Goal: Information Seeking & Learning: Compare options

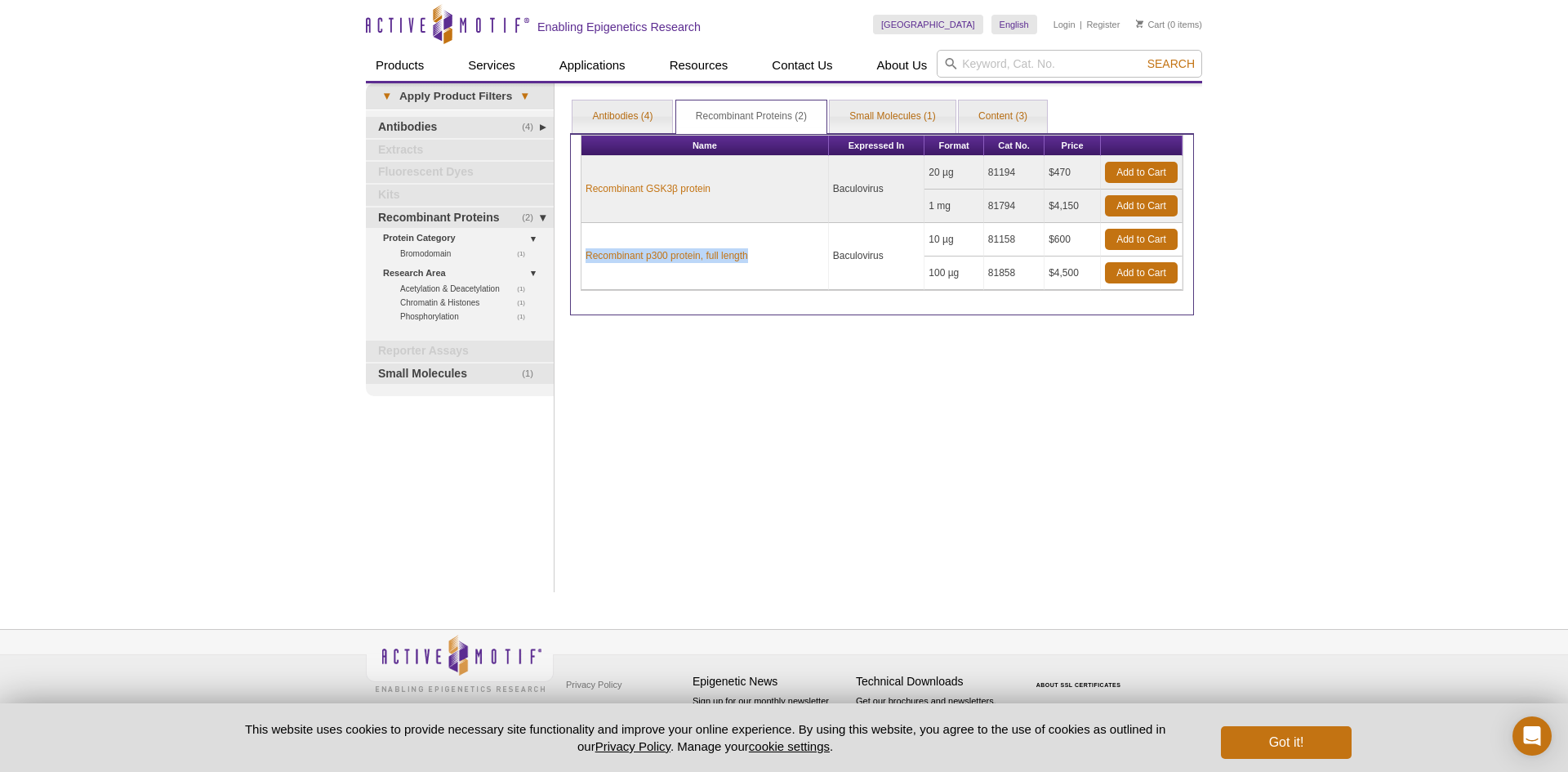
drag, startPoint x: 767, startPoint y: 254, endPoint x: 583, endPoint y: 254, distance: 184.0
click at [583, 254] on td "Recombinant p300 protein, full length" at bounding box center [705, 256] width 247 height 67
click at [843, 268] on td "Baculovirus" at bounding box center [877, 256] width 97 height 67
drag, startPoint x: 805, startPoint y: 254, endPoint x: 648, endPoint y: 253, distance: 157.0
click at [648, 253] on td "Recombinant p300 protein, full length" at bounding box center [705, 256] width 247 height 67
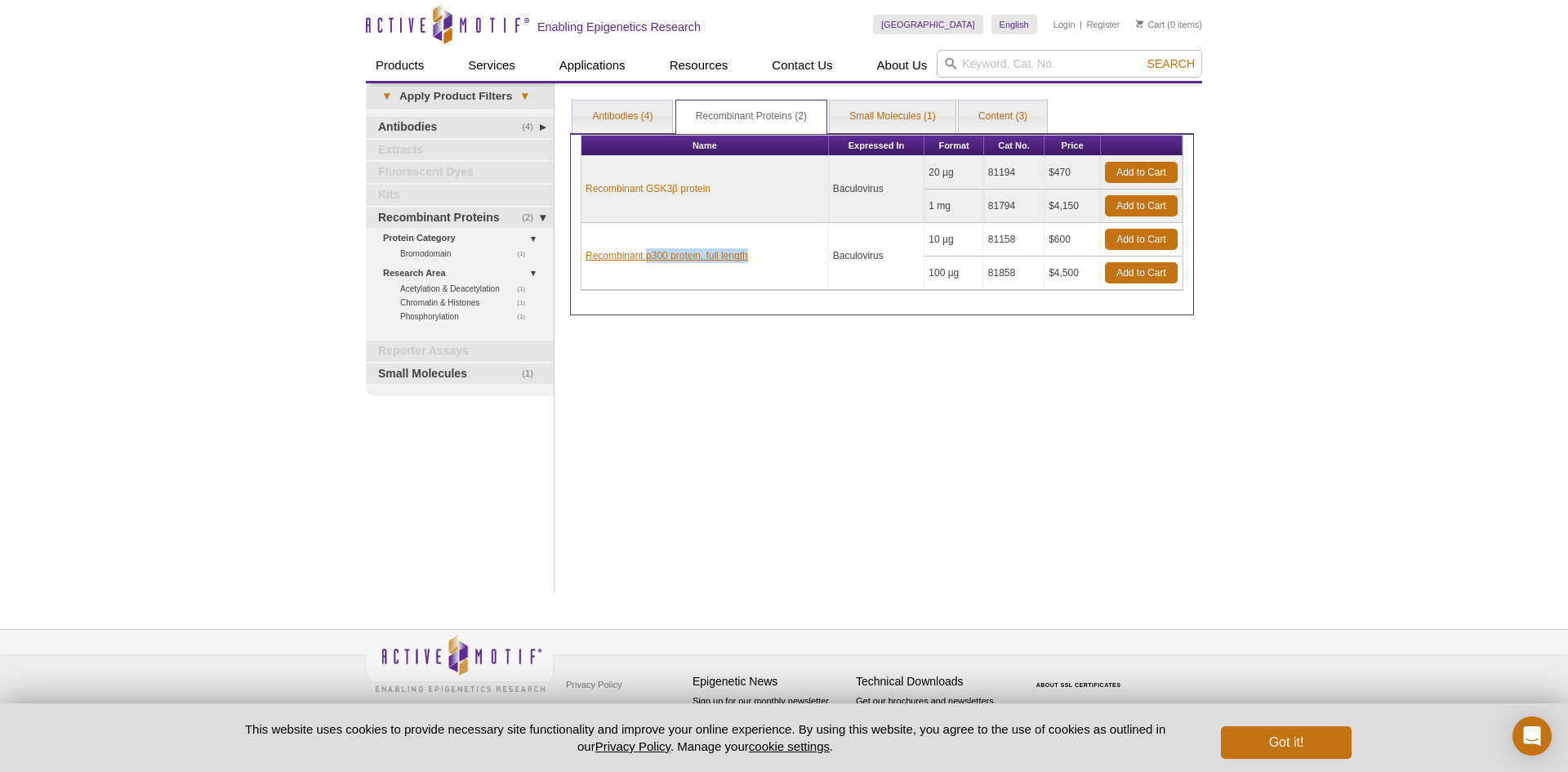
copy link "p300 protein, full length"
drag, startPoint x: 1028, startPoint y: 239, endPoint x: 986, endPoint y: 239, distance: 42.0
click at [986, 239] on td "81158" at bounding box center [1015, 239] width 61 height 33
copy td "81158"
click at [1003, 61] on input "search" at bounding box center [1070, 64] width 266 height 28
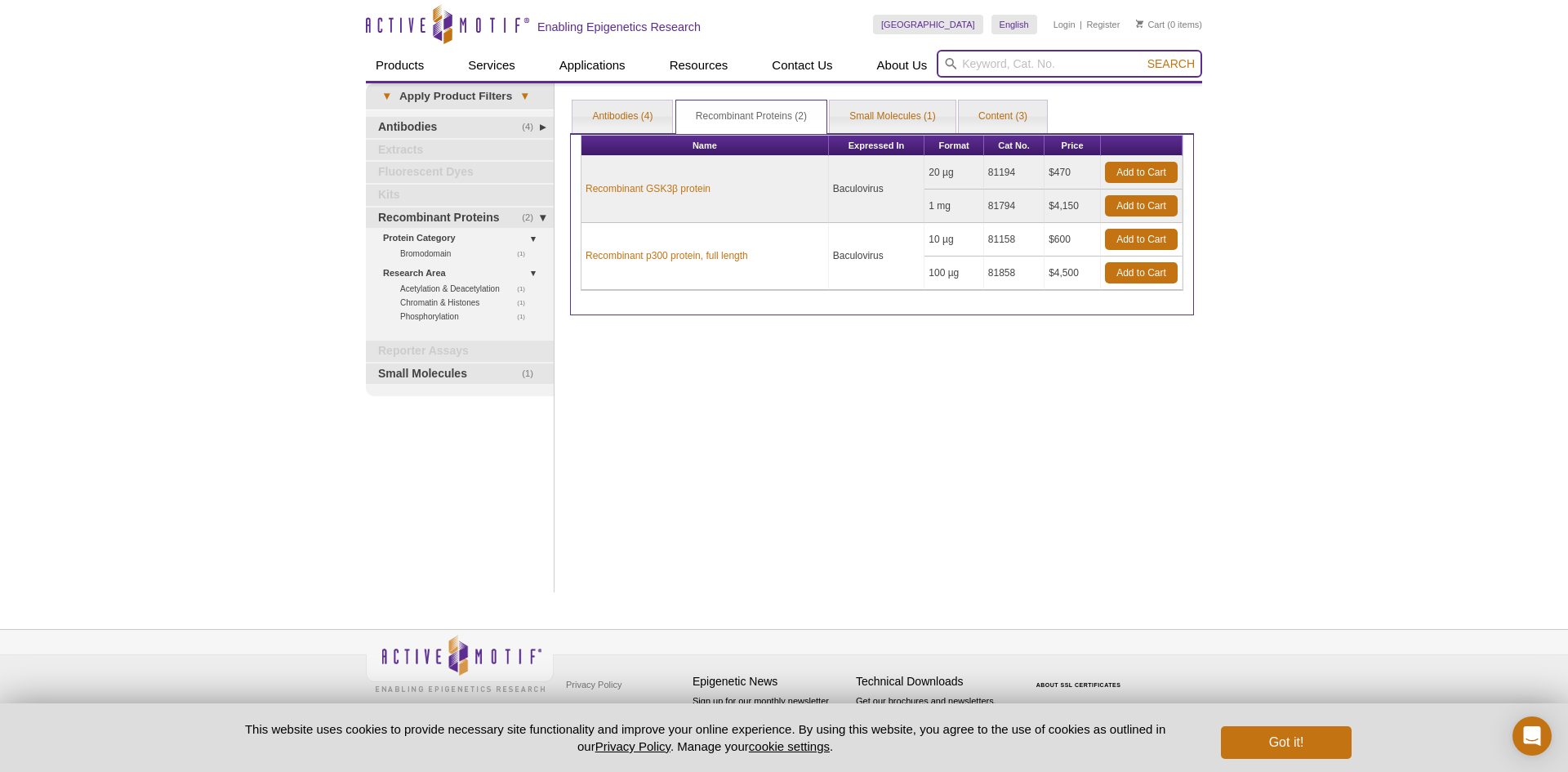
paste input "LOXL2"
type input "LOXL2"
click at [1143, 56] on button "Search" at bounding box center [1171, 63] width 57 height 15
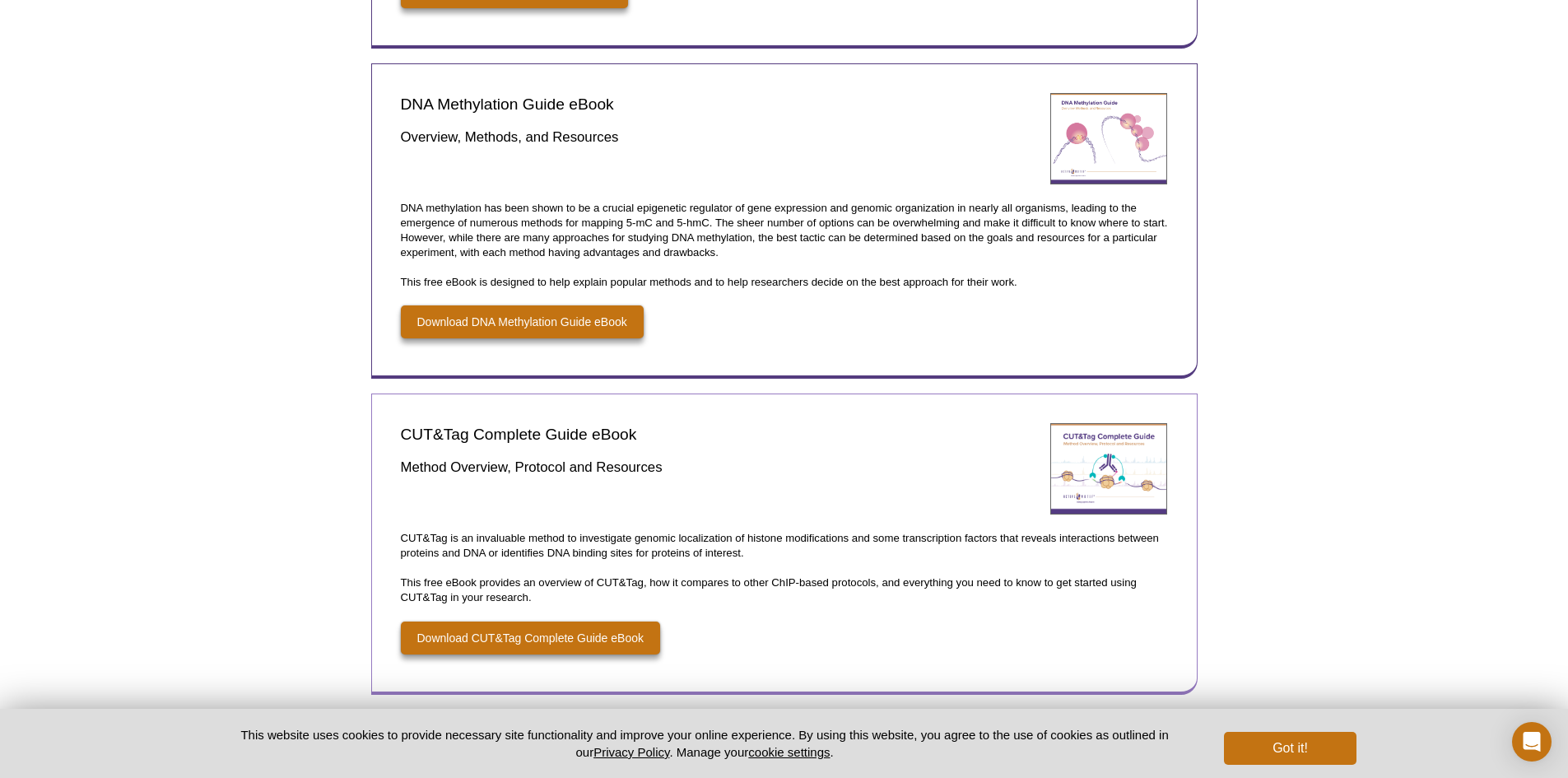
scroll to position [1211, 0]
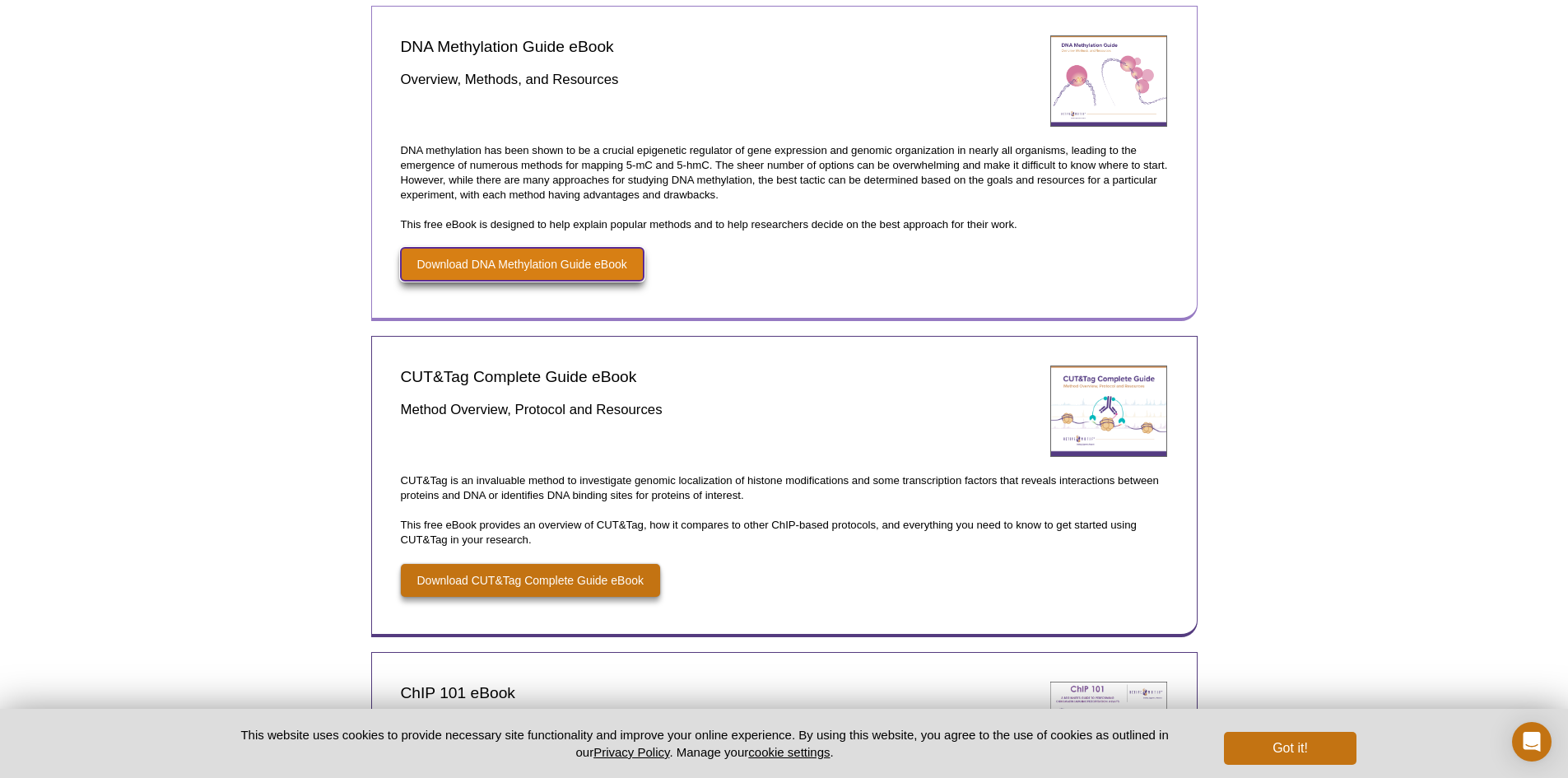
click at [561, 263] on link "Download DNA Methylation Guide eBook" at bounding box center [522, 263] width 243 height 33
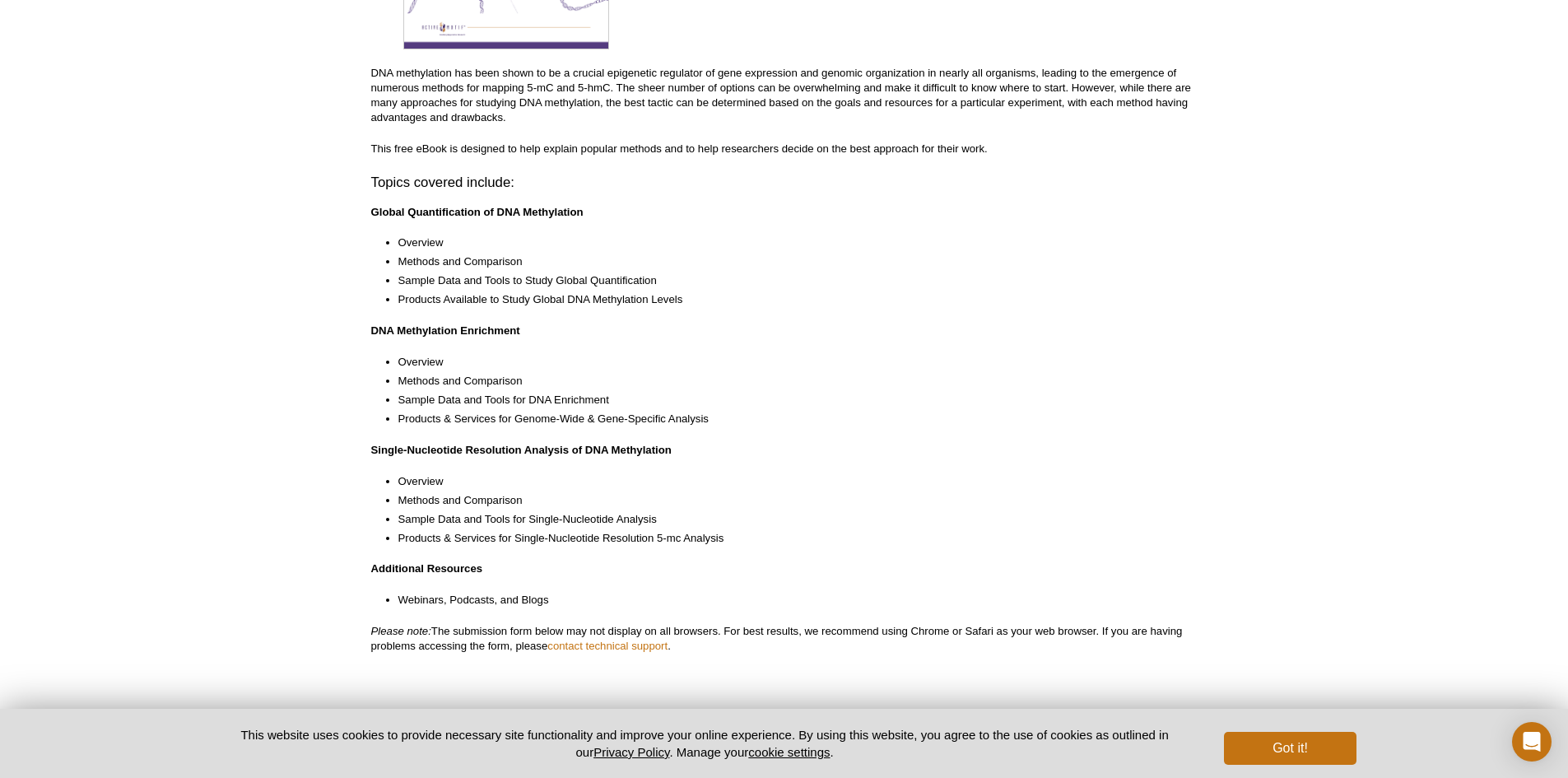
scroll to position [247, 0]
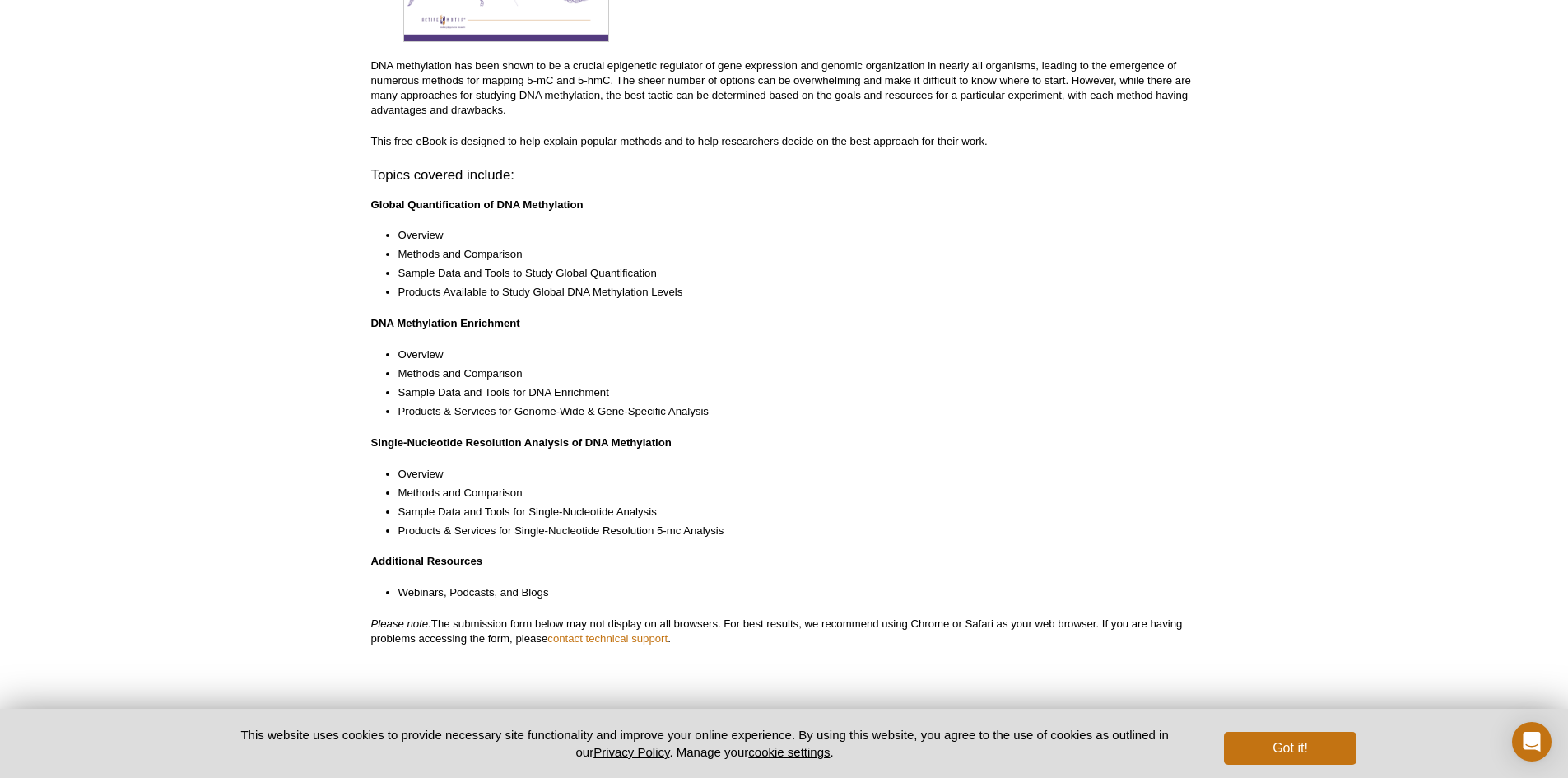
click at [638, 293] on li "Products Available to Study Global DNA Methylation Levels" at bounding box center [789, 292] width 783 height 15
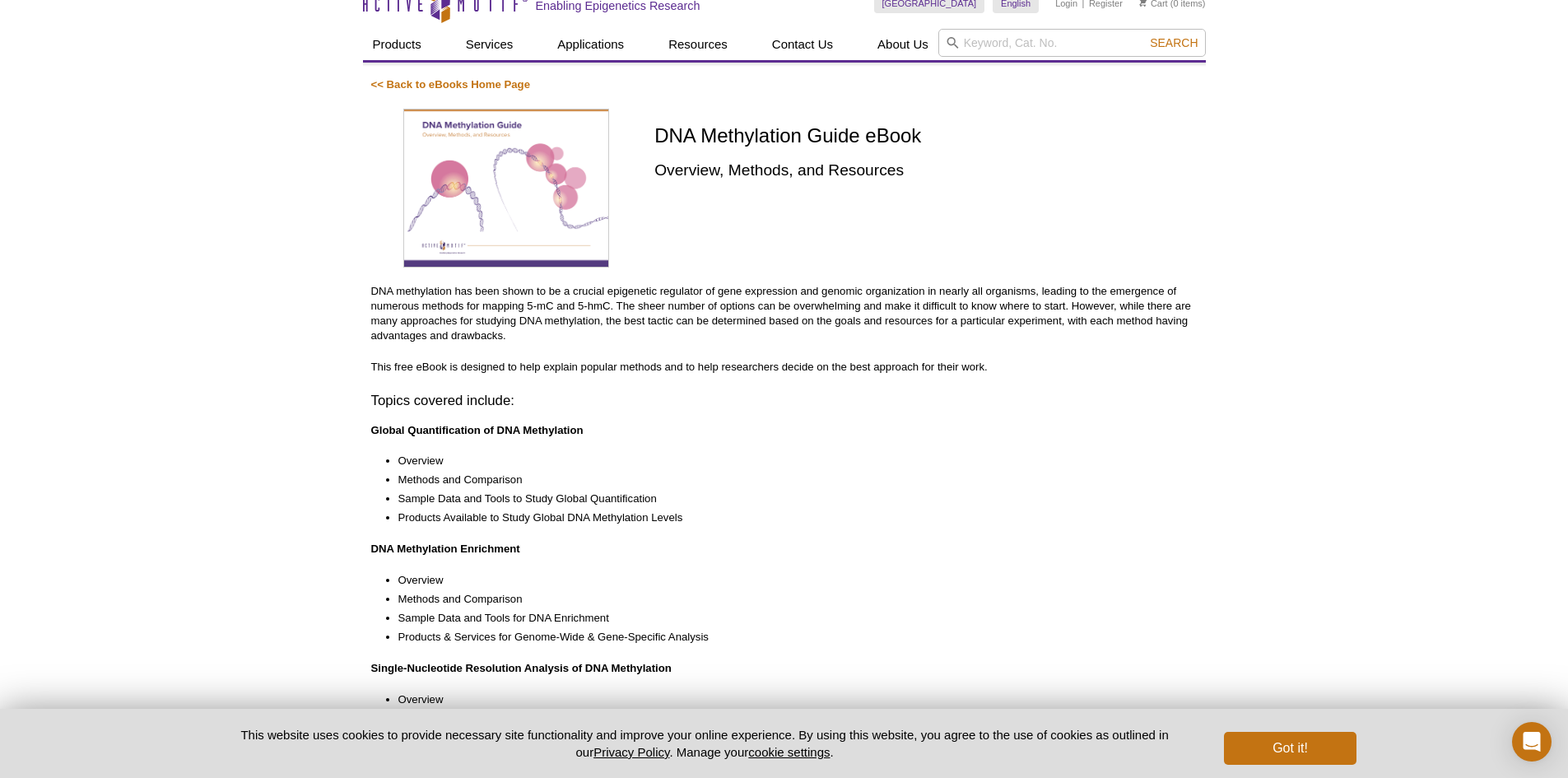
scroll to position [0, 0]
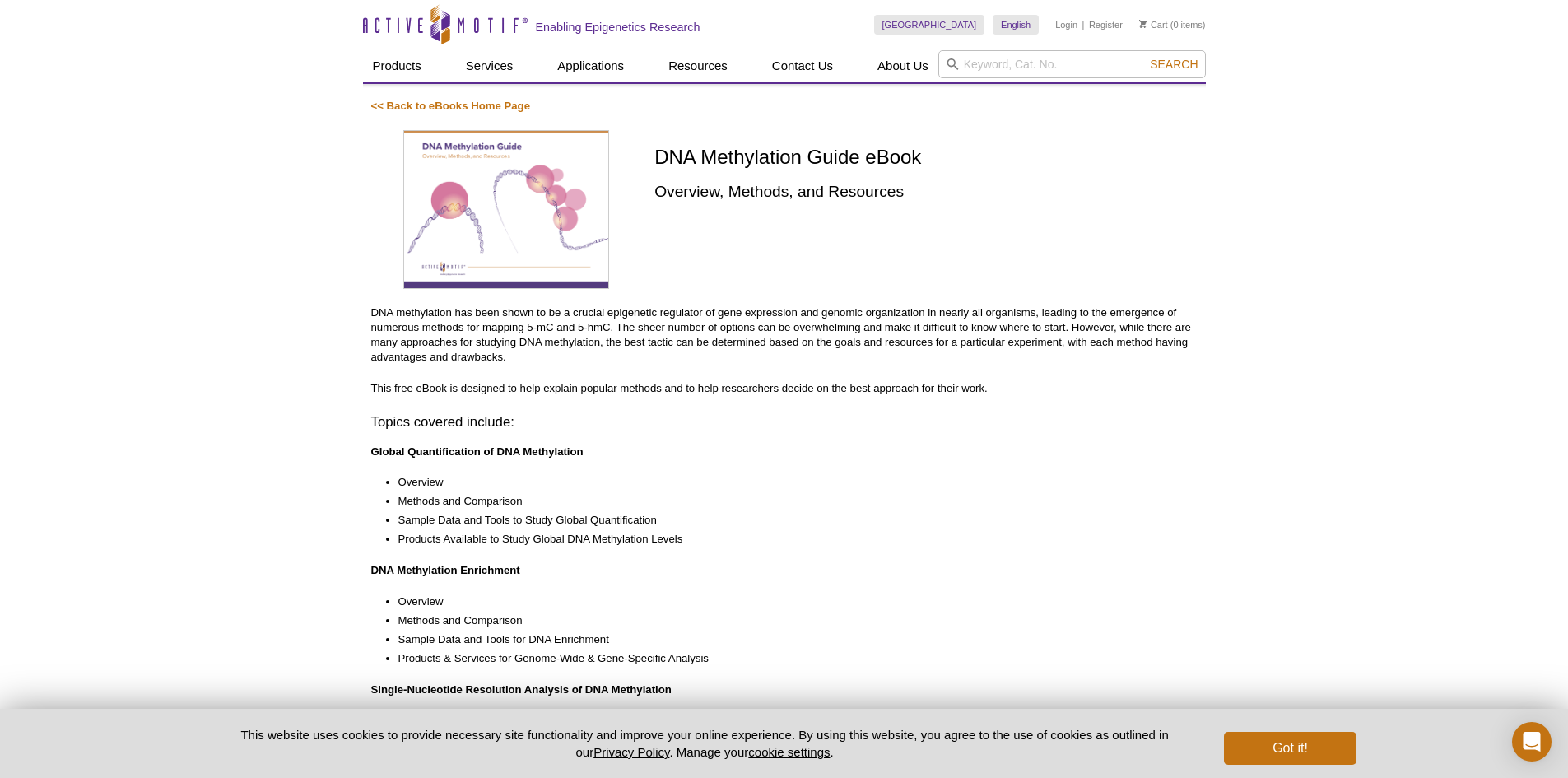
click at [570, 218] on img at bounding box center [506, 209] width 206 height 159
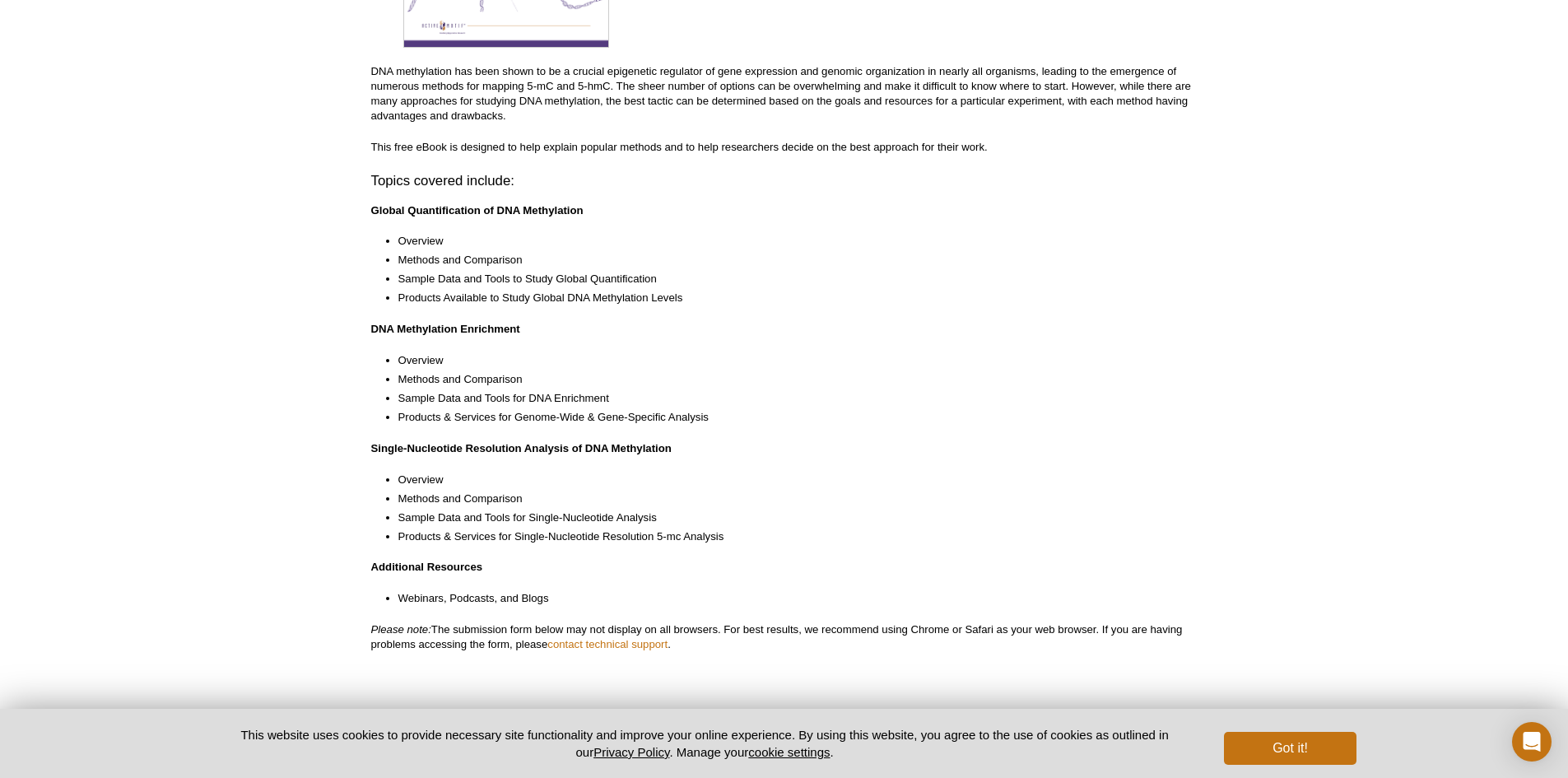
scroll to position [226, 0]
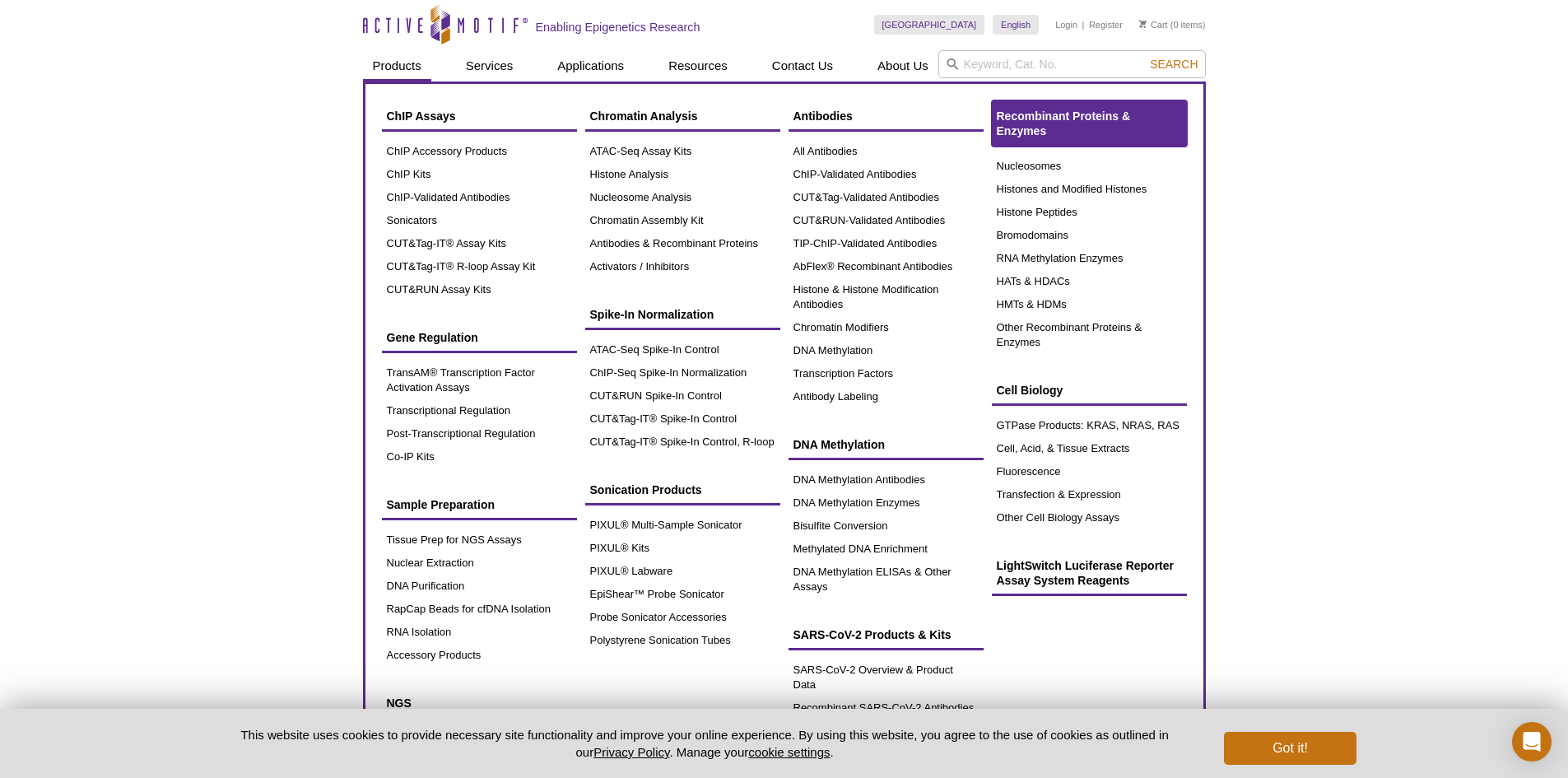
click at [1097, 121] on span "Recombinant Proteins & Enzymes" at bounding box center [1063, 123] width 134 height 28
click at [1041, 124] on span "Recombinant Proteins & Enzymes" at bounding box center [1063, 123] width 134 height 28
click at [1038, 114] on span "Recombinant Proteins & Enzymes" at bounding box center [1063, 123] width 134 height 28
click at [1050, 128] on link "Recombinant Proteins & Enzymes" at bounding box center [1090, 123] width 195 height 46
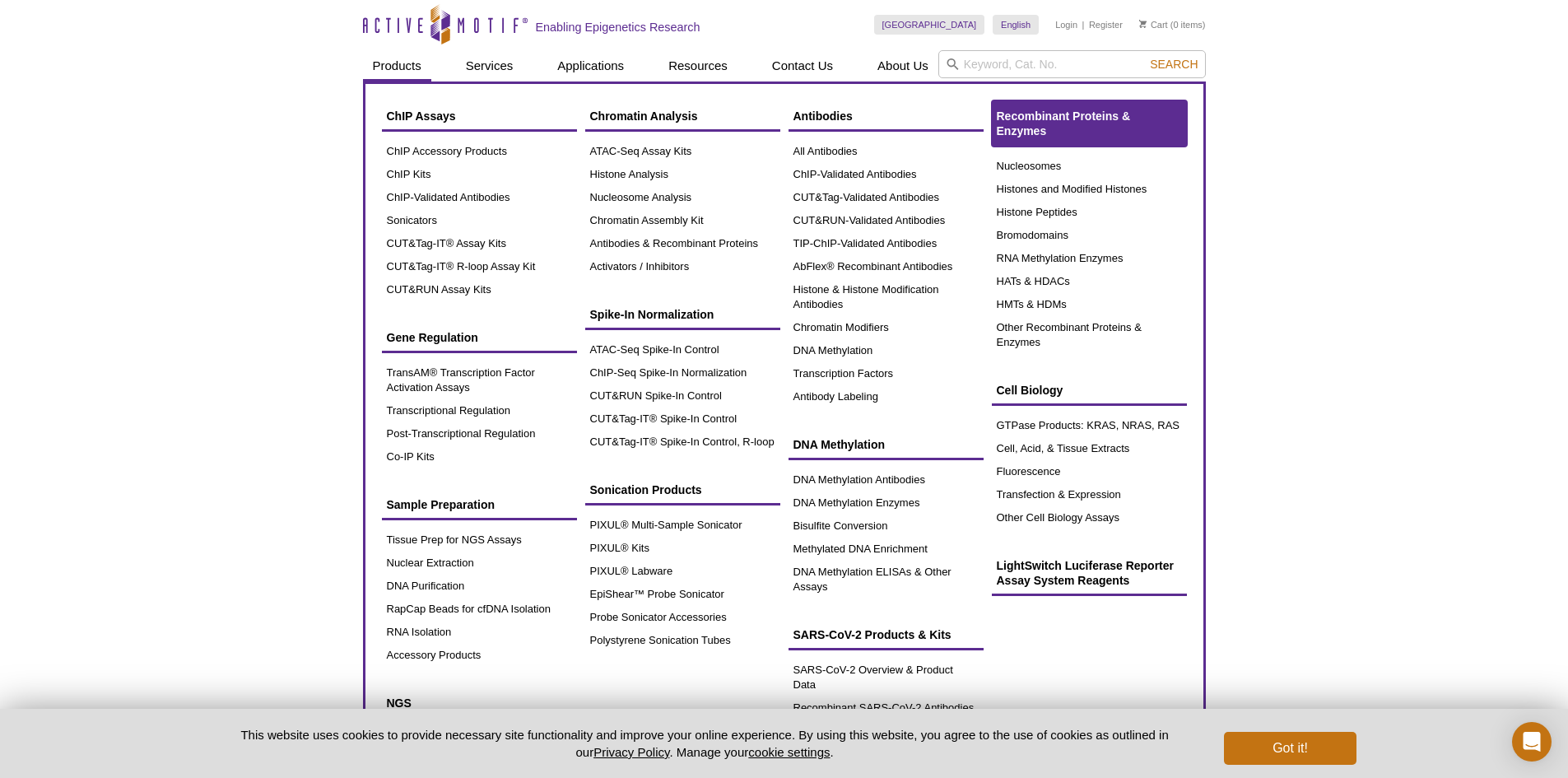
click at [1105, 113] on span "Recombinant Proteins & Enzymes" at bounding box center [1063, 123] width 134 height 28
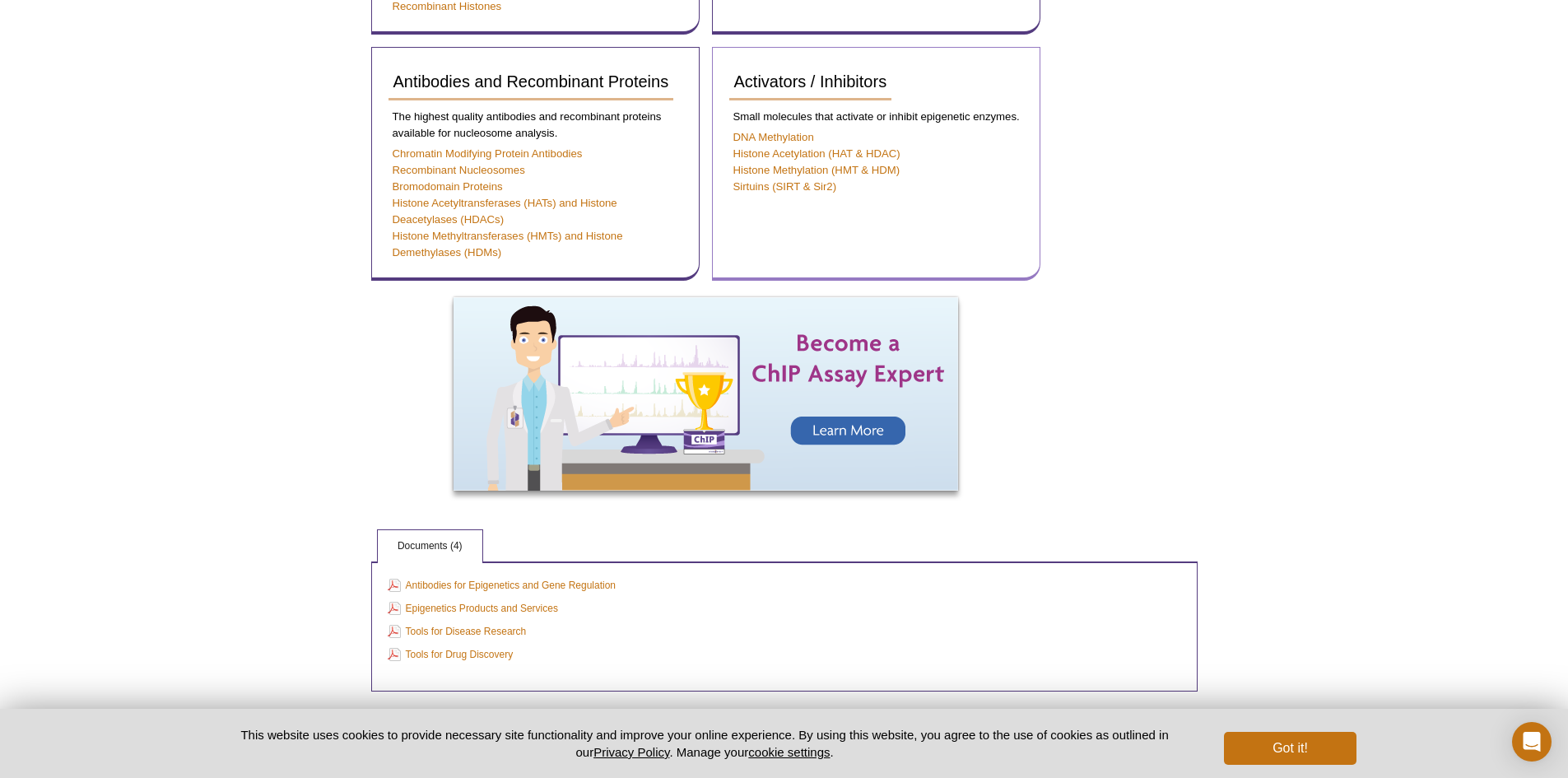
scroll to position [751, 0]
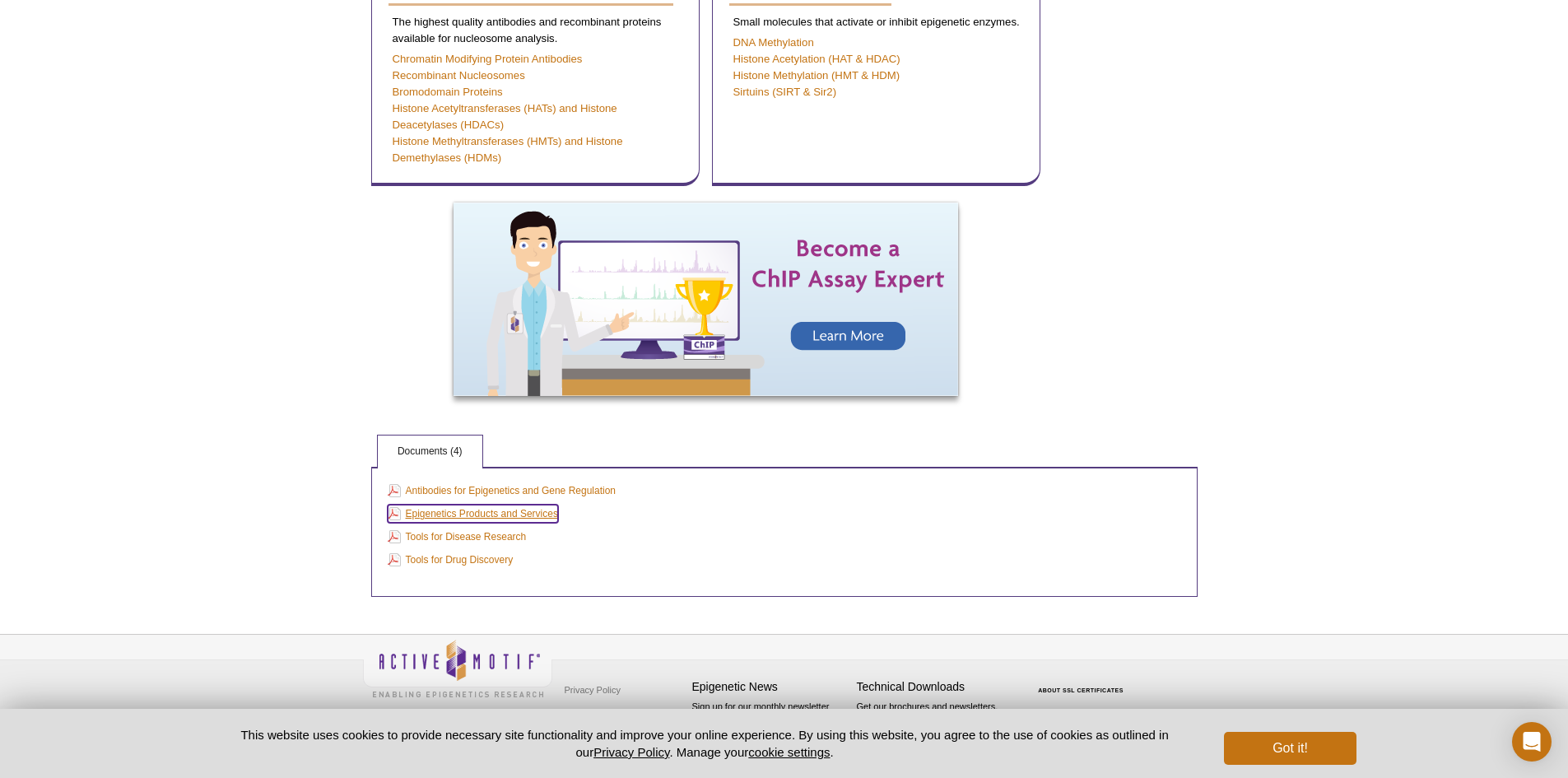
click at [506, 513] on link "Epigenetics Products and Services" at bounding box center [473, 514] width 170 height 18
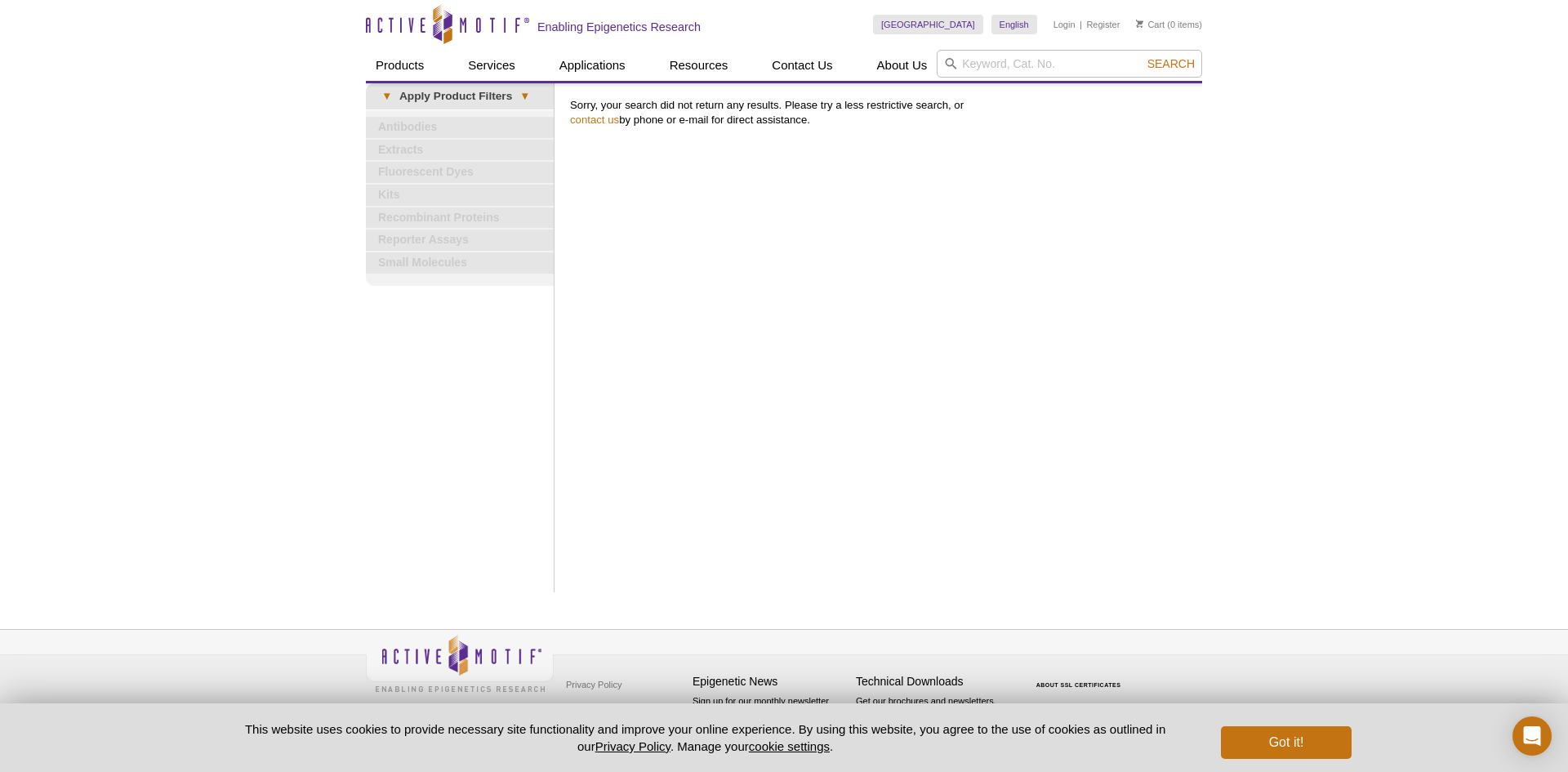
click at [1094, 79] on div "Search" at bounding box center [1070, 65] width 266 height 31
click at [1098, 64] on input "search" at bounding box center [1070, 64] width 266 height 28
paste input "ADAR1"
type input "ADAR1"
click at [1143, 56] on button "Search" at bounding box center [1171, 63] width 57 height 15
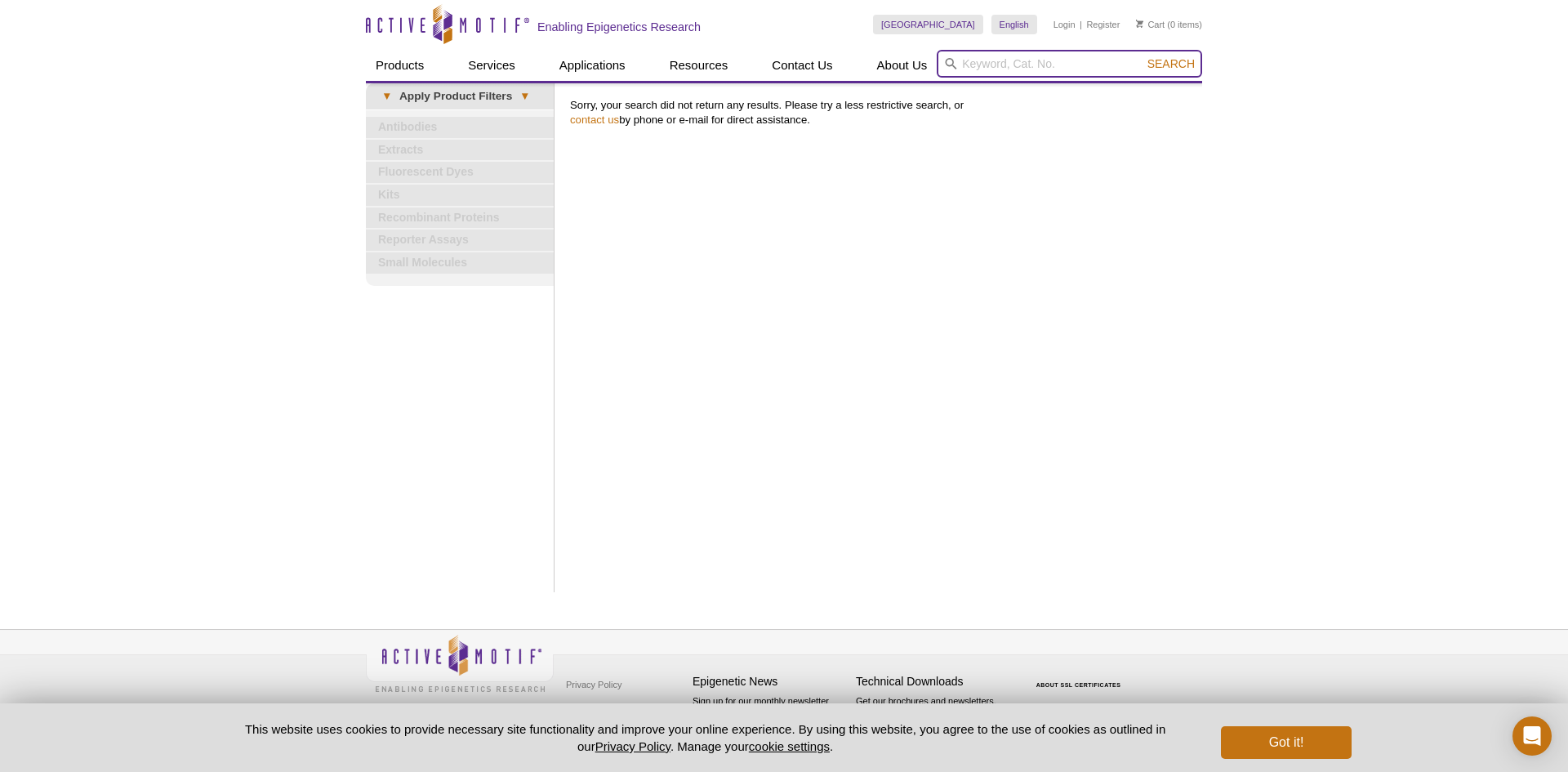
click at [1022, 63] on input "search" at bounding box center [1070, 64] width 266 height 28
paste input "STAT3"
type input "STAT3"
click at [1143, 56] on button "Search" at bounding box center [1171, 63] width 57 height 15
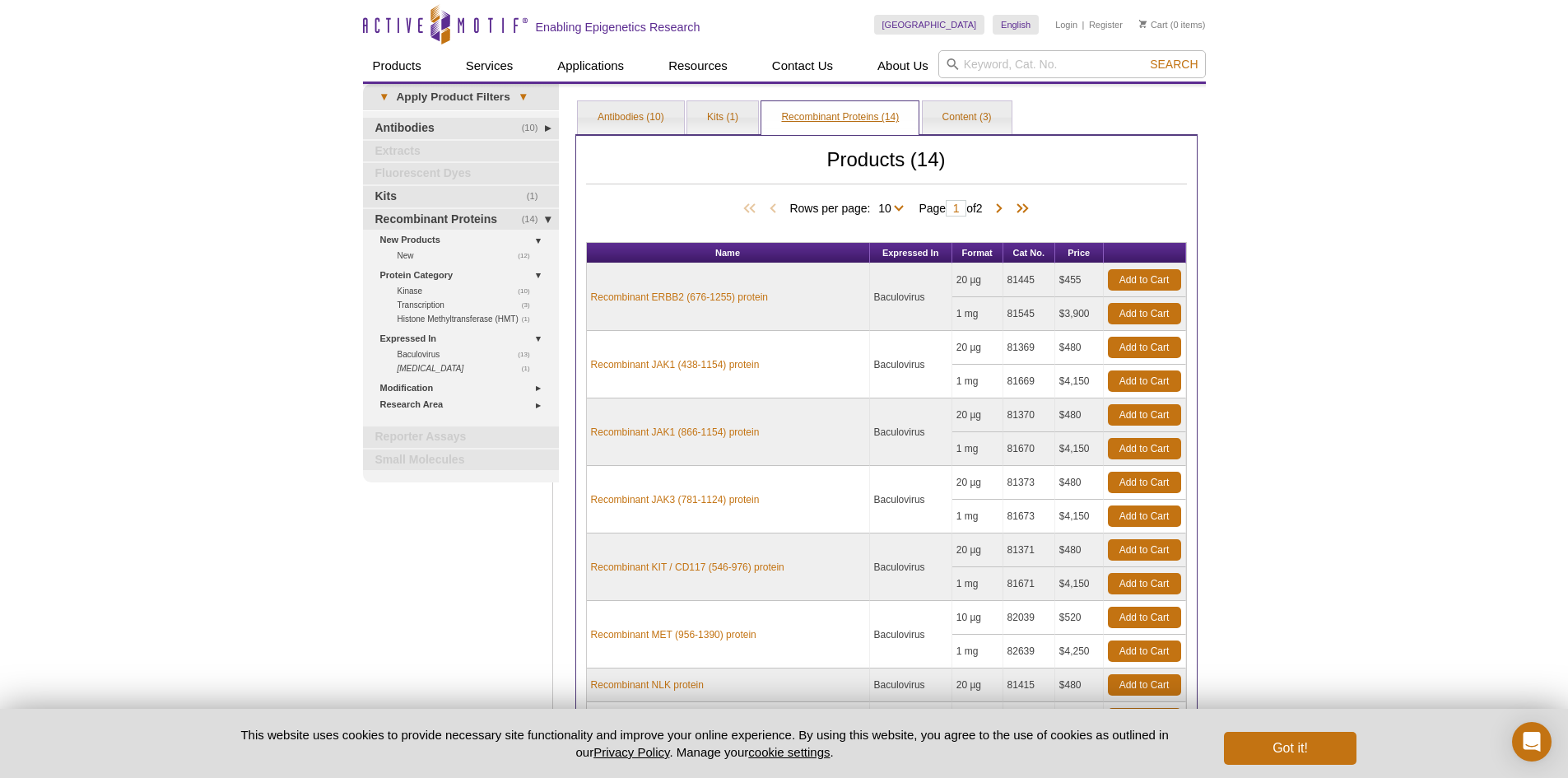
click at [833, 119] on link "Recombinant Proteins (14)" at bounding box center [840, 117] width 157 height 33
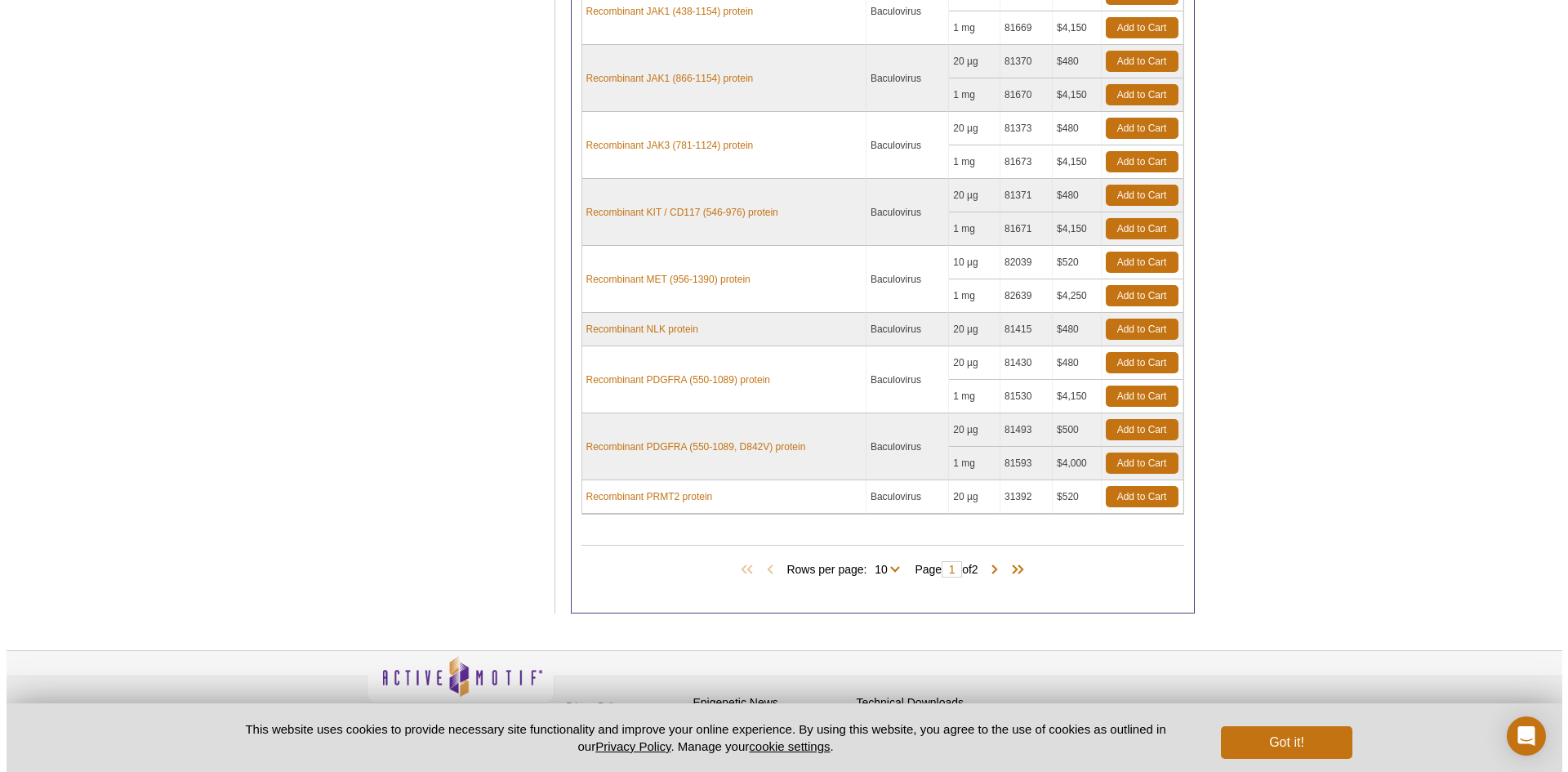
scroll to position [372, 0]
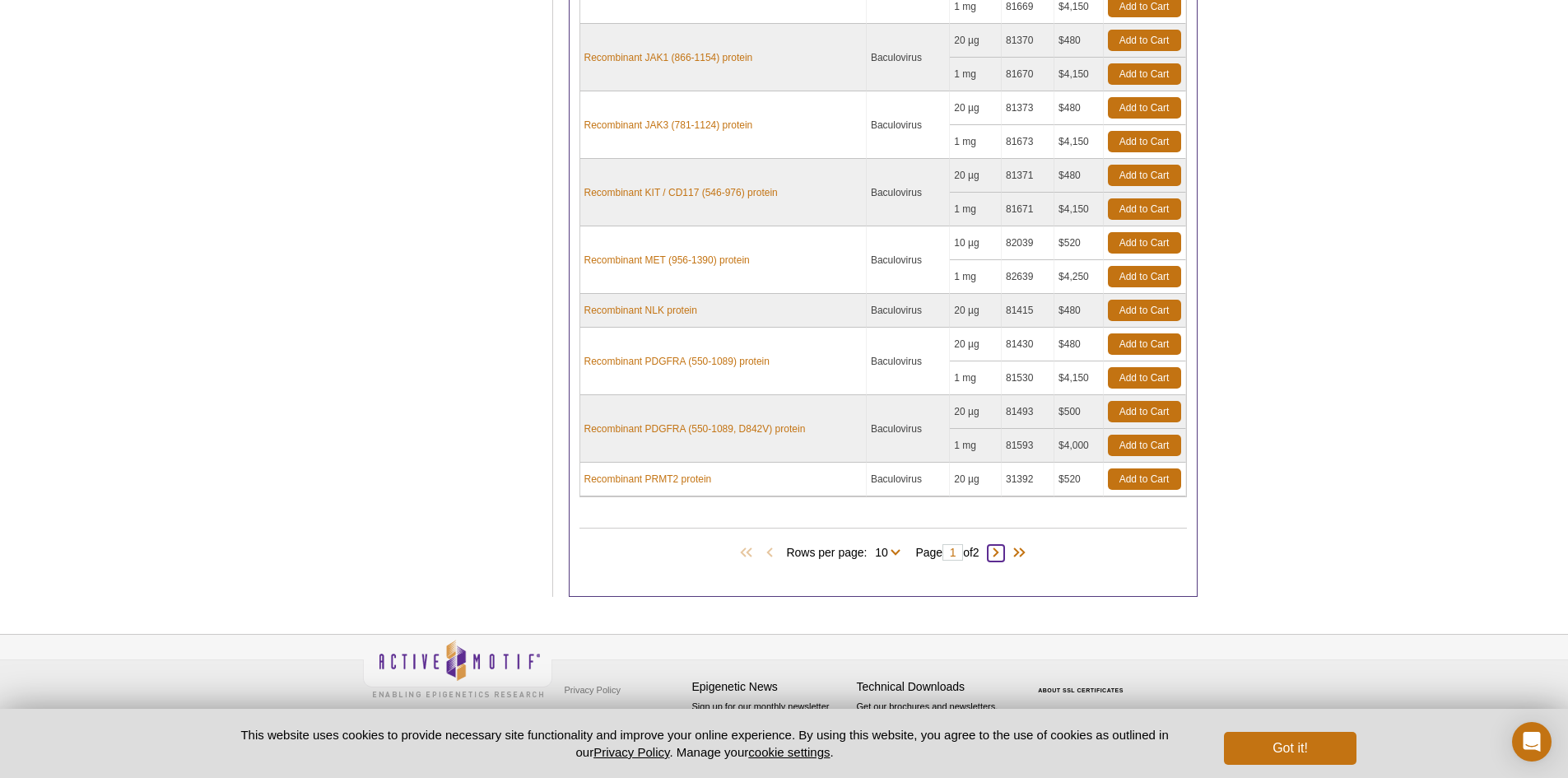
click at [1000, 550] on span at bounding box center [996, 554] width 17 height 17
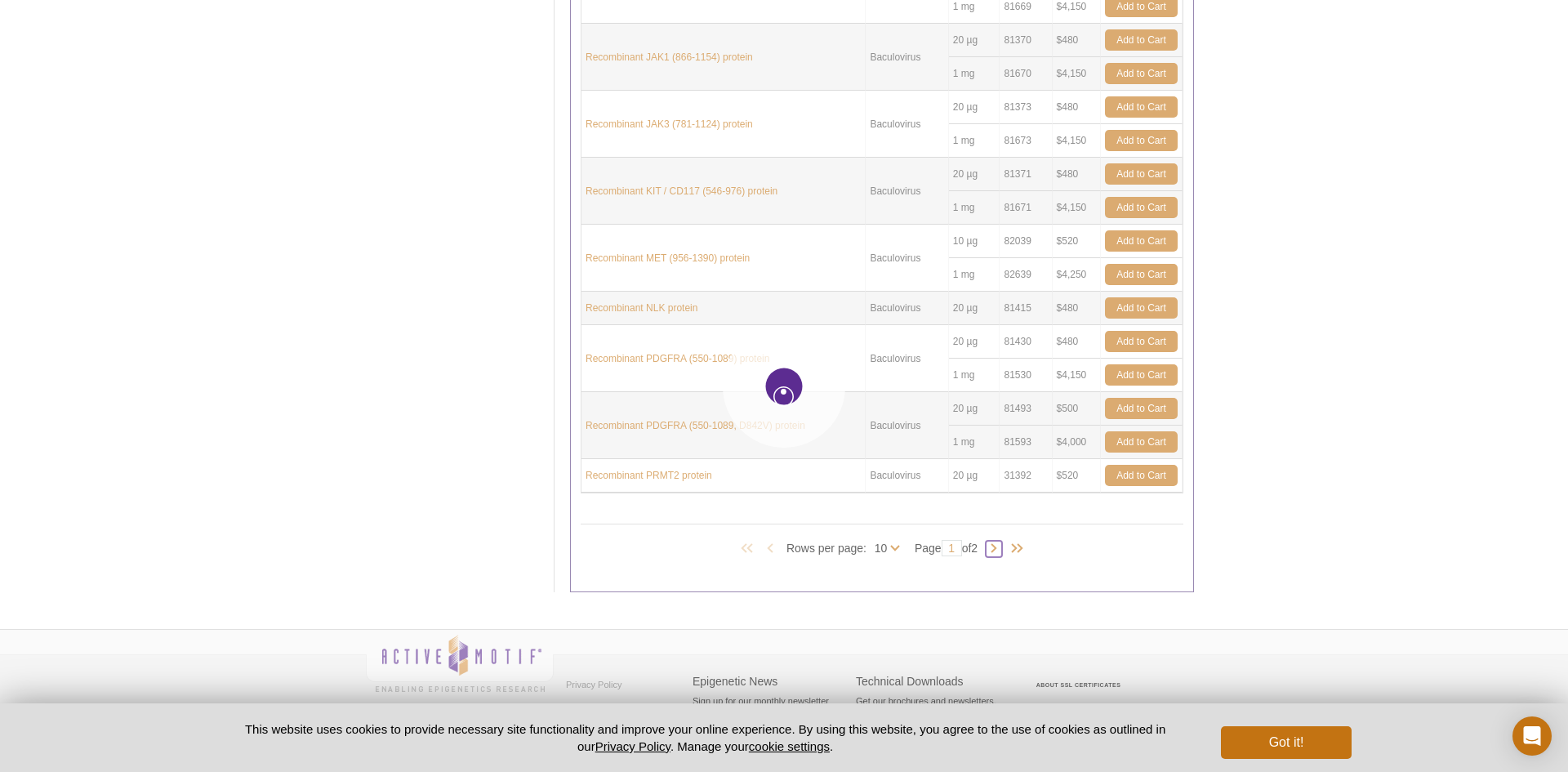
type input "2"
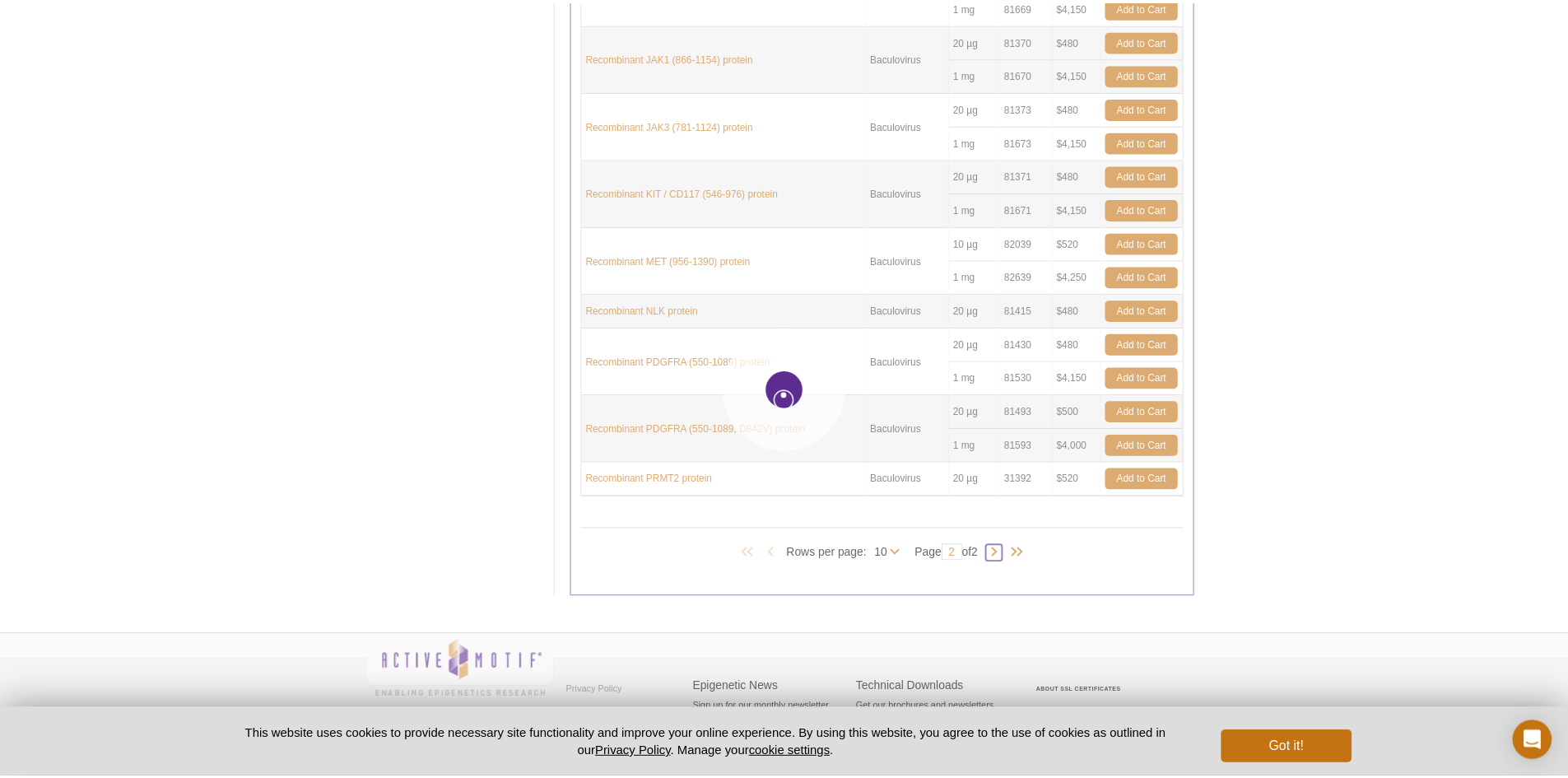
scroll to position [4, 0]
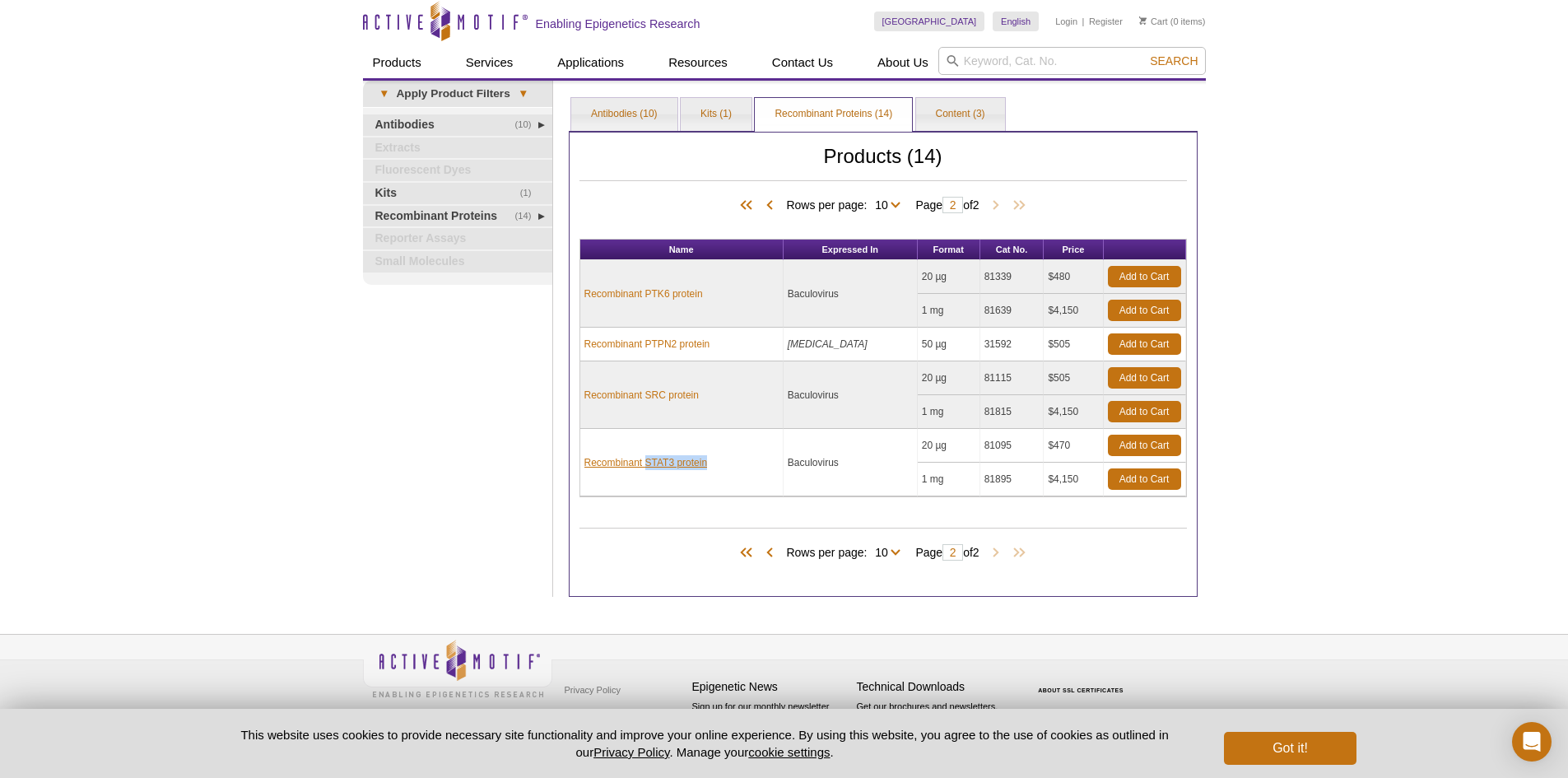
drag, startPoint x: 741, startPoint y: 463, endPoint x: 646, endPoint y: 461, distance: 95.0
click at [646, 461] on td "Recombinant STAT3 protein" at bounding box center [681, 463] width 203 height 67
copy link "STAT3 protein"
drag, startPoint x: 1005, startPoint y: 482, endPoint x: 968, endPoint y: 481, distance: 37.0
click at [968, 481] on tr "1 mg 81895 $4,150 Add to Cart" at bounding box center [882, 480] width 606 height 34
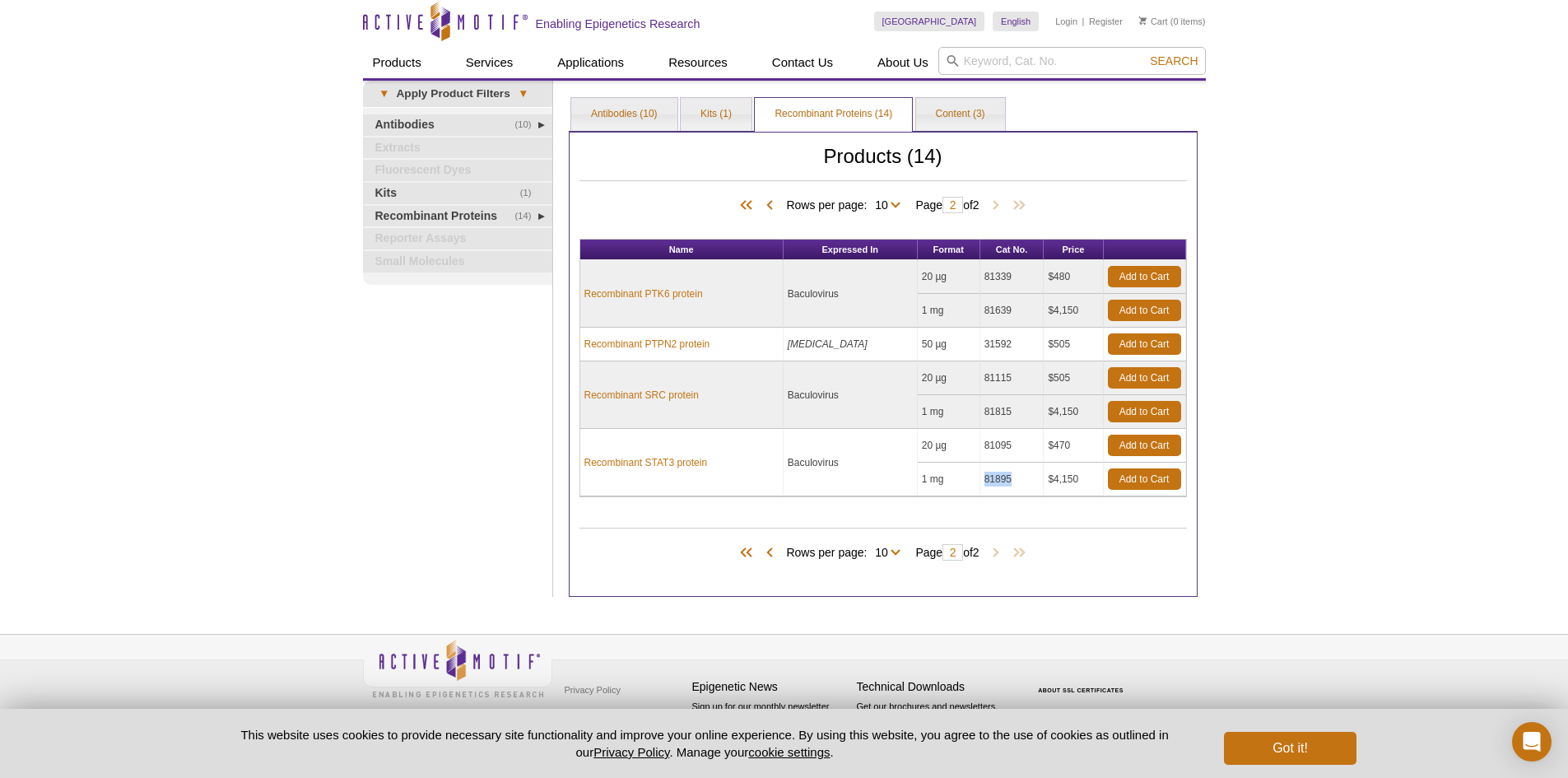
copy tr "81895"
click at [1057, 62] on input "search" at bounding box center [1072, 61] width 268 height 28
type input "tau"
click at [1145, 53] on button "Search" at bounding box center [1173, 60] width 58 height 15
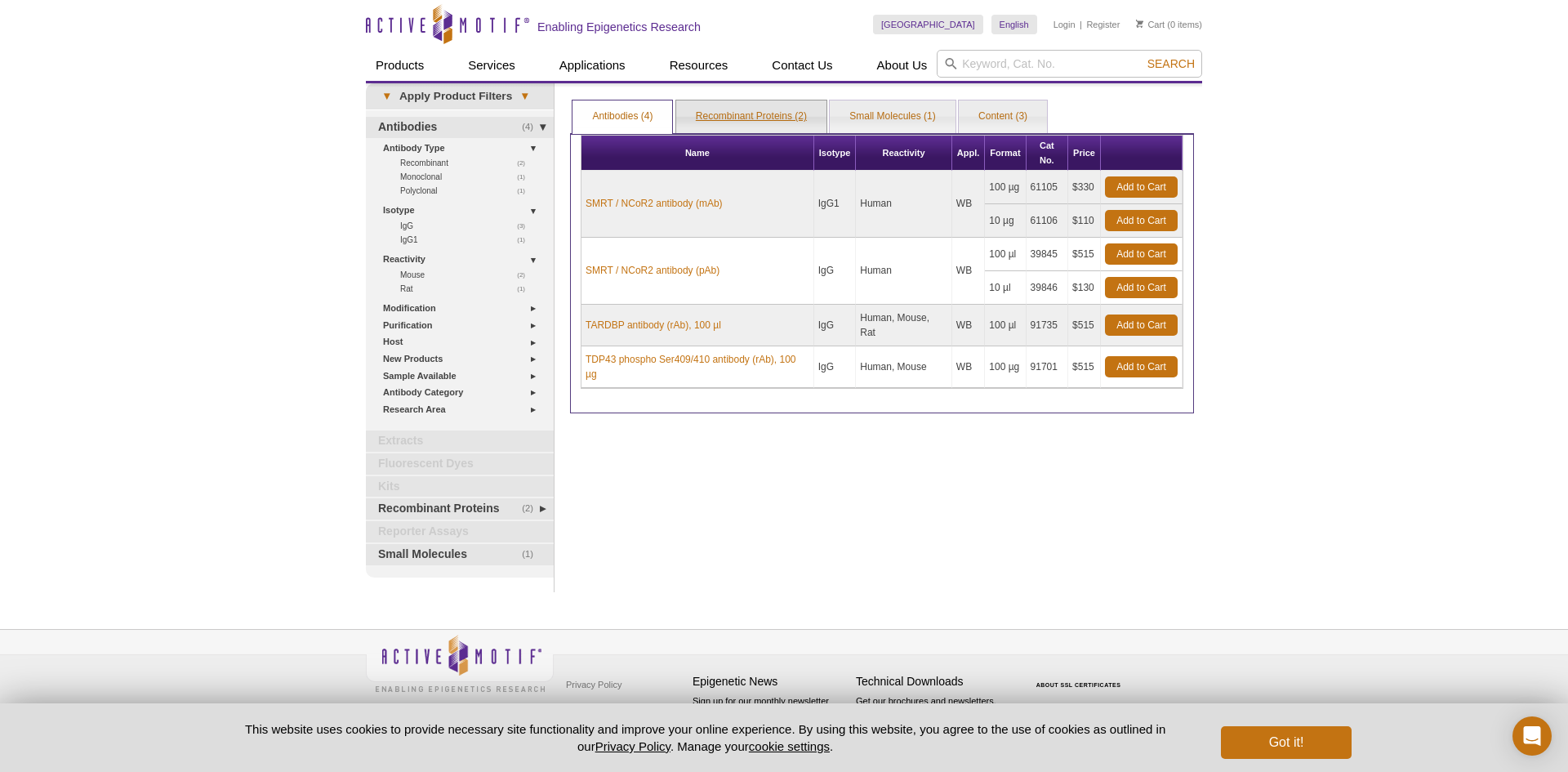
click at [742, 123] on link "Recombinant Proteins (2)" at bounding box center [751, 116] width 150 height 33
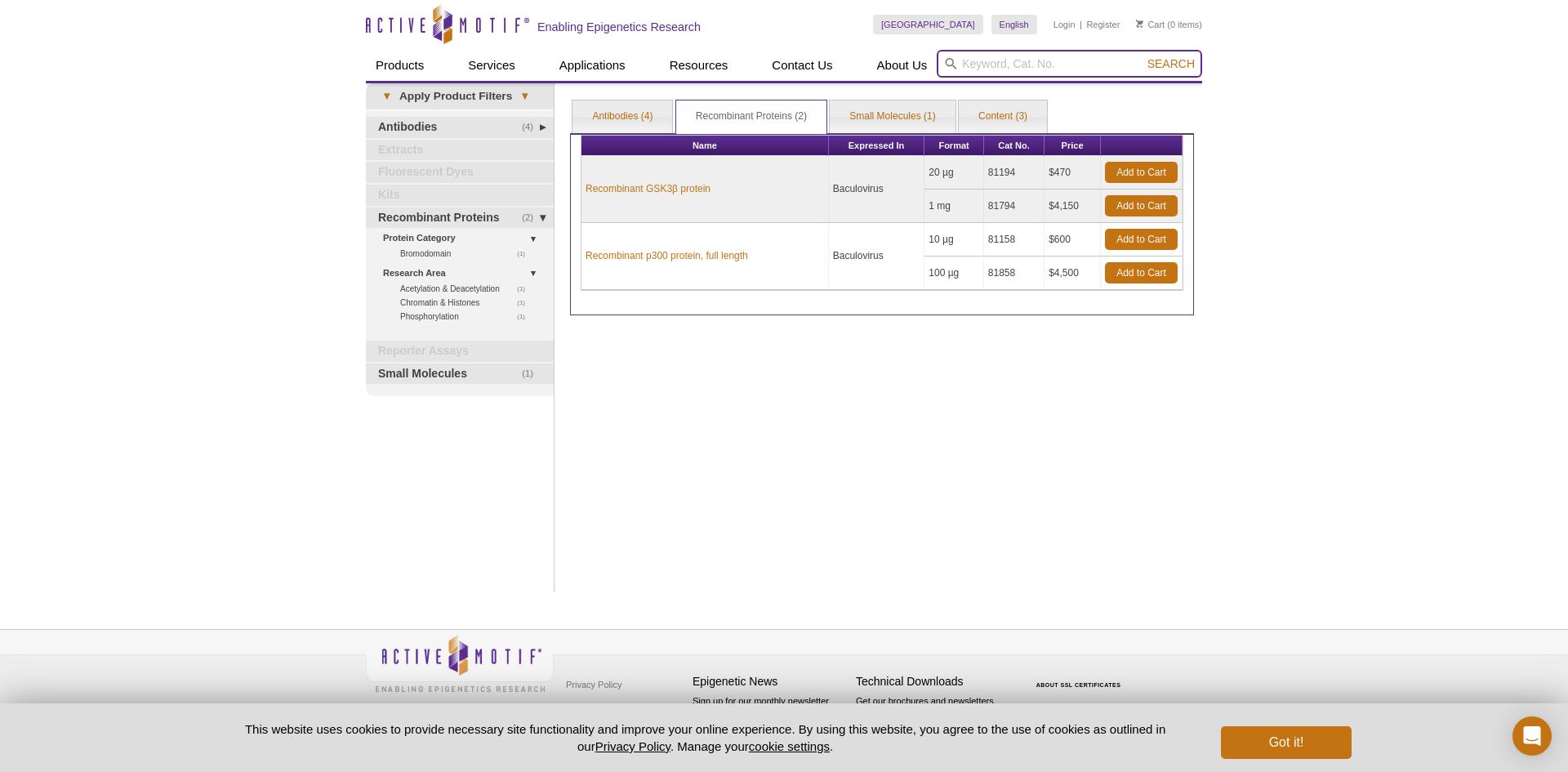
click at [1065, 62] on input "search" at bounding box center [1070, 64] width 266 height 28
paste input "Ubiquiti"
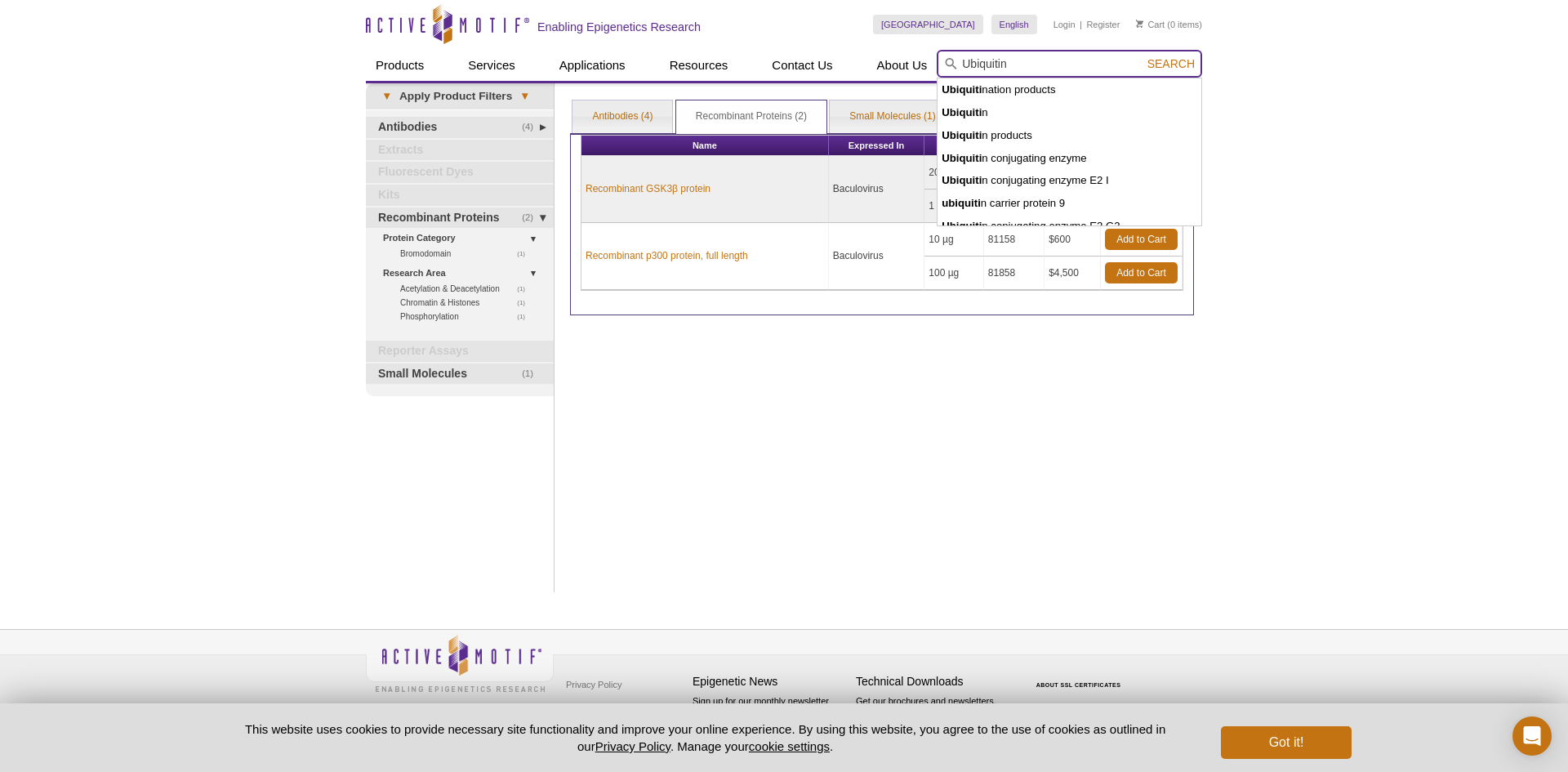
type input "Ubiquitin"
click at [1143, 56] on button "Search" at bounding box center [1171, 63] width 57 height 15
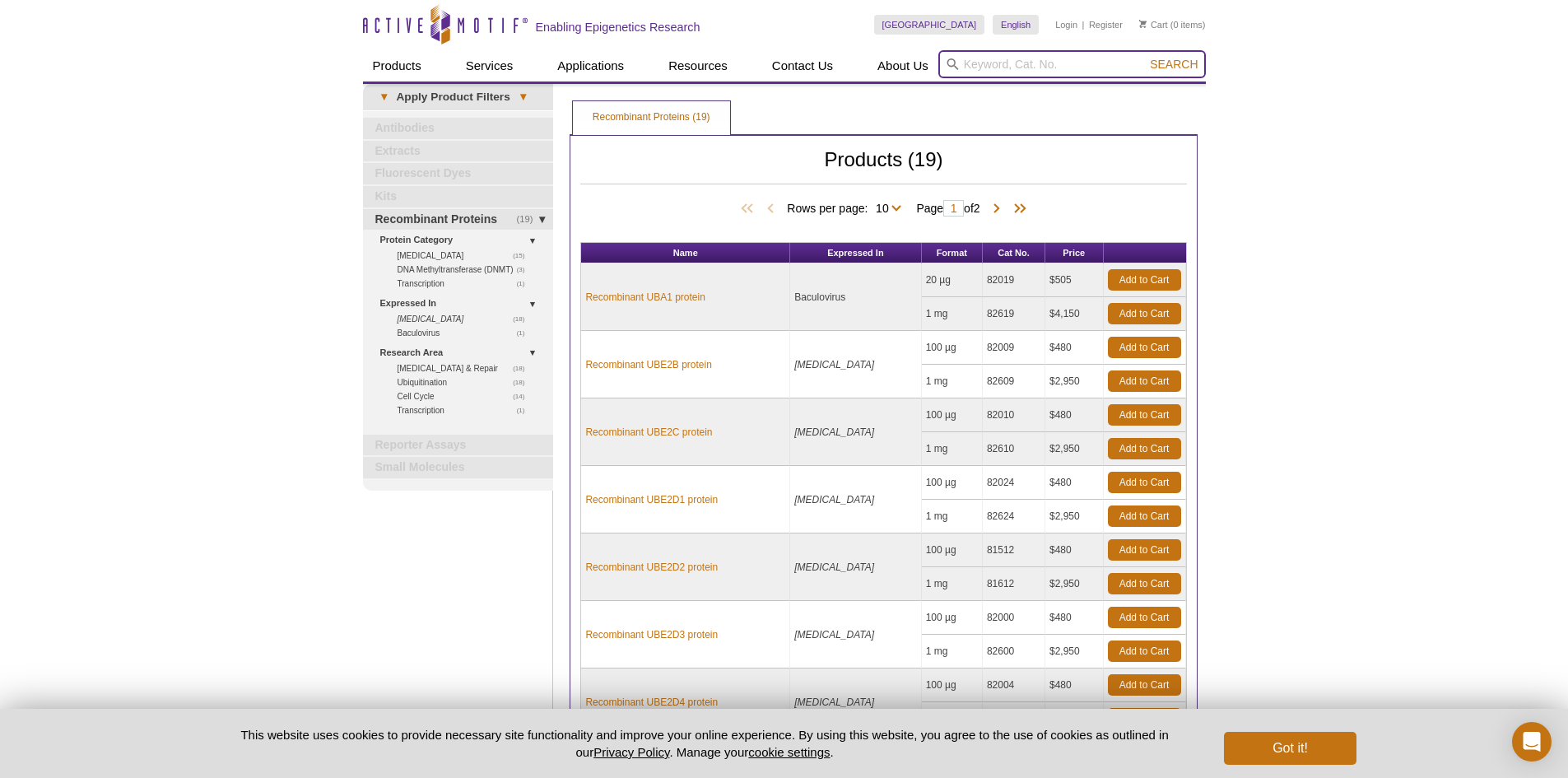
click at [987, 70] on input "search" at bounding box center [1072, 65] width 268 height 28
type input "ubb"
click at [1145, 57] on button "Search" at bounding box center [1173, 64] width 58 height 15
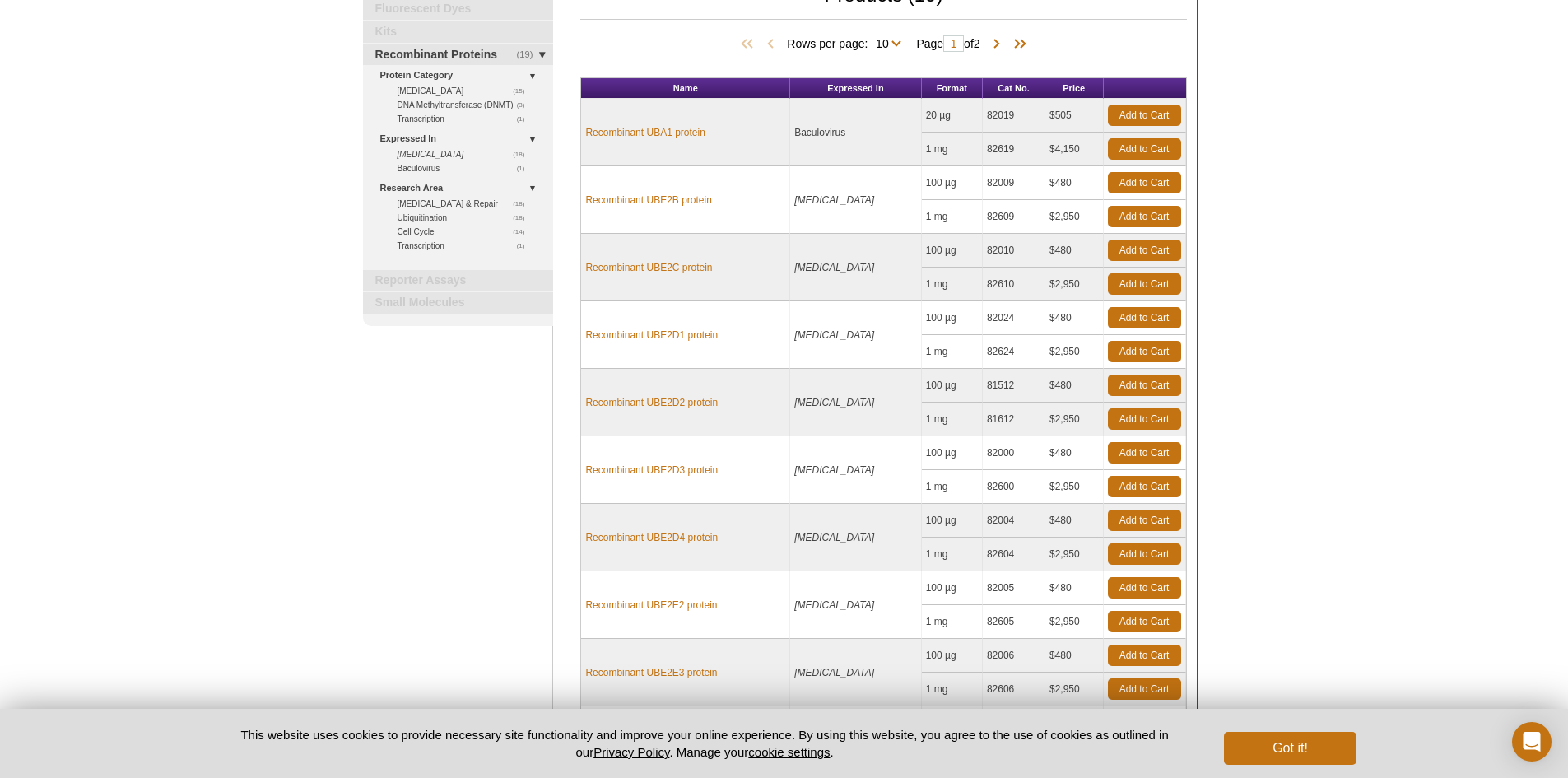
scroll to position [166, 0]
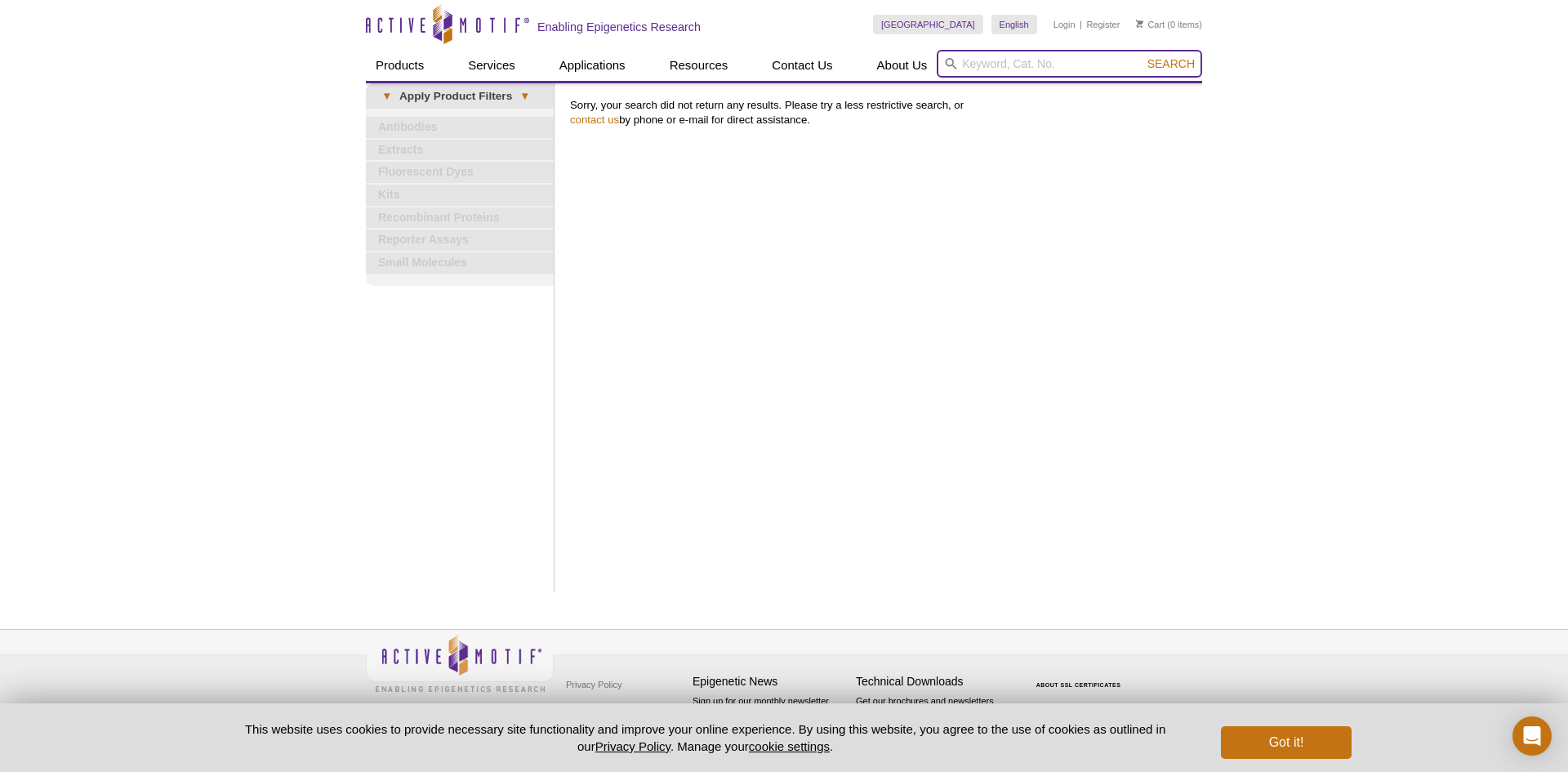
click at [1029, 74] on input "search" at bounding box center [1070, 64] width 266 height 28
type input "ubb"
click at [1143, 56] on button "Search" at bounding box center [1171, 63] width 57 height 15
click at [1277, 154] on div "Active Motif Logo Enabling Epigenetics Research 0 Search Skip to content Active…" at bounding box center [784, 386] width 1568 height 772
click at [1030, 66] on input "search" at bounding box center [1070, 64] width 266 height 28
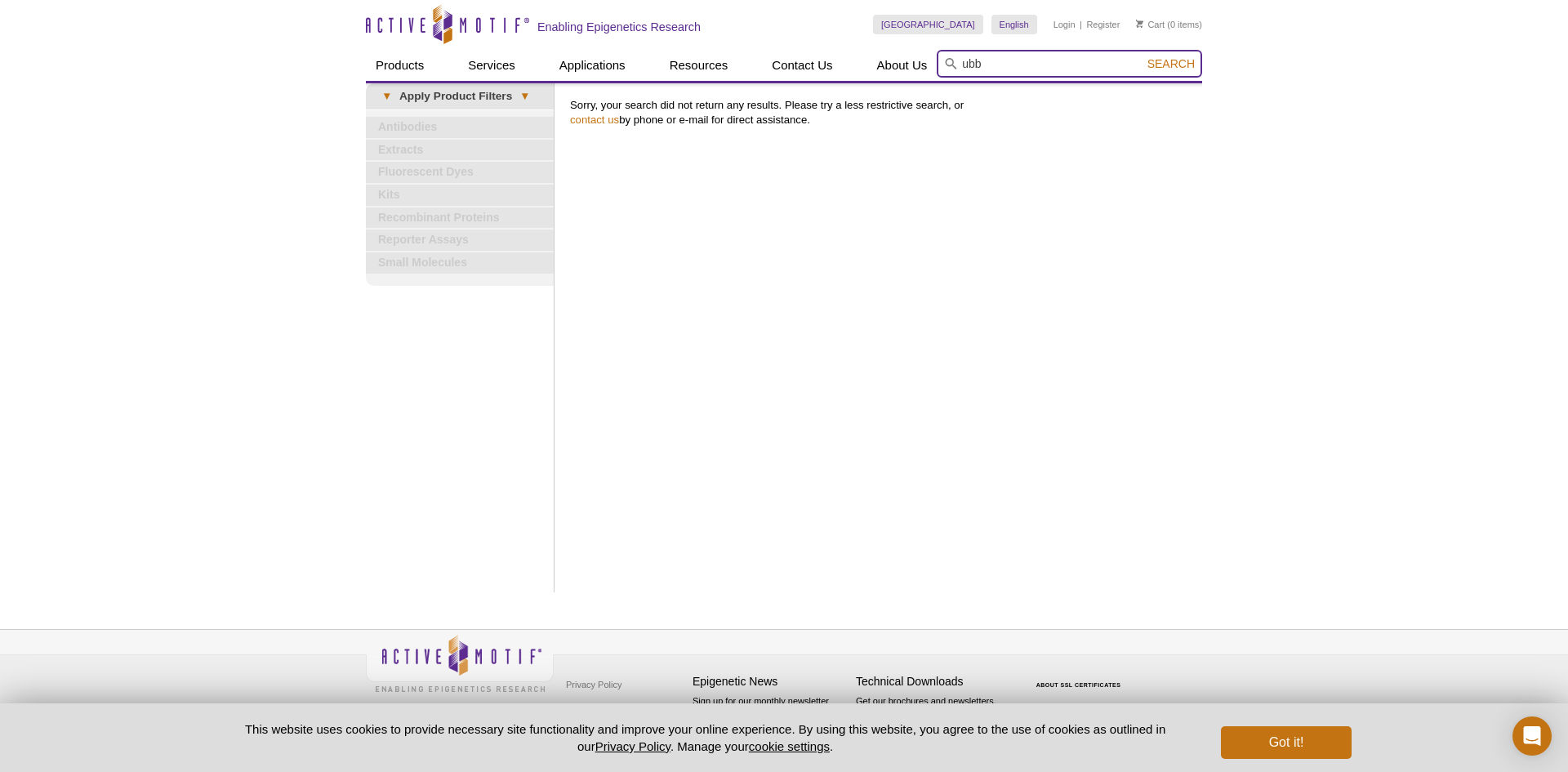
type input "ubb"
click at [1143, 56] on button "Search" at bounding box center [1171, 63] width 57 height 15
click at [1045, 67] on input "search" at bounding box center [1070, 64] width 266 height 28
paste input "STAT4"
click at [1139, 63] on input "STAT4" at bounding box center [1070, 64] width 266 height 28
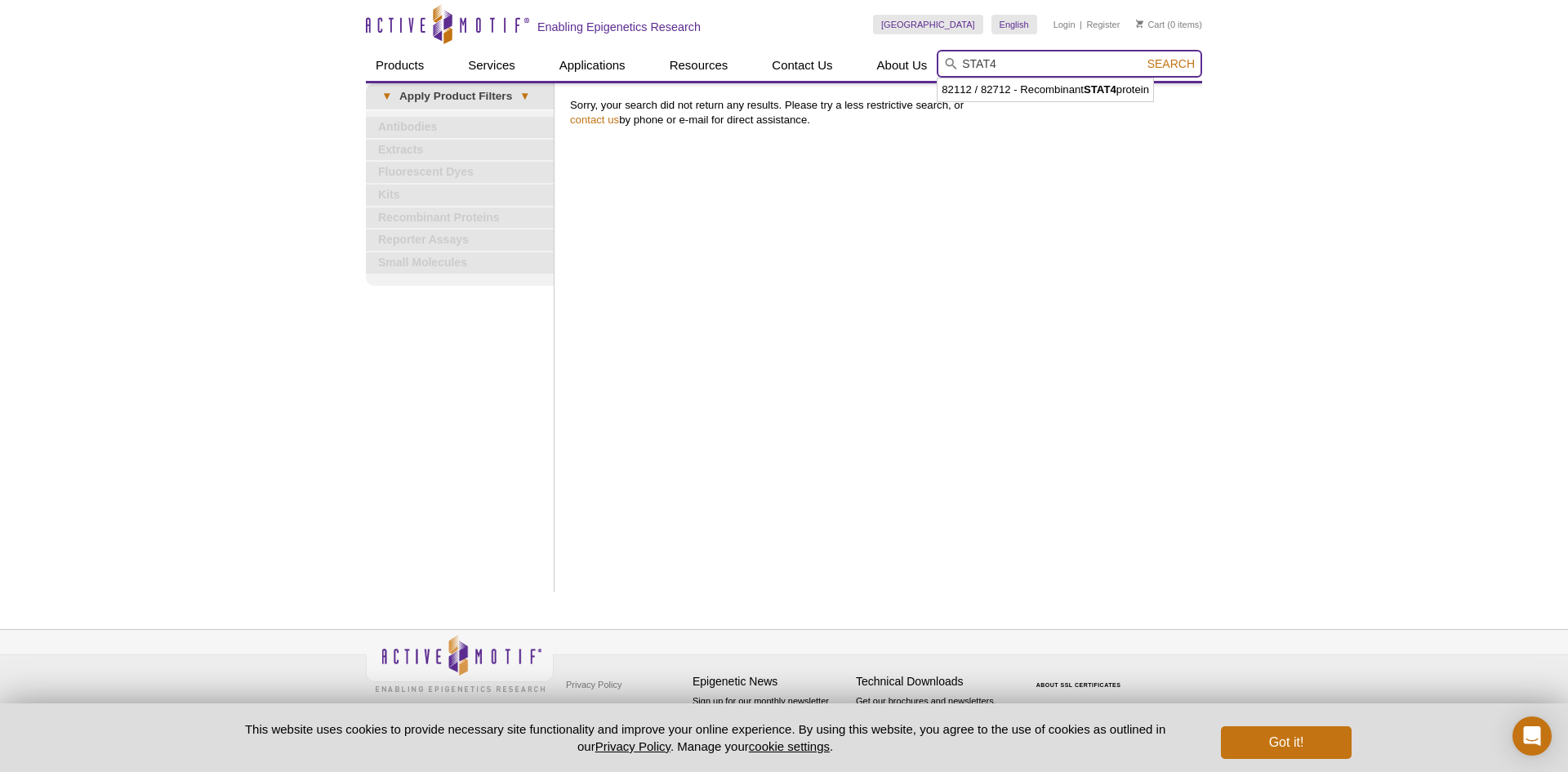
type input "STAT4"
click at [1168, 62] on span "Search" at bounding box center [1171, 63] width 48 height 13
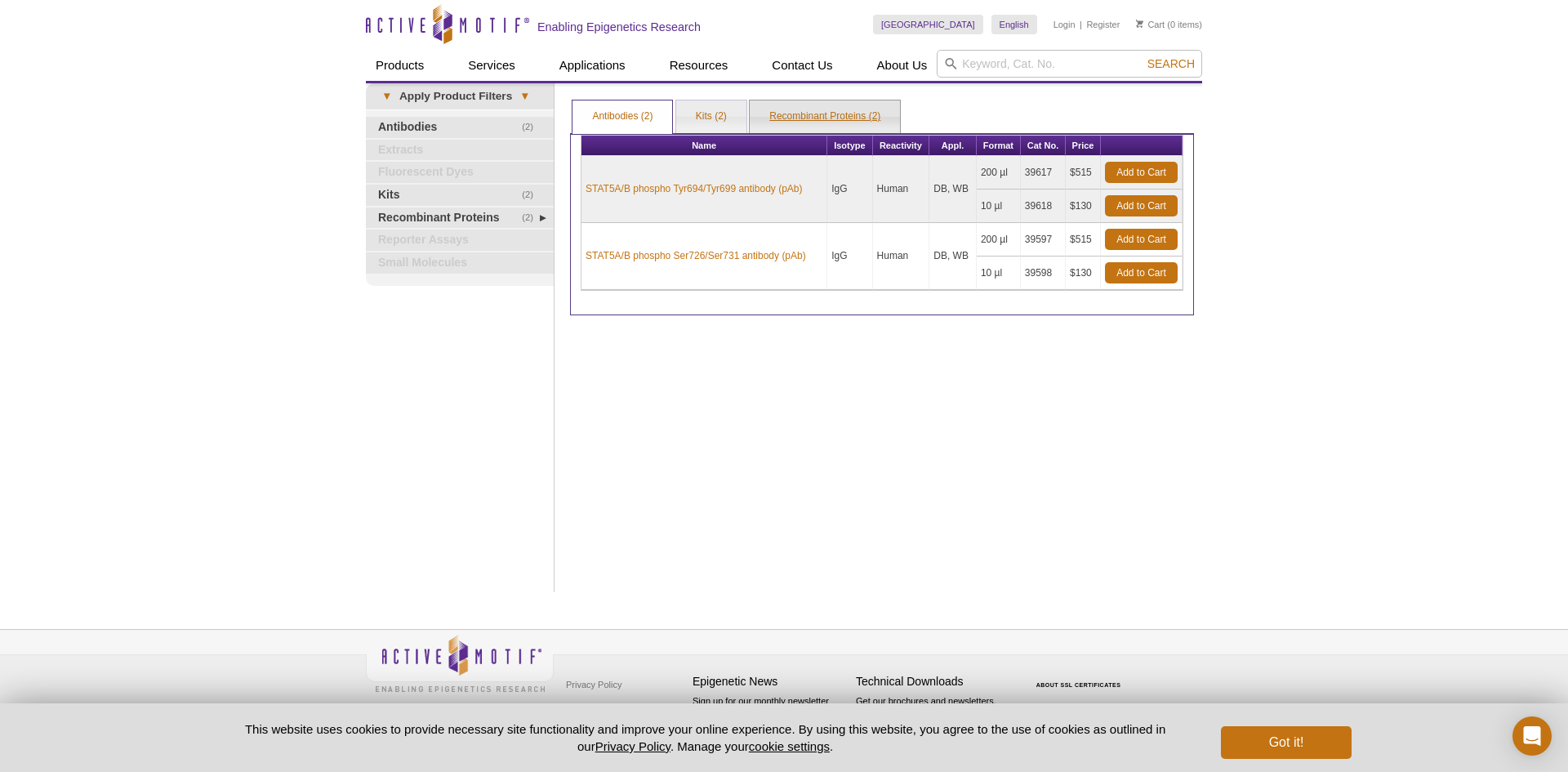
click at [806, 110] on link "Recombinant Proteins (2)" at bounding box center [824, 116] width 150 height 33
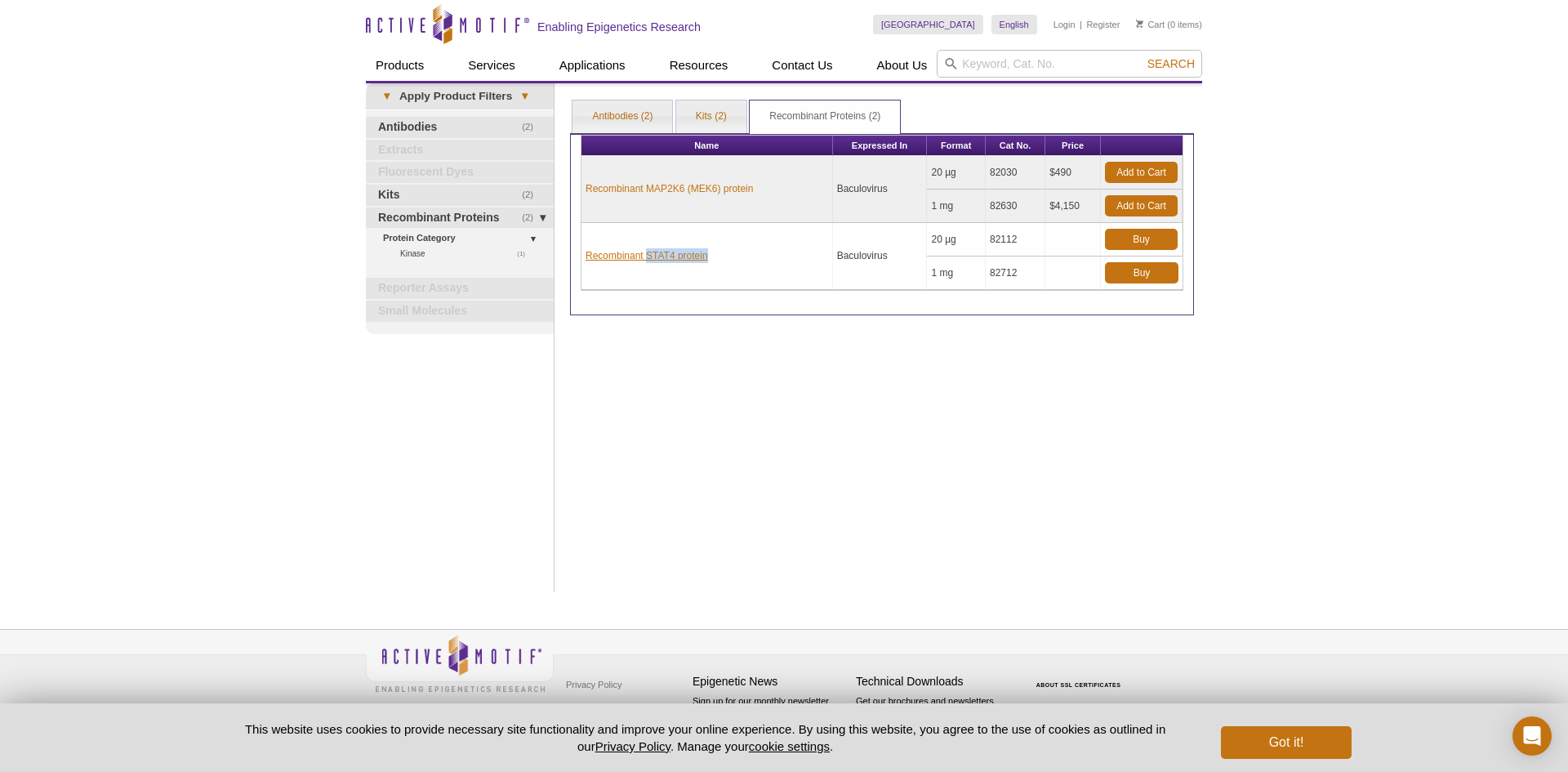
drag, startPoint x: 740, startPoint y: 263, endPoint x: 648, endPoint y: 254, distance: 92.4
click at [648, 254] on td "Recombinant STAT4 protein" at bounding box center [707, 256] width 252 height 67
copy link "STAT4 protein"
drag, startPoint x: 1021, startPoint y: 276, endPoint x: 988, endPoint y: 273, distance: 33.1
click at [988, 273] on td "82712" at bounding box center [1015, 273] width 60 height 33
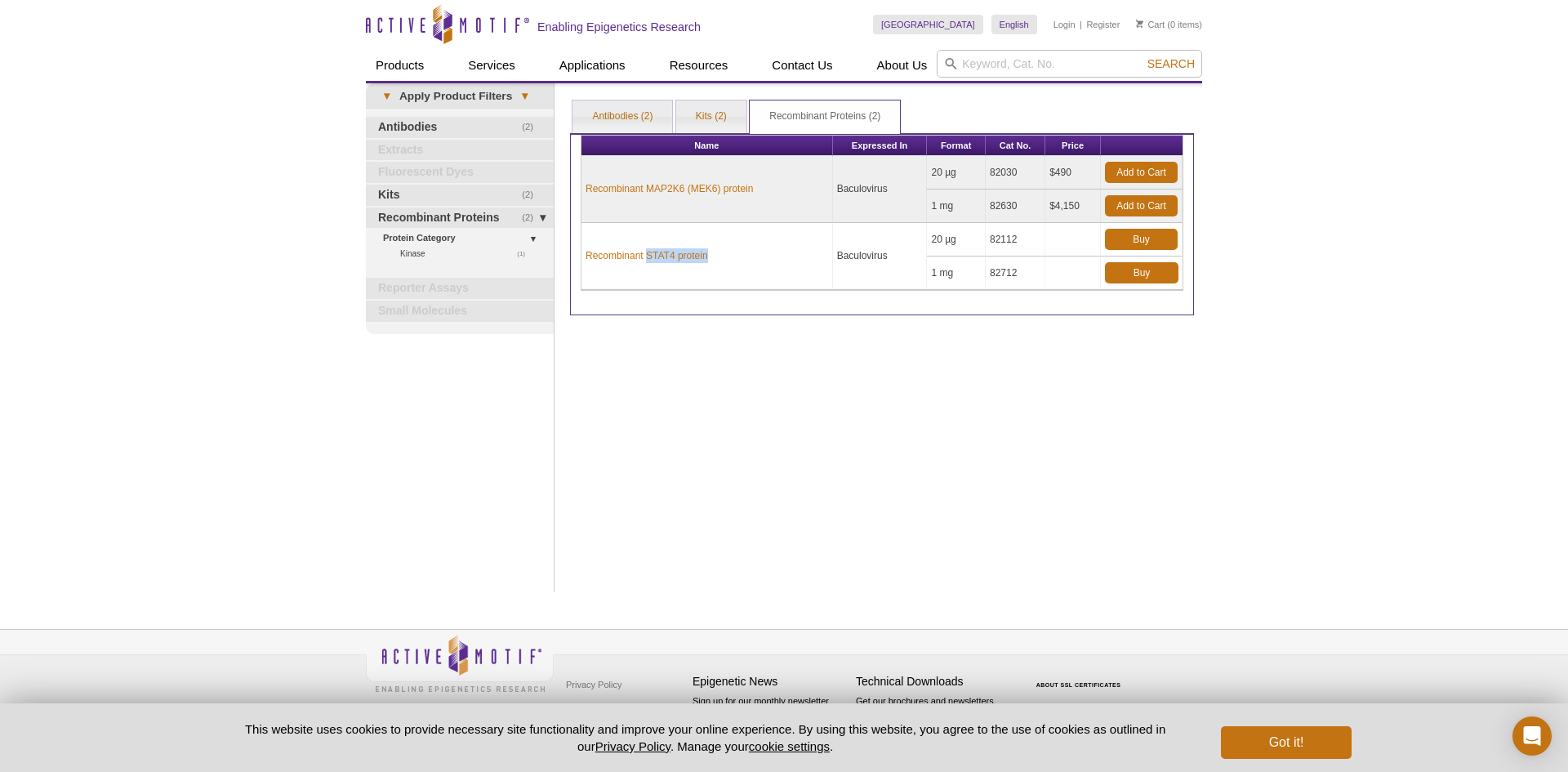
copy td "82712"
click at [1072, 246] on td at bounding box center [1073, 239] width 55 height 33
click at [1067, 263] on td at bounding box center [1073, 273] width 55 height 33
click at [1130, 240] on link "Buy" at bounding box center [1141, 239] width 73 height 21
click at [1057, 251] on td at bounding box center [1073, 239] width 55 height 33
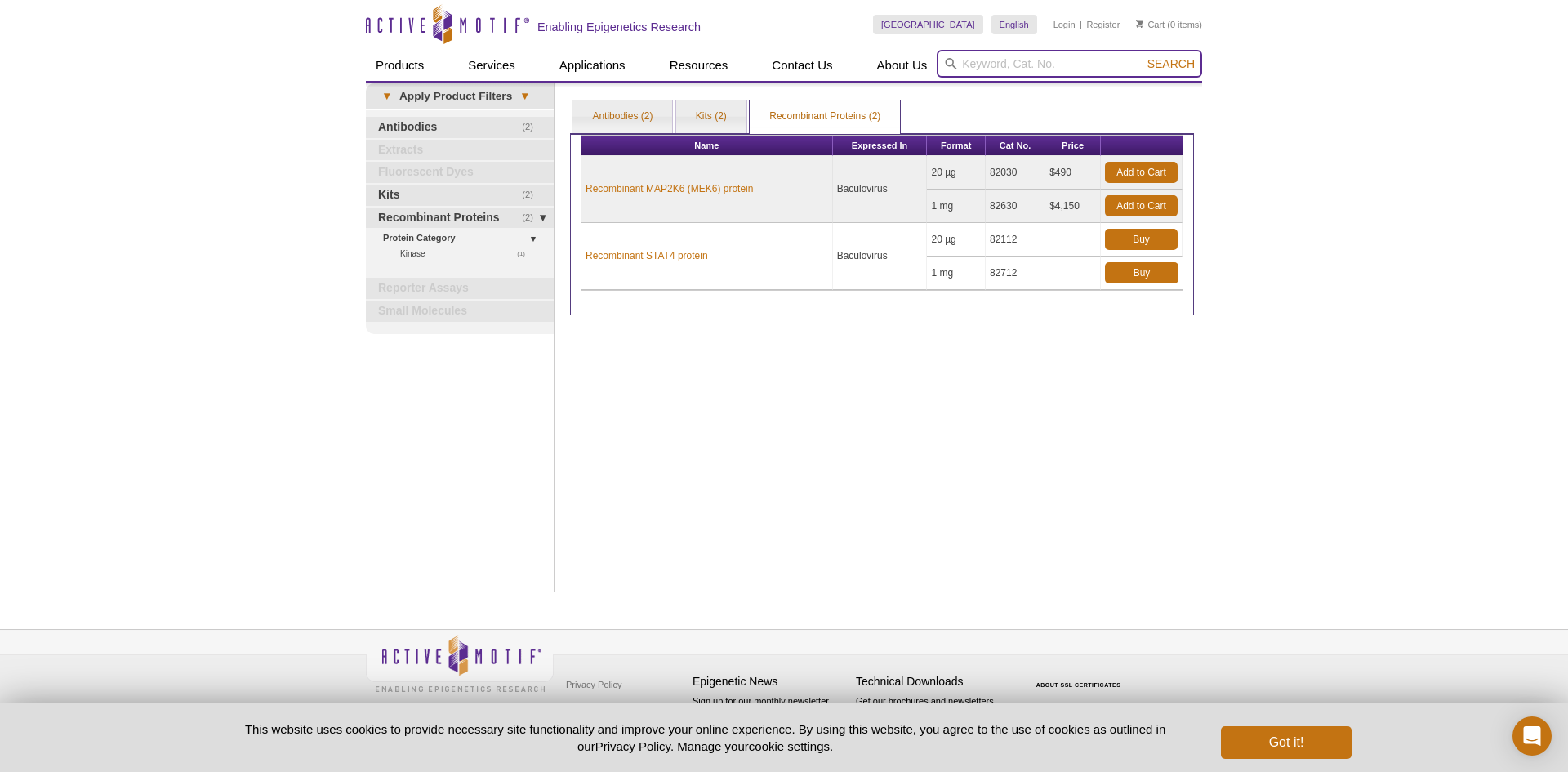
click at [1074, 63] on input "search" at bounding box center [1070, 64] width 266 height 28
paste input "SHIP1"
type input "SHIP1"
click at [1169, 58] on span "Search" at bounding box center [1171, 63] width 48 height 13
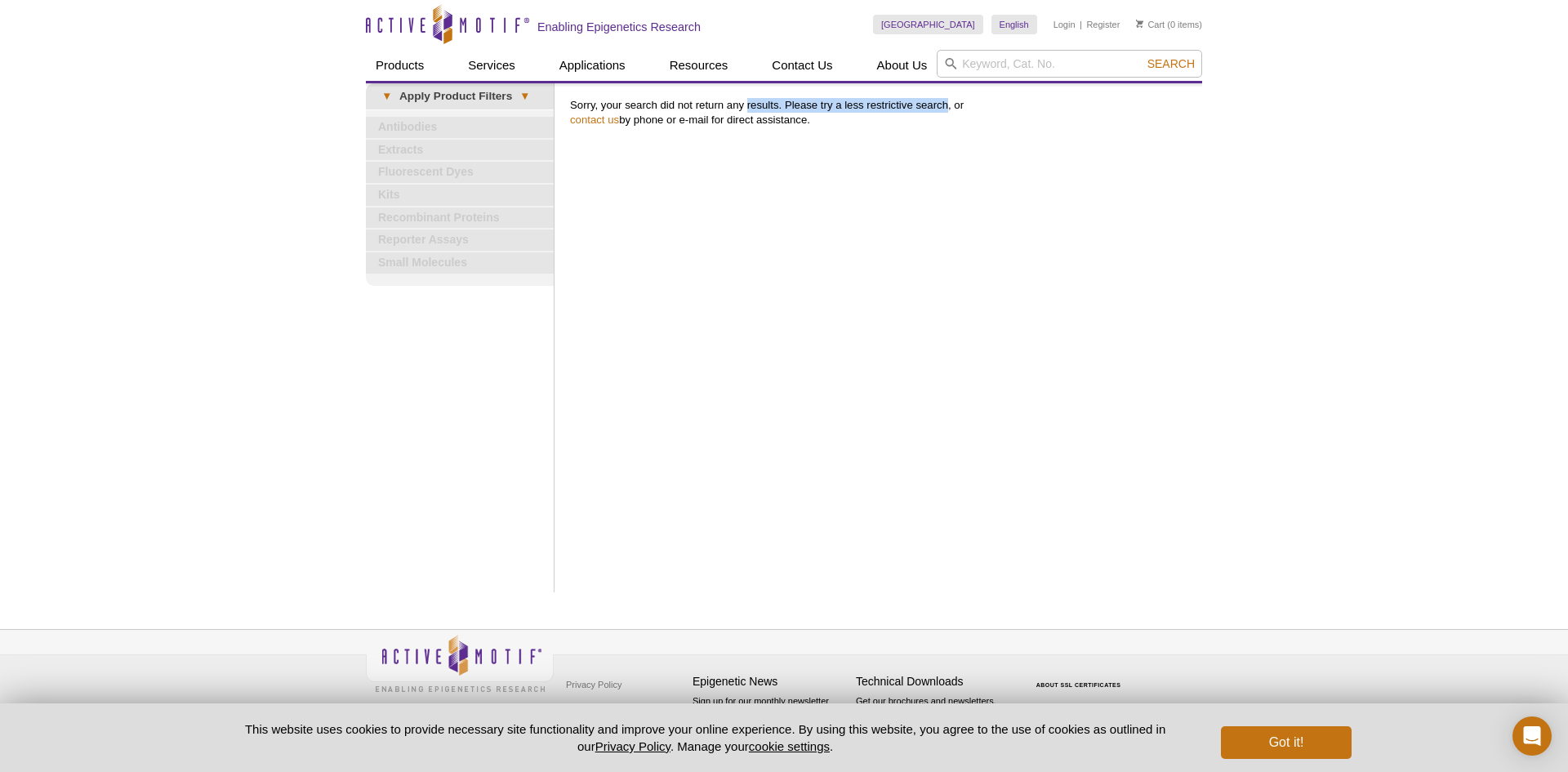
drag, startPoint x: 748, startPoint y: 107, endPoint x: 948, endPoint y: 107, distance: 200.0
click at [948, 107] on p "Sorry, your search did not return any results. Please try a less restrictive se…" at bounding box center [882, 112] width 624 height 29
click at [1009, 63] on input "search" at bounding box center [1070, 64] width 266 height 28
paste input "STAT5"
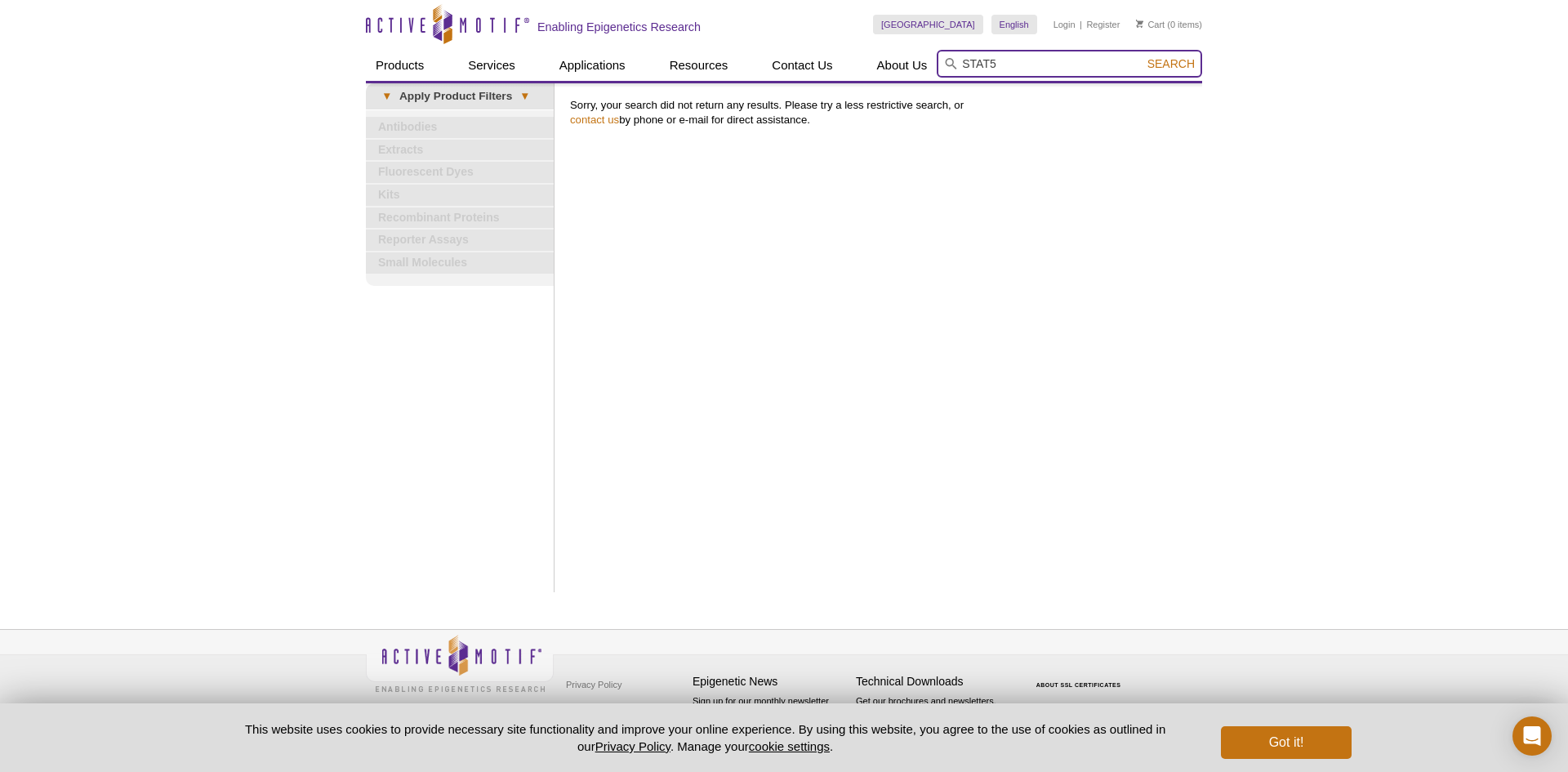
type input "STAT5"
click at [1159, 65] on span "Search" at bounding box center [1171, 63] width 48 height 13
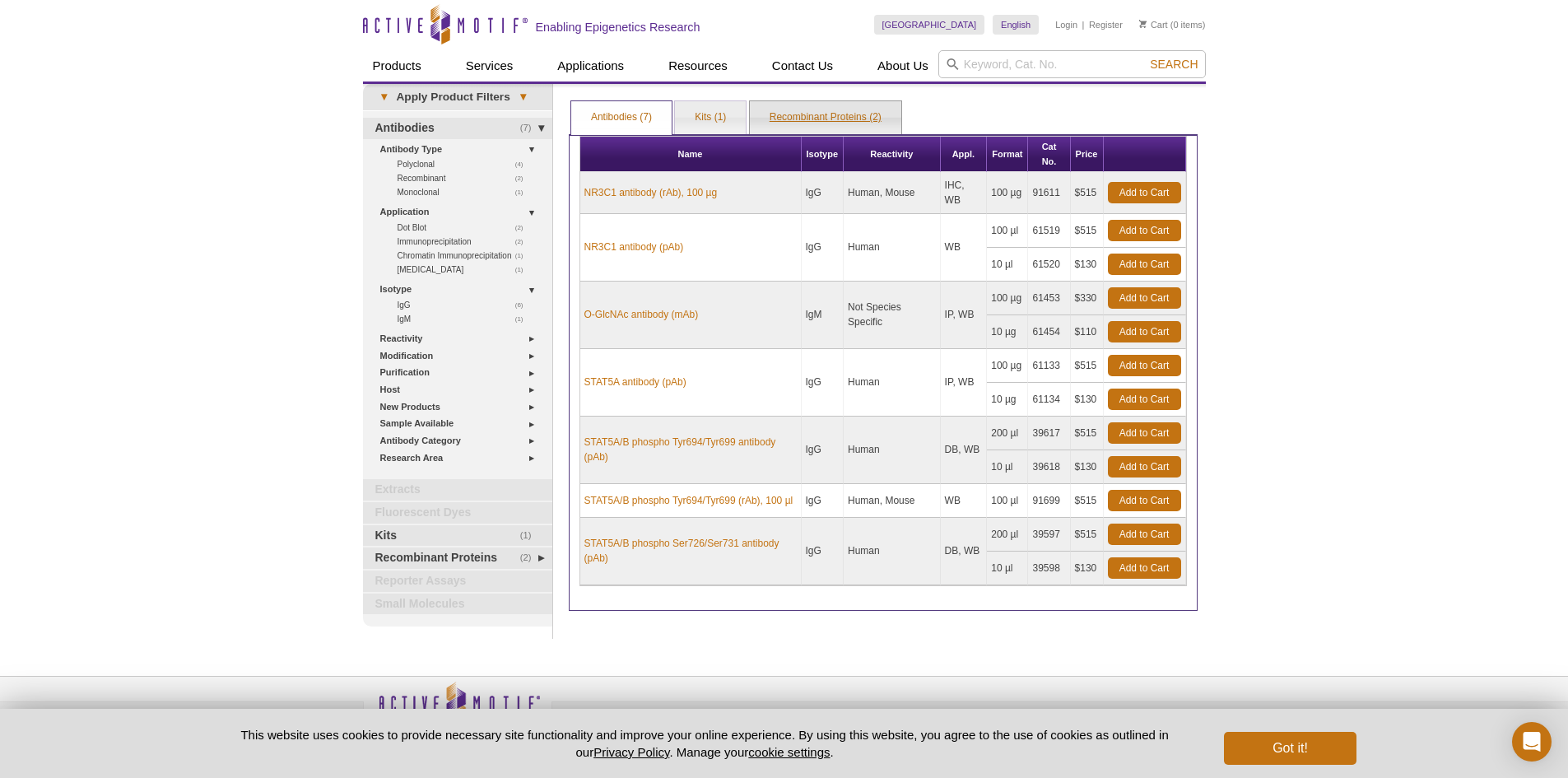
click at [822, 121] on link "Recombinant Proteins (2)" at bounding box center [826, 117] width 152 height 33
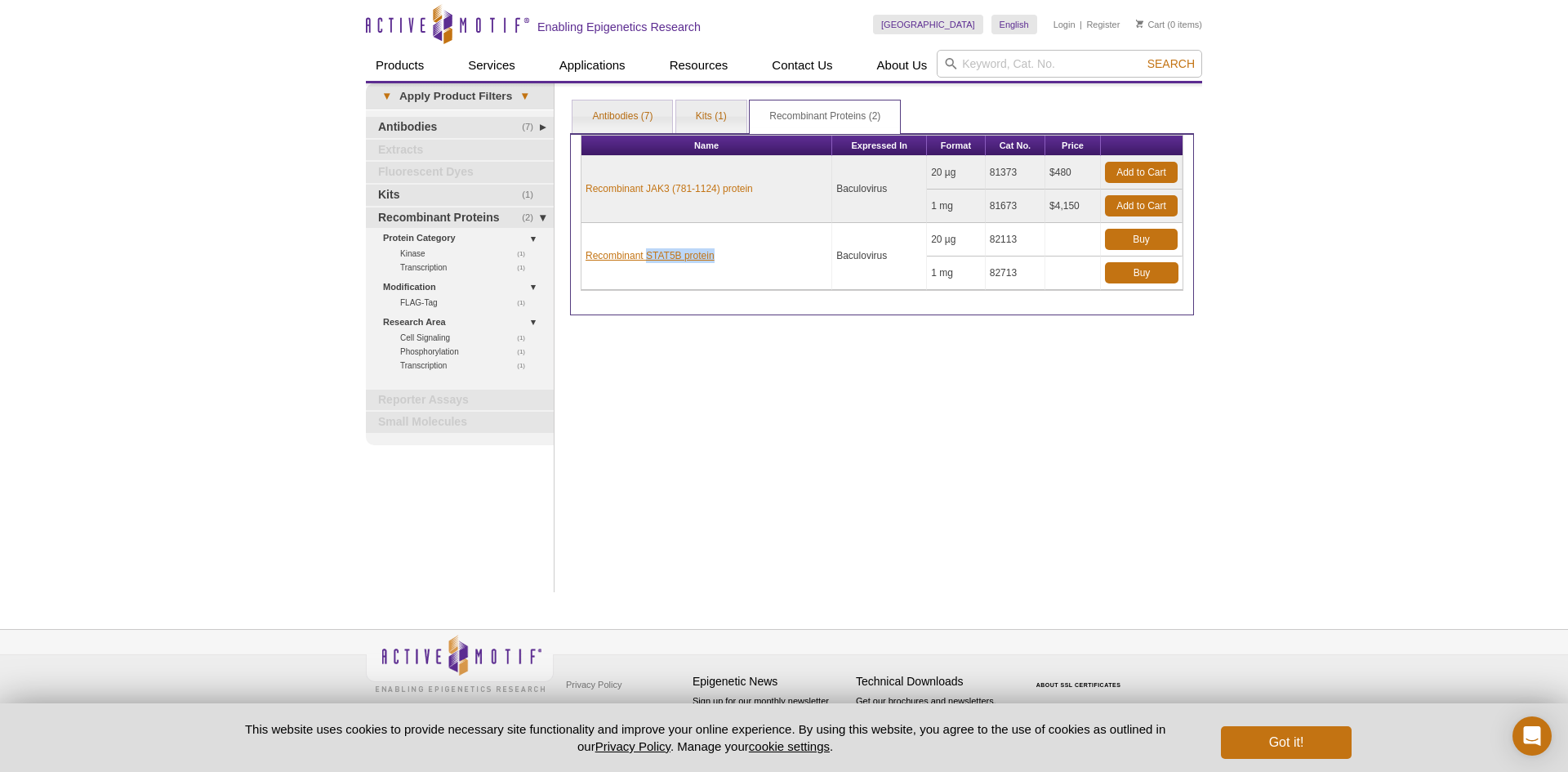
drag, startPoint x: 741, startPoint y: 255, endPoint x: 646, endPoint y: 249, distance: 95.2
click at [646, 249] on td "Recombinant STAT5B protein" at bounding box center [707, 256] width 251 height 67
copy link "STAT5B protein"
click at [1088, 241] on td at bounding box center [1073, 239] width 55 height 33
drag, startPoint x: 1021, startPoint y: 271, endPoint x: 990, endPoint y: 268, distance: 31.1
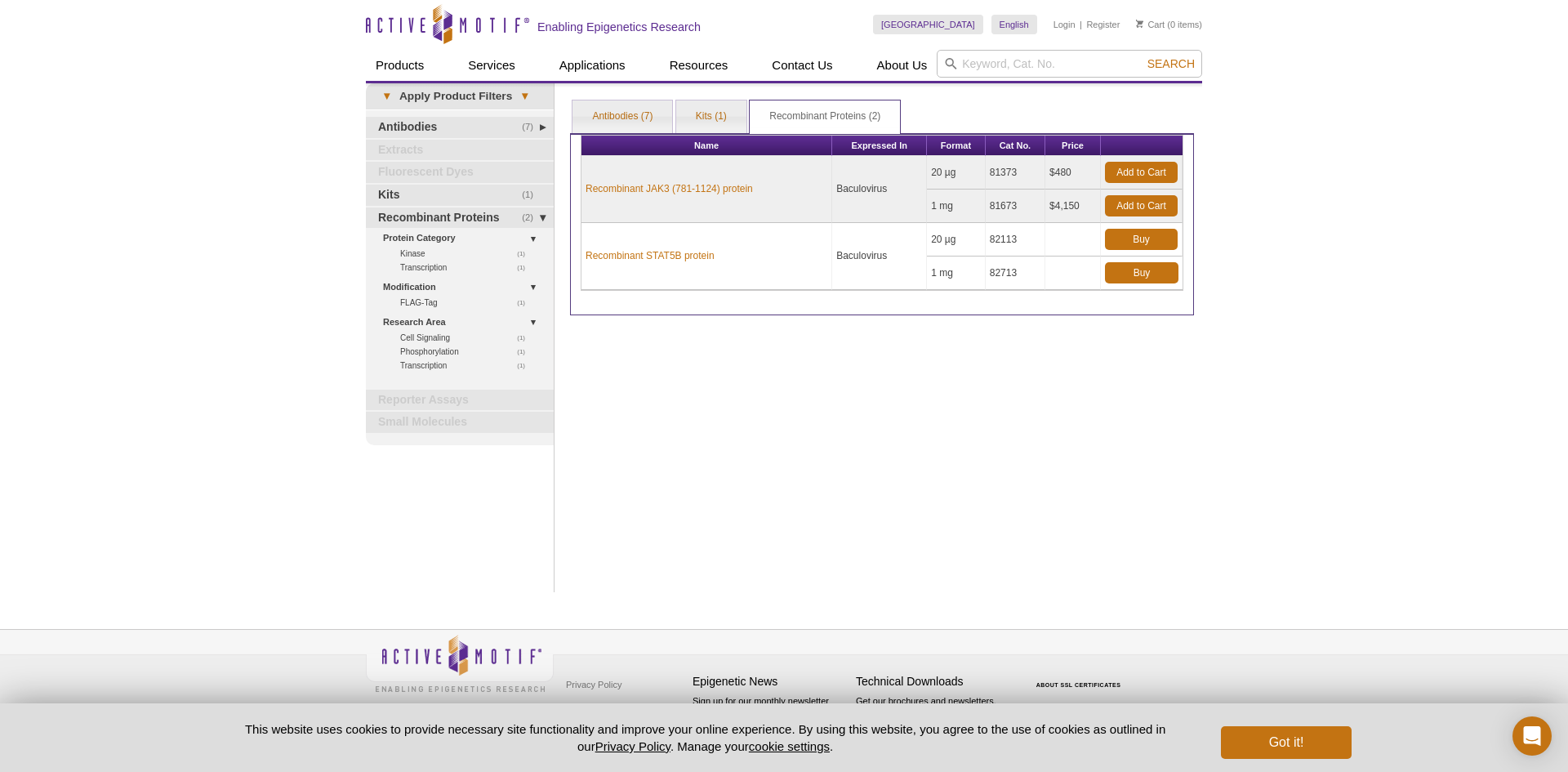
click at [990, 268] on td "82713" at bounding box center [1015, 273] width 60 height 33
copy td "82713"
click at [995, 62] on input "search" at bounding box center [1070, 64] width 266 height 28
paste input "PDE9A"
type input "PDE9A"
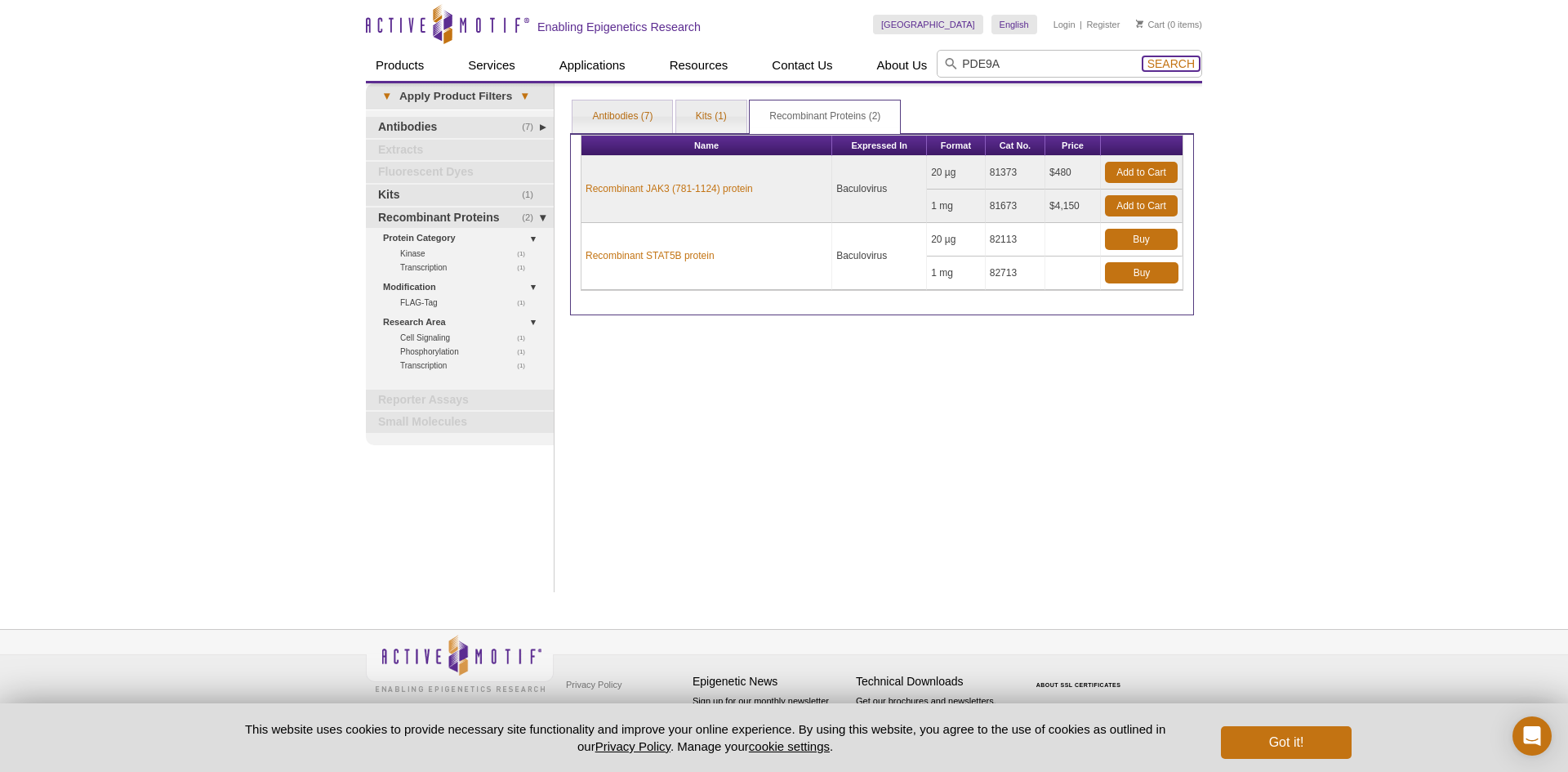
click at [1157, 56] on button "Search" at bounding box center [1171, 63] width 57 height 15
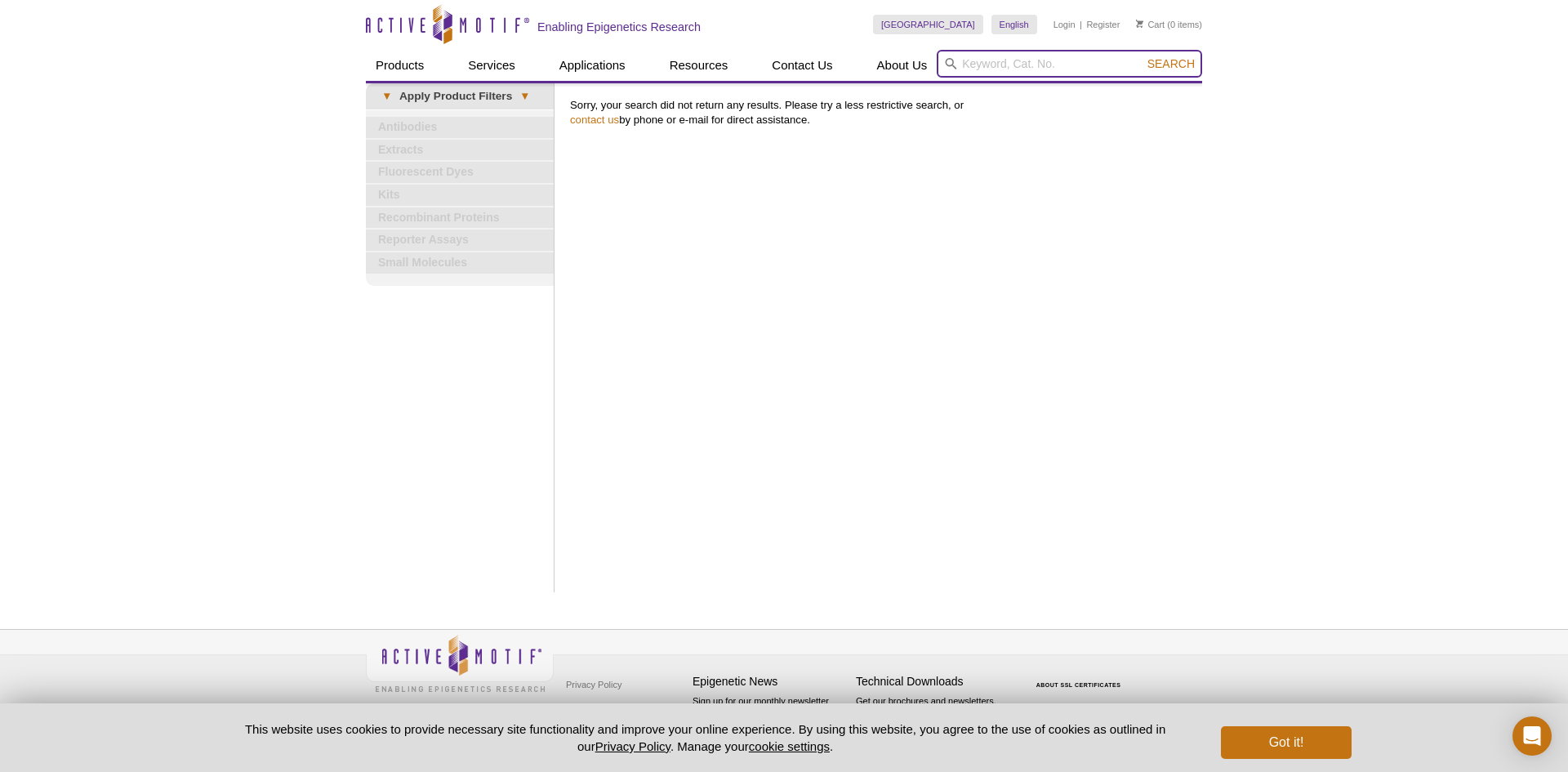
click at [1086, 70] on input "search" at bounding box center [1070, 64] width 266 height 28
paste input "p53"
type input "p53"
click at [1166, 60] on span "Search" at bounding box center [1171, 63] width 48 height 13
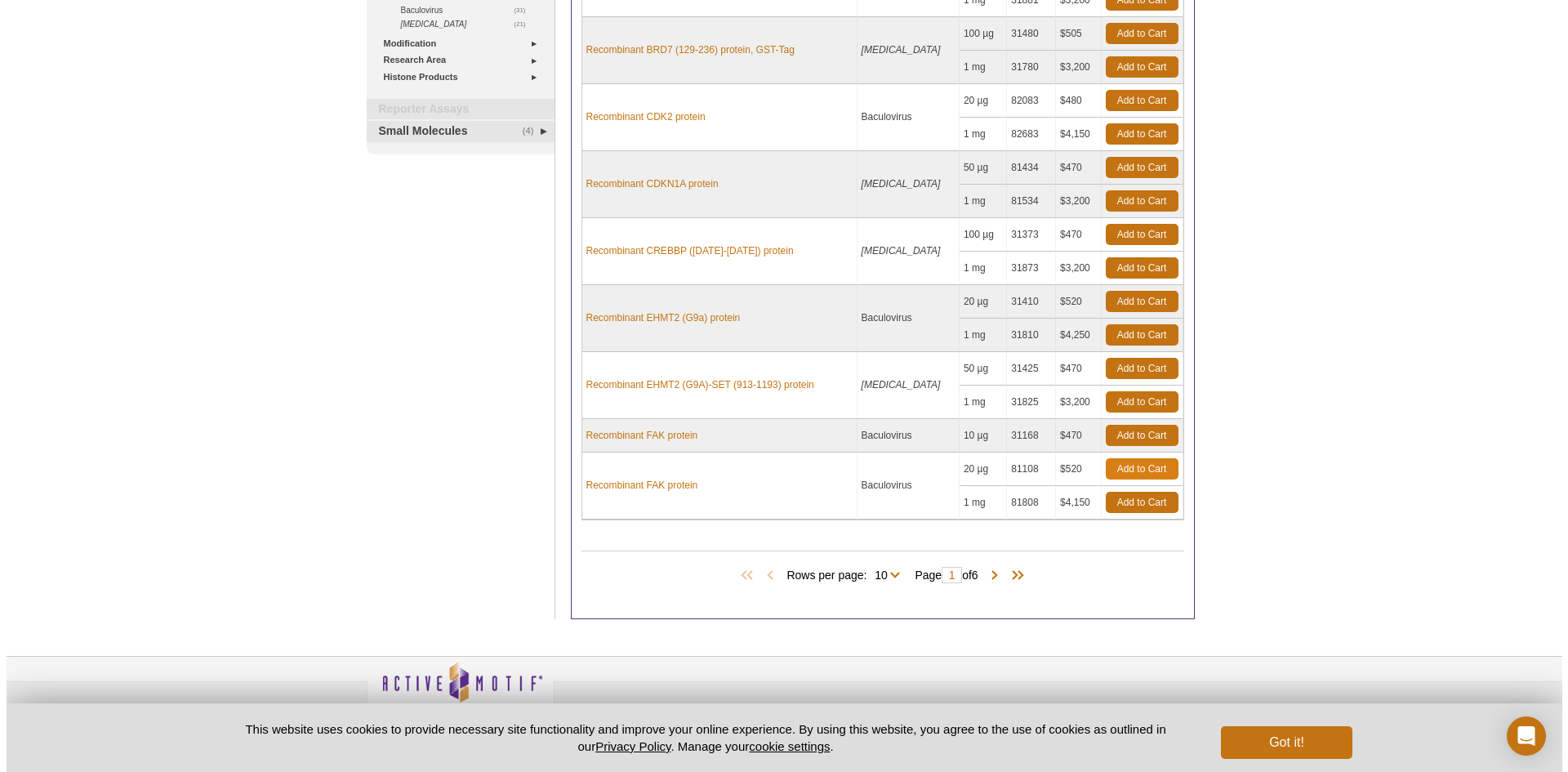
scroll to position [404, 0]
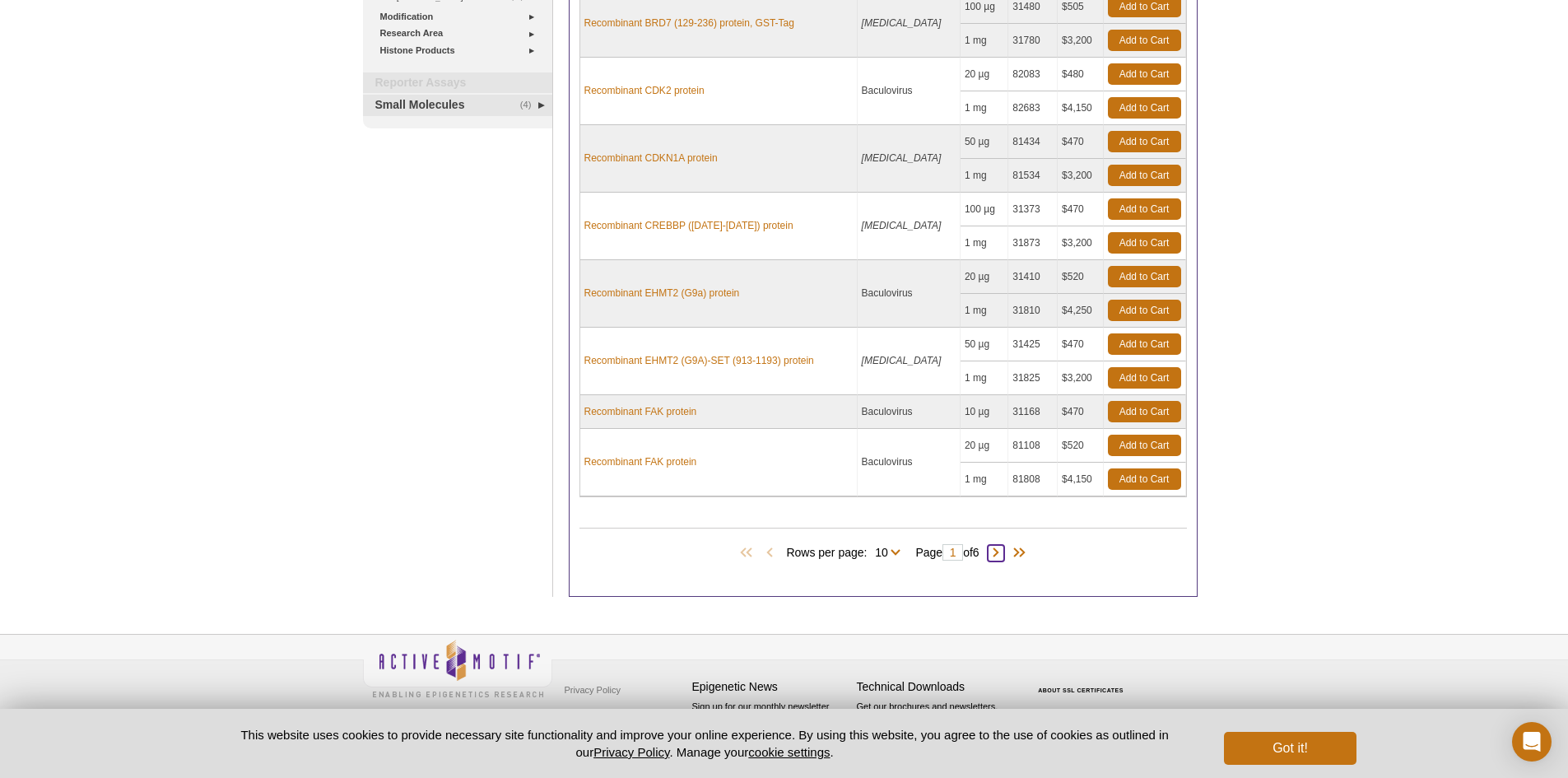
click at [995, 553] on span at bounding box center [996, 554] width 17 height 17
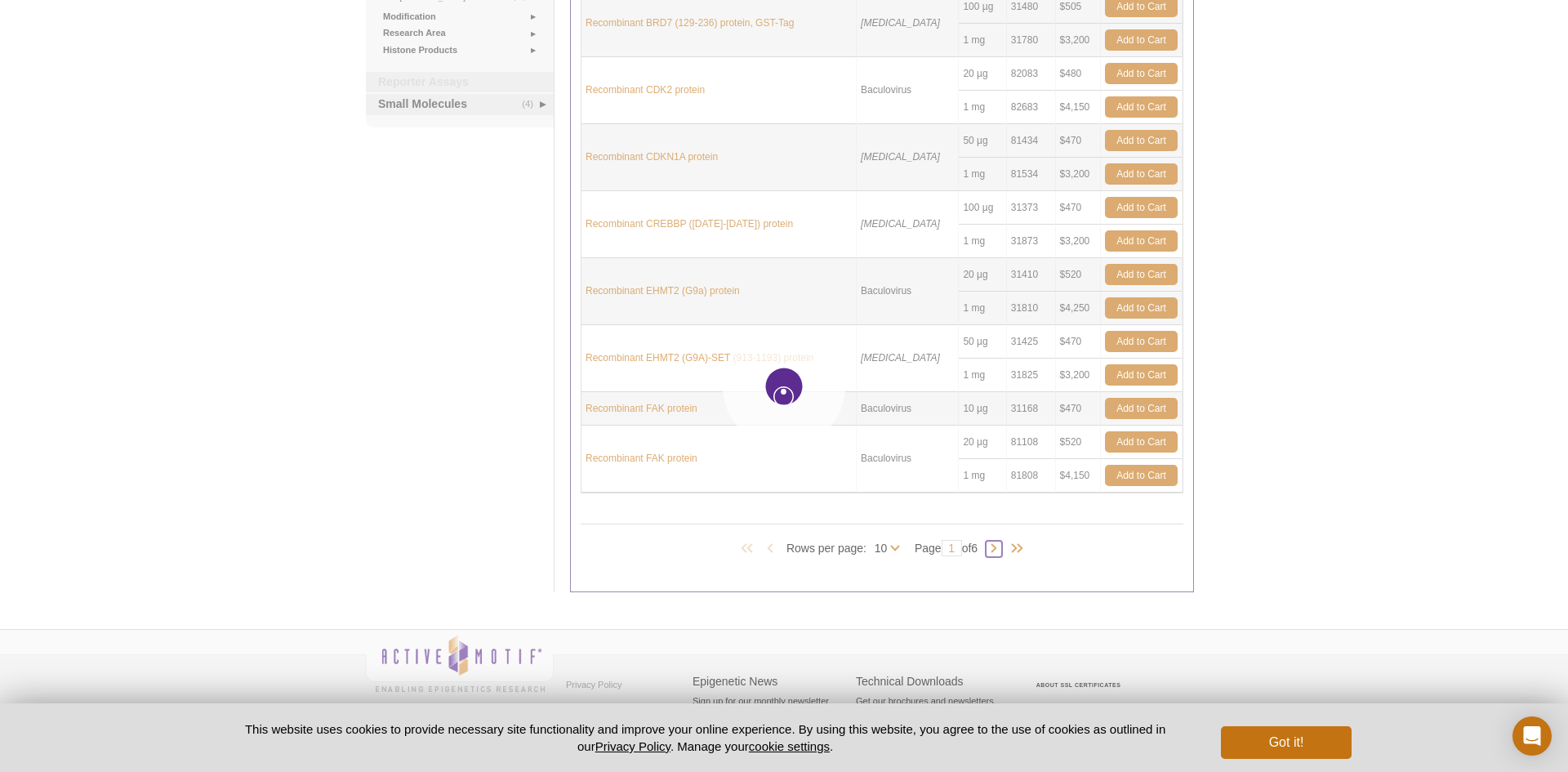
type input "2"
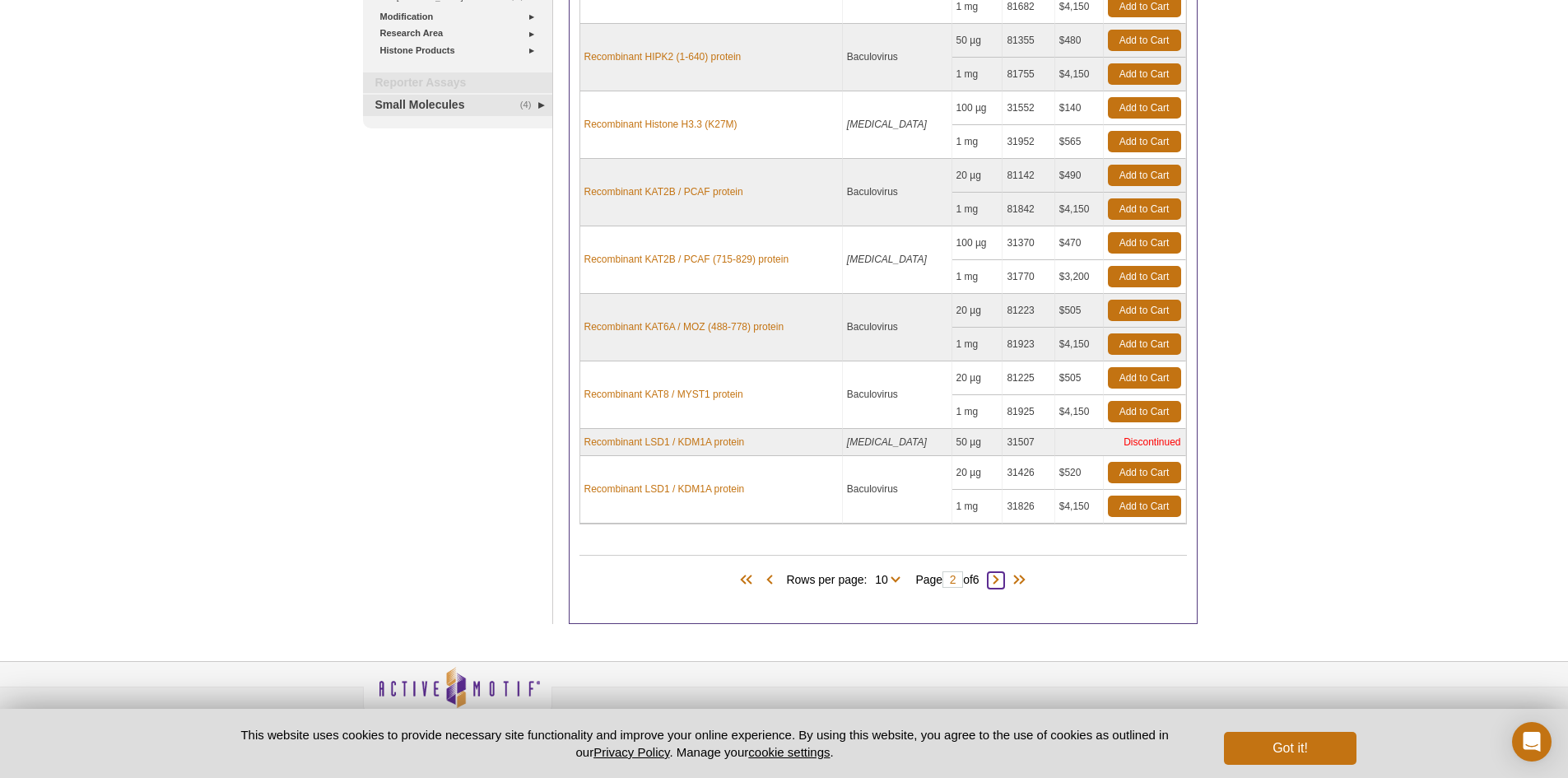
click at [1000, 572] on span at bounding box center [996, 580] width 17 height 17
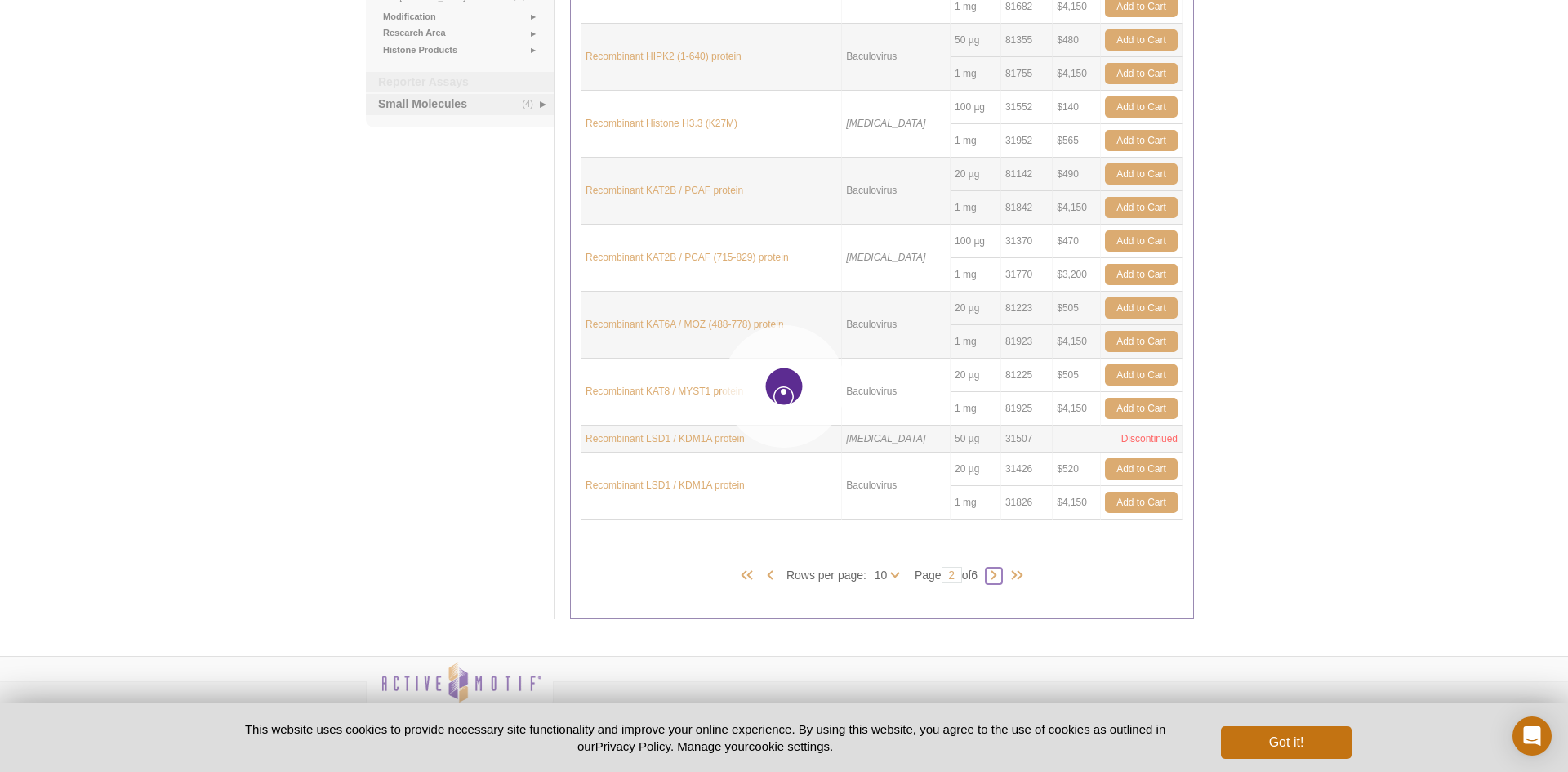
type input "3"
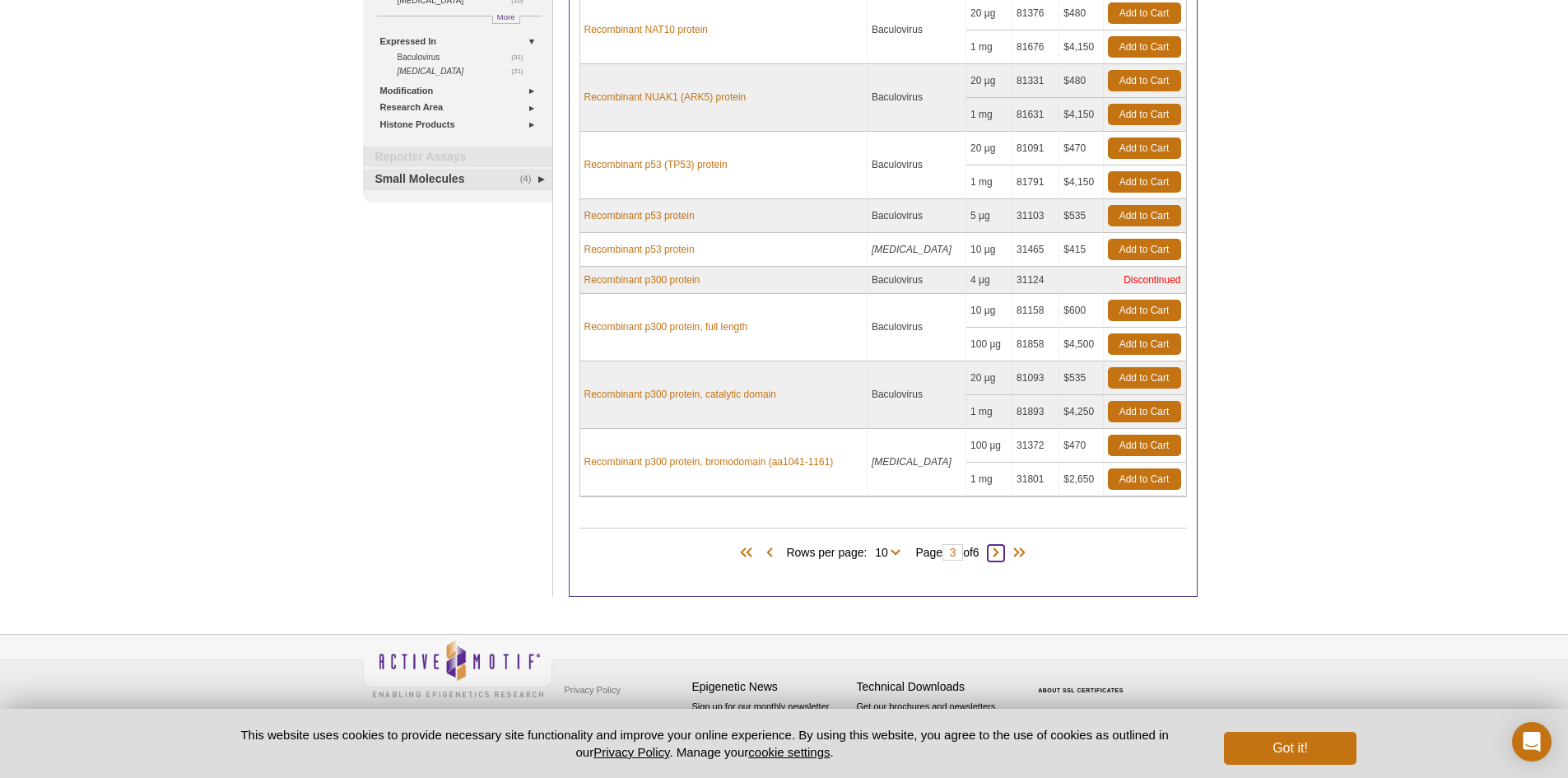
click at [1005, 552] on span at bounding box center [996, 554] width 17 height 17
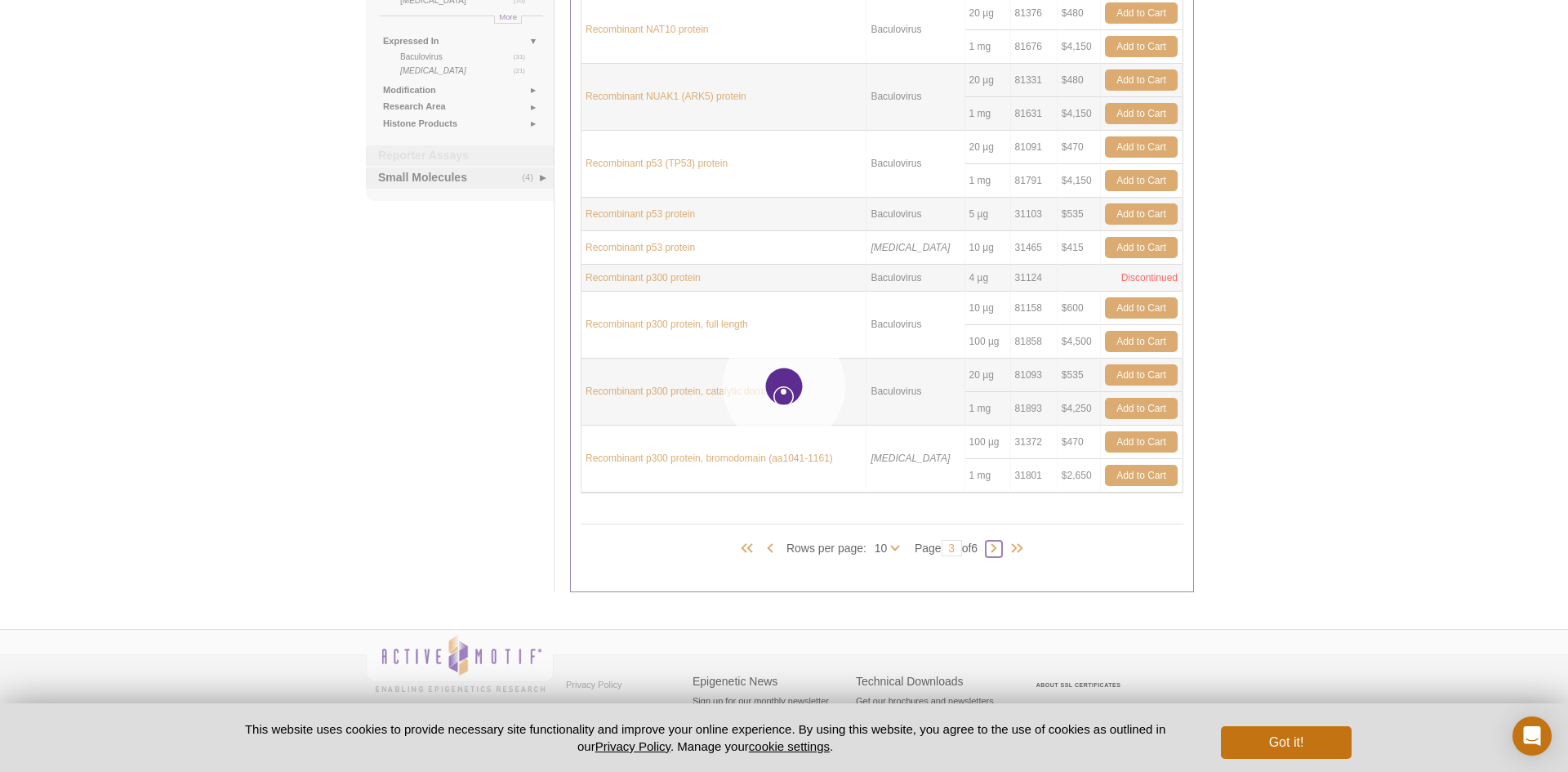
type input "4"
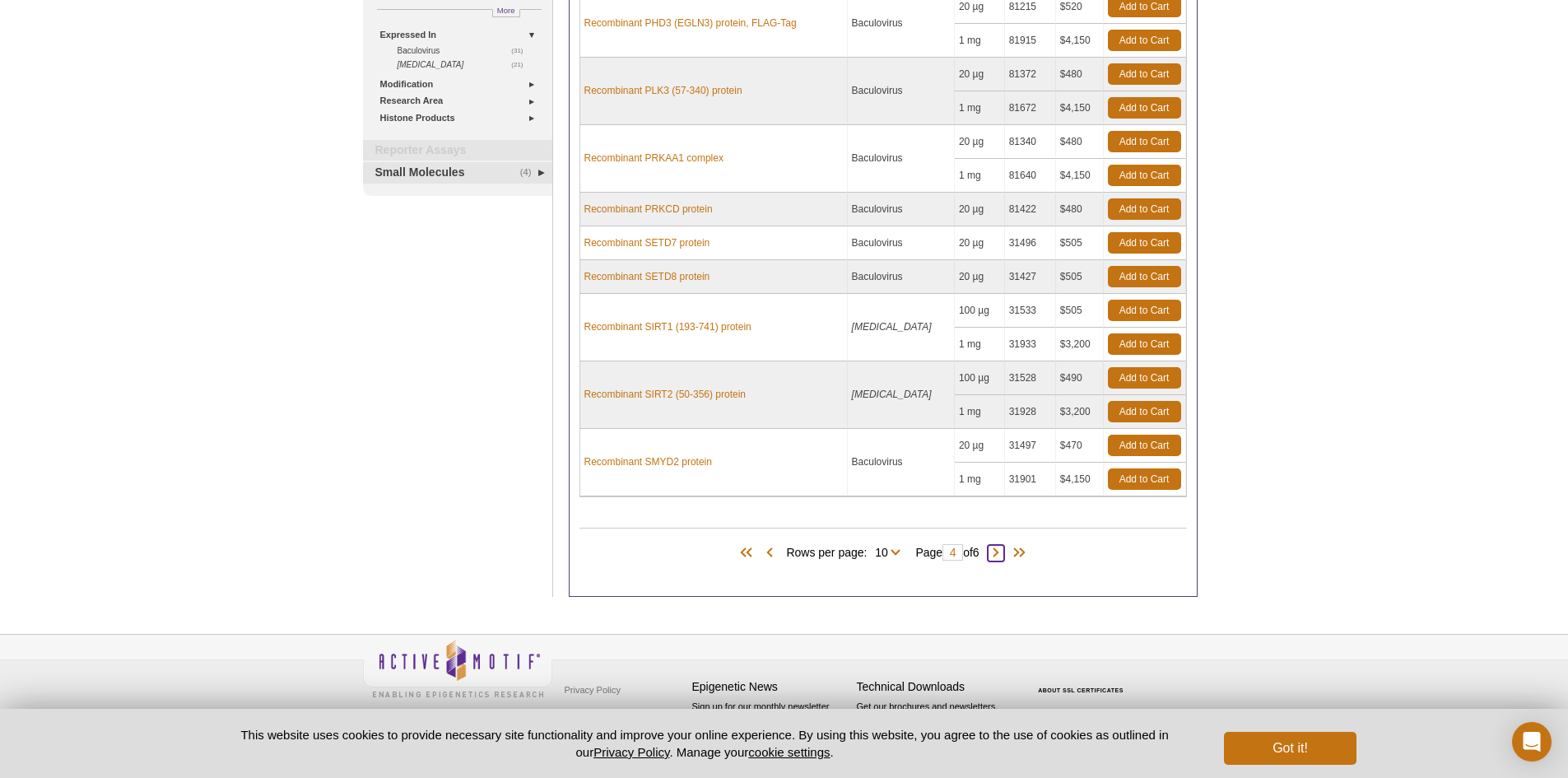
click at [1005, 552] on span at bounding box center [996, 554] width 17 height 17
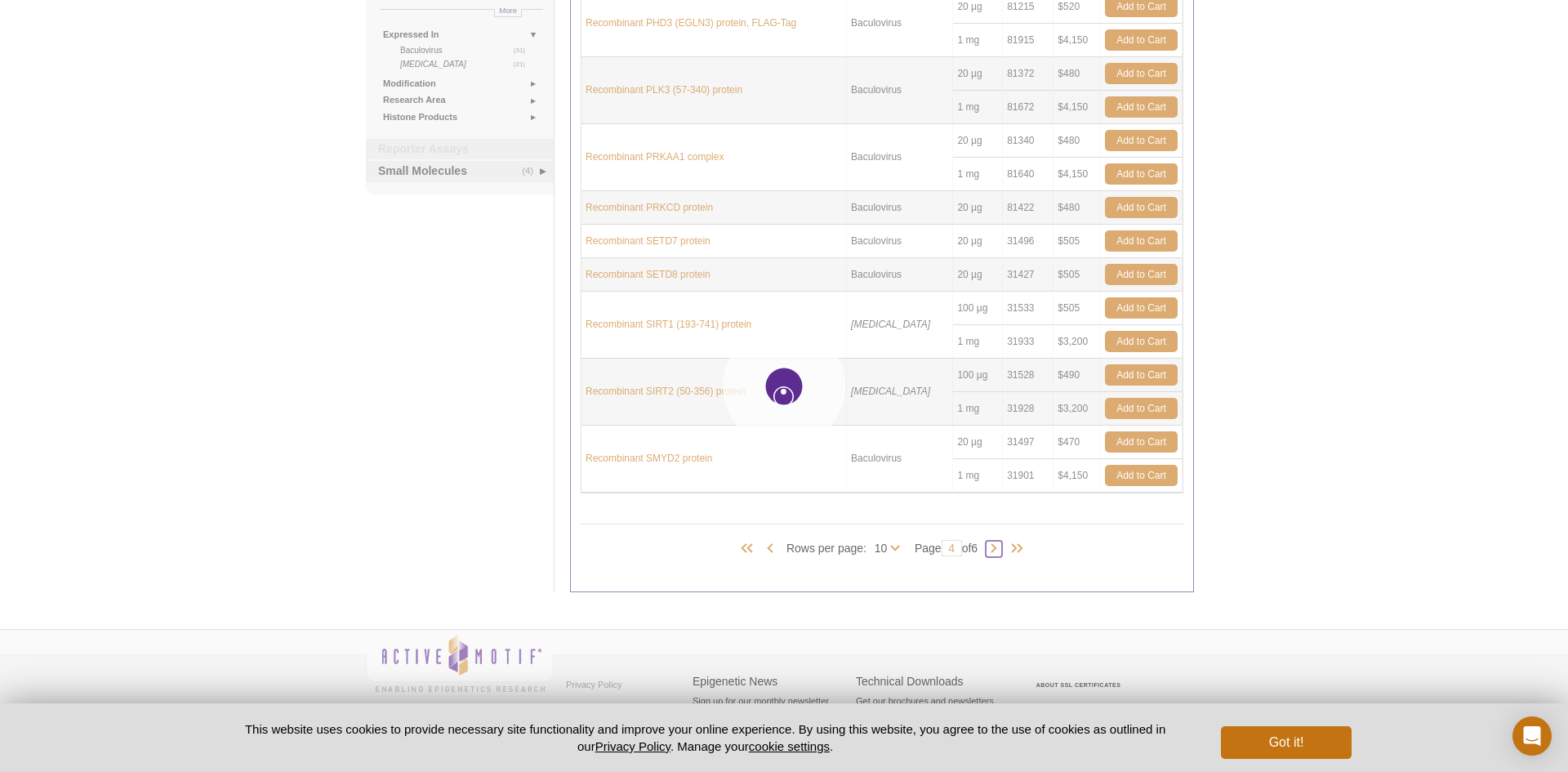
type input "5"
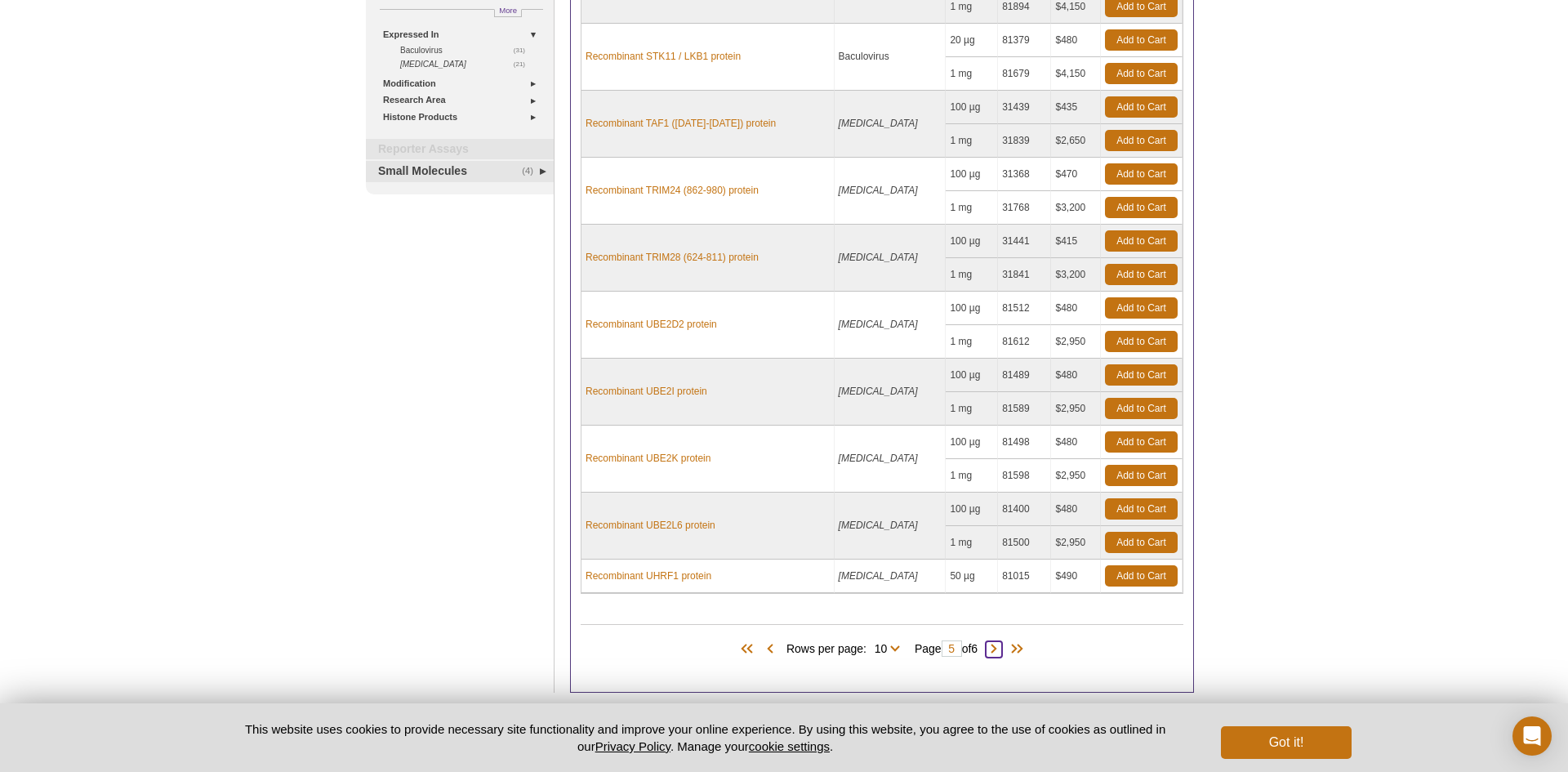
scroll to position [404, 0]
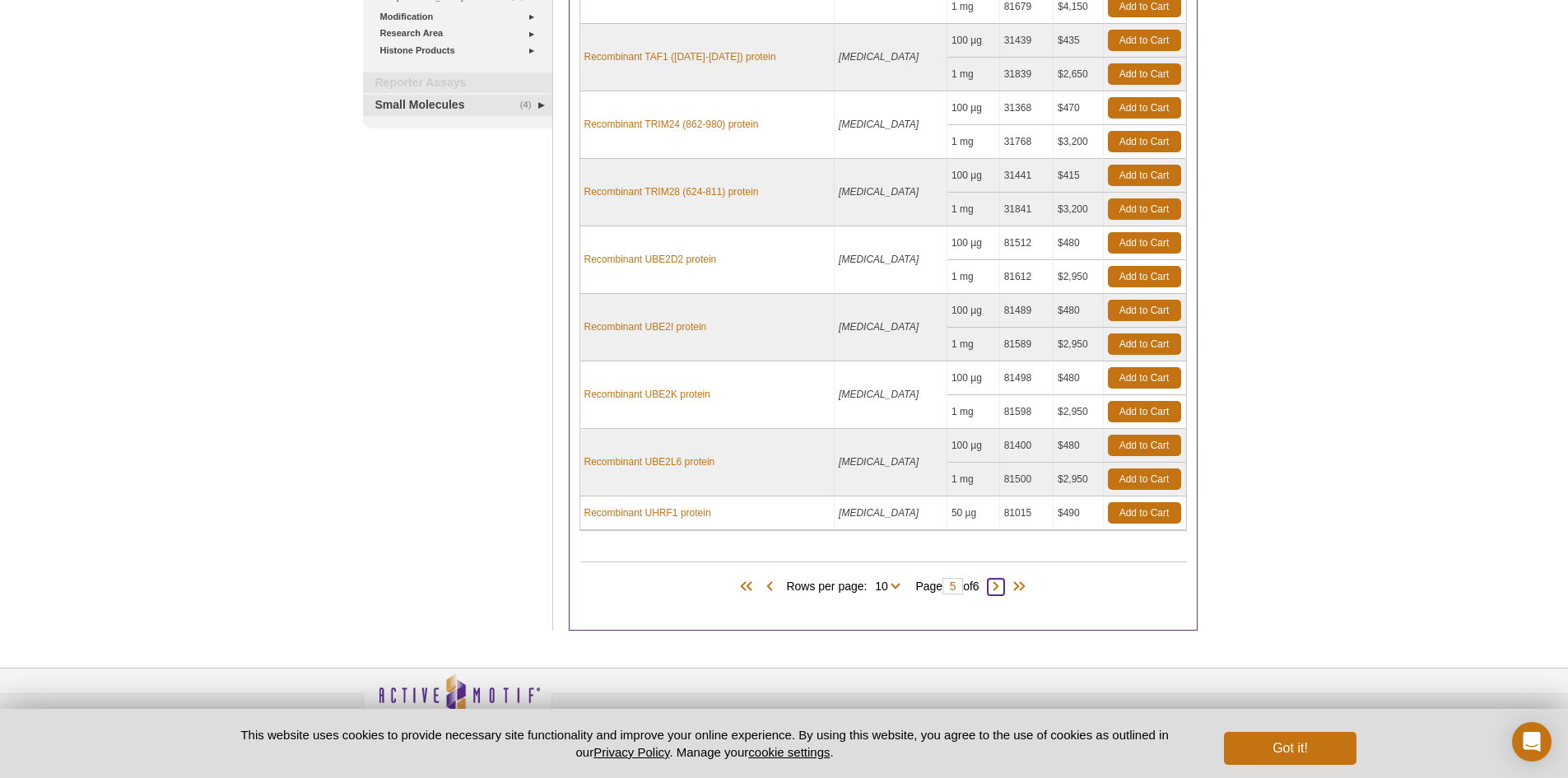
click at [1000, 582] on span at bounding box center [996, 587] width 17 height 17
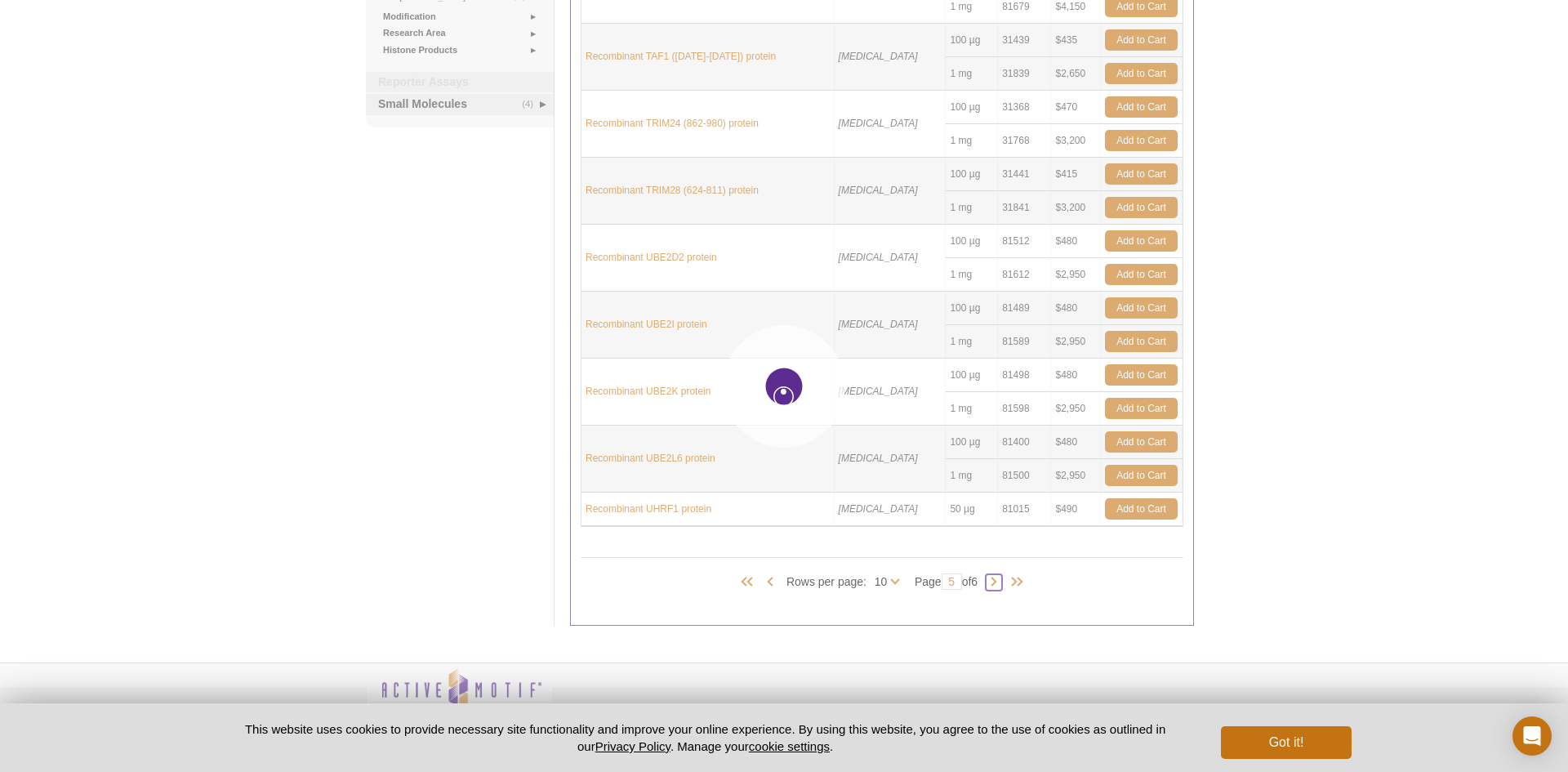
type input "6"
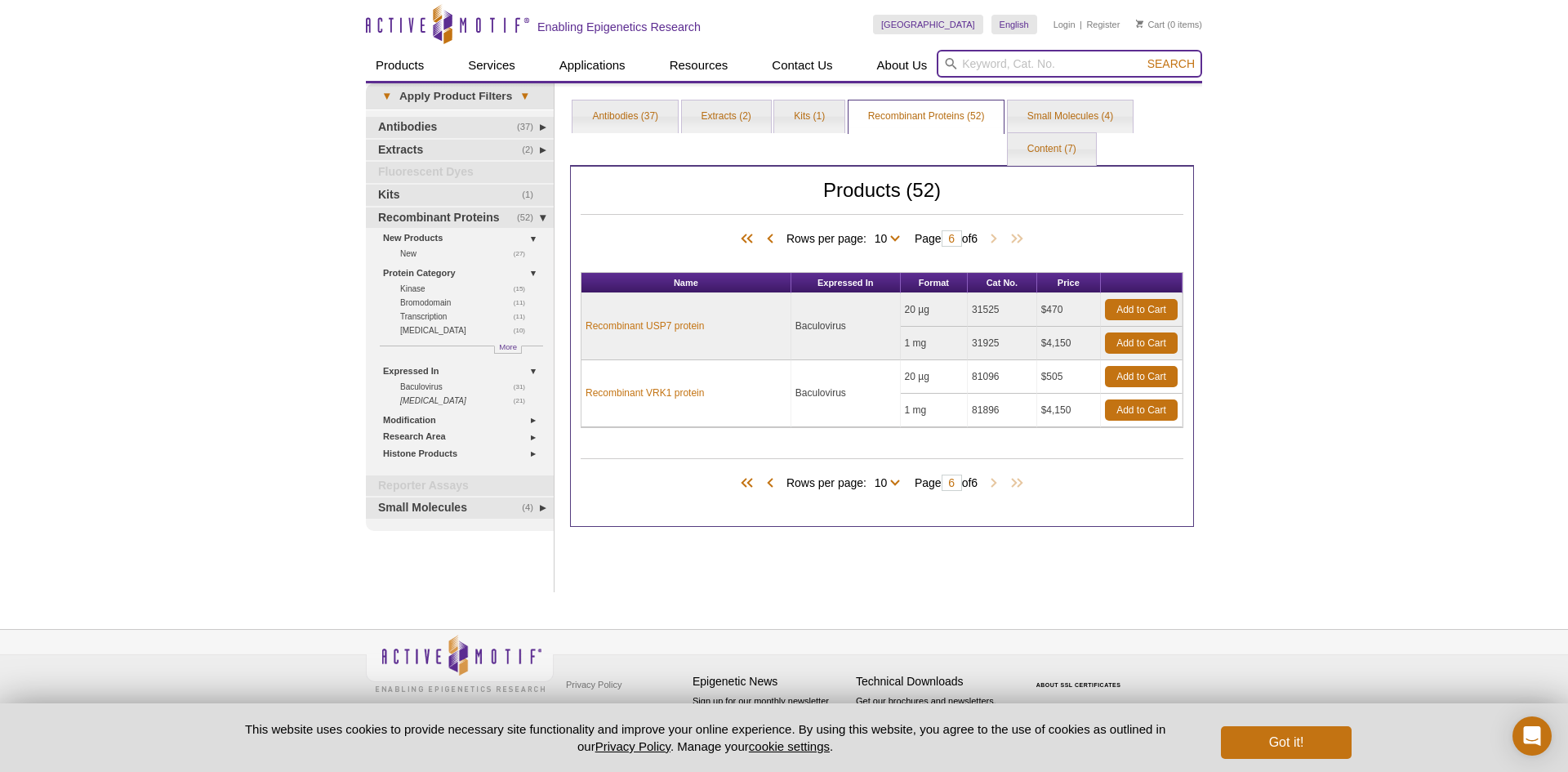
click at [1028, 59] on input "search" at bounding box center [1070, 64] width 266 height 28
paste input "PPP2R1A"
type input "PPP2R1A"
click at [1182, 66] on span "Search" at bounding box center [1171, 63] width 48 height 13
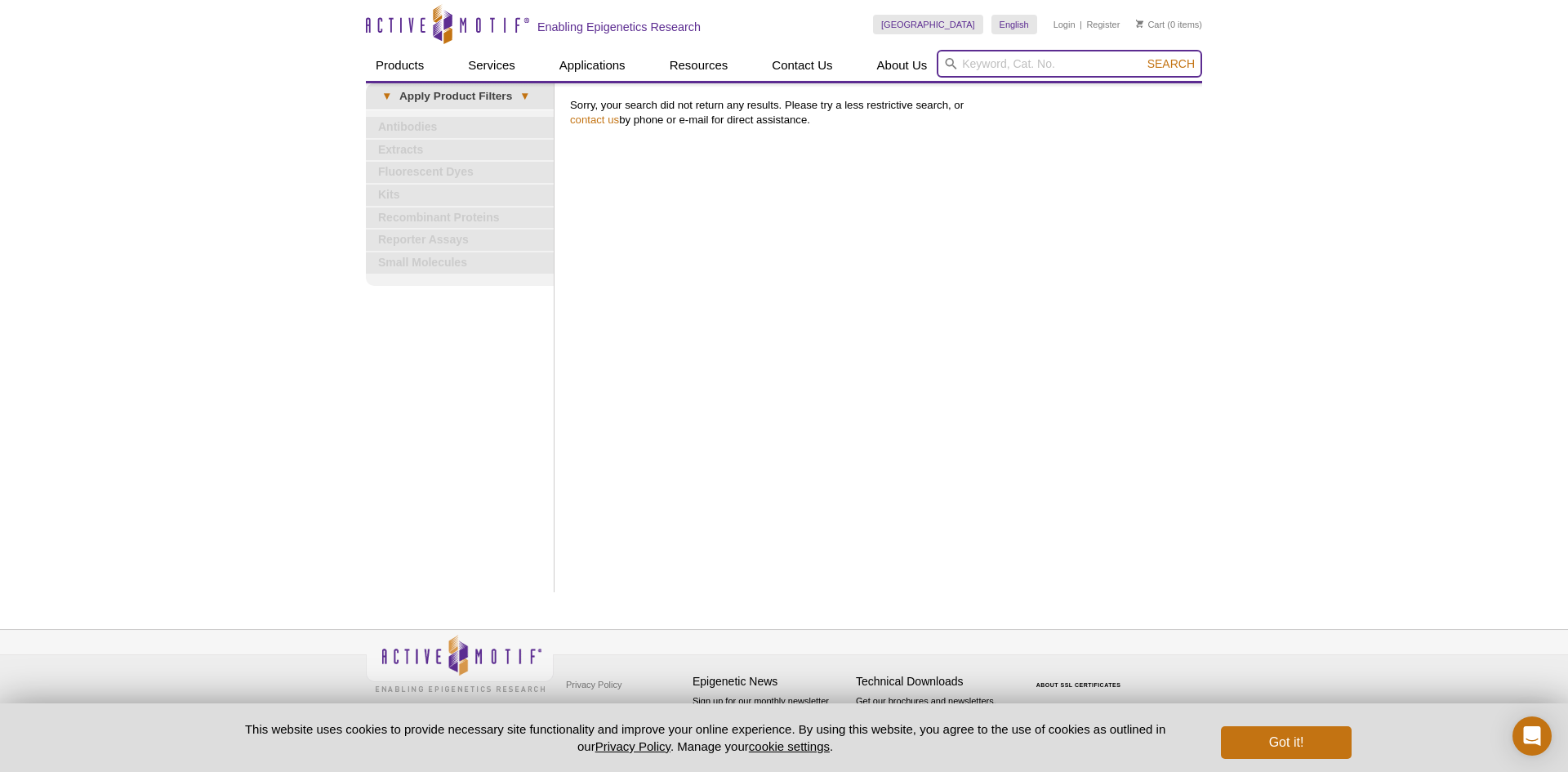
click at [1017, 64] on input "search" at bounding box center [1070, 64] width 266 height 28
paste input "Lys-c (lysyl-endopeptidase"
type input "Lys-c (lysyl-endopeptidase"
click at [1154, 57] on span "Search" at bounding box center [1171, 63] width 48 height 13
click at [1035, 63] on input "search" at bounding box center [1070, 64] width 266 height 28
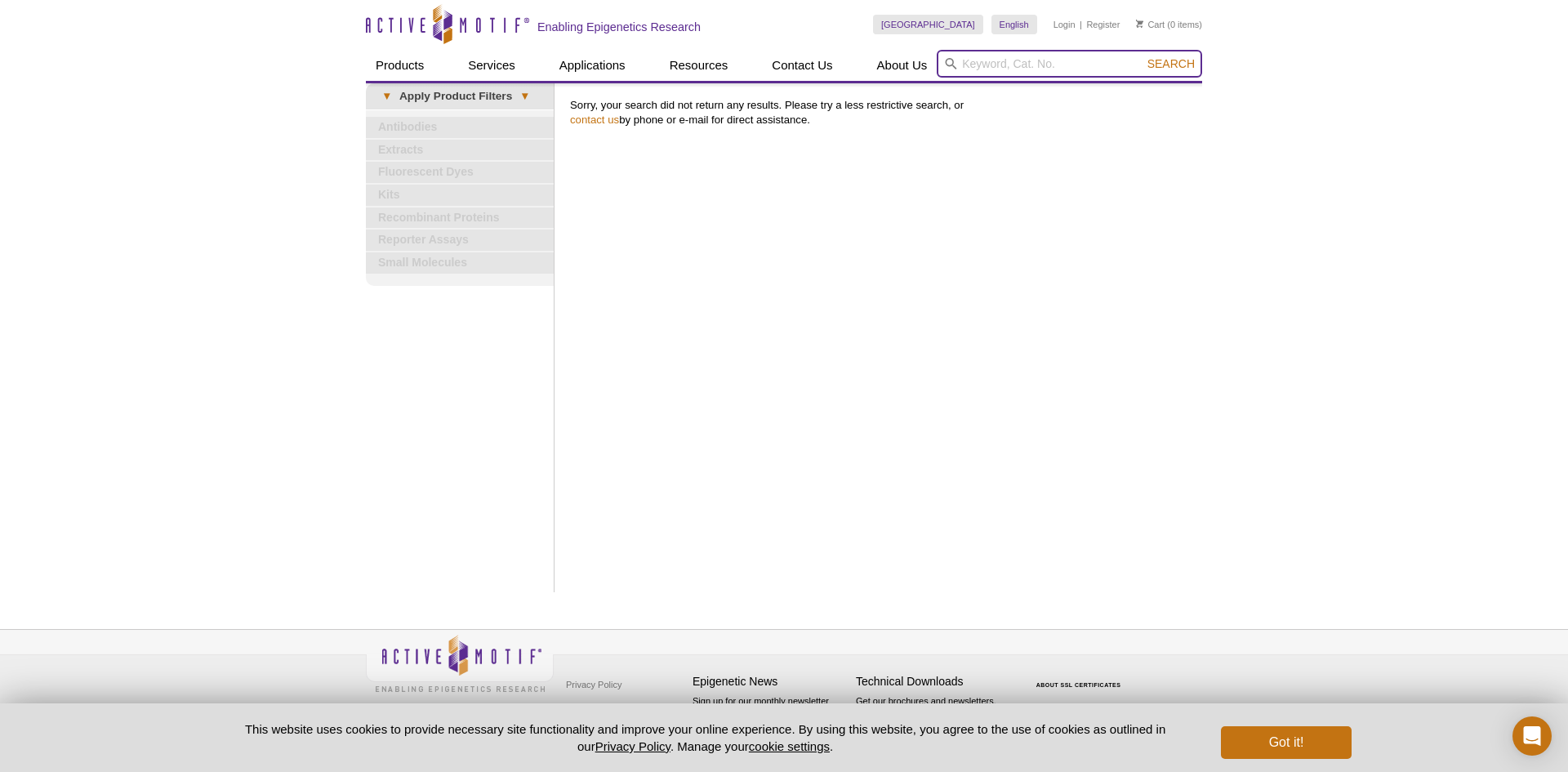
paste input "Histone H1"
type input "Histone H1"
click at [1144, 61] on button "Search" at bounding box center [1171, 63] width 57 height 15
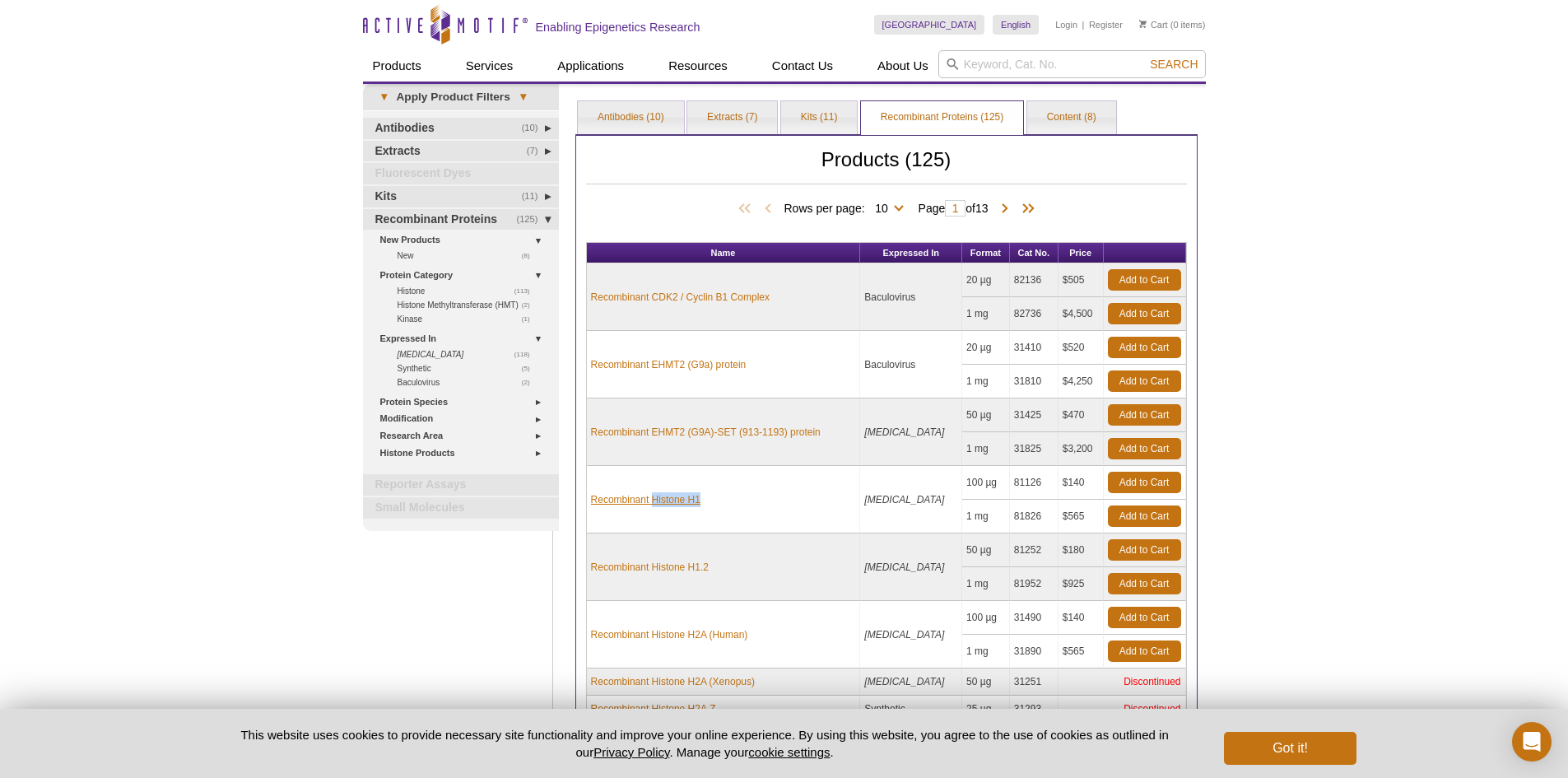
drag, startPoint x: 743, startPoint y: 506, endPoint x: 650, endPoint y: 496, distance: 93.5
click at [650, 496] on td "Recombinant Histone H1" at bounding box center [724, 499] width 274 height 67
copy link "Histone H1"
copy td "81826"
drag, startPoint x: 1039, startPoint y: 515, endPoint x: 1011, endPoint y: 515, distance: 28.0
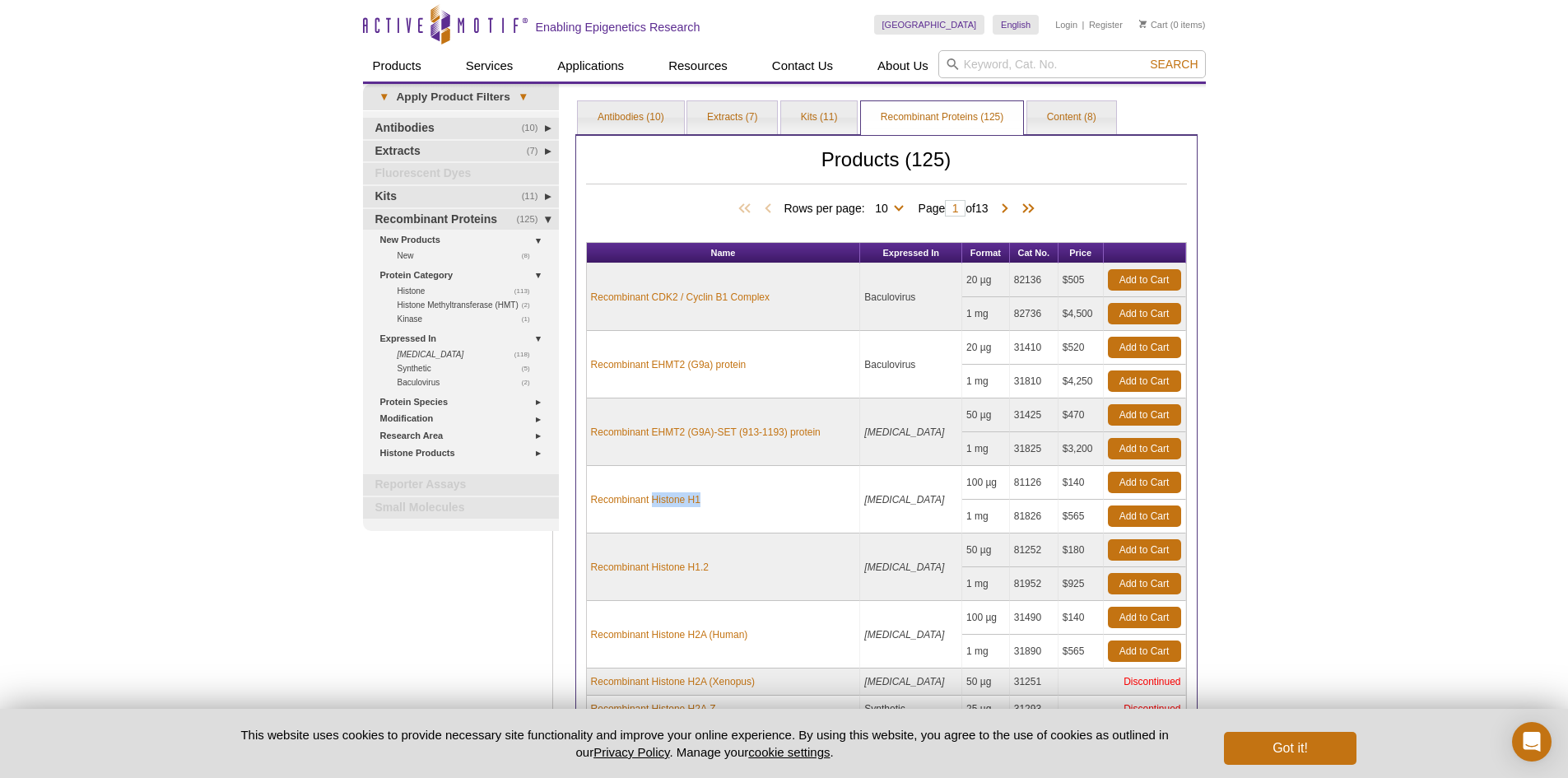
click at [1011, 515] on td "81826" at bounding box center [1034, 516] width 49 height 34
click at [1050, 67] on input "search" at bounding box center [1072, 65] width 268 height 28
paste input "Casein"
type input "Casein"
click at [1160, 67] on span "Search" at bounding box center [1174, 64] width 48 height 13
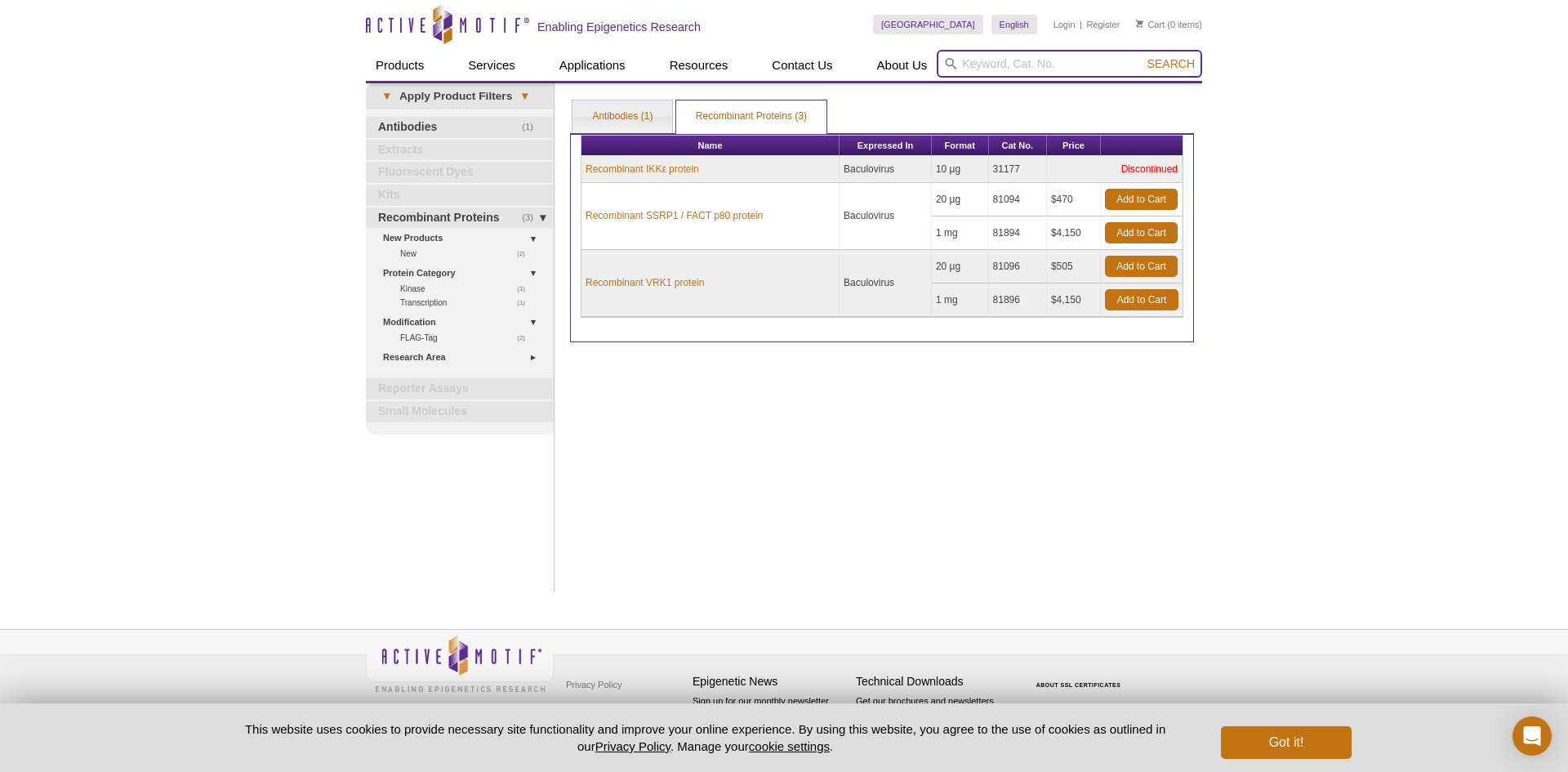
click at [980, 66] on input "search" at bounding box center [1070, 64] width 266 height 28
paste input "CyclinD1"
type input "CyclinD1"
click at [1159, 67] on span "Search" at bounding box center [1171, 63] width 48 height 13
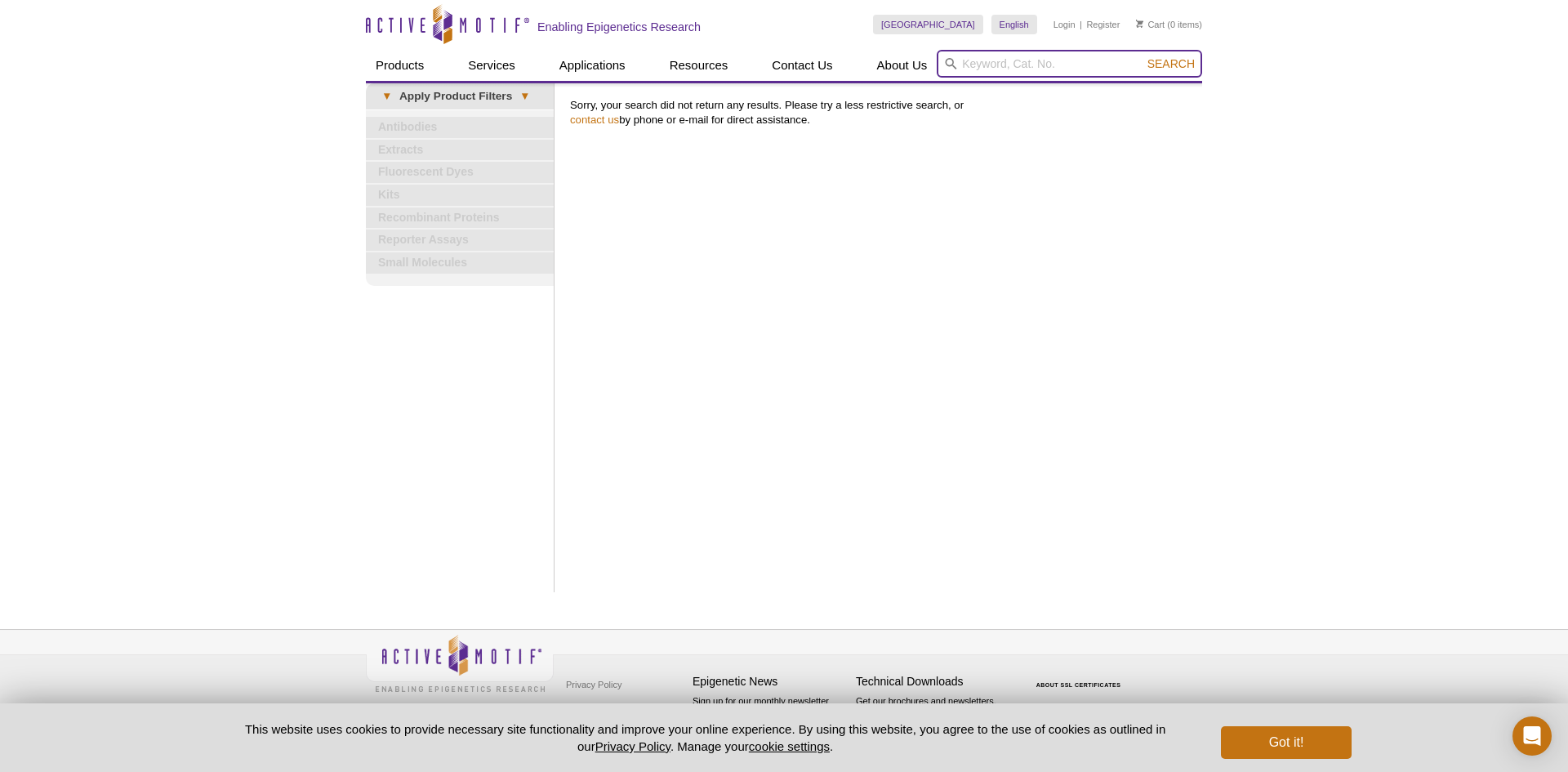
click at [1014, 62] on input "search" at bounding box center [1070, 64] width 266 height 28
paste input "CyclinD1"
type input "Cyclin e"
click at [1143, 56] on button "Search" at bounding box center [1171, 63] width 57 height 15
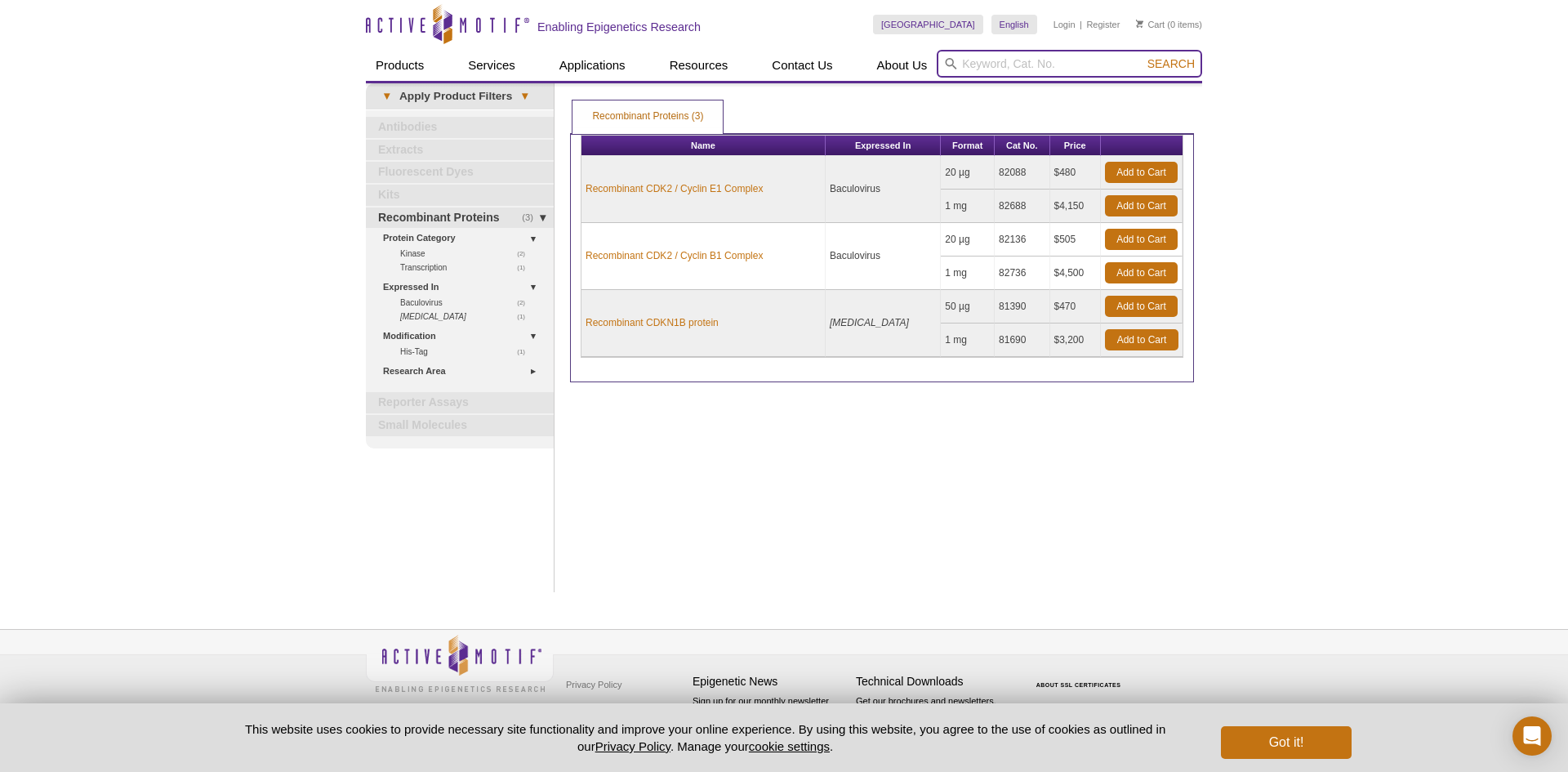
click at [1058, 61] on input "search" at bounding box center [1070, 64] width 266 height 28
type input "cyclin"
click at [1143, 56] on button "Search" at bounding box center [1171, 63] width 57 height 15
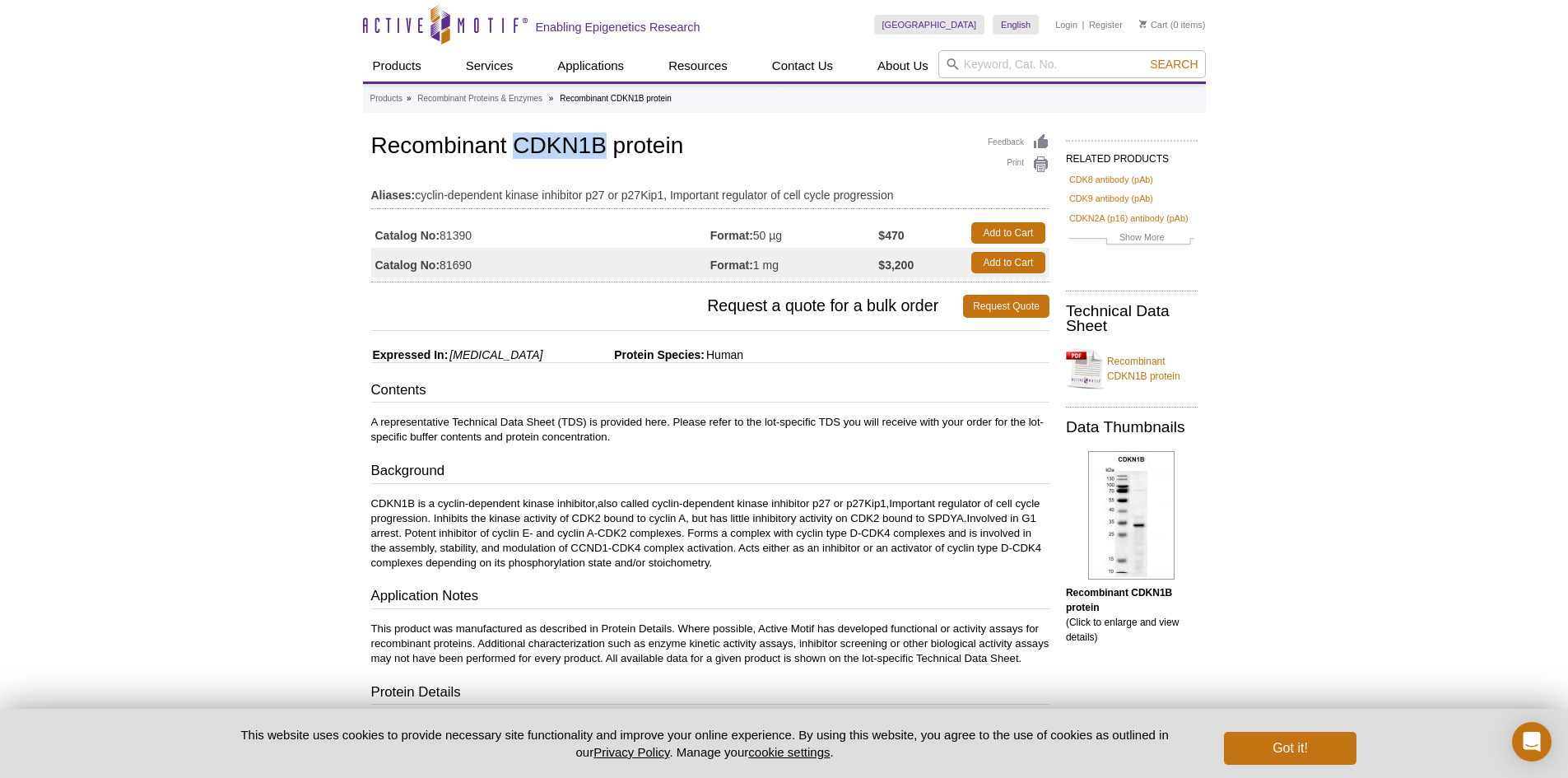
drag, startPoint x: 517, startPoint y: 138, endPoint x: 609, endPoint y: 145, distance: 92.3
click at [609, 145] on h1 "Recombinant CDKN1B protein" at bounding box center [710, 147] width 678 height 28
copy h1 "CDKN1B"
click at [592, 161] on div "Feedback Print Recombinant CDKN1B protein Aliases: cyclin-dependent kinase inhi…" at bounding box center [710, 207] width 678 height 153
click at [584, 147] on h1 "Recombinant CDKN1B protein" at bounding box center [710, 147] width 678 height 28
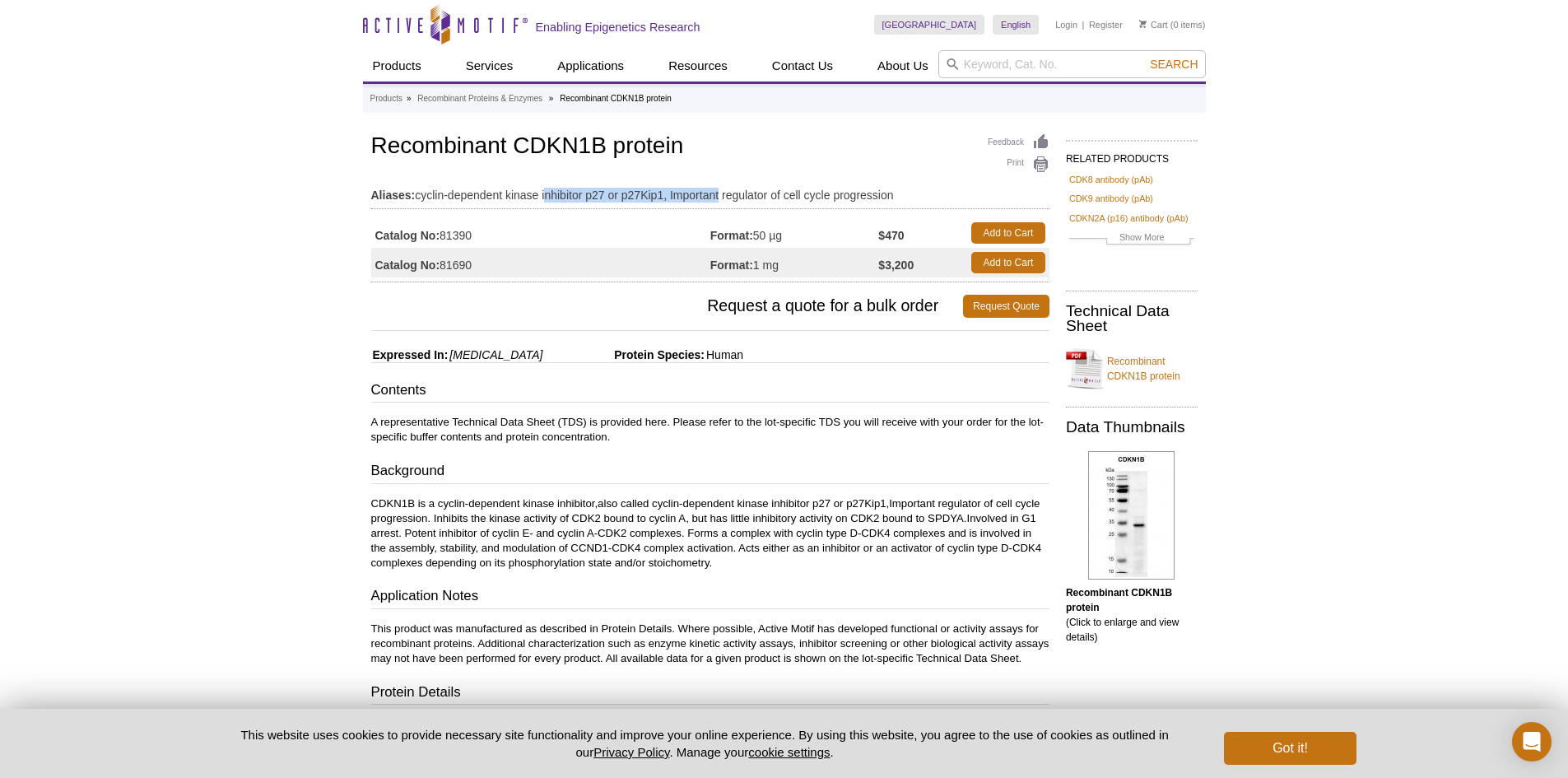
drag, startPoint x: 546, startPoint y: 188, endPoint x: 727, endPoint y: 191, distance: 181.0
click at [727, 191] on td "Aliases: cyclin-dependent kinase inhibitor p27 or p27Kip1, Important regulator …" at bounding box center [710, 192] width 678 height 27
drag, startPoint x: 692, startPoint y: 240, endPoint x: 903, endPoint y: 240, distance: 211.0
click at [903, 240] on tr "Catalog No: 81390 Format: 50 µg $470 Add to Cart" at bounding box center [710, 232] width 678 height 29
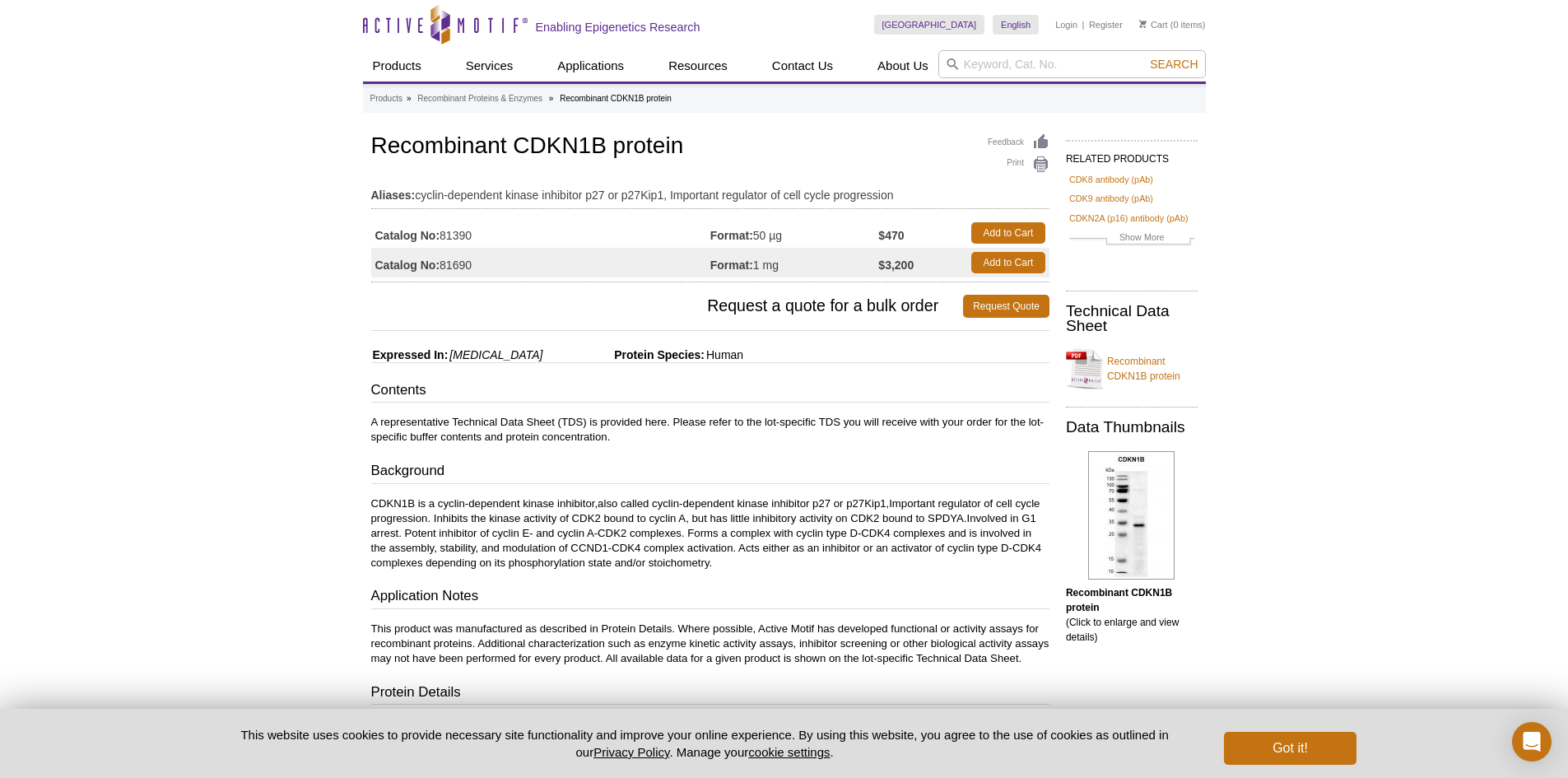
click at [903, 240] on strong "$470" at bounding box center [890, 235] width 26 height 15
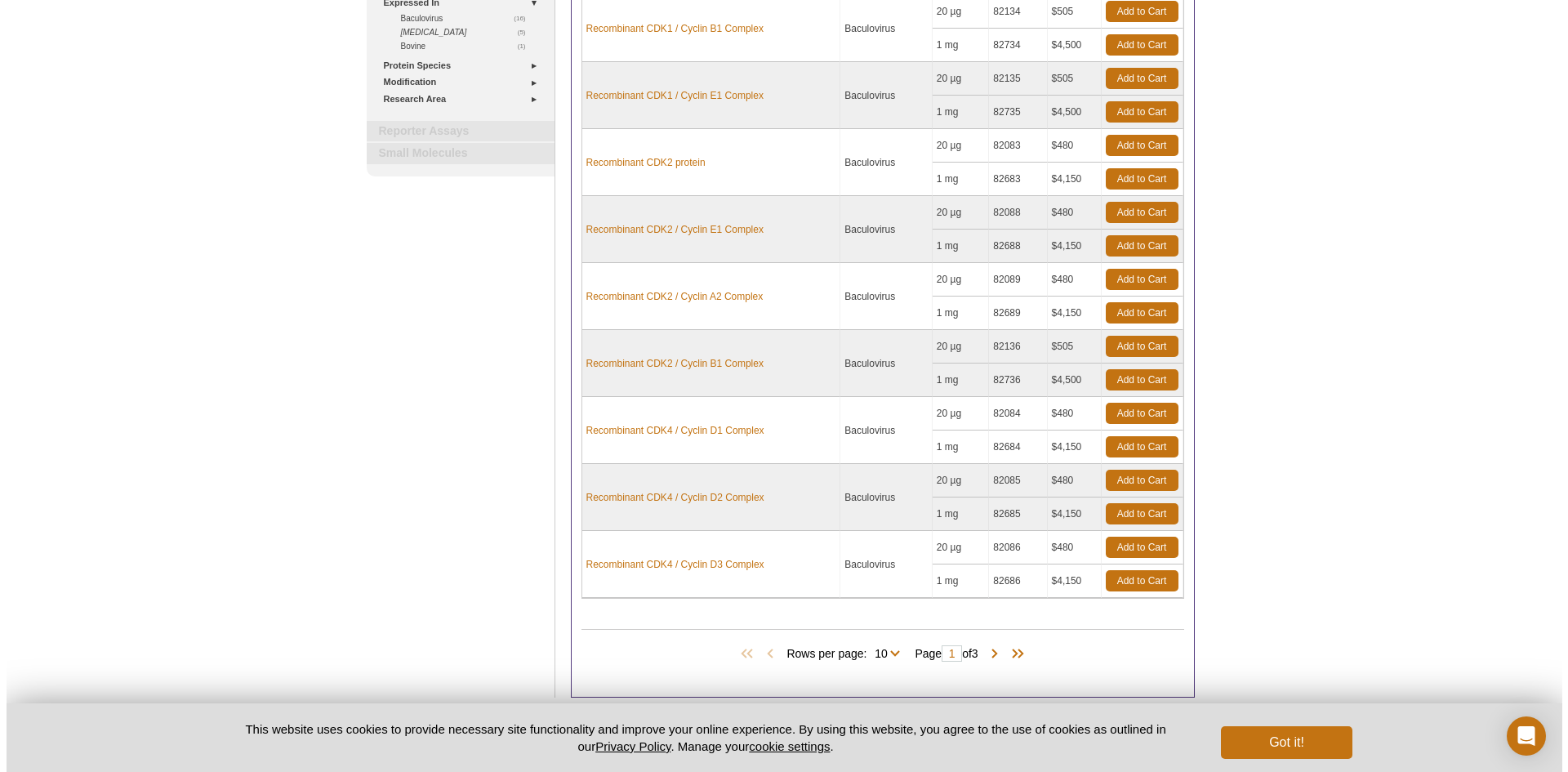
scroll to position [408, 0]
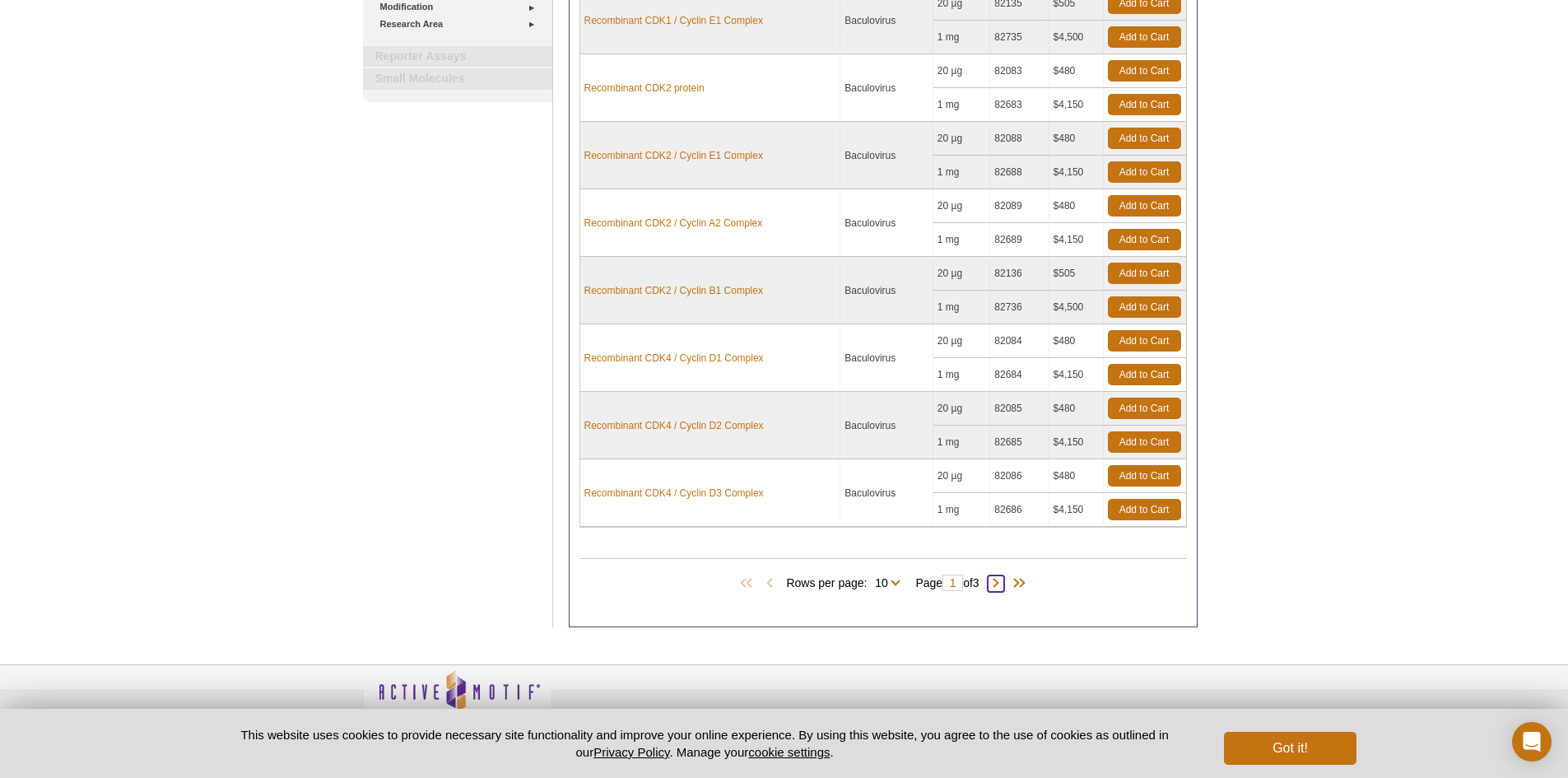
click at [994, 578] on span at bounding box center [996, 584] width 17 height 17
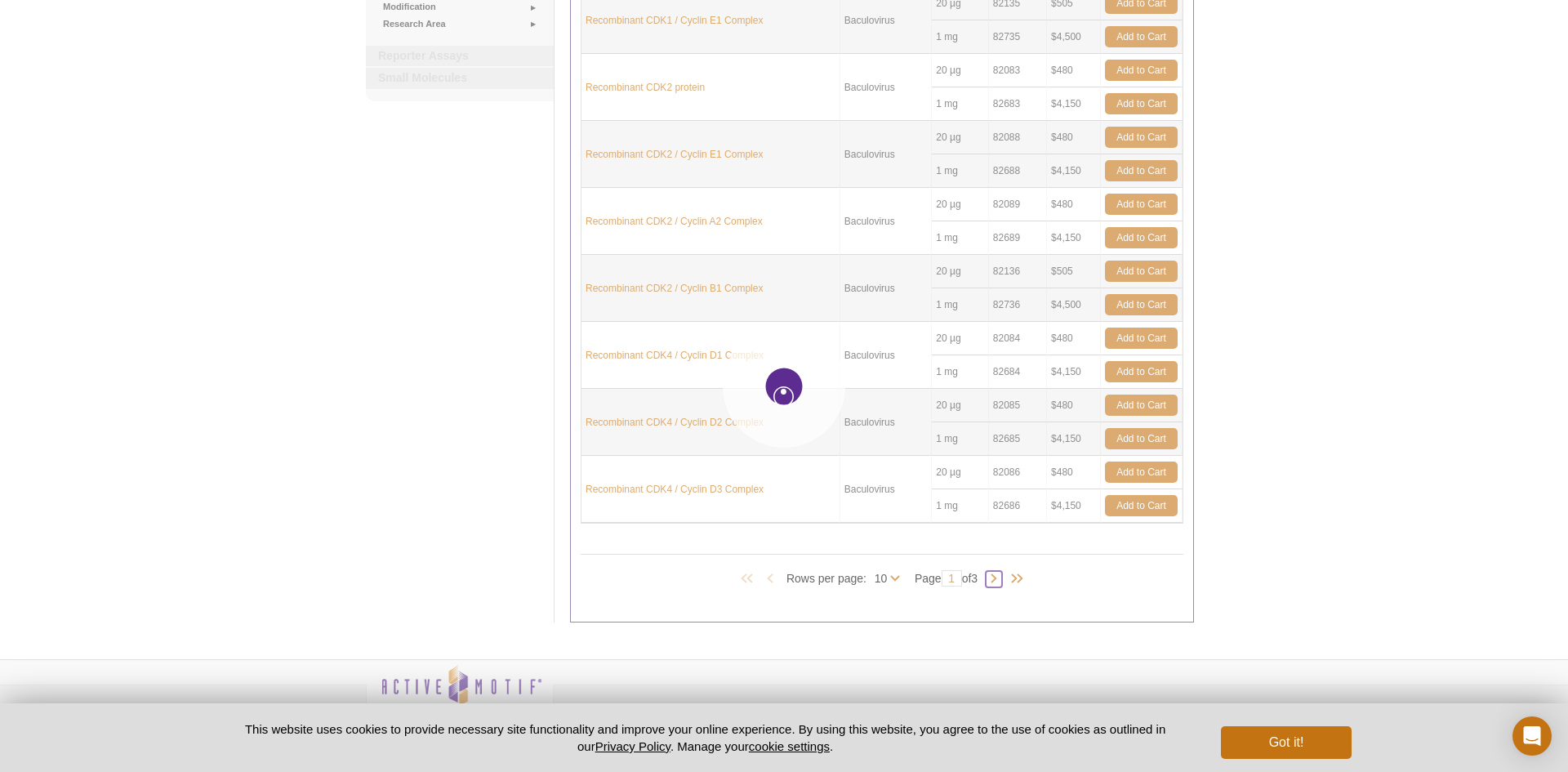
type input "2"
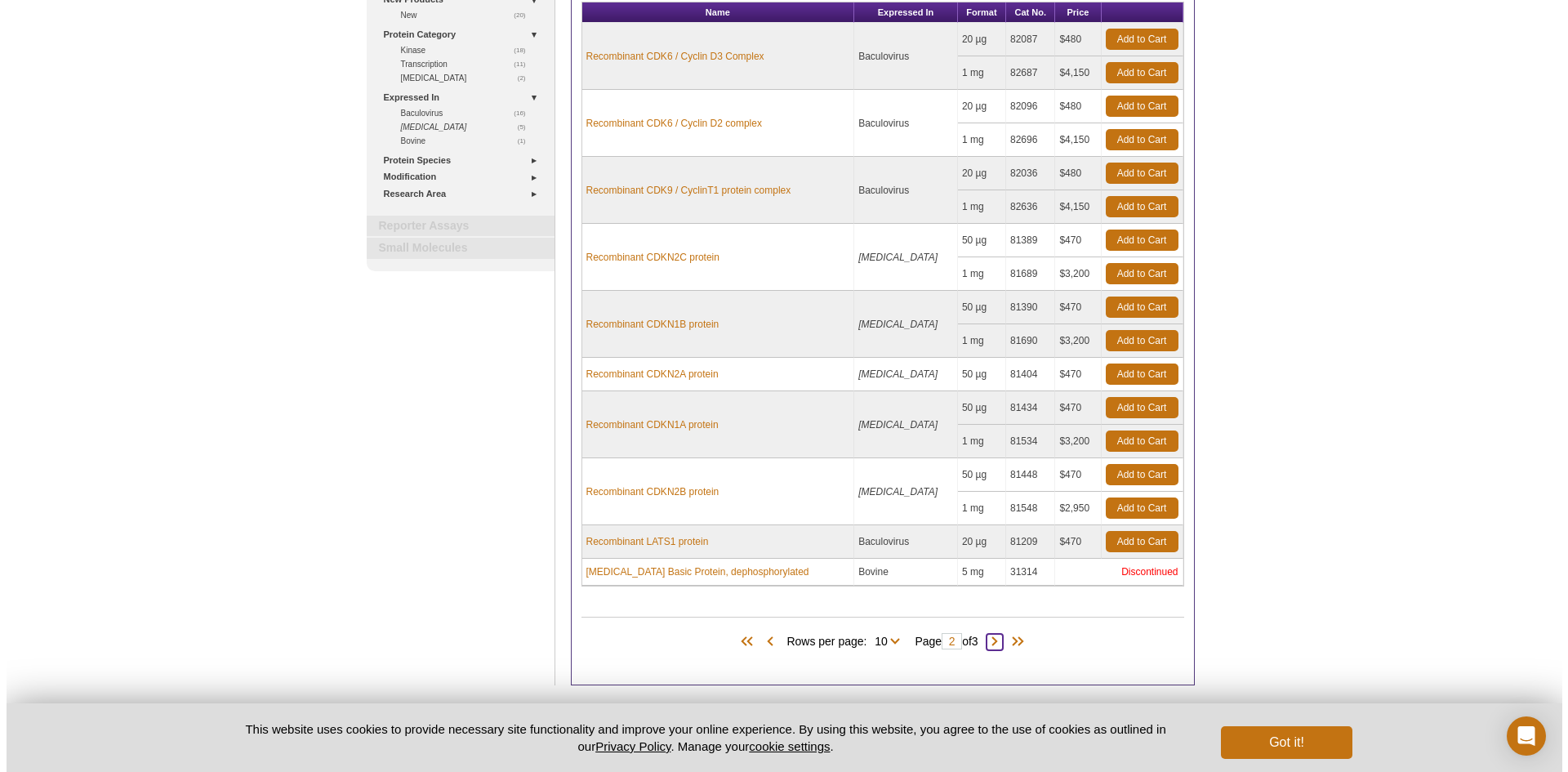
scroll to position [251, 0]
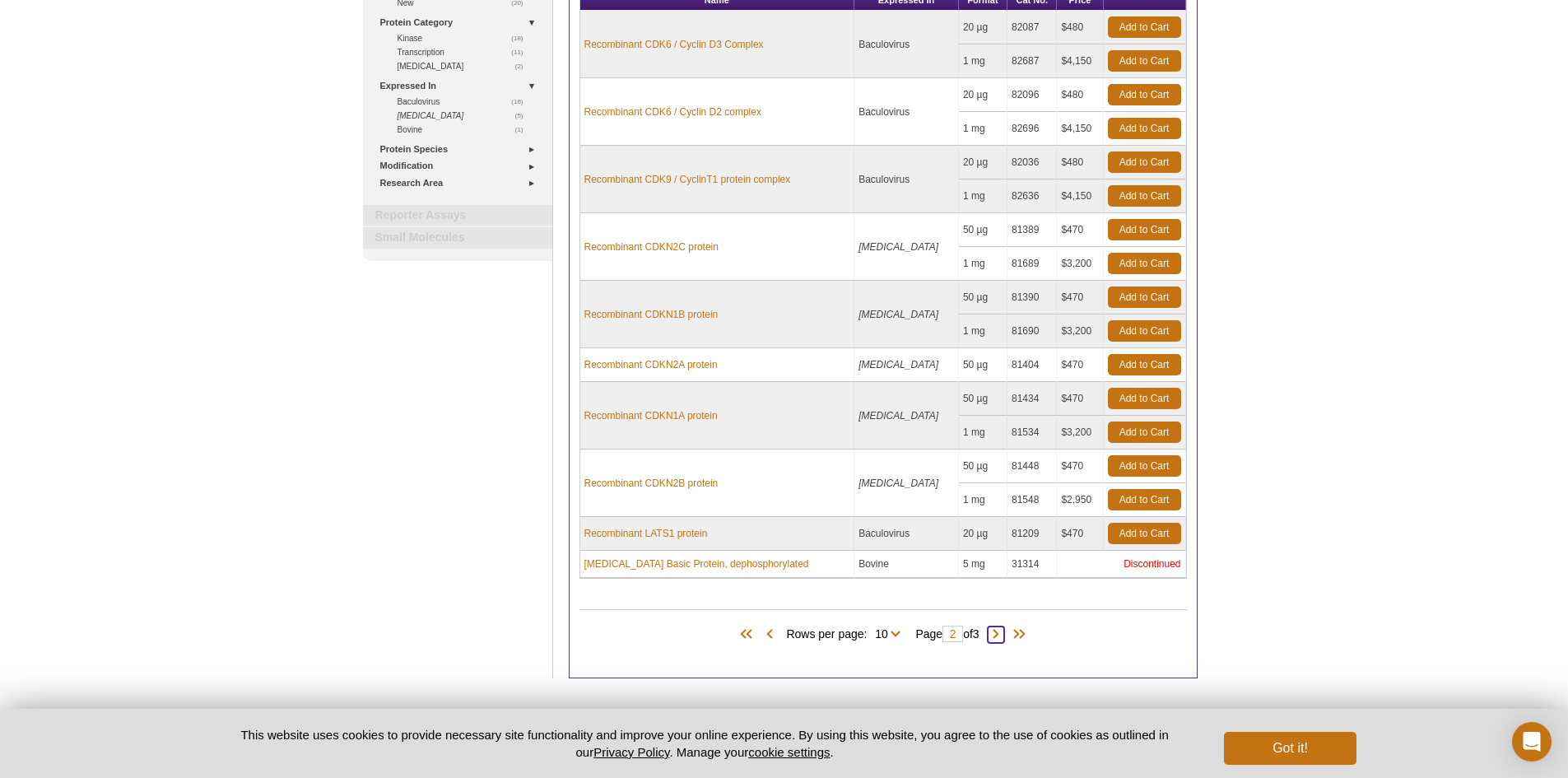
click at [1005, 636] on span at bounding box center [996, 634] width 17 height 17
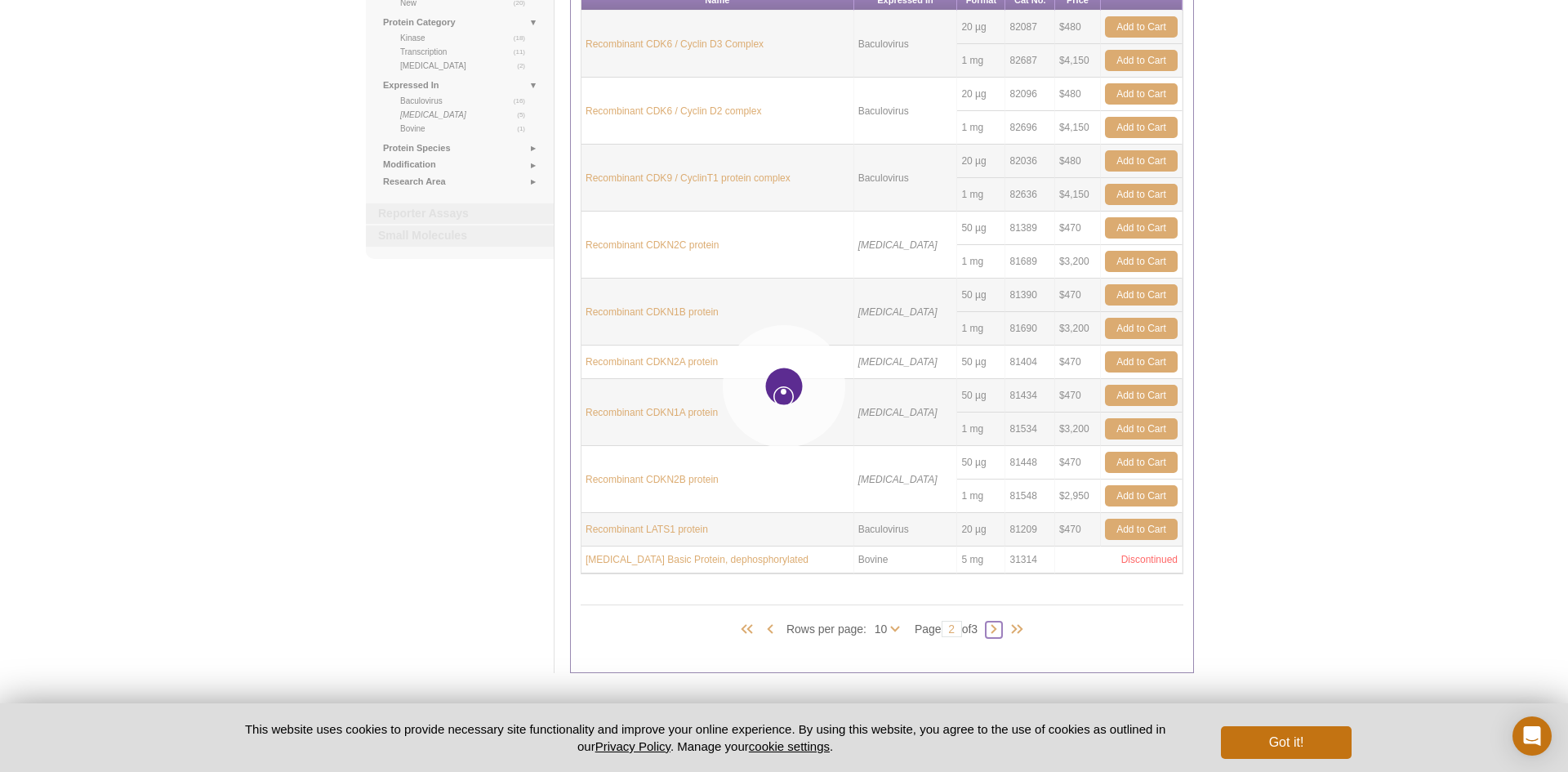
type input "3"
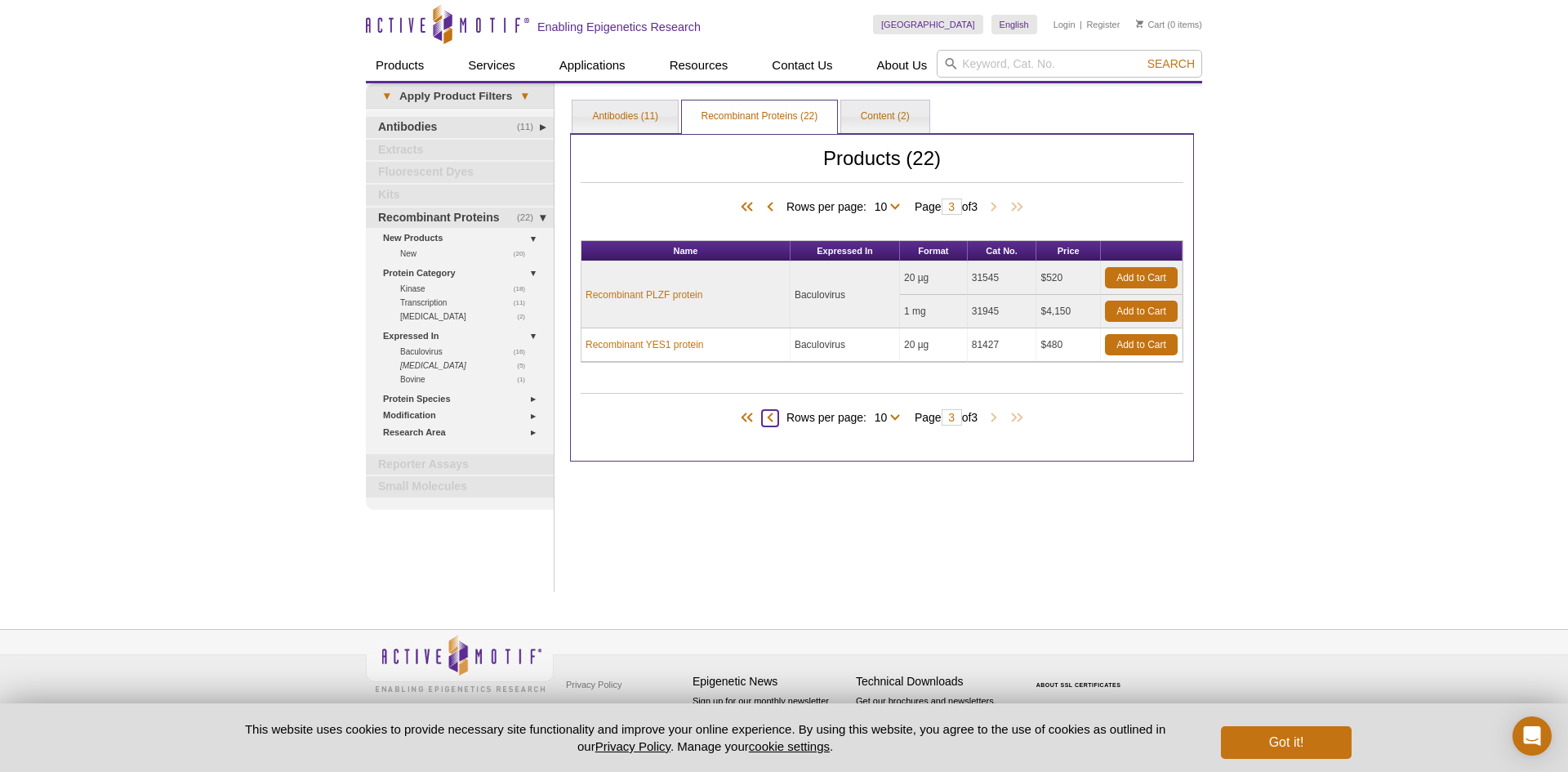
click at [769, 416] on span at bounding box center [770, 418] width 17 height 17
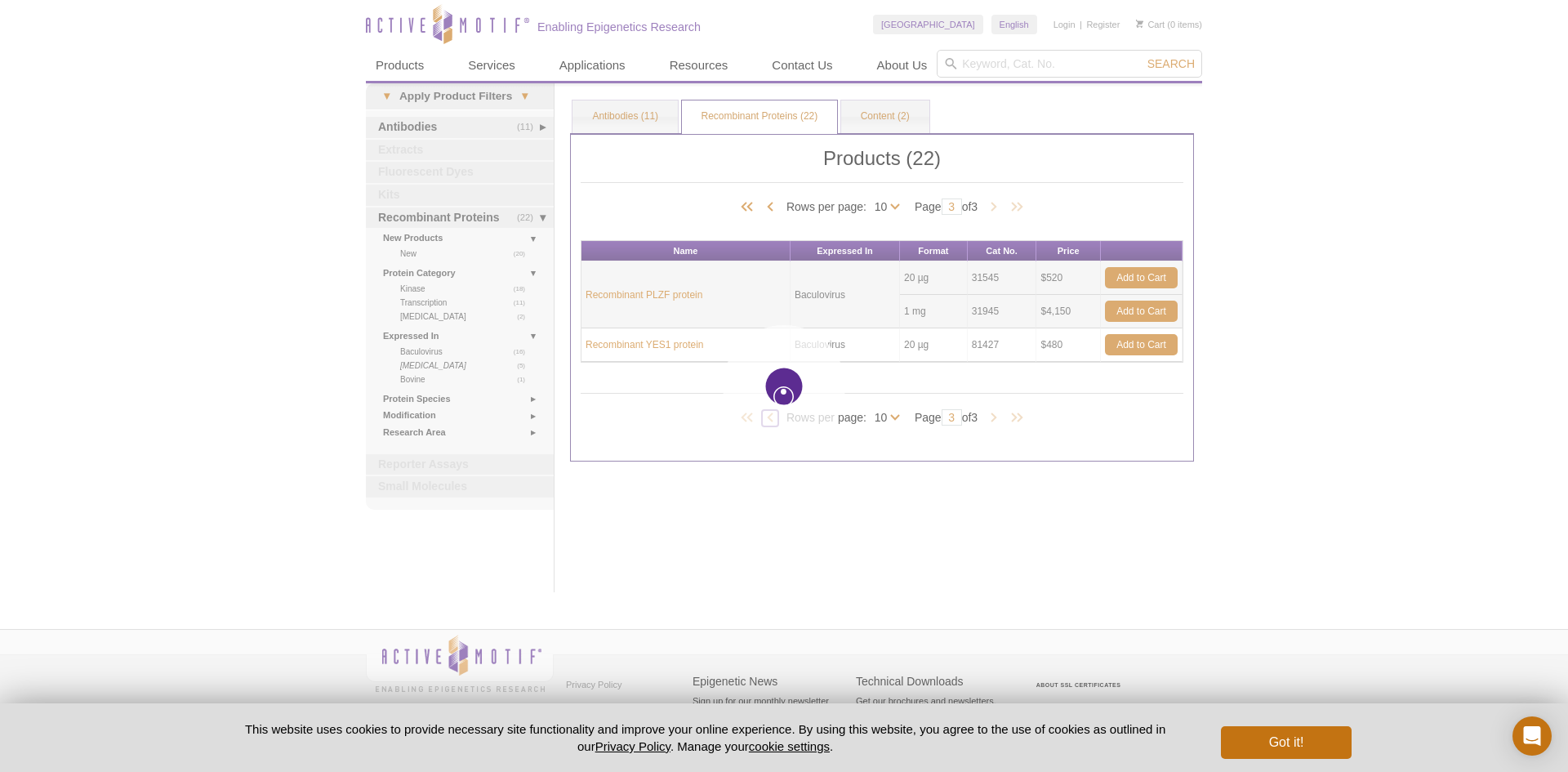
type input "2"
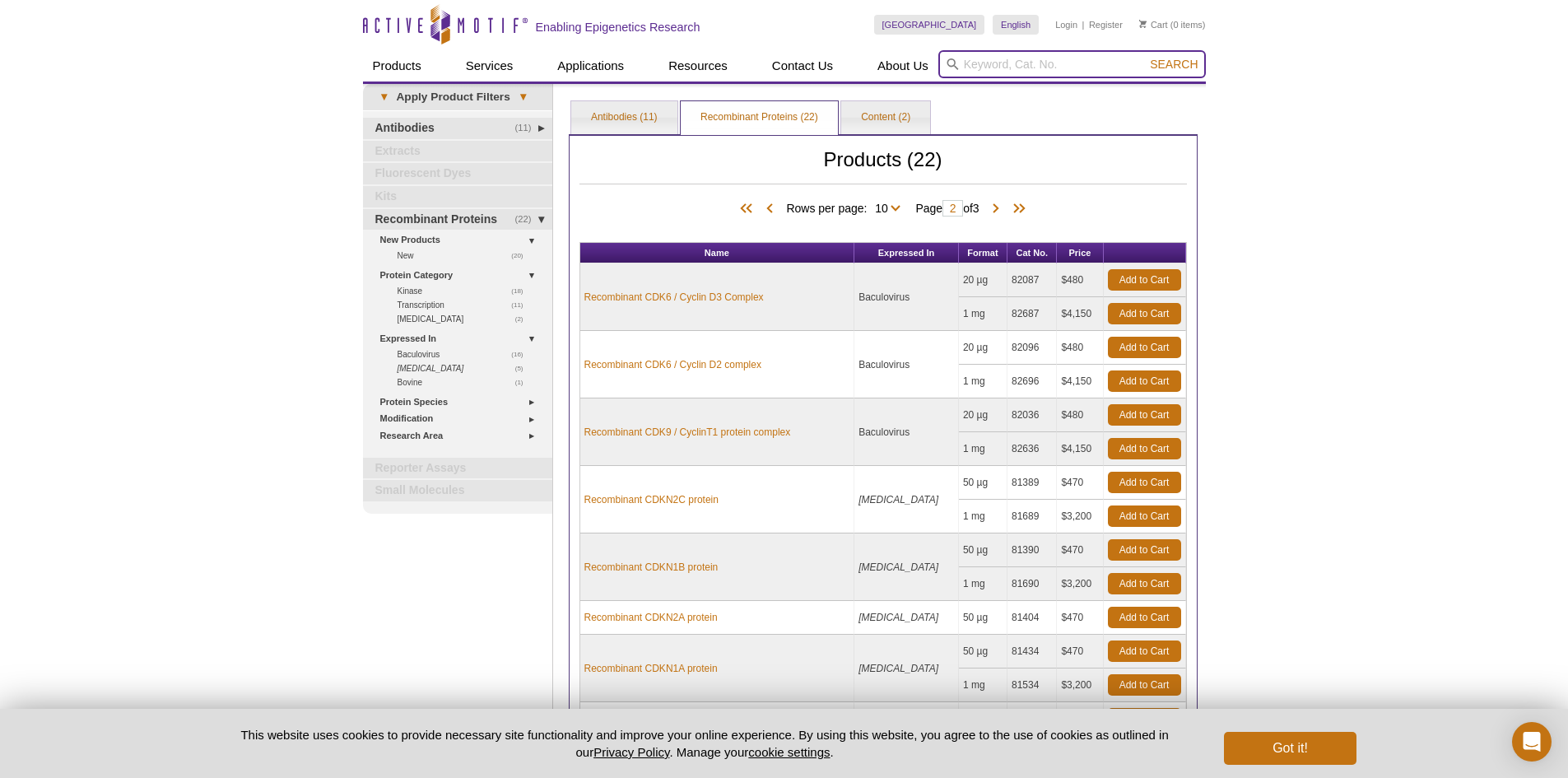
click at [989, 59] on input "search" at bounding box center [1072, 65] width 268 height 28
paste input "STAT6"
type input "STAT6"
click at [1145, 57] on button "Search" at bounding box center [1173, 64] width 58 height 15
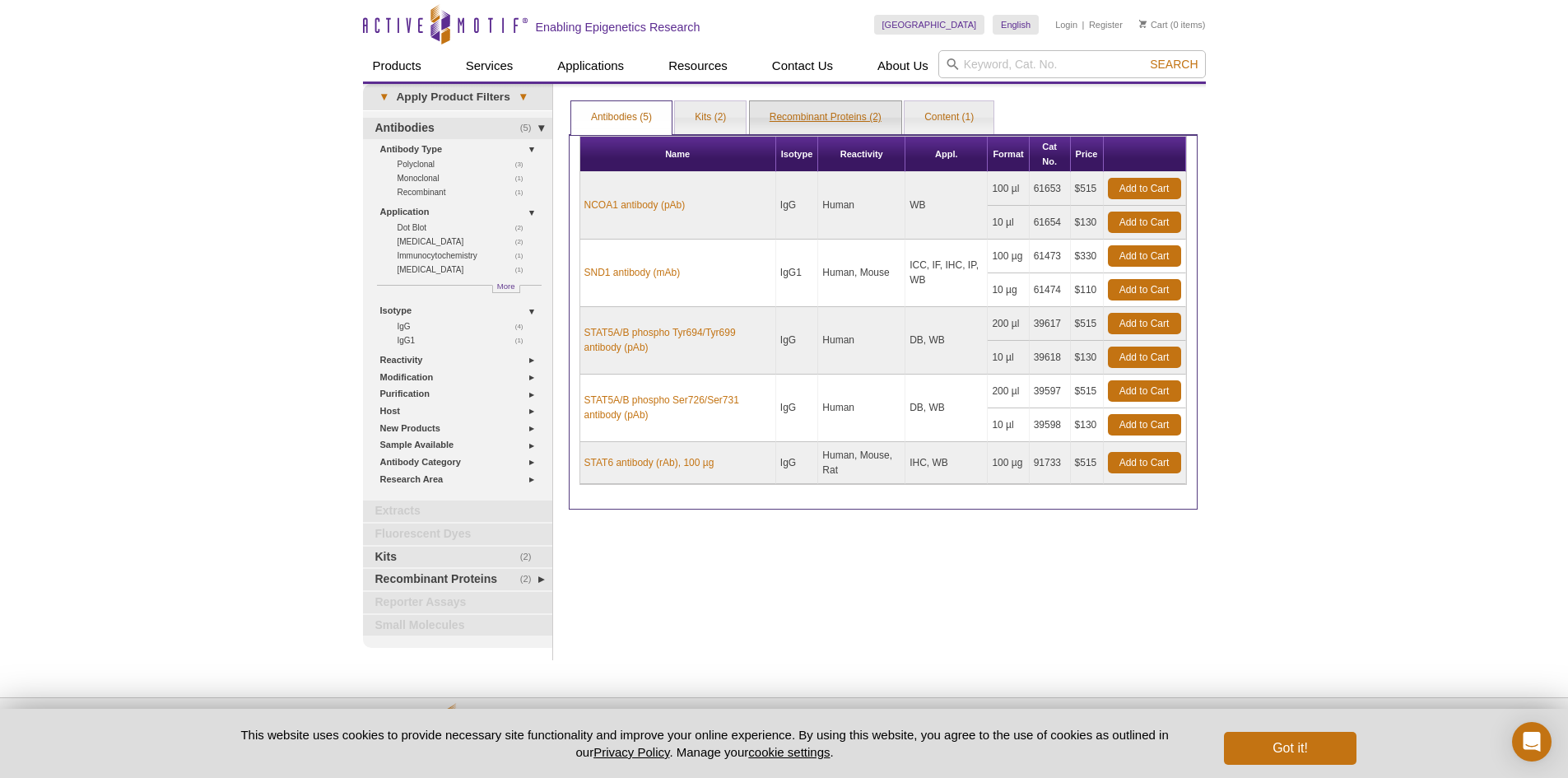
click at [833, 121] on link "Recombinant Proteins (2)" at bounding box center [826, 117] width 152 height 33
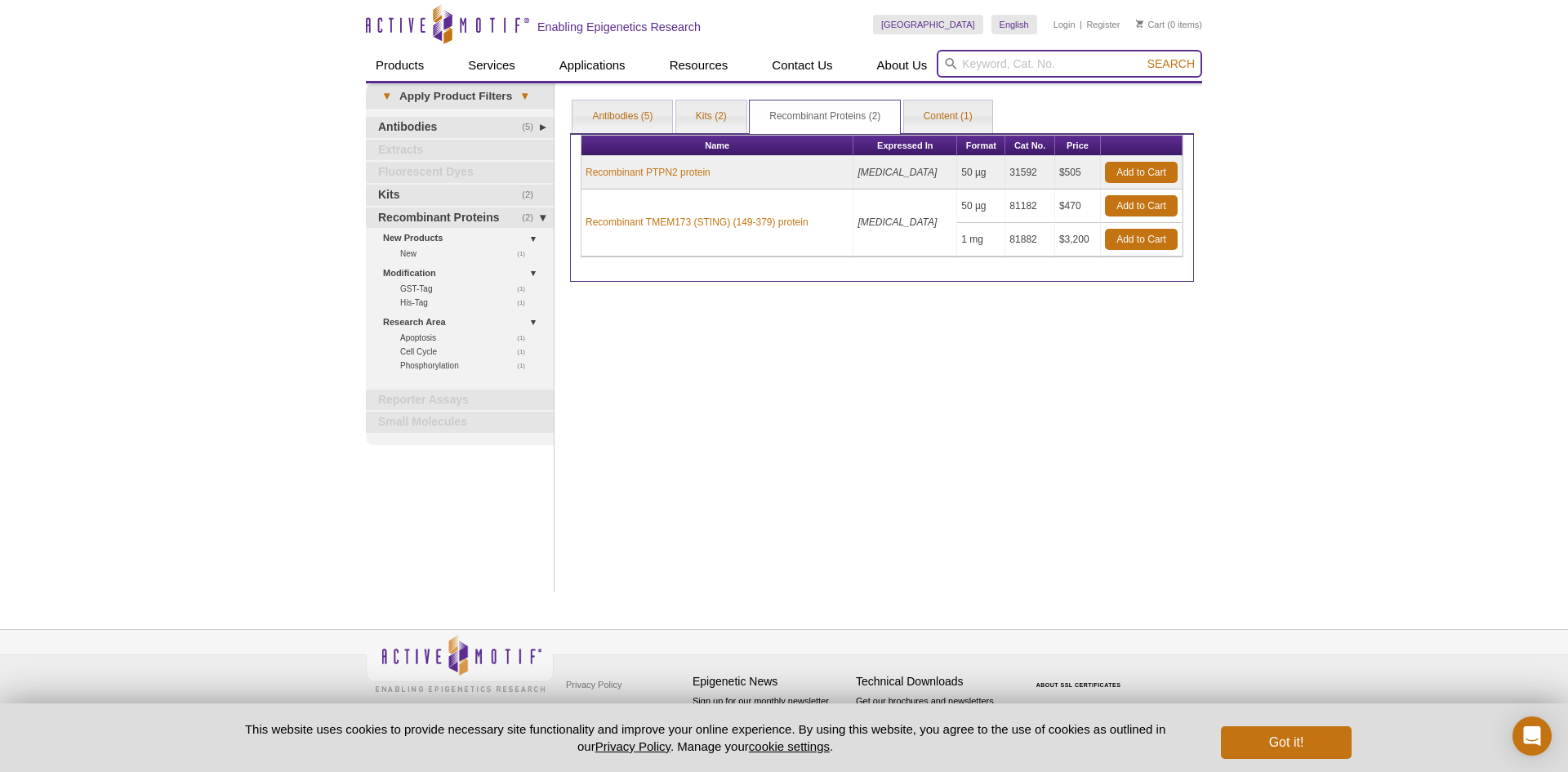
click at [1006, 58] on input "search" at bounding box center [1070, 64] width 266 height 28
paste input "RNF34"
type input "RNF34"
click at [1174, 56] on button "Search" at bounding box center [1171, 63] width 57 height 15
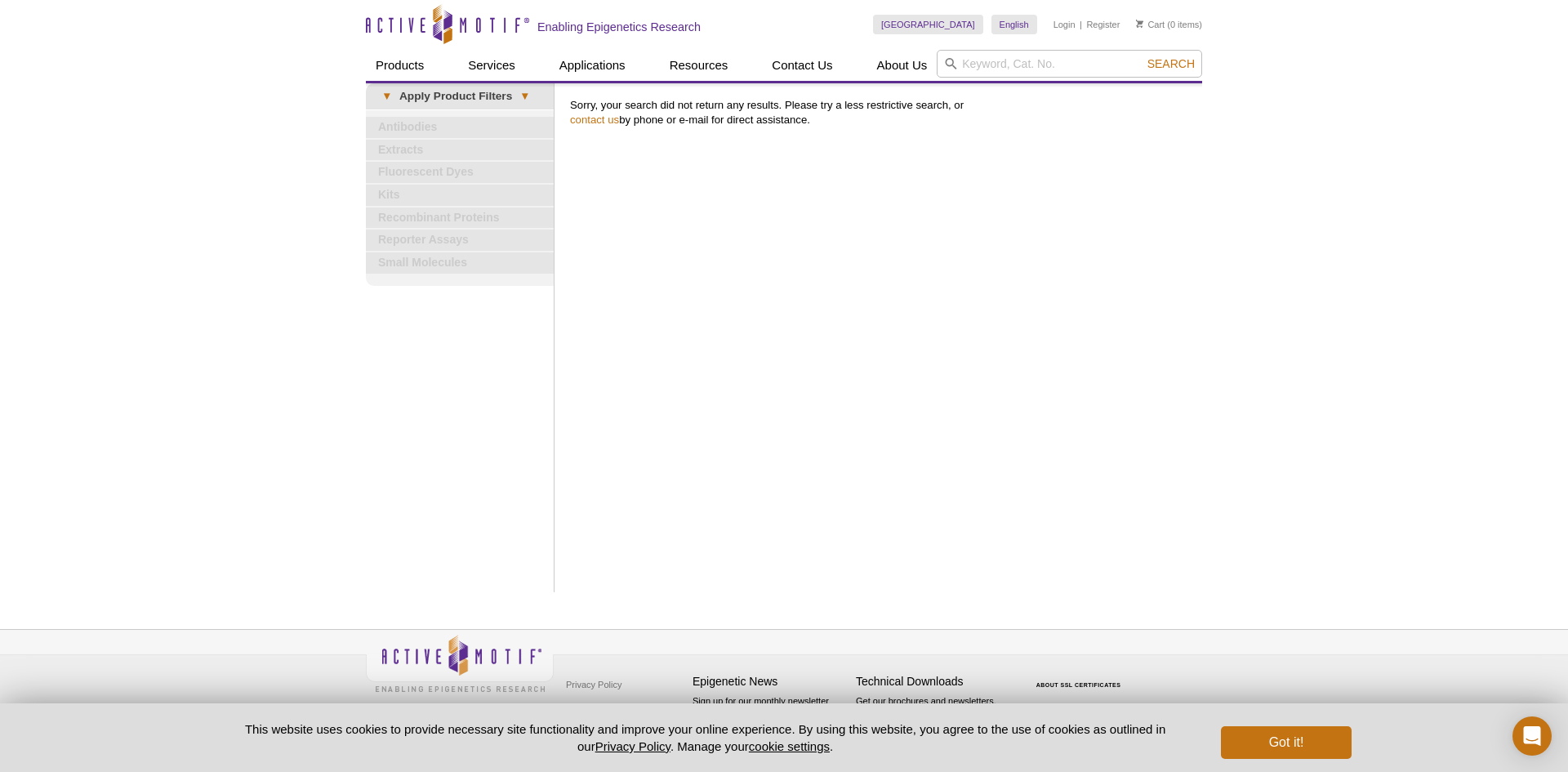
click at [1038, 48] on div "[GEOGRAPHIC_DATA] [GEOGRAPHIC_DATA] [GEOGRAPHIC_DATA] [GEOGRAPHIC_DATA] [GEOGRA…" at bounding box center [1037, 25] width 329 height 50
click at [1036, 55] on input "search" at bounding box center [1070, 64] width 266 height 28
paste input "Rb"
type input "Rb"
click at [1157, 61] on span "Search" at bounding box center [1171, 63] width 48 height 13
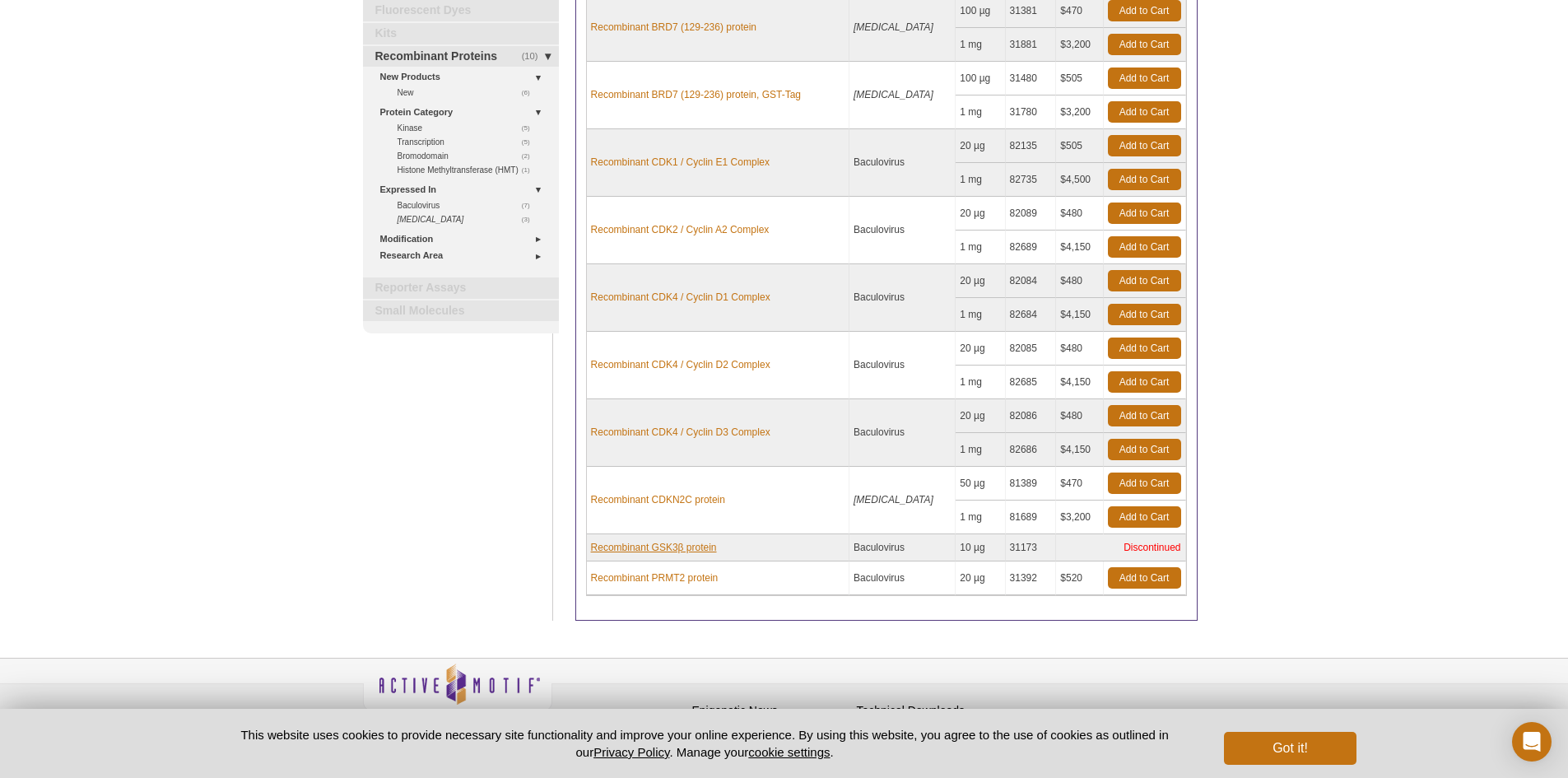
scroll to position [165, 0]
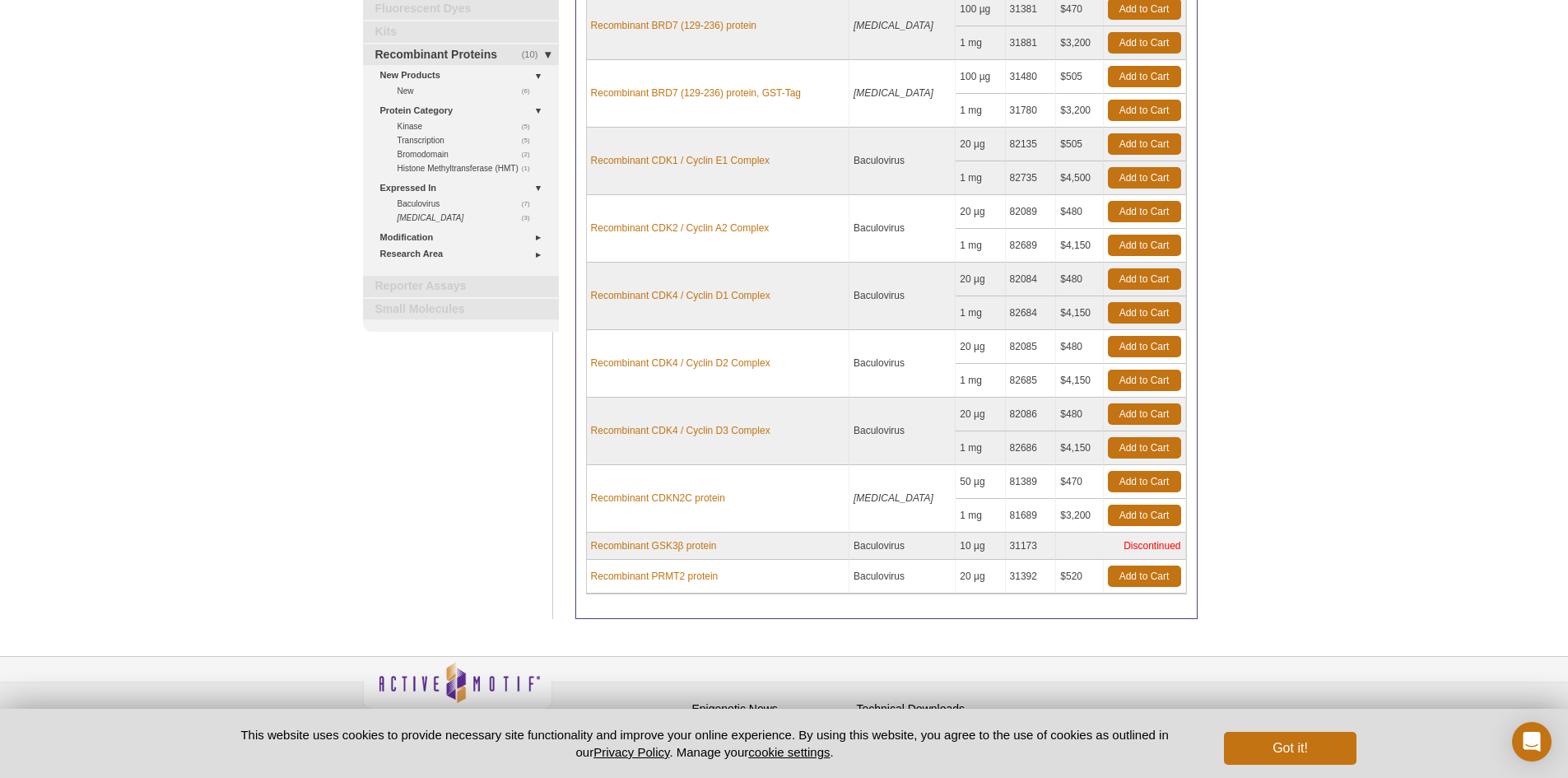
drag, startPoint x: 877, startPoint y: 543, endPoint x: 901, endPoint y: 547, distance: 24.3
click at [901, 547] on td "Baculovirus" at bounding box center [903, 546] width 106 height 28
drag, startPoint x: 880, startPoint y: 572, endPoint x: 894, endPoint y: 576, distance: 14.6
click at [894, 576] on td "Baculovirus" at bounding box center [903, 577] width 106 height 34
drag, startPoint x: 885, startPoint y: 497, endPoint x: 877, endPoint y: 496, distance: 8.1
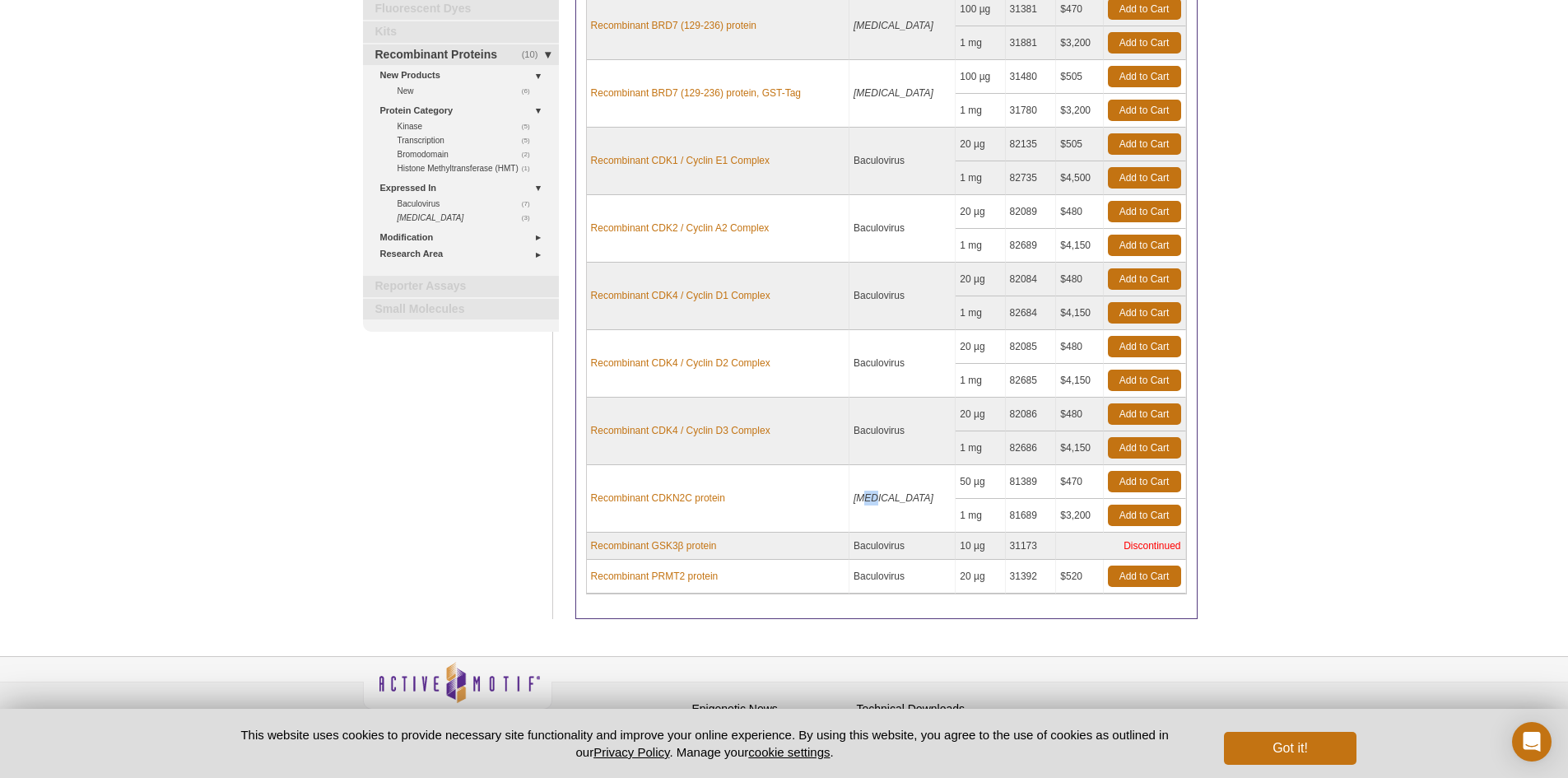
click at [877, 496] on icon "E. coli" at bounding box center [894, 498] width 80 height 12
click at [1271, 364] on div "Active Motif Logo Enabling Epigenetics Research 0 Search Skip to content Active…" at bounding box center [784, 318] width 1568 height 965
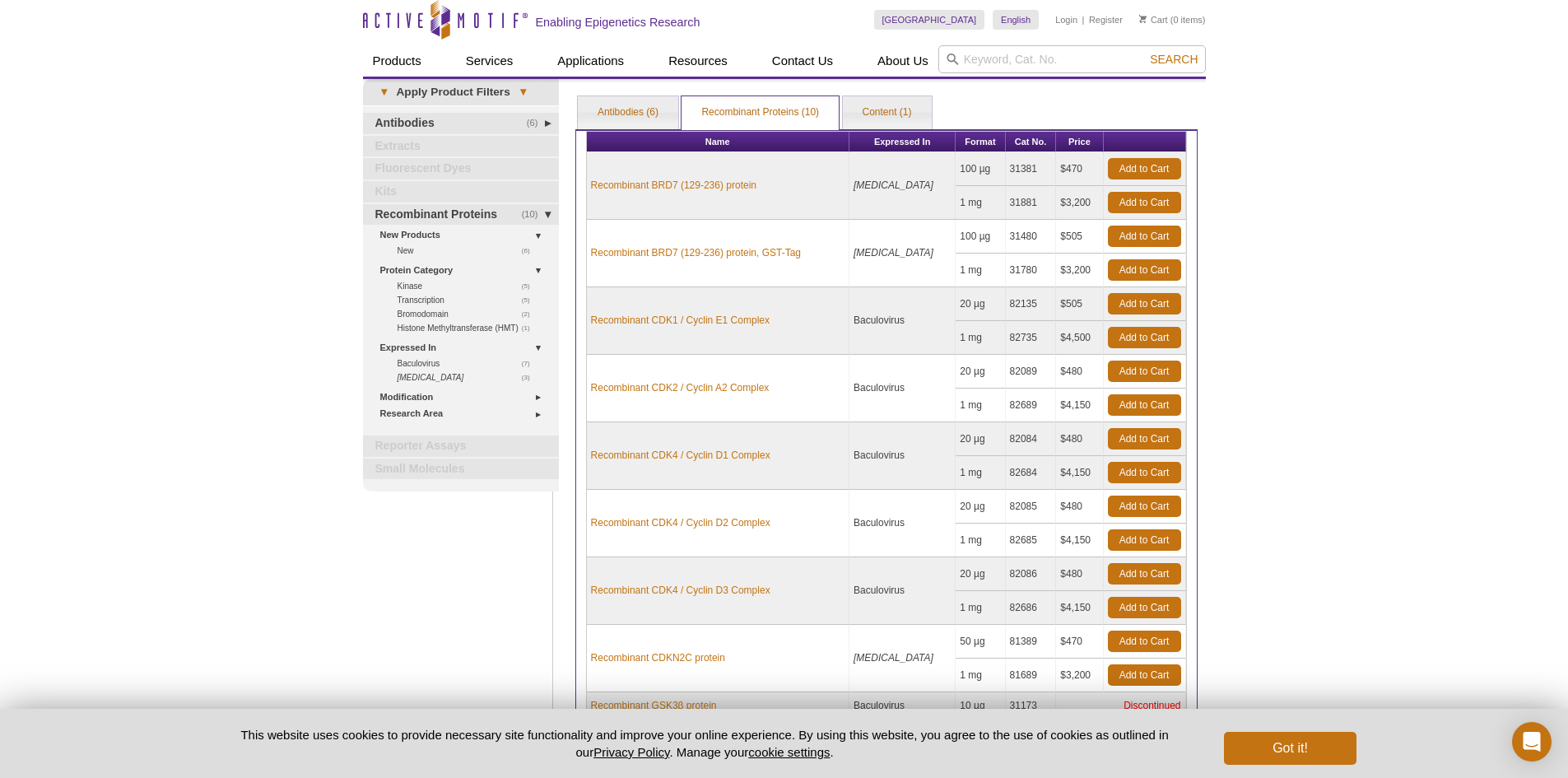
scroll to position [0, 0]
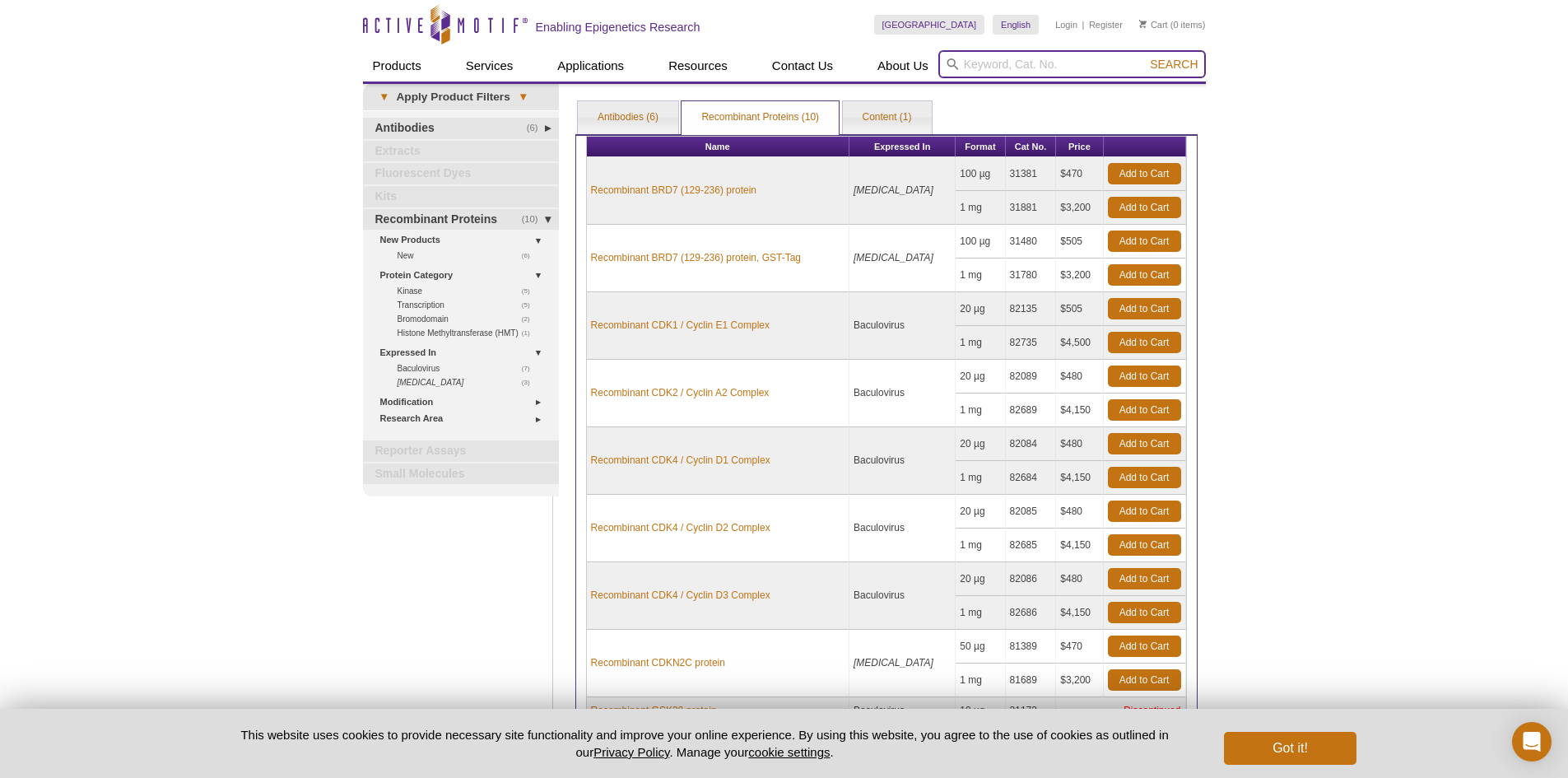
click at [1016, 51] on input "search" at bounding box center [1072, 65] width 268 height 28
paste input "UBE2D3"
type input "UBE2D3"
click at [1168, 63] on span "Search" at bounding box center [1174, 64] width 48 height 13
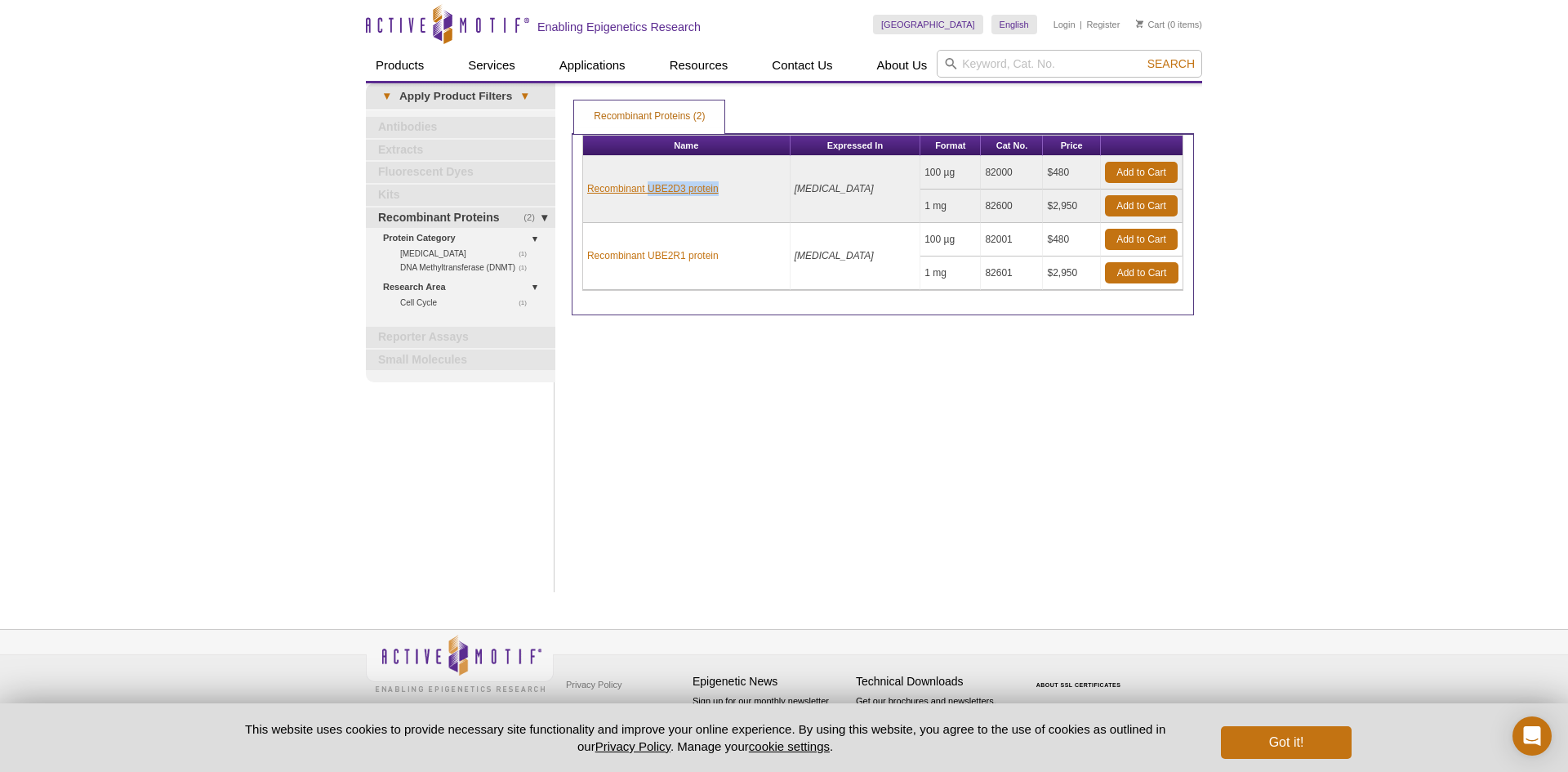
drag, startPoint x: 744, startPoint y: 190, endPoint x: 650, endPoint y: 187, distance: 94.0
click at [650, 187] on td "Recombinant UBE2D3 protein" at bounding box center [687, 189] width 208 height 67
copy link "UBE2D3 protein"
drag, startPoint x: 978, startPoint y: 171, endPoint x: 1012, endPoint y: 171, distance: 34.0
click at [1012, 171] on td "82000" at bounding box center [1012, 173] width 62 height 33
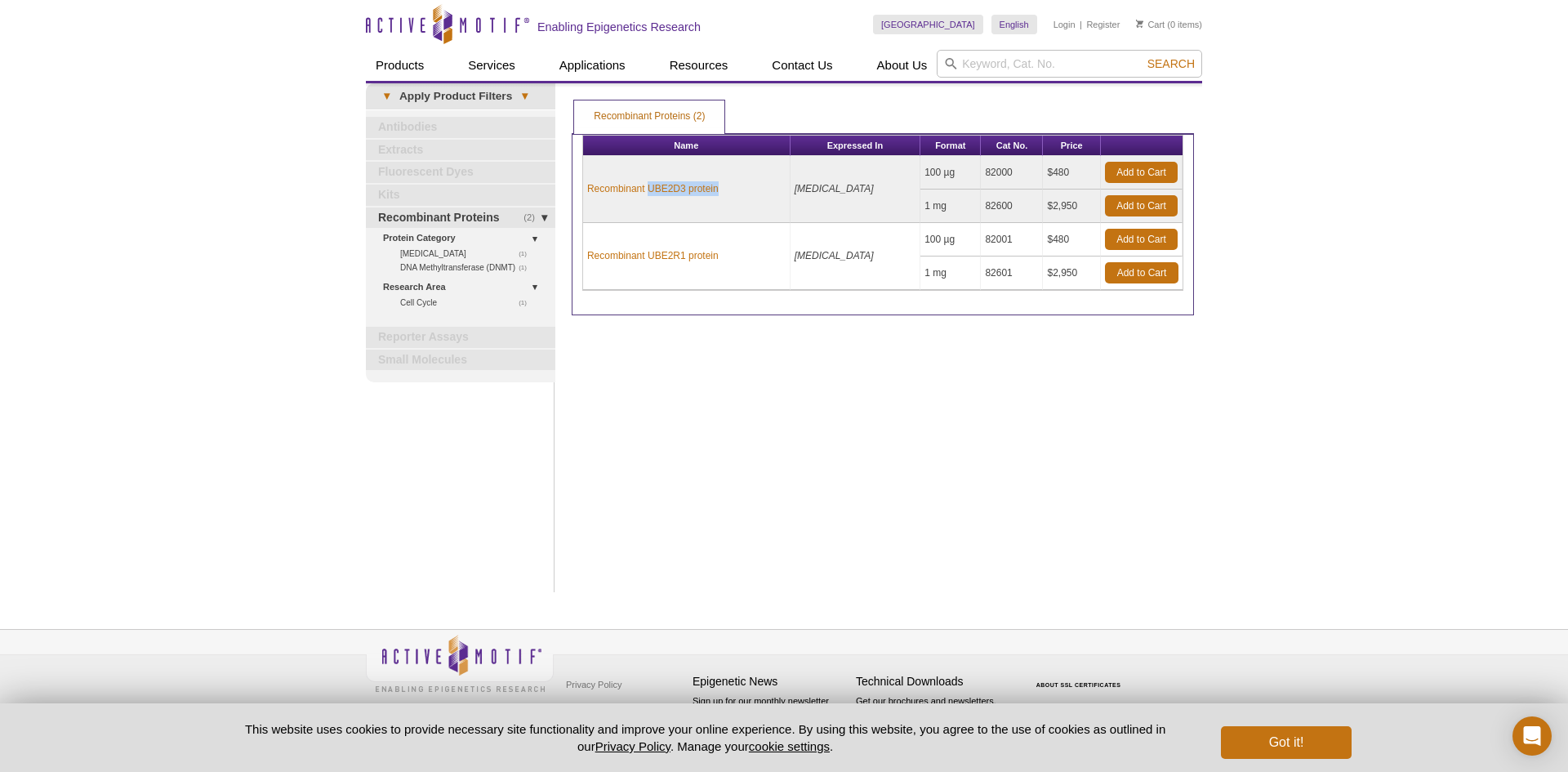
copy td "82000"
click at [1103, 67] on input "search" at bounding box center [1070, 64] width 266 height 28
paste input "Catenin beta"
type input "Catenin beta"
click at [1152, 63] on span "Search" at bounding box center [1171, 63] width 48 height 13
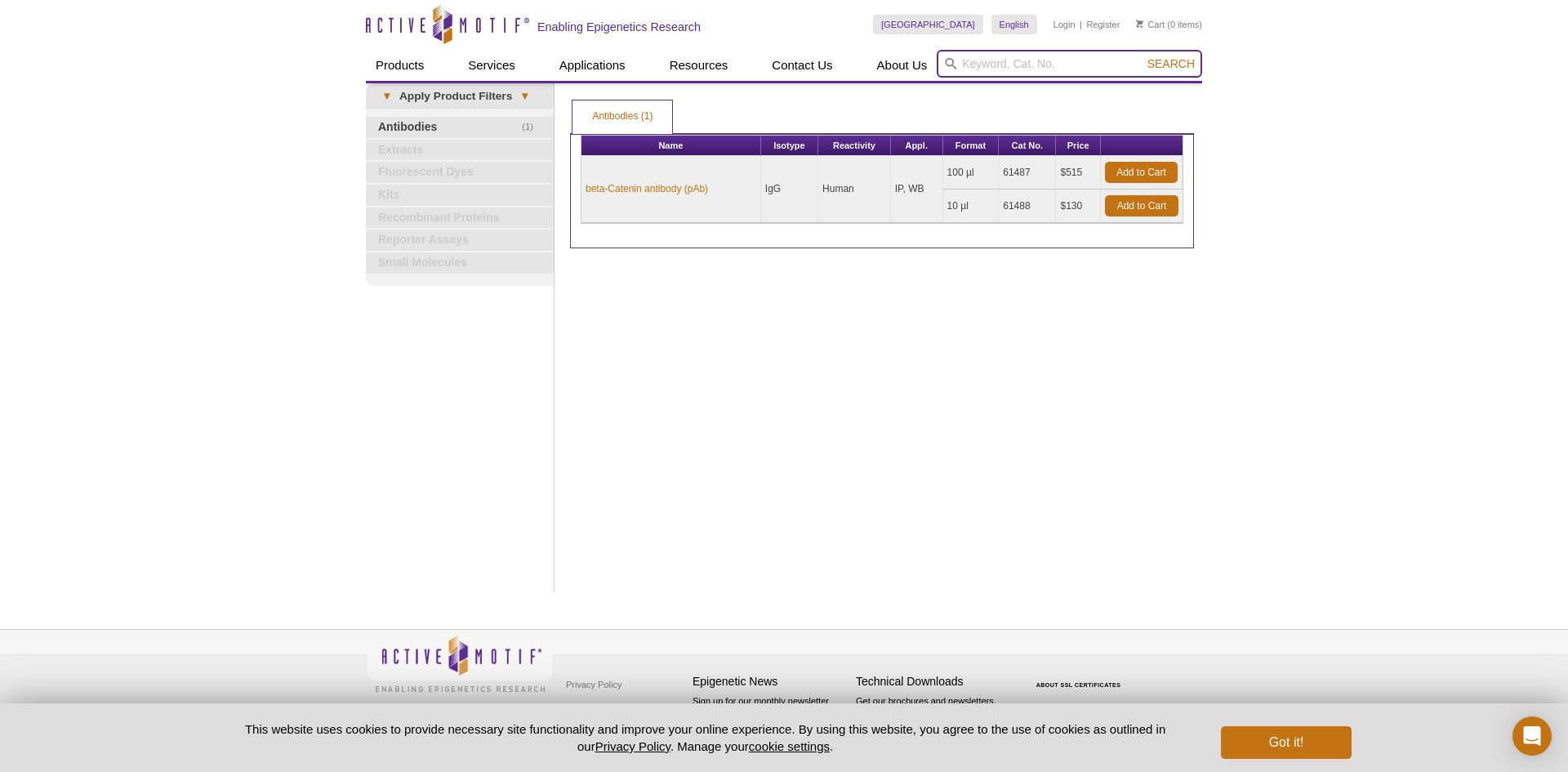
click at [1008, 62] on input "search" at bounding box center [1070, 64] width 266 height 28
paste input "CRBN"
type input "CRBN"
click at [1196, 61] on button "Search" at bounding box center [1171, 63] width 57 height 15
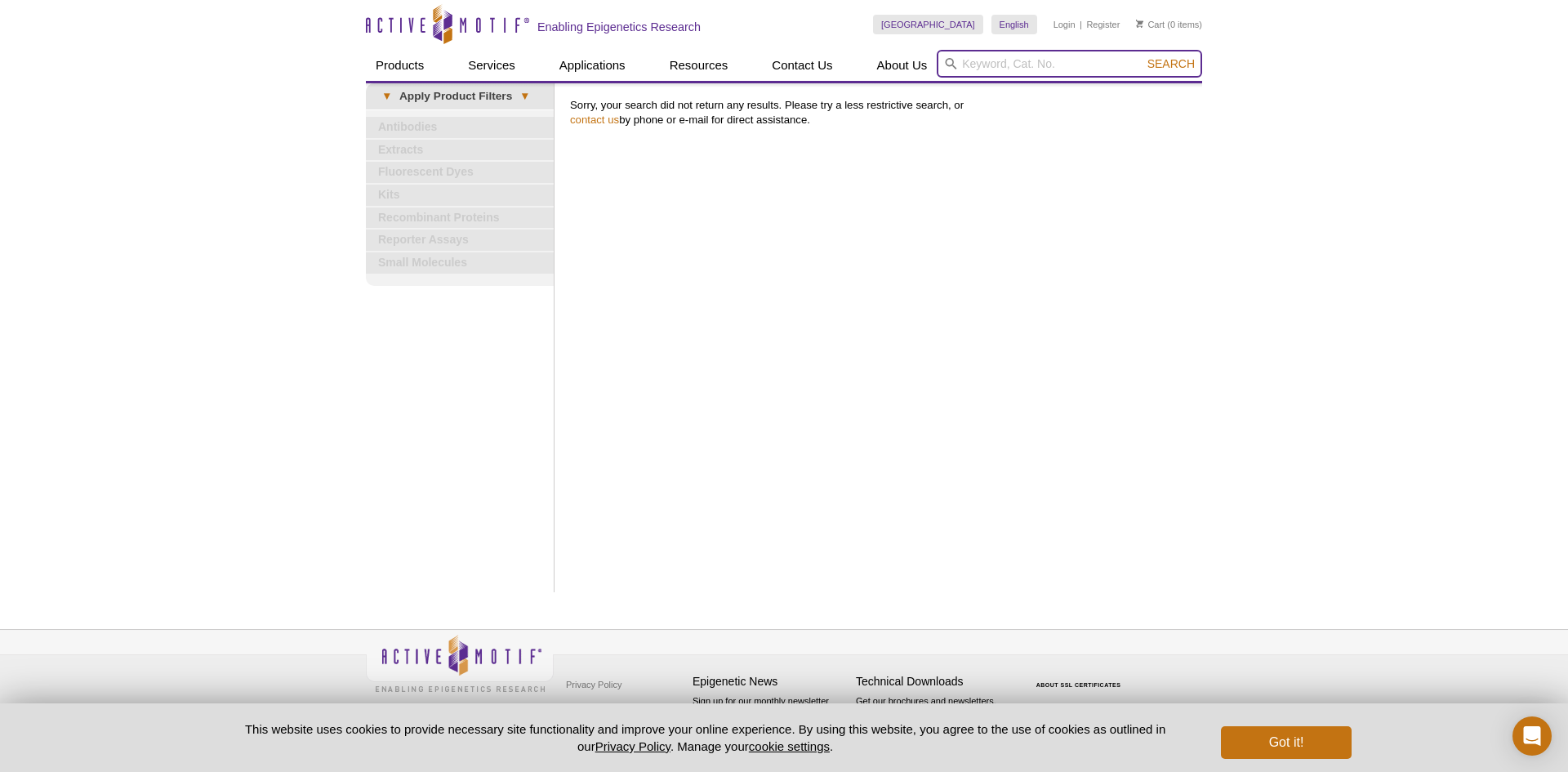
click at [1078, 62] on input "search" at bounding box center [1070, 64] width 266 height 28
paste input "MDM2"
type input "MDM2"
click at [1153, 57] on span "Search" at bounding box center [1171, 63] width 48 height 13
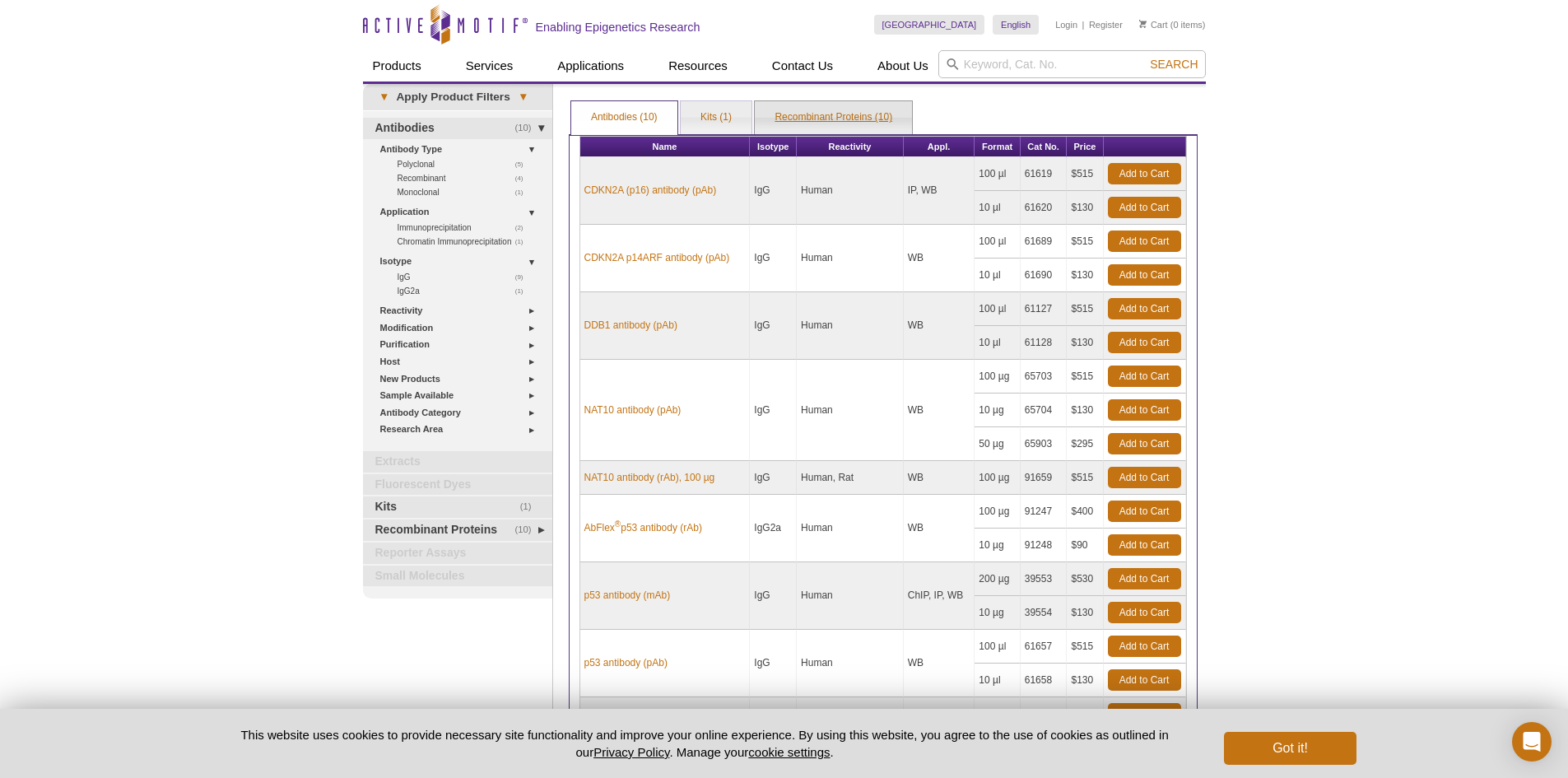
click at [842, 111] on link "Recombinant Proteins (10)" at bounding box center [833, 117] width 157 height 33
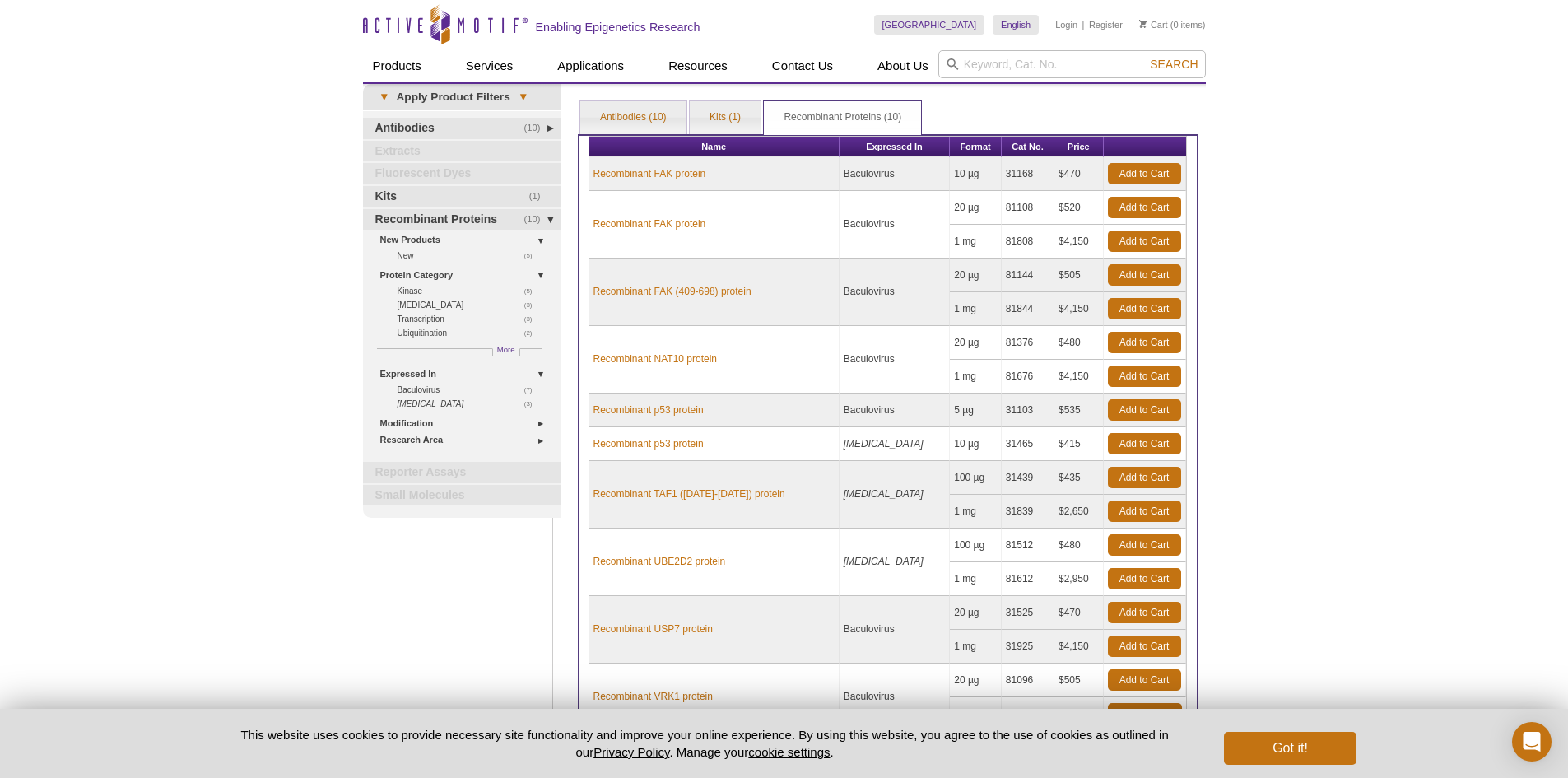
click at [976, 413] on td "5 µg" at bounding box center [976, 411] width 51 height 34
click at [950, 408] on td "5 µg" at bounding box center [976, 411] width 51 height 34
drag, startPoint x: 936, startPoint y: 408, endPoint x: 951, endPoint y: 410, distance: 15.1
click at [951, 410] on td "5 µg" at bounding box center [976, 411] width 51 height 34
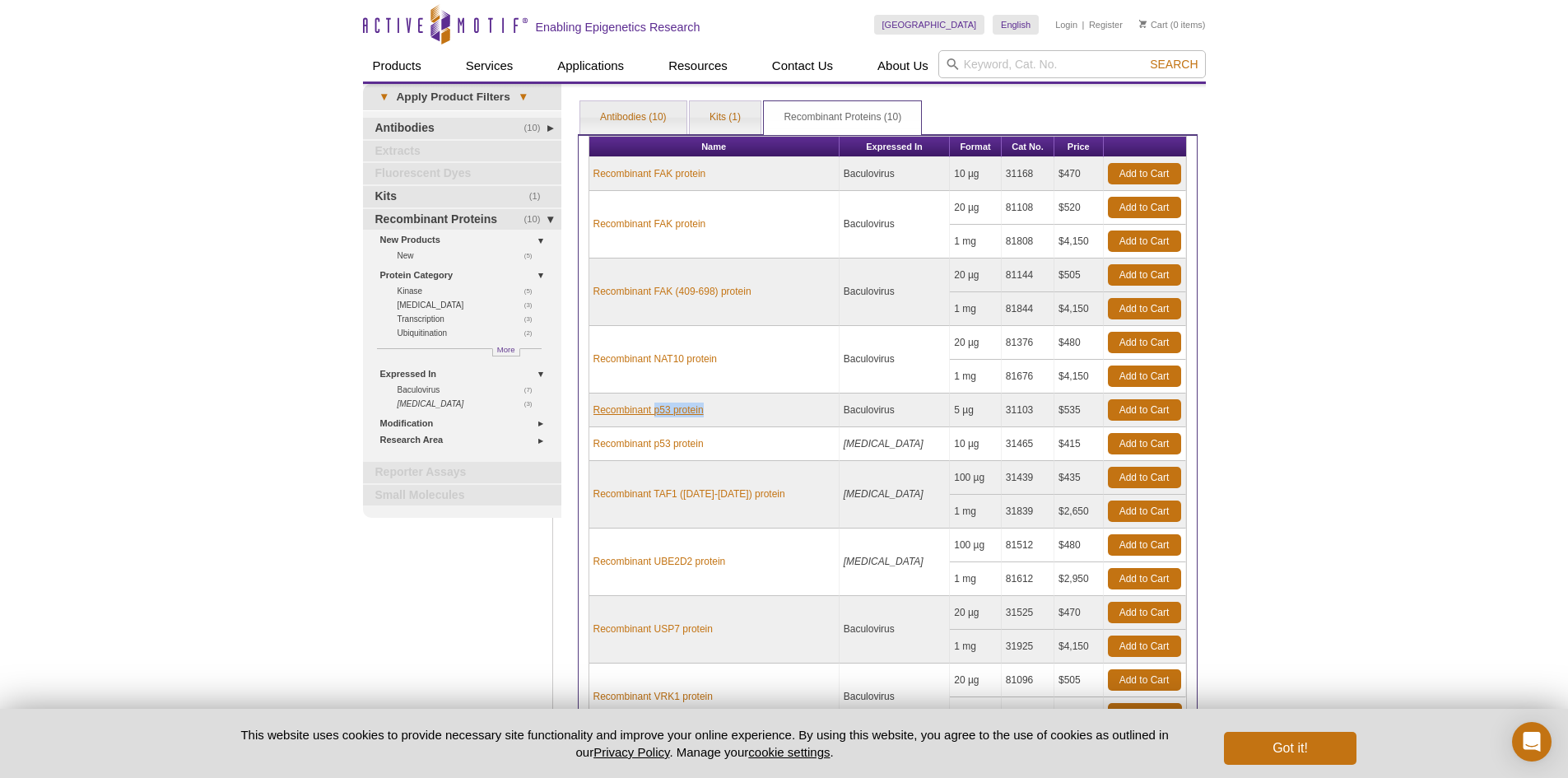
drag, startPoint x: 739, startPoint y: 407, endPoint x: 653, endPoint y: 413, distance: 86.2
click at [653, 413] on td "Recombinant p53 protein" at bounding box center [715, 411] width 250 height 34
copy link "p53 protein"
click at [950, 412] on td "5 µg" at bounding box center [976, 411] width 51 height 34
copy td "31103"
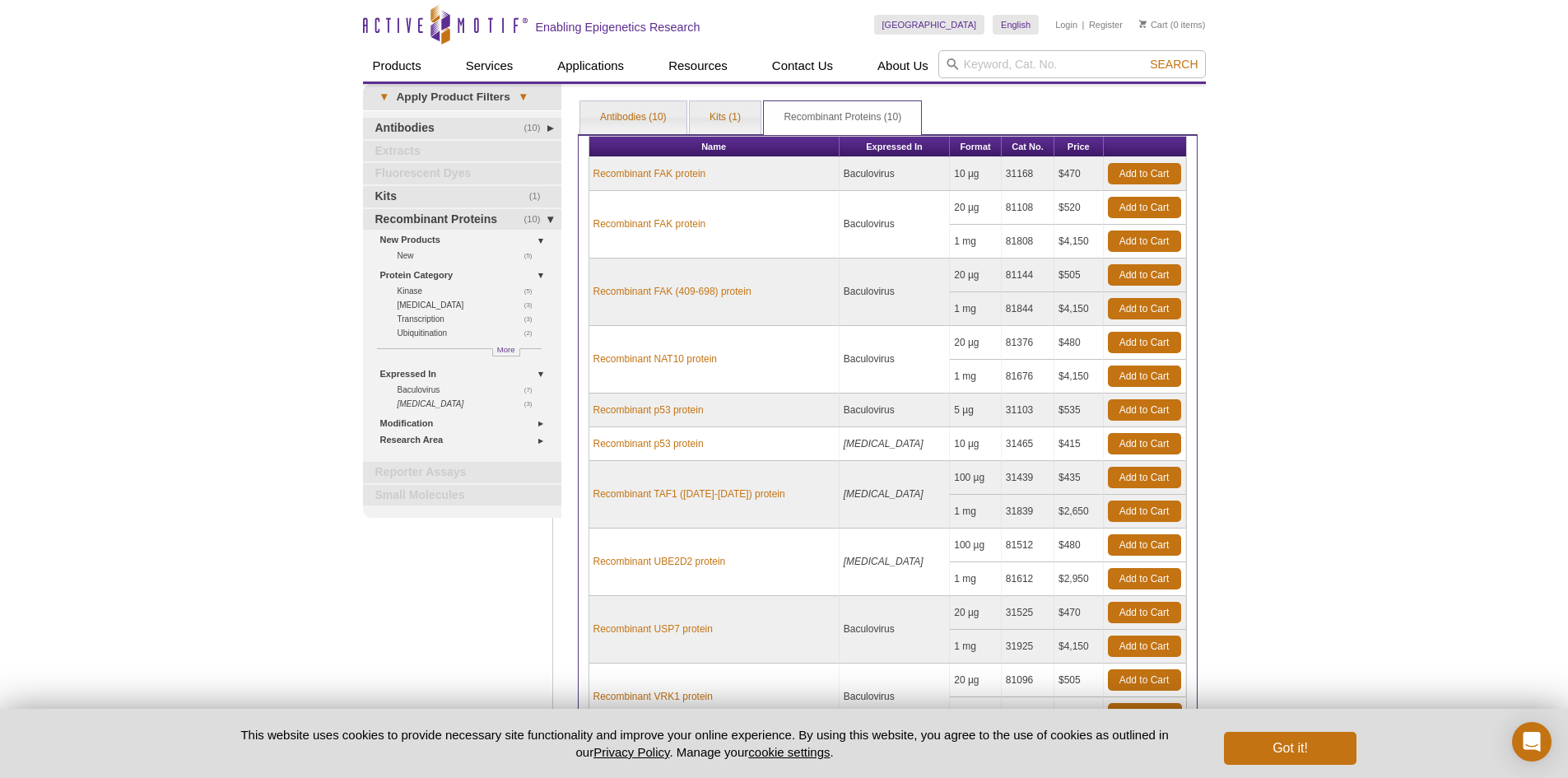
drag, startPoint x: 993, startPoint y: 409, endPoint x: 1025, endPoint y: 410, distance: 32.0
click at [1025, 410] on td "31103" at bounding box center [1028, 411] width 52 height 34
drag, startPoint x: 946, startPoint y: 405, endPoint x: 1061, endPoint y: 412, distance: 115.2
click at [1061, 412] on tr "Recombinant p53 protein Baculovirus 5 µg 31103 $535 Add to Cart" at bounding box center [888, 411] width 597 height 34
click at [1061, 412] on td "$535" at bounding box center [1078, 411] width 49 height 34
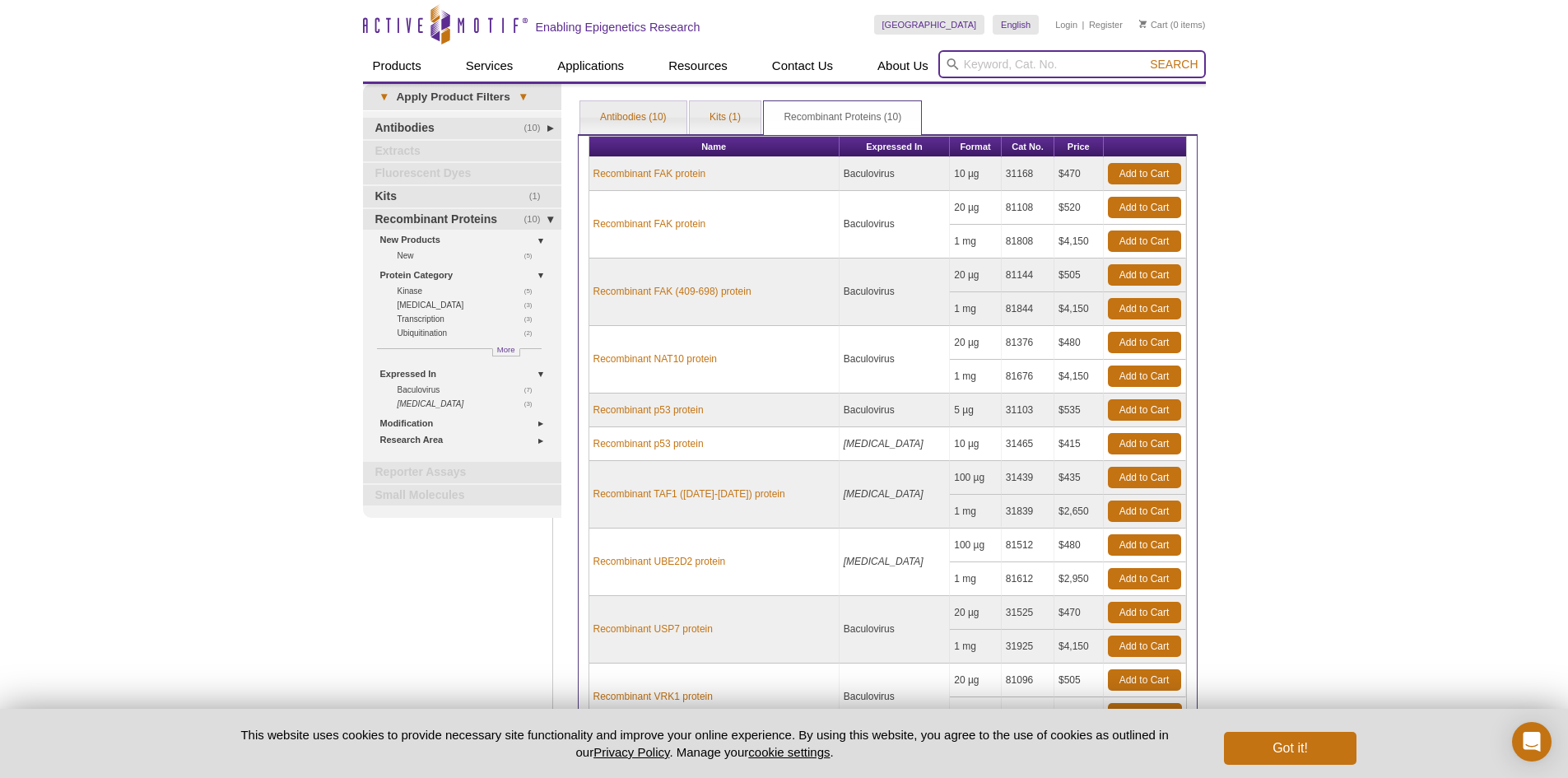
click at [1080, 63] on input "search" at bounding box center [1072, 65] width 268 height 28
paste input "GNAS"
click at [1185, 53] on input "GNAS" at bounding box center [1072, 65] width 268 height 28
type input "GNAS"
click at [1186, 63] on span "Search" at bounding box center [1174, 64] width 48 height 13
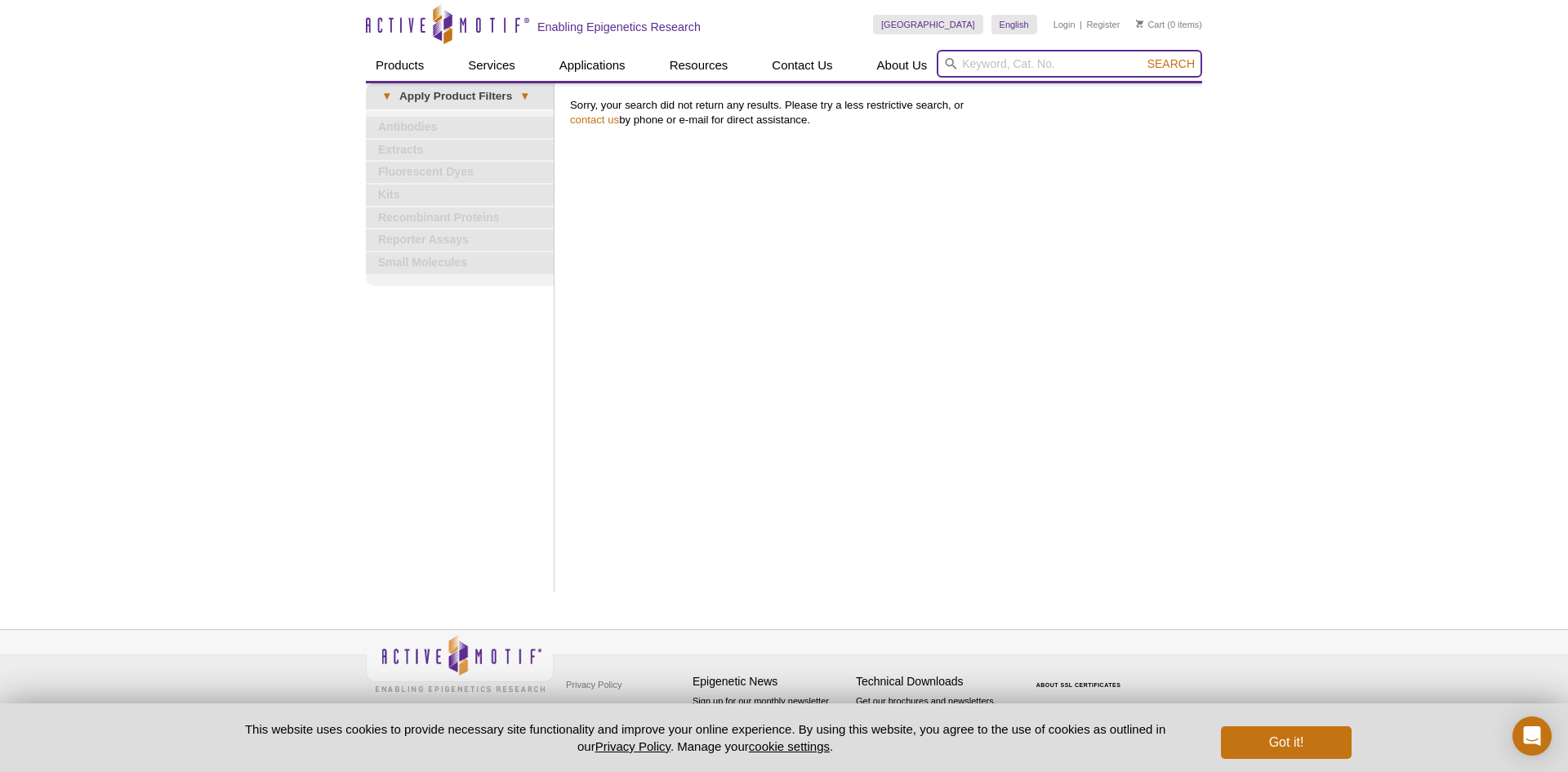
click at [981, 62] on input "search" at bounding box center [1070, 64] width 266 height 28
paste input "IRS1"
type input "IRS1"
click at [1151, 61] on span "Search" at bounding box center [1171, 63] width 48 height 13
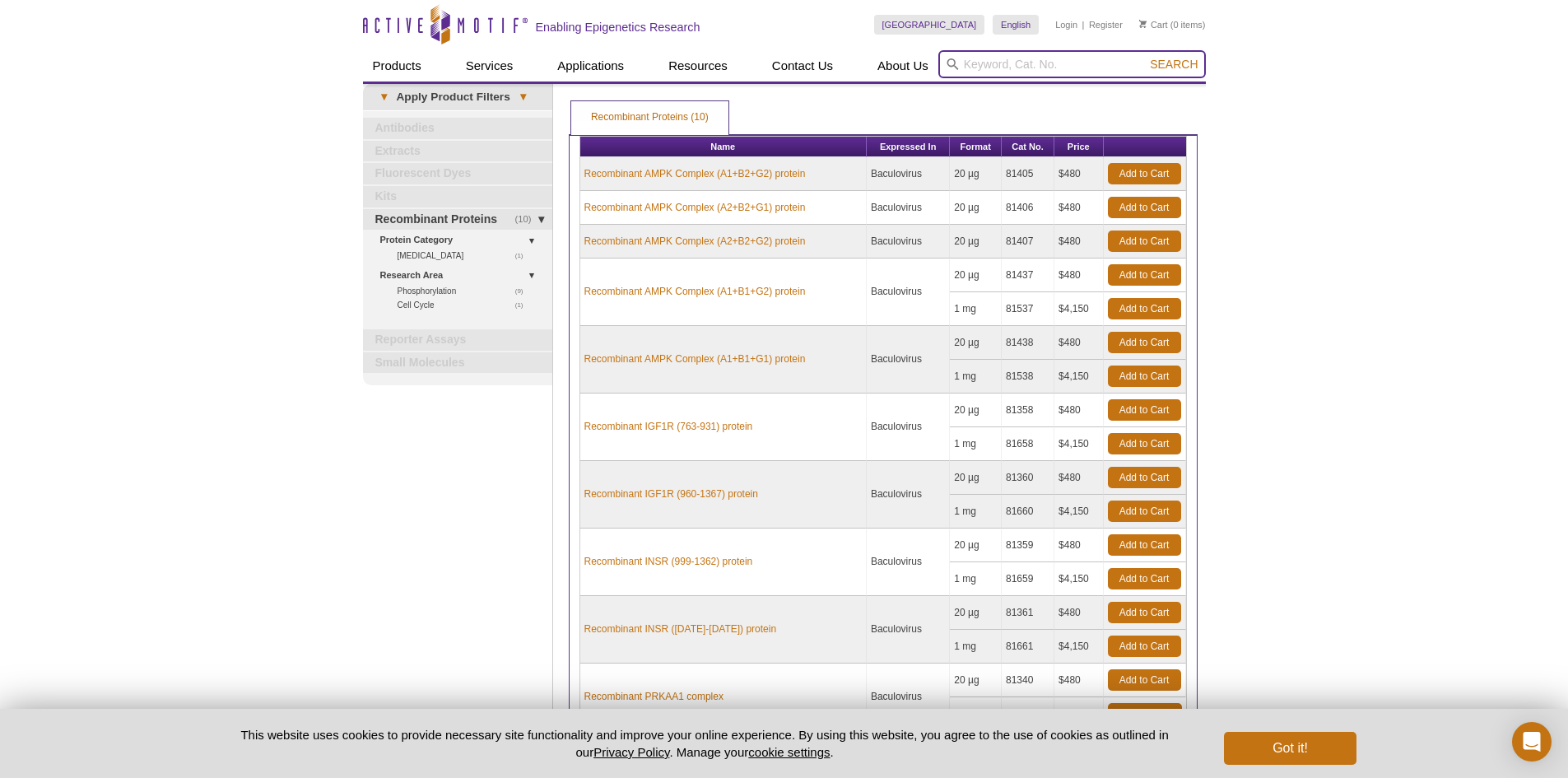
click at [1032, 61] on input "search" at bounding box center [1072, 65] width 268 height 28
paste input "USP11"
type input "USP11"
click at [1159, 71] on button "Search" at bounding box center [1173, 64] width 58 height 15
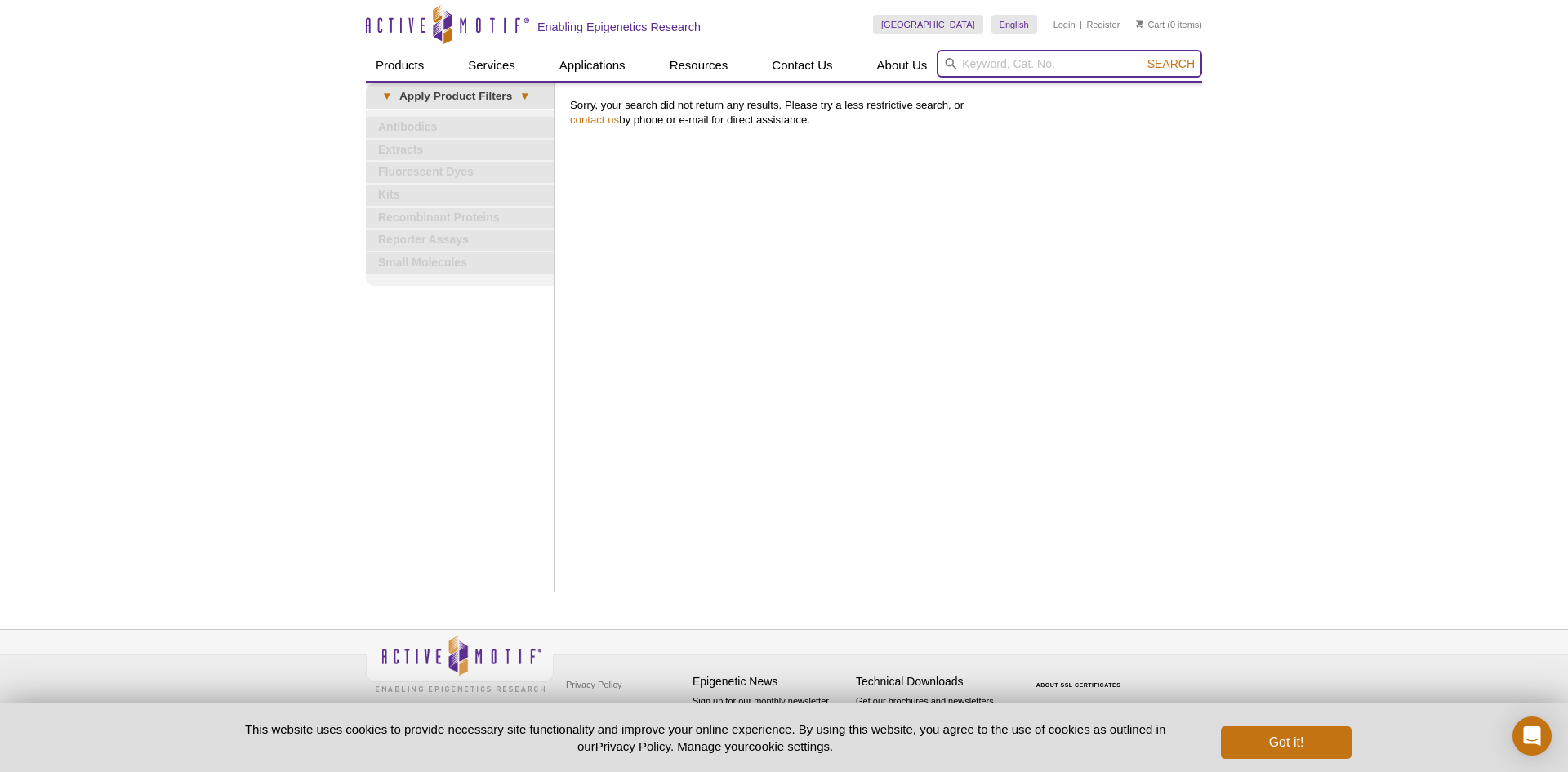
click at [1092, 69] on input "search" at bounding box center [1070, 64] width 266 height 28
paste input "USP11"
type input "USP11"
click at [1159, 62] on span "Search" at bounding box center [1171, 63] width 48 height 13
click at [1107, 68] on input "search" at bounding box center [1070, 64] width 266 height 28
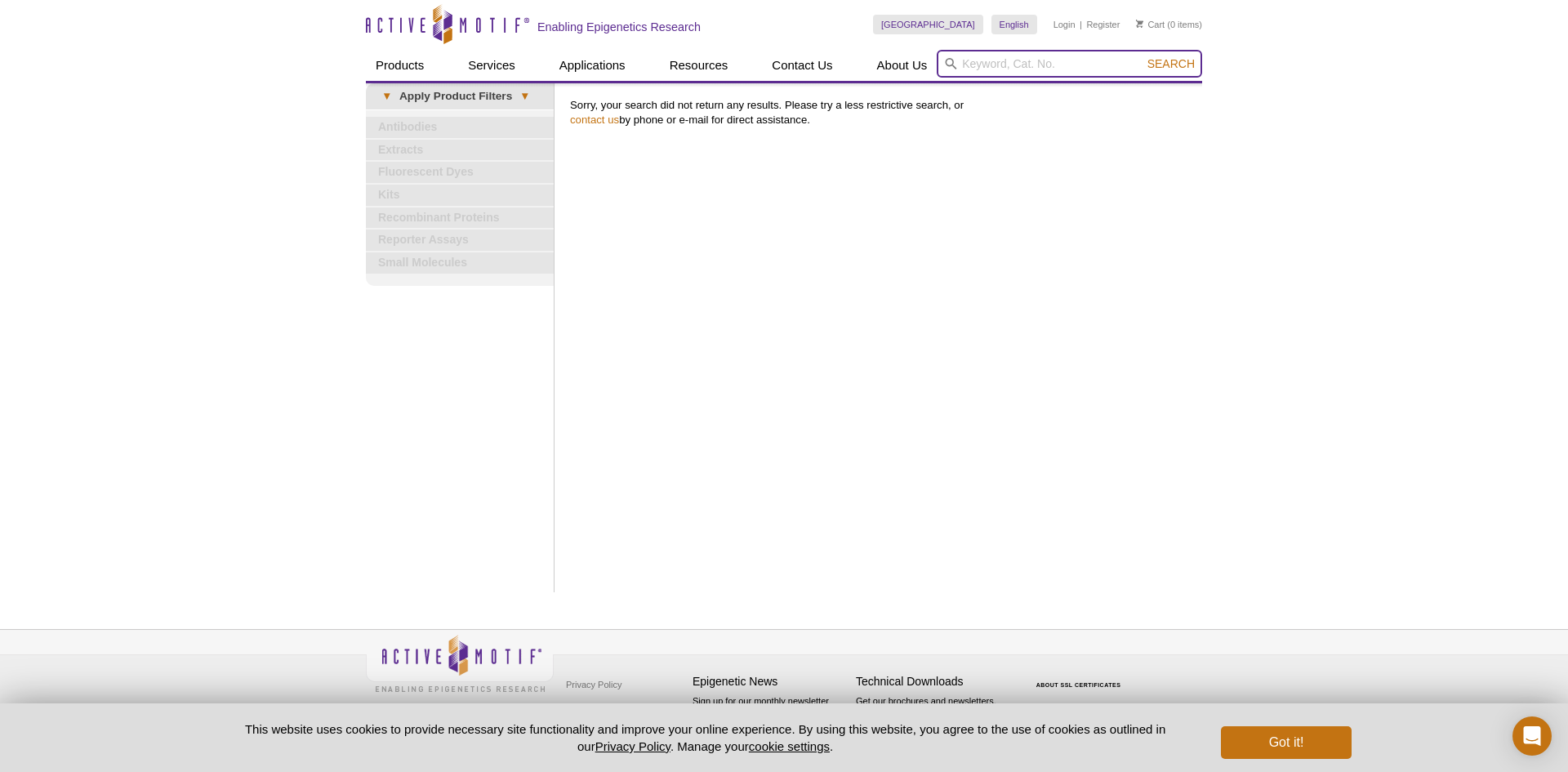
paste input "AMSH"
type input "AMSH"
click at [1176, 62] on span "Search" at bounding box center [1171, 63] width 48 height 13
click at [1054, 66] on input "search" at bounding box center [1070, 64] width 266 height 28
type input "amsh"
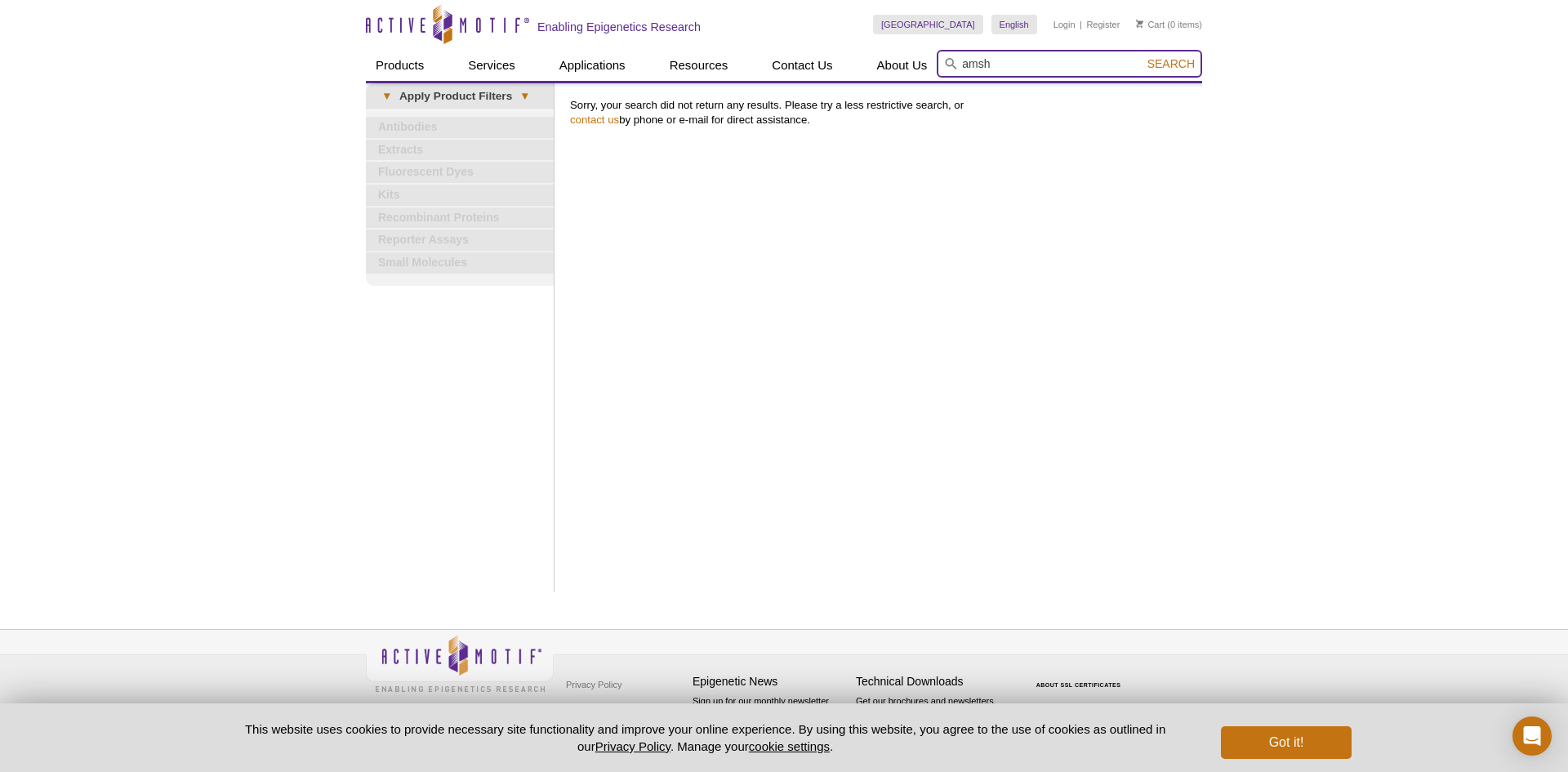
click at [1143, 56] on button "Search" at bounding box center [1171, 63] width 57 height 15
click at [993, 62] on input "search" at bounding box center [1070, 64] width 266 height 28
paste input "STAT3"
type input "STAT3"
click at [1143, 56] on button "Search" at bounding box center [1171, 63] width 57 height 15
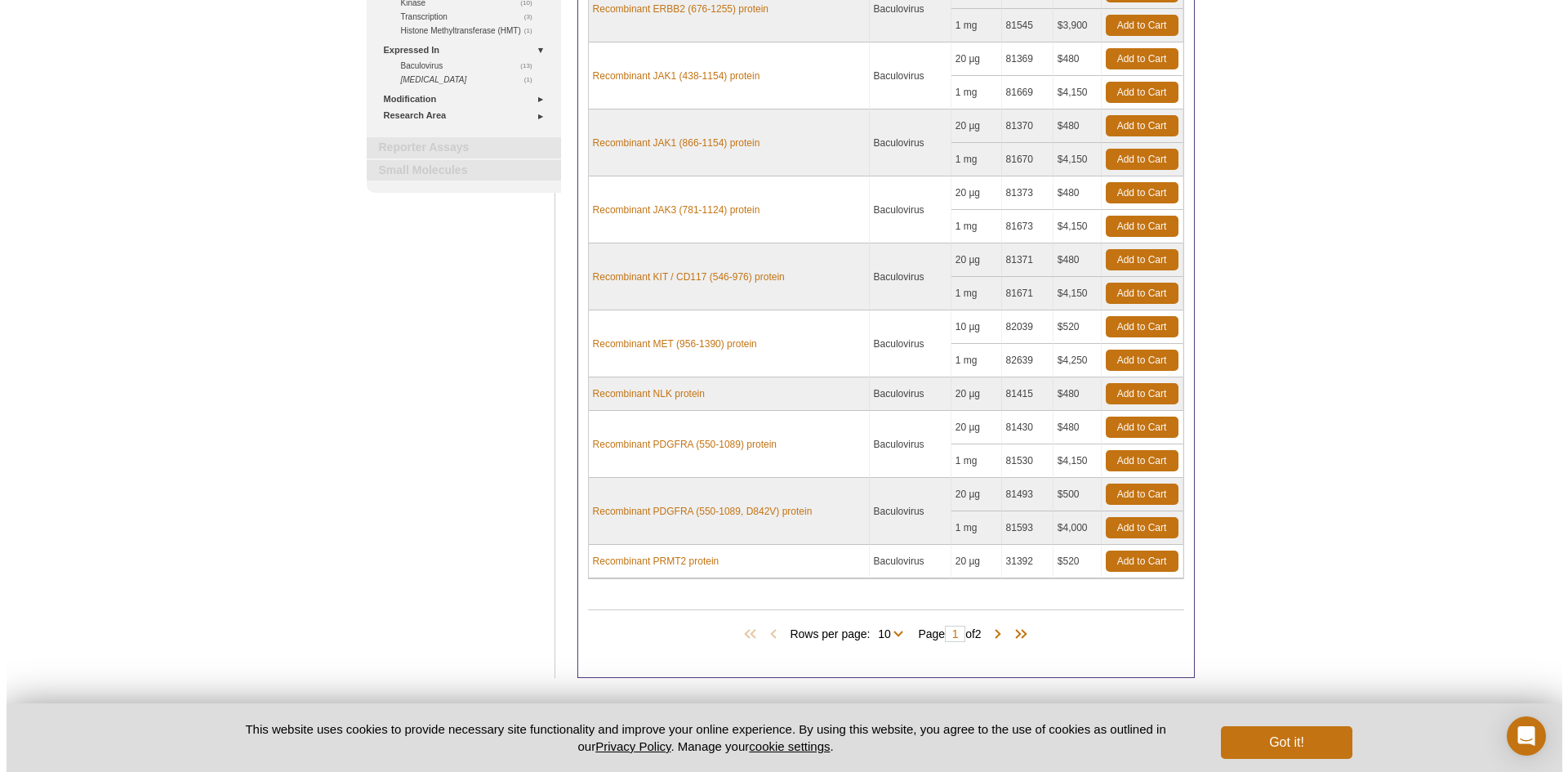
scroll to position [327, 0]
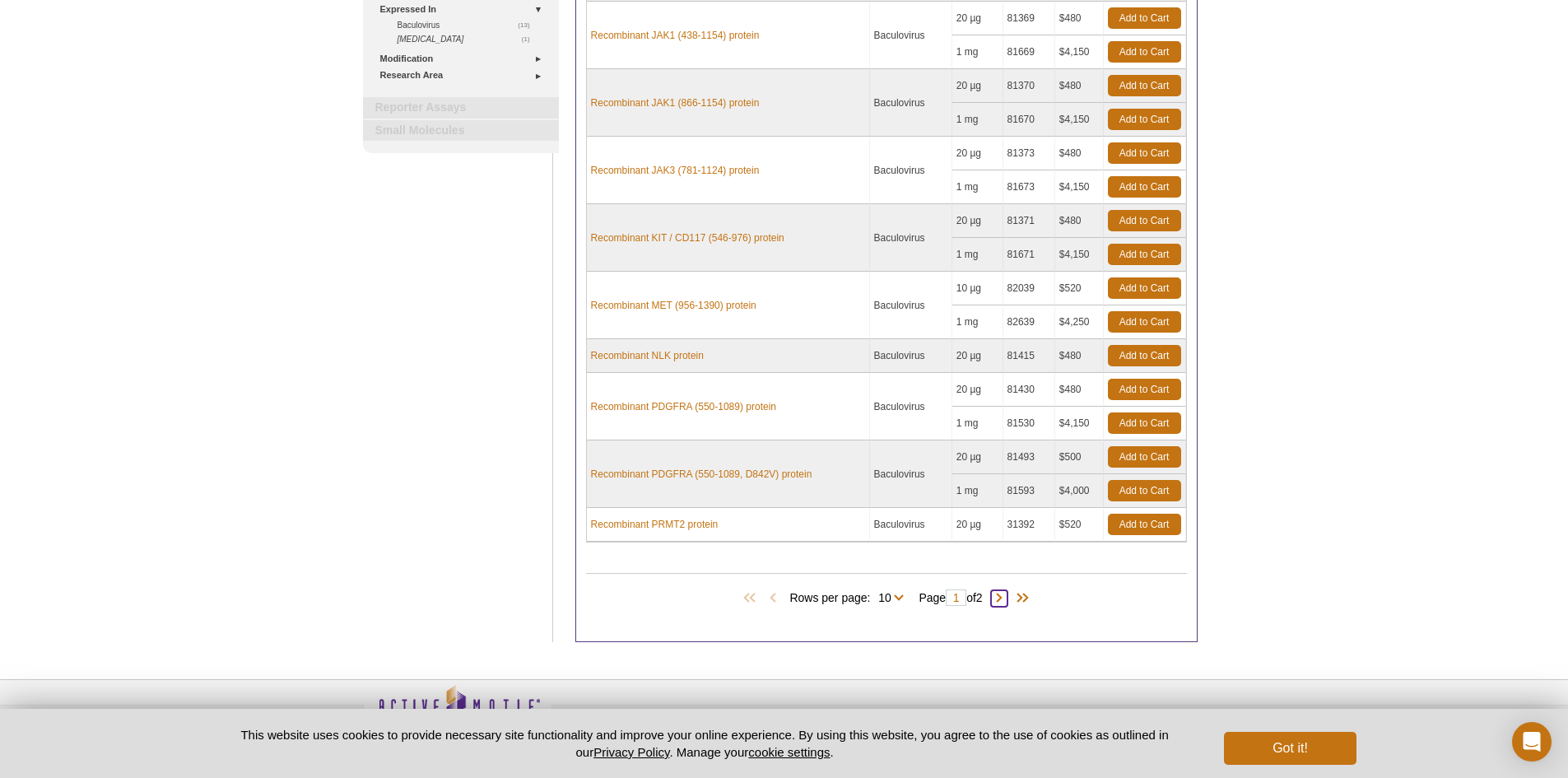
click at [1007, 593] on span at bounding box center [1000, 599] width 17 height 17
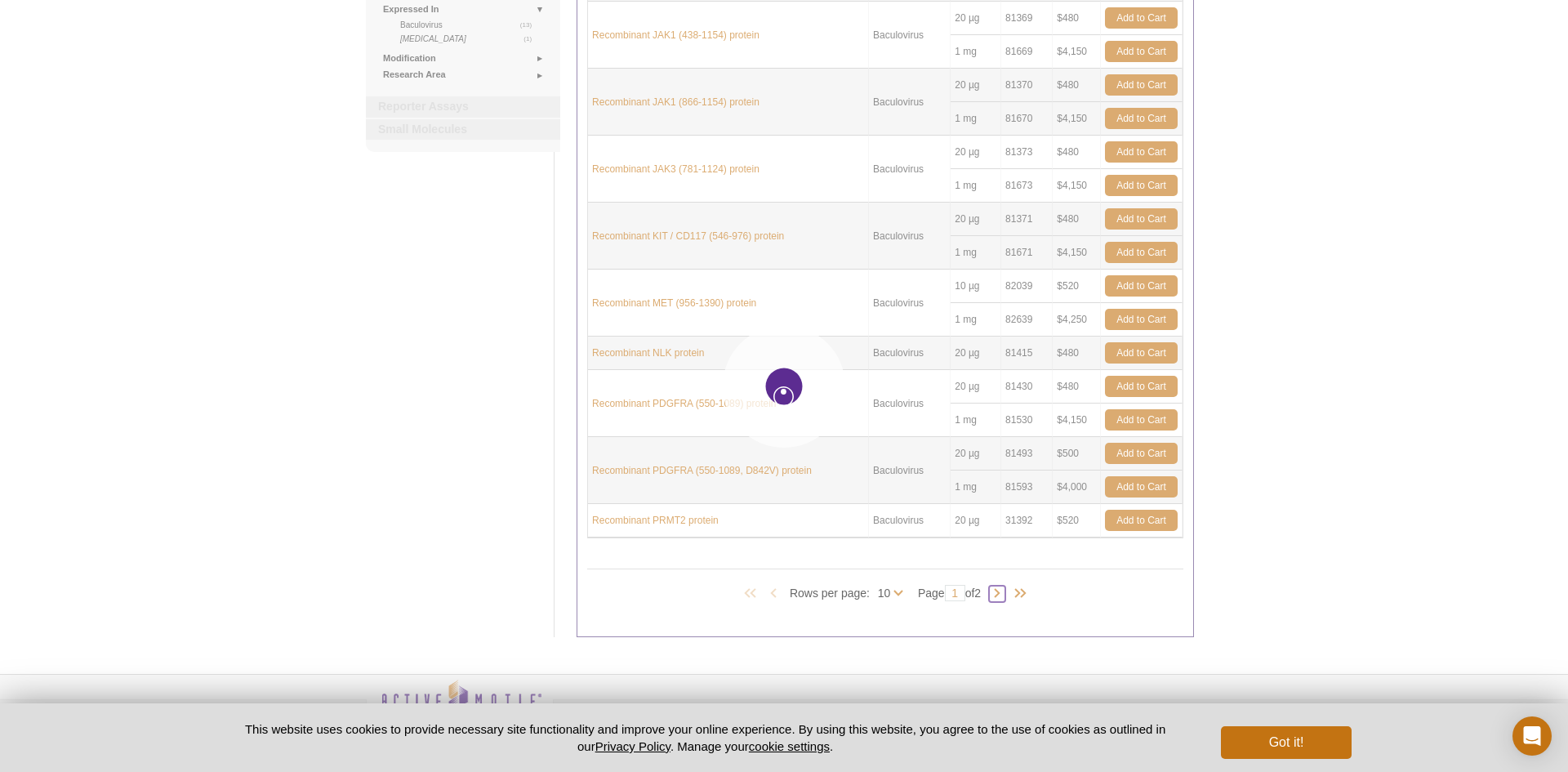
type input "2"
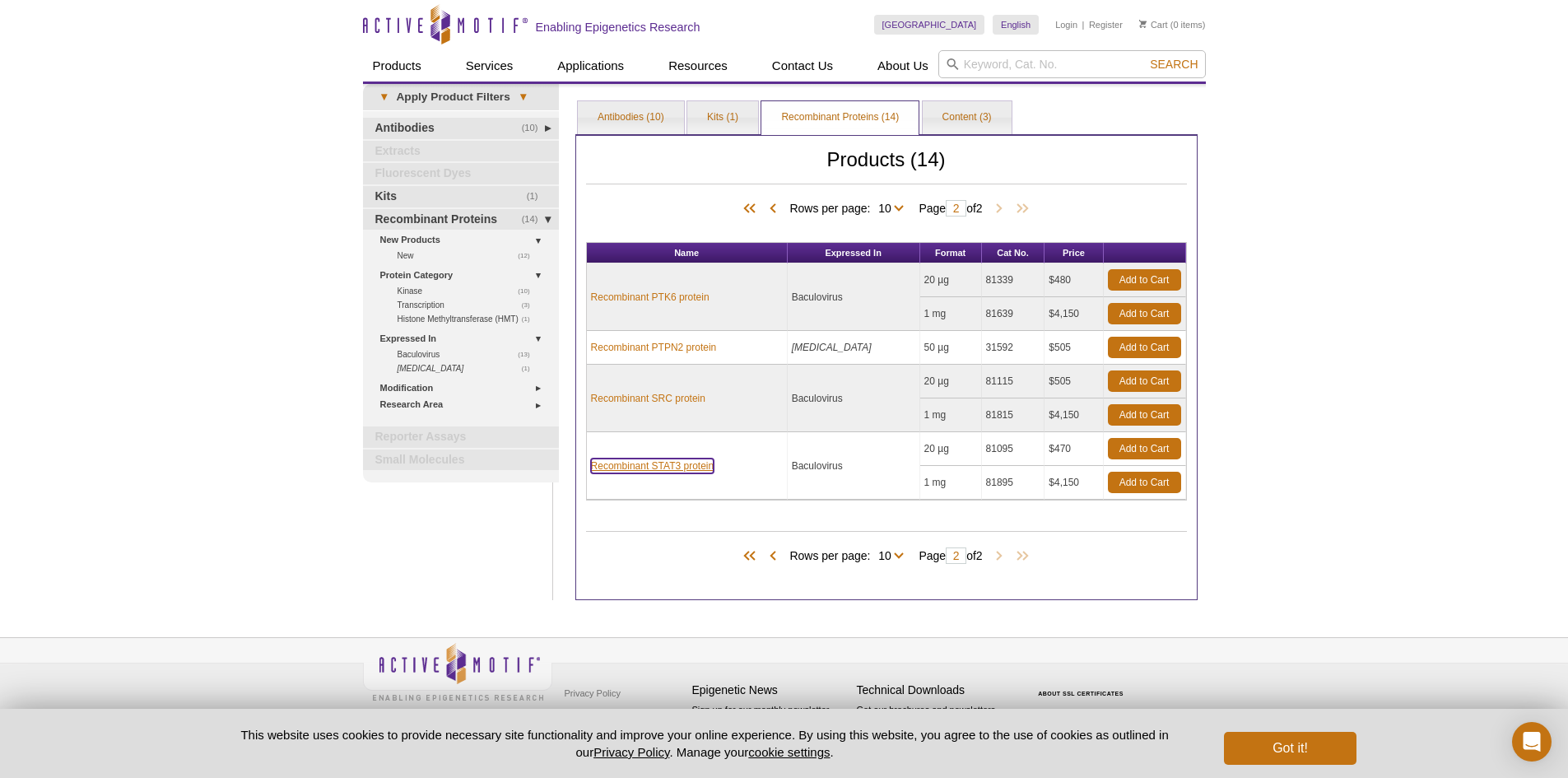
click at [694, 464] on link "Recombinant STAT3 protein" at bounding box center [653, 466] width 123 height 15
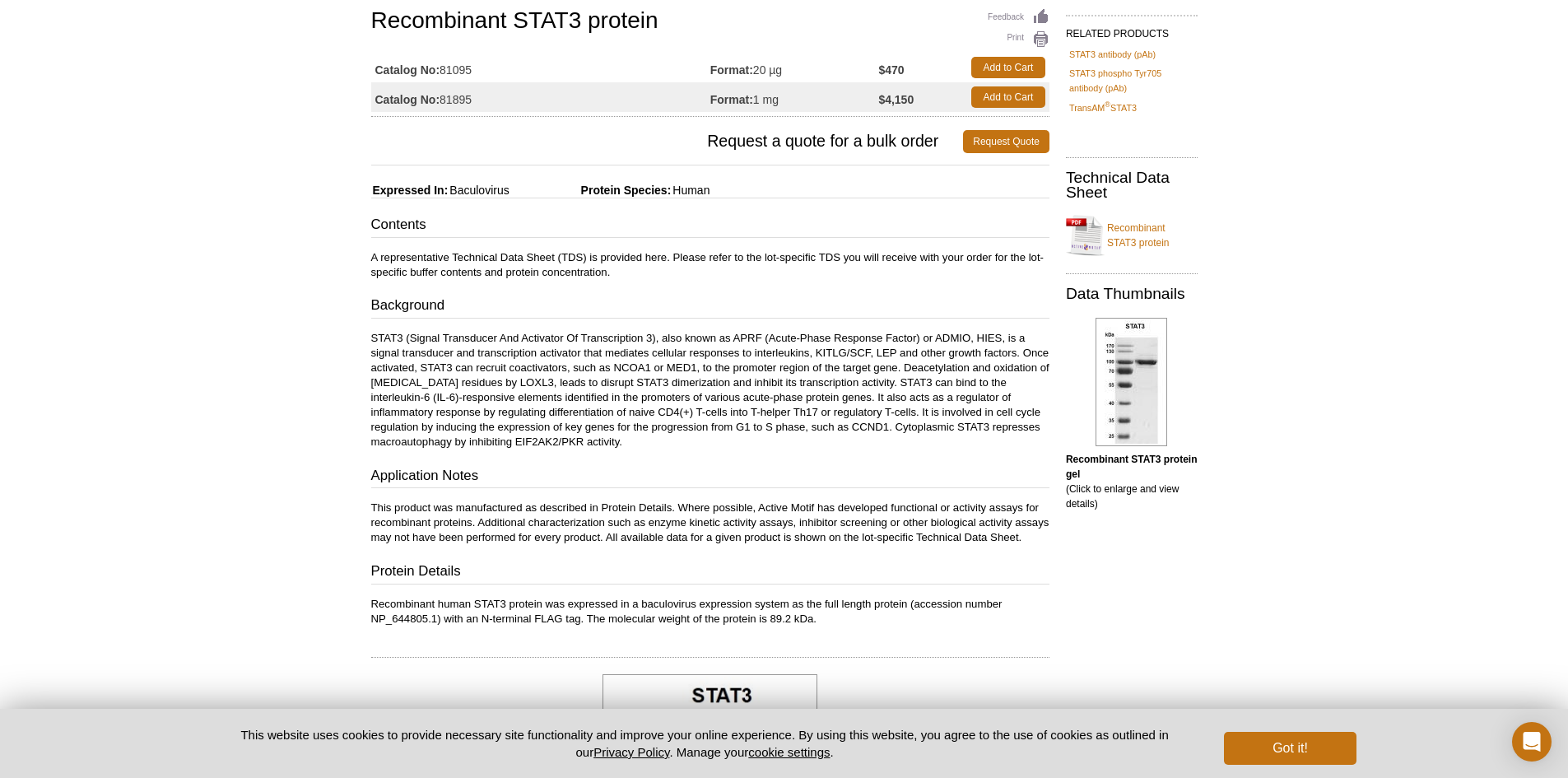
scroll to position [165, 0]
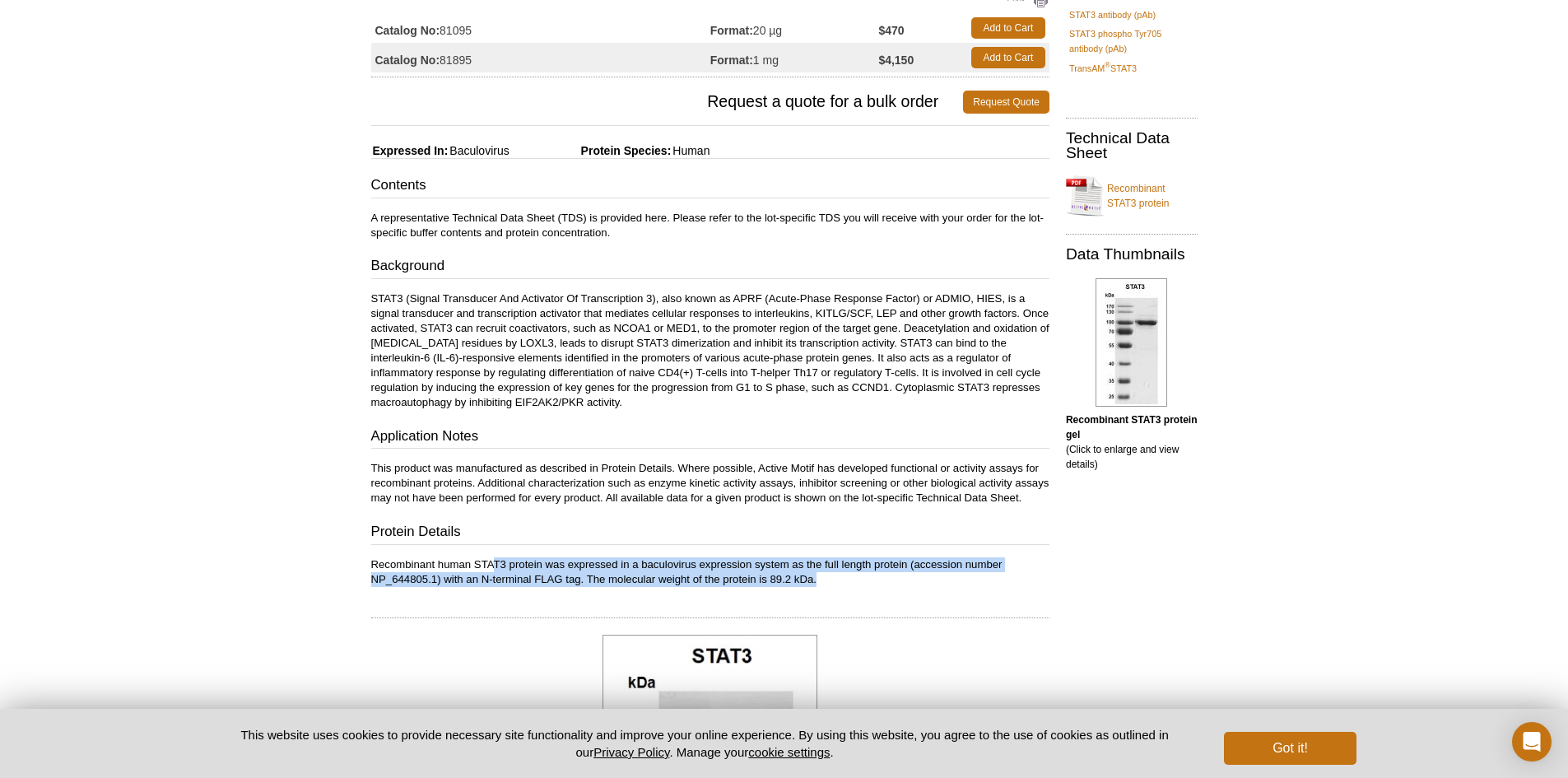
drag, startPoint x: 495, startPoint y: 579, endPoint x: 926, endPoint y: 590, distance: 431.1
click at [926, 587] on p "Recombinant human STAT3 protein was expressed in a baculovirus expression syste…" at bounding box center [710, 571] width 678 height 29
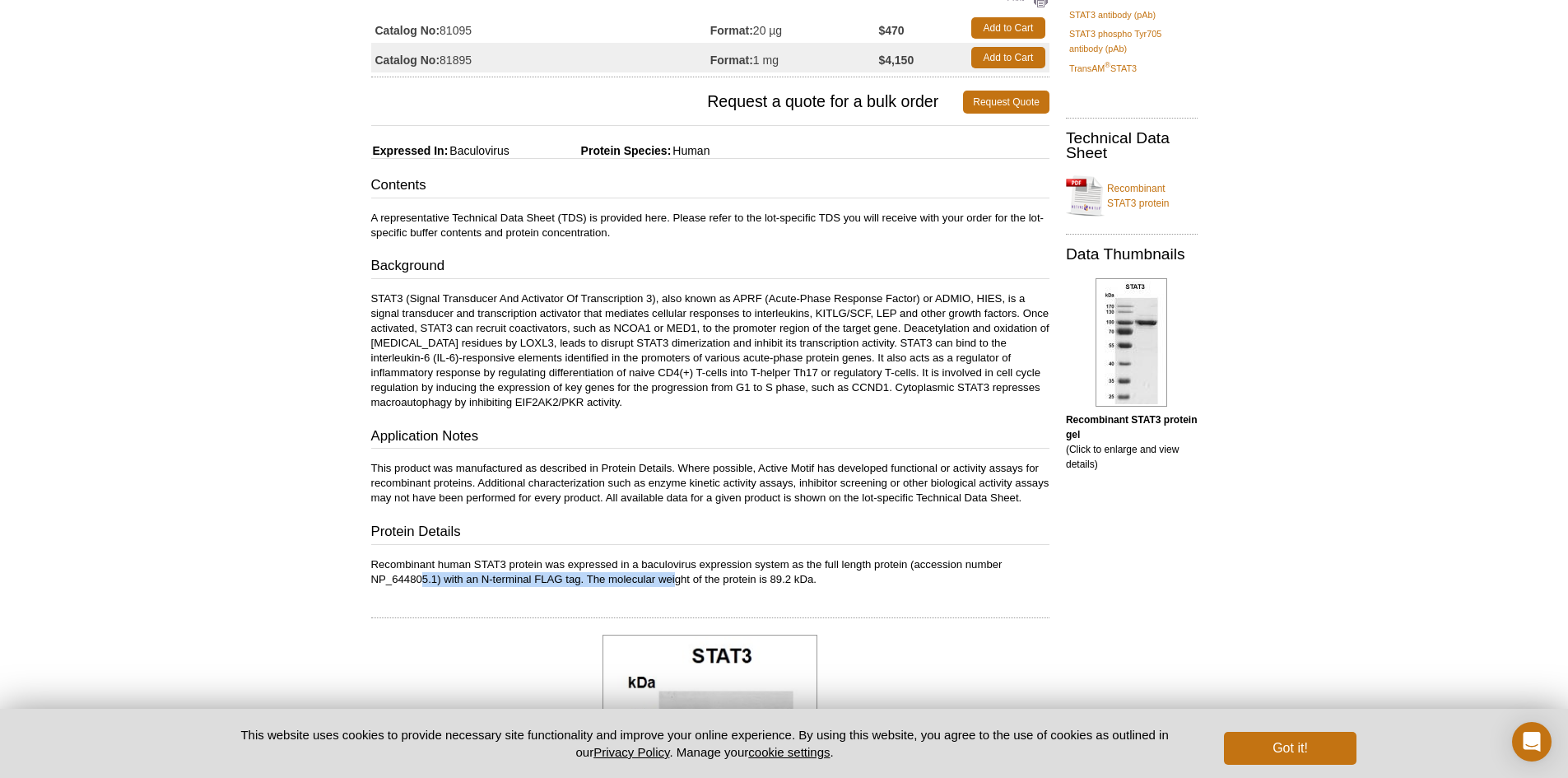
drag, startPoint x: 423, startPoint y: 589, endPoint x: 674, endPoint y: 588, distance: 251.0
click at [674, 587] on p "Recombinant human STAT3 protein was expressed in a baculovirus expression syste…" at bounding box center [710, 571] width 678 height 29
drag, startPoint x: 609, startPoint y: 593, endPoint x: 801, endPoint y: 596, distance: 192.0
click at [801, 587] on p "Recombinant human STAT3 protein was expressed in a baculovirus expression syste…" at bounding box center [710, 571] width 678 height 29
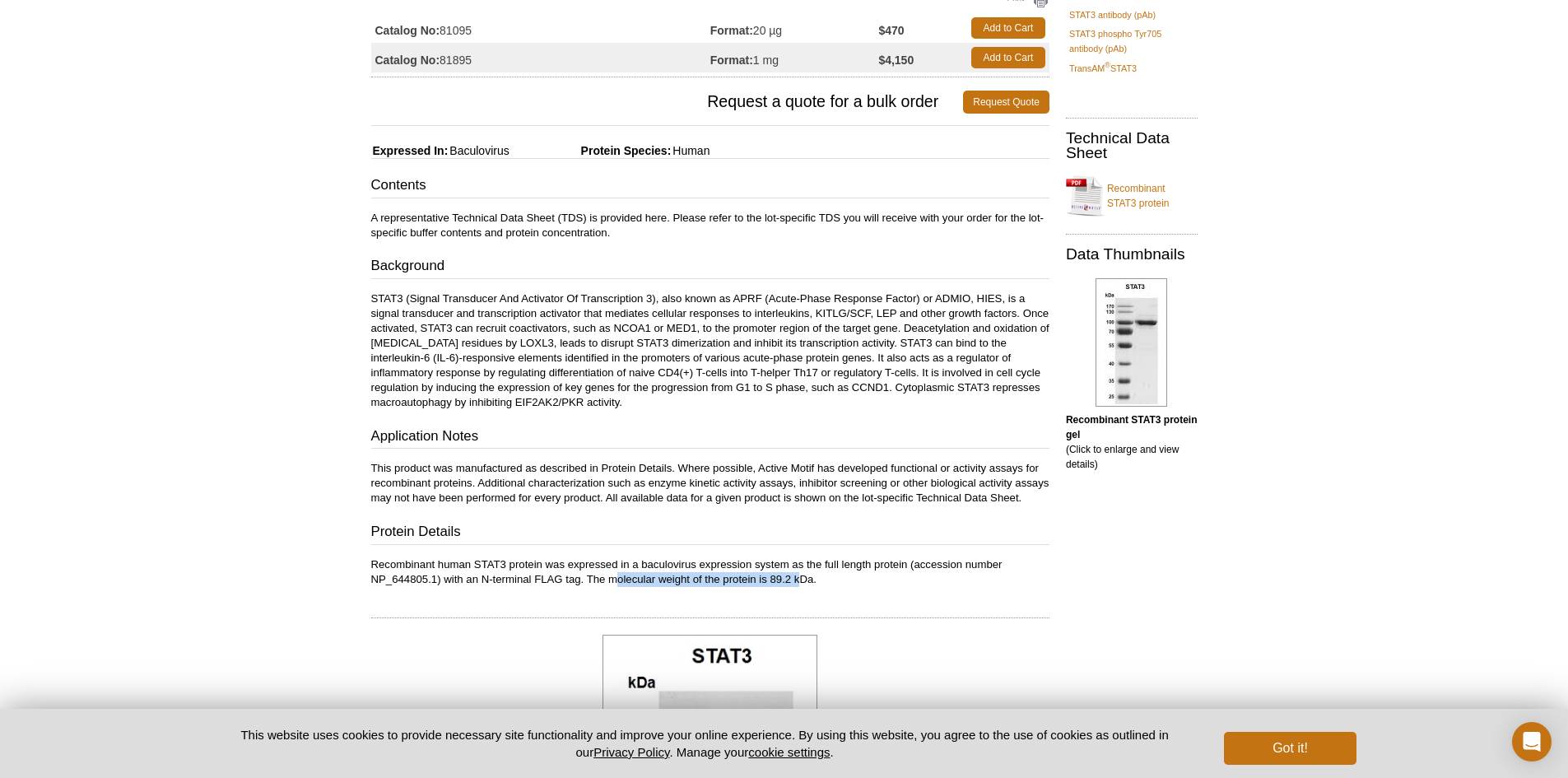
click at [799, 587] on p "Recombinant human STAT3 protein was expressed in a baculovirus expression syste…" at bounding box center [710, 571] width 678 height 29
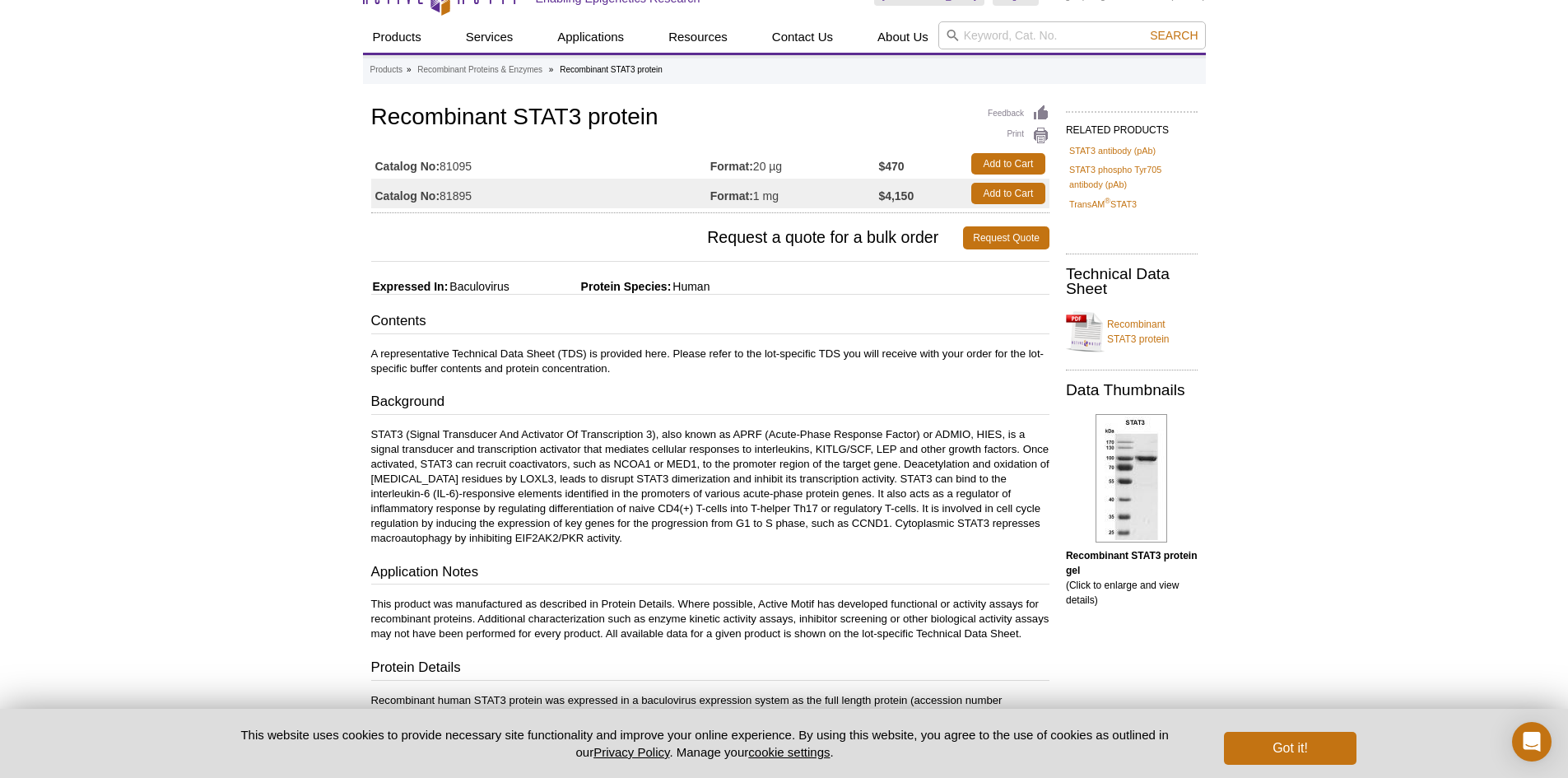
scroll to position [0, 0]
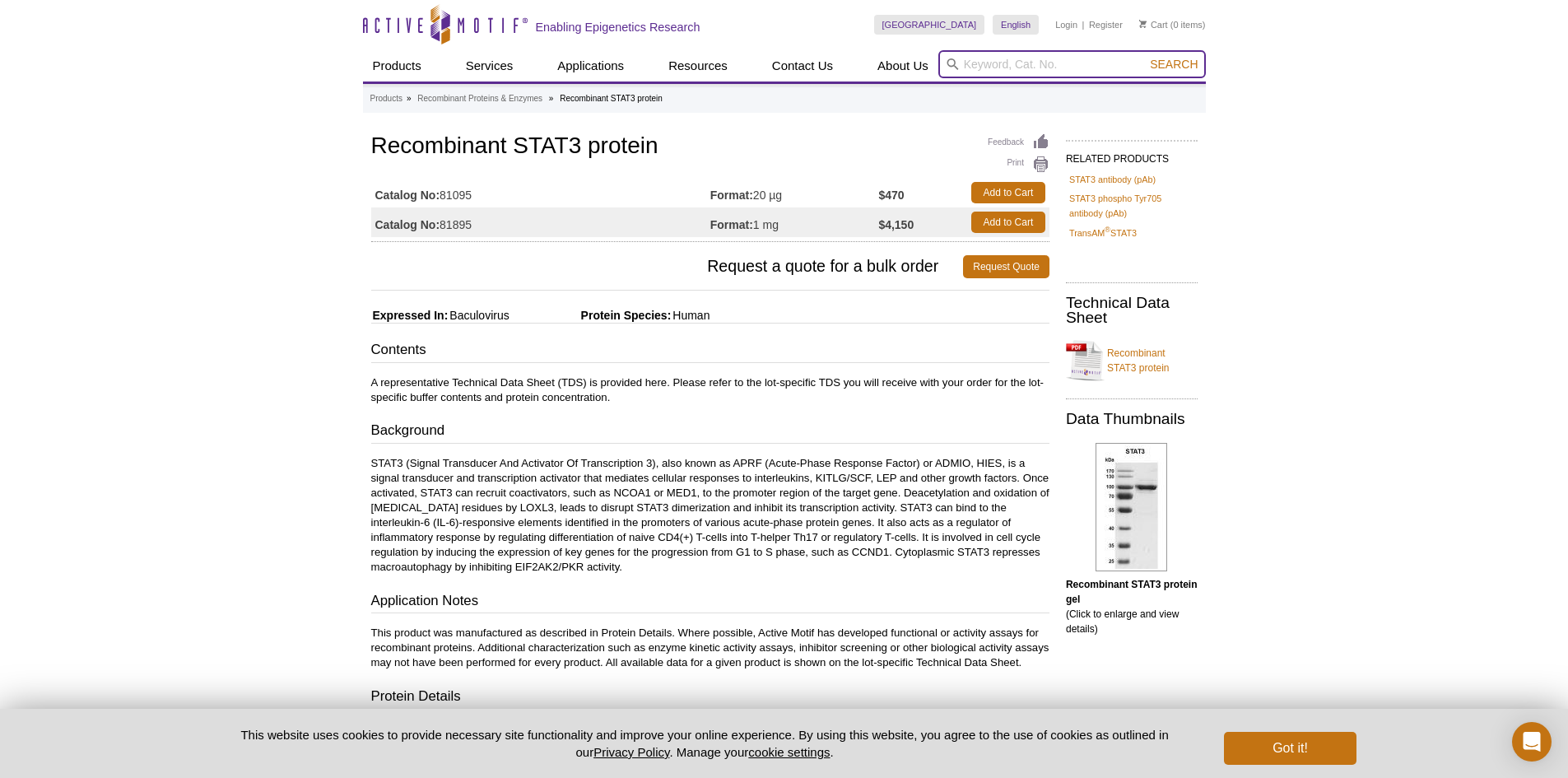
click at [1073, 75] on header "Active Motif Logo Enabling Epigenetics Research 0 Search Skip to content Active…" at bounding box center [784, 42] width 843 height 84
click at [1073, 67] on input "search" at bounding box center [1072, 65] width 268 height 28
paste input "BLNK"
type input "BLNK"
click at [1185, 71] on button "Search" at bounding box center [1173, 64] width 58 height 15
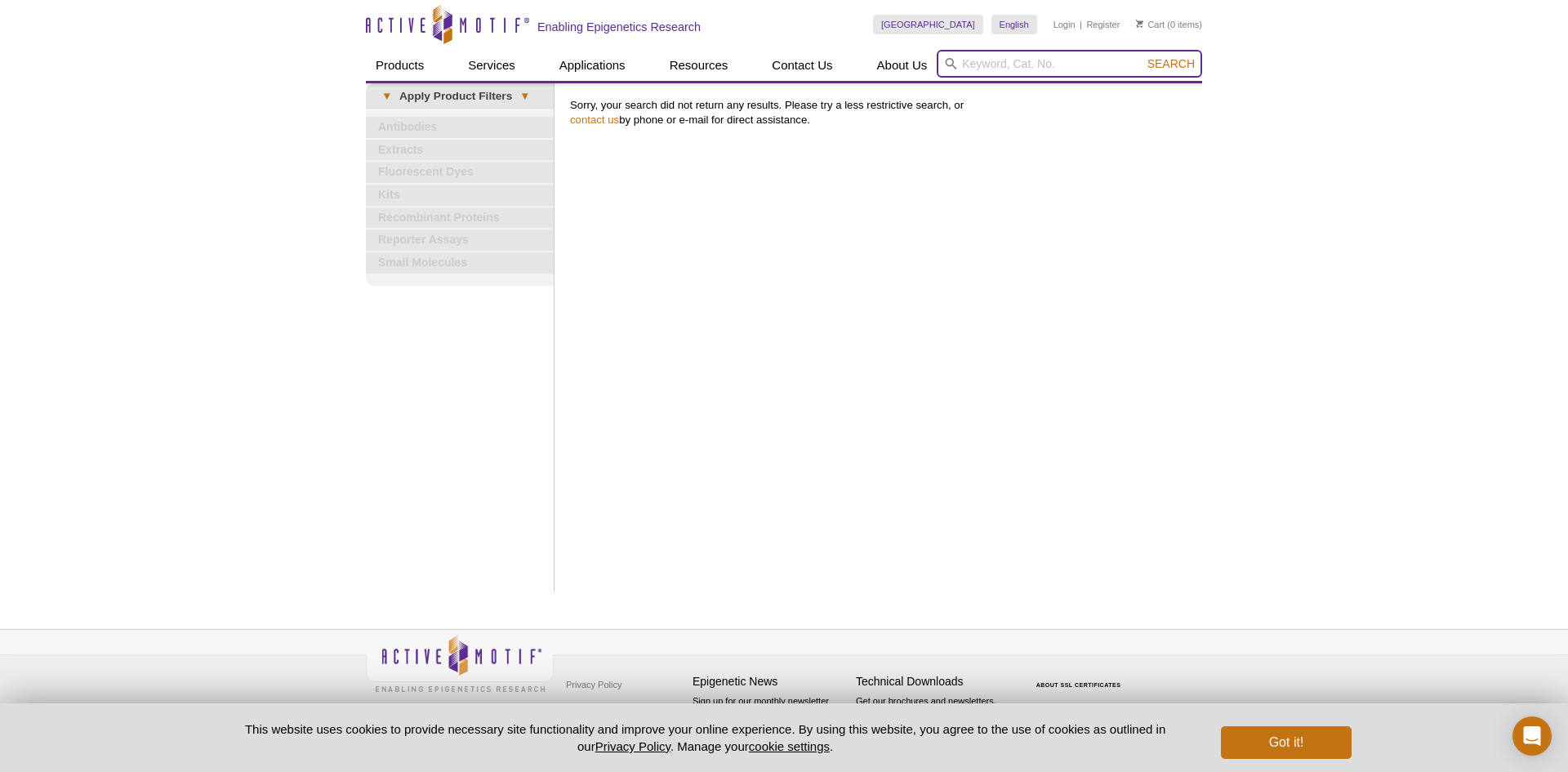
click at [1087, 64] on input "search" at bounding box center [1070, 64] width 266 height 28
paste input "HSP90"
click at [1180, 73] on input "HSP90" at bounding box center [1070, 64] width 266 height 28
type input "HSP90"
click at [1179, 69] on span "Search" at bounding box center [1171, 63] width 48 height 13
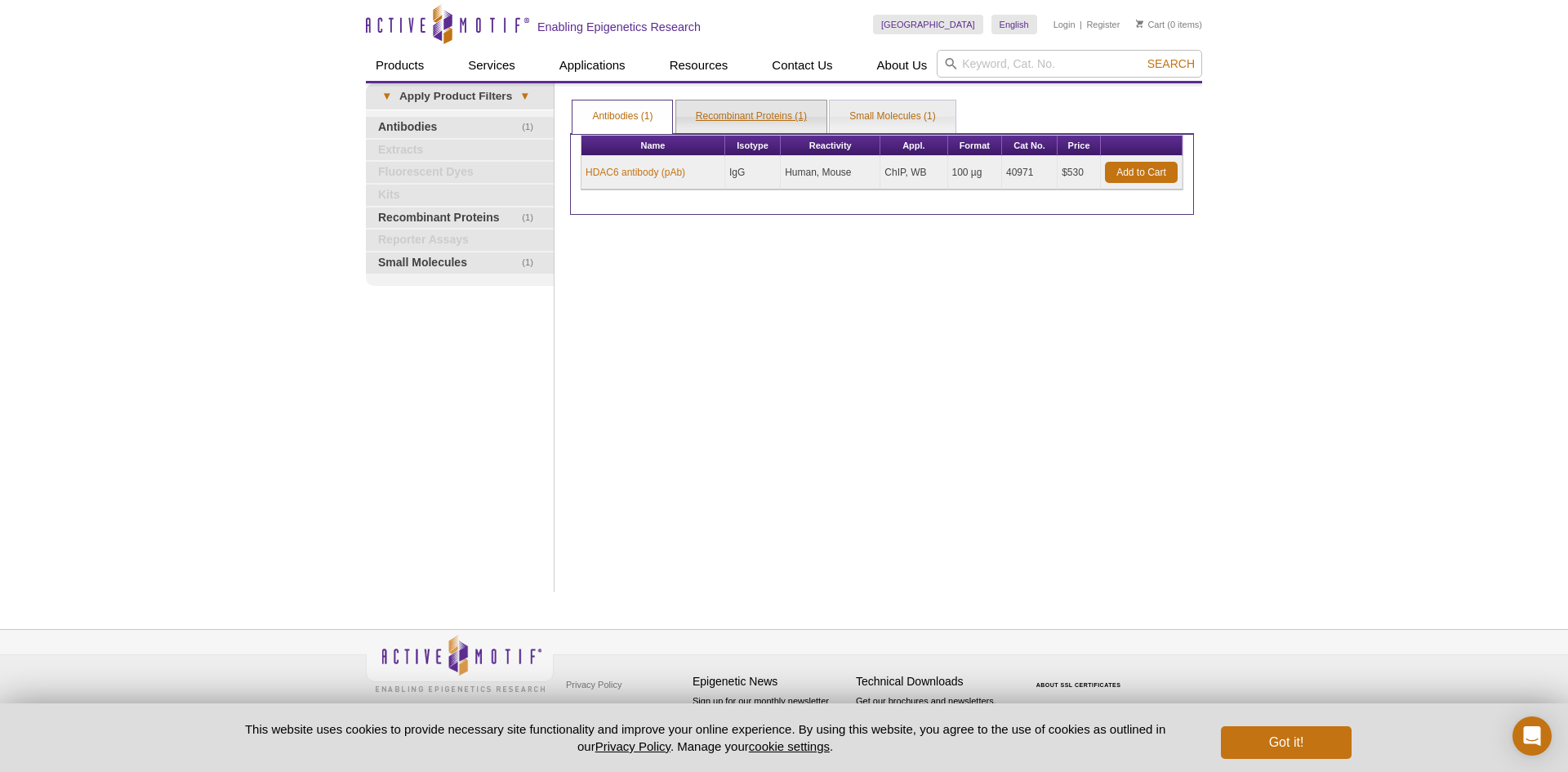
click at [745, 120] on link "Recombinant Proteins (1)" at bounding box center [751, 116] width 150 height 33
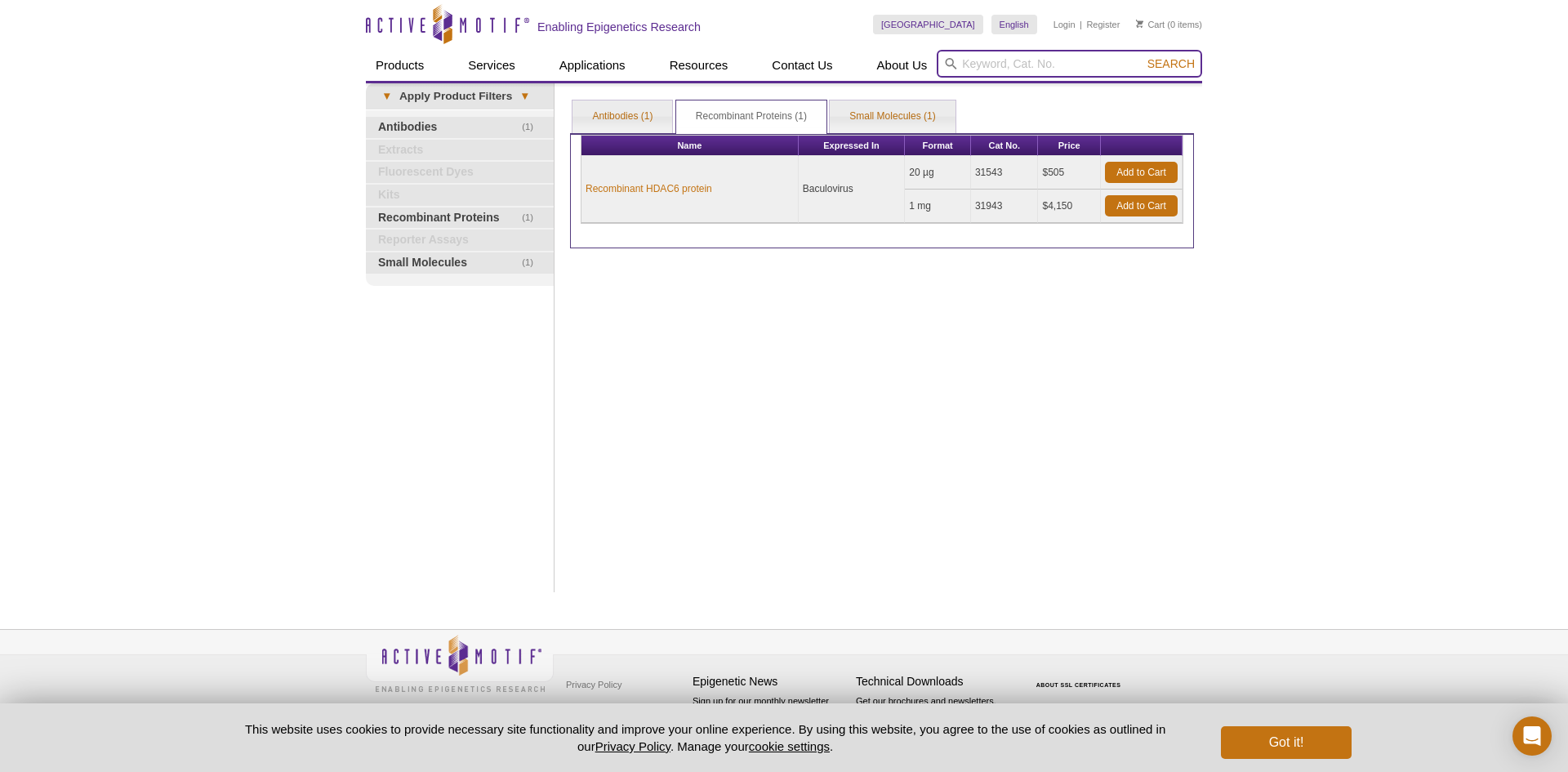
click at [1059, 66] on input "search" at bounding box center [1070, 64] width 266 height 28
paste input "HSP90"
type input "HSP90"
click at [1143, 56] on button "Search" at bounding box center [1171, 63] width 57 height 15
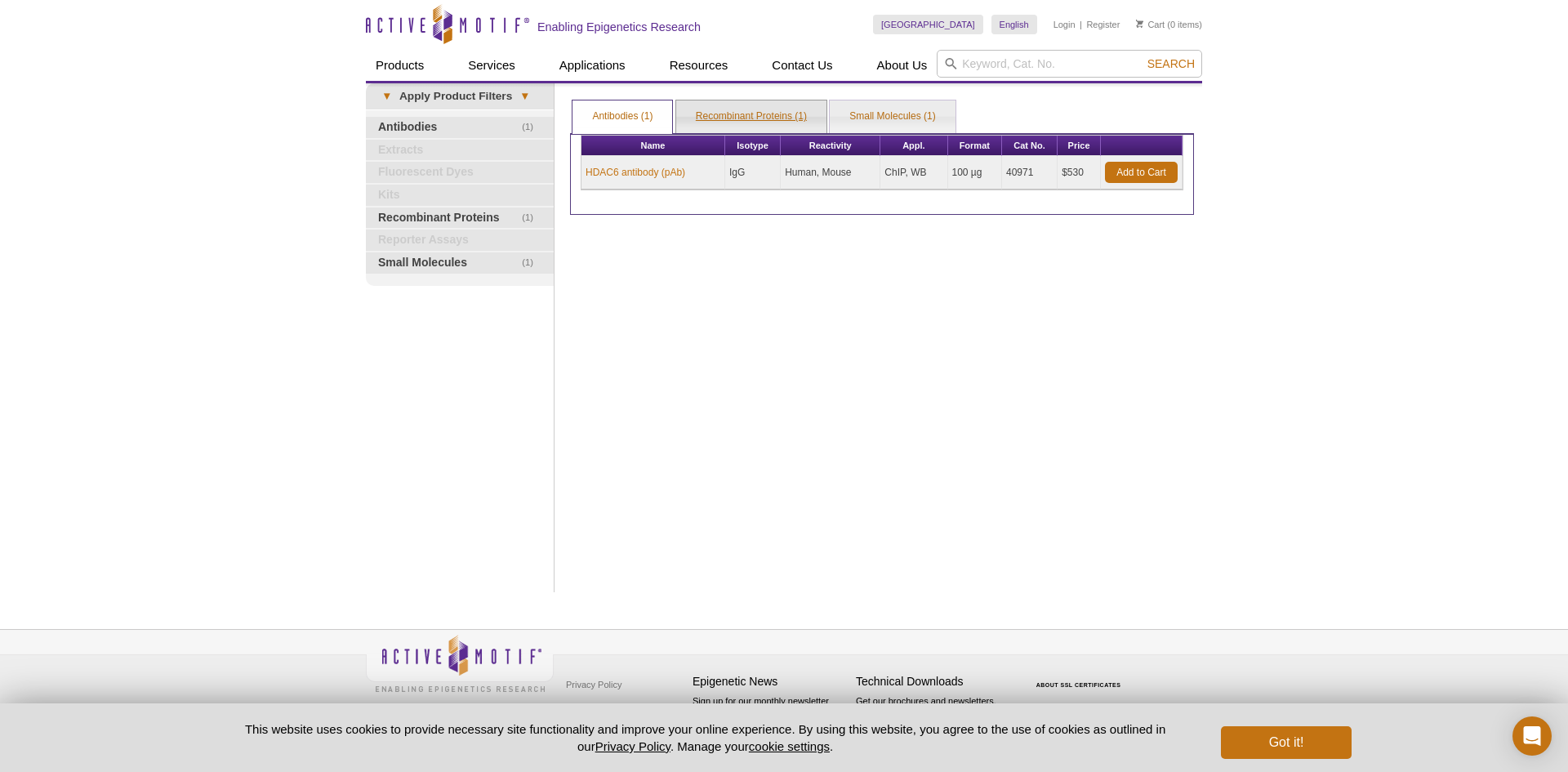
click at [756, 119] on link "Recombinant Proteins (1)" at bounding box center [751, 116] width 150 height 33
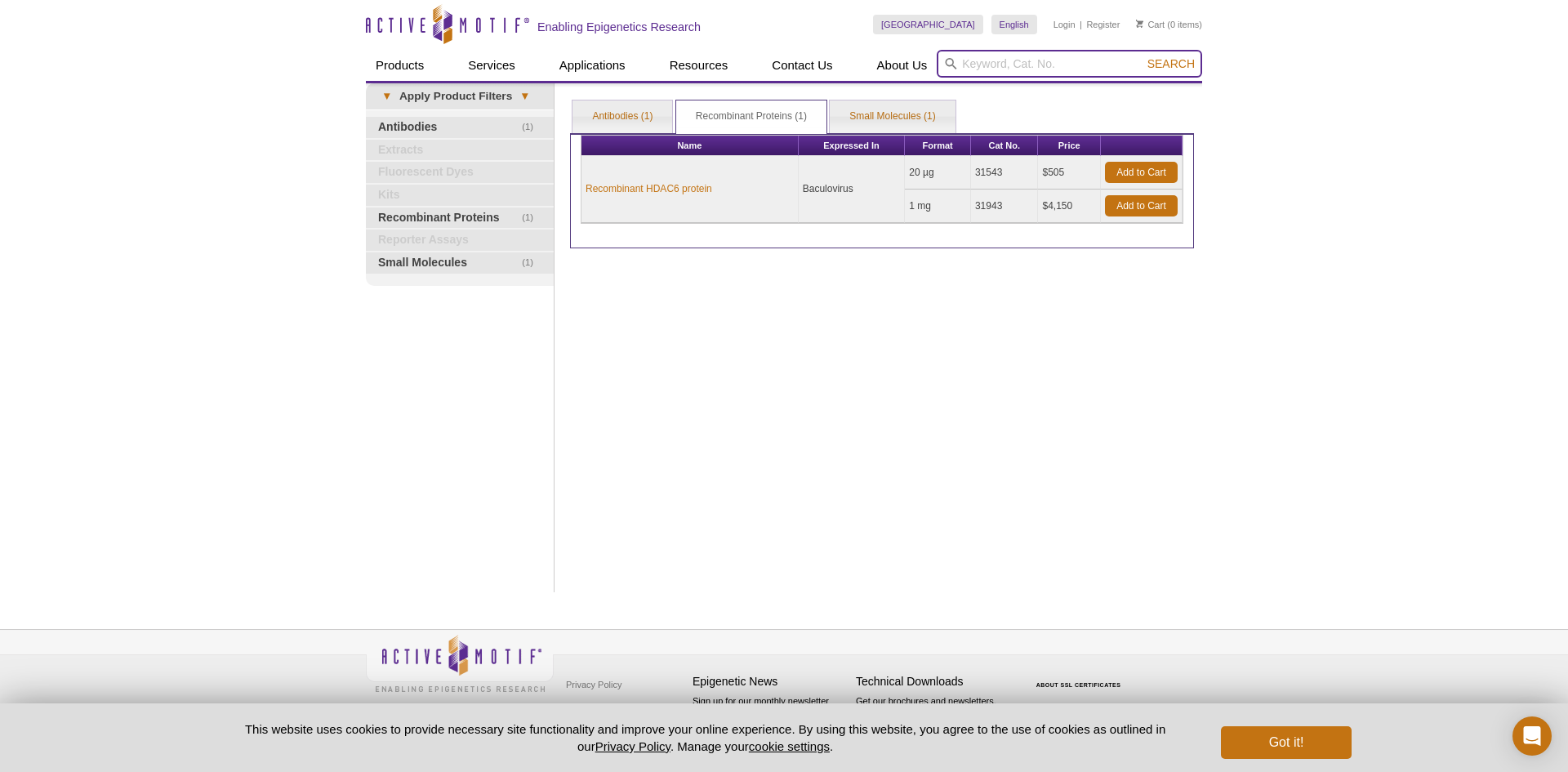
click at [1105, 59] on input "search" at bounding box center [1070, 64] width 266 height 28
paste input "KAT7"
type input "KAT7"
click at [1156, 61] on span "Search" at bounding box center [1171, 63] width 48 height 13
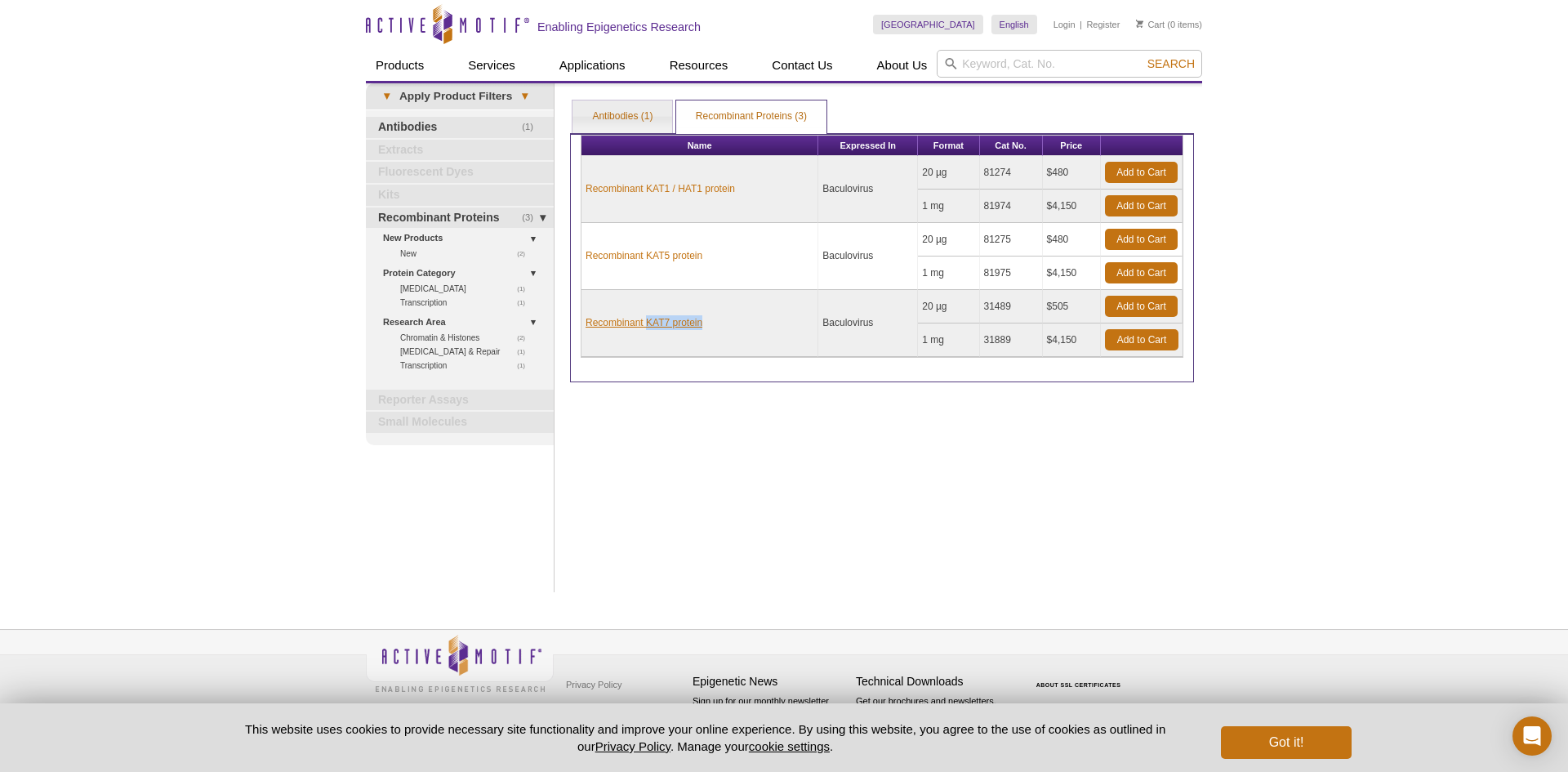
drag, startPoint x: 722, startPoint y: 325, endPoint x: 648, endPoint y: 322, distance: 74.1
click at [648, 322] on td "Recombinant KAT7 protein" at bounding box center [700, 324] width 237 height 67
copy link "KAT7 protein"
drag, startPoint x: 1019, startPoint y: 305, endPoint x: 980, endPoint y: 300, distance: 39.3
click at [980, 300] on td "31489" at bounding box center [1011, 307] width 62 height 33
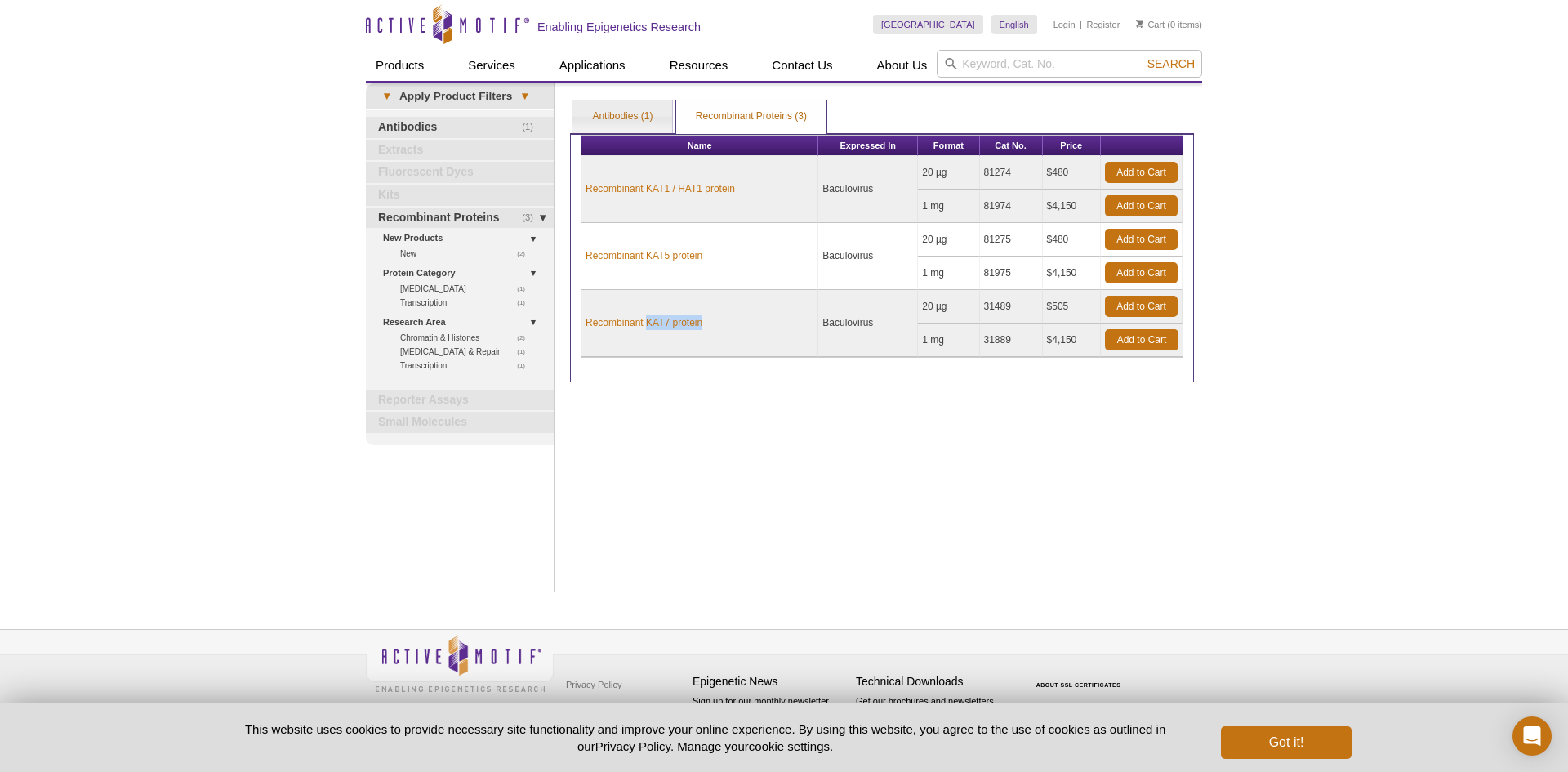
copy td "31489"
click at [1074, 62] on input "search" at bounding box center [1070, 64] width 266 height 28
paste input "CyclinD3"
type input "Cyclin"
click at [1143, 56] on button "Search" at bounding box center [1171, 63] width 57 height 15
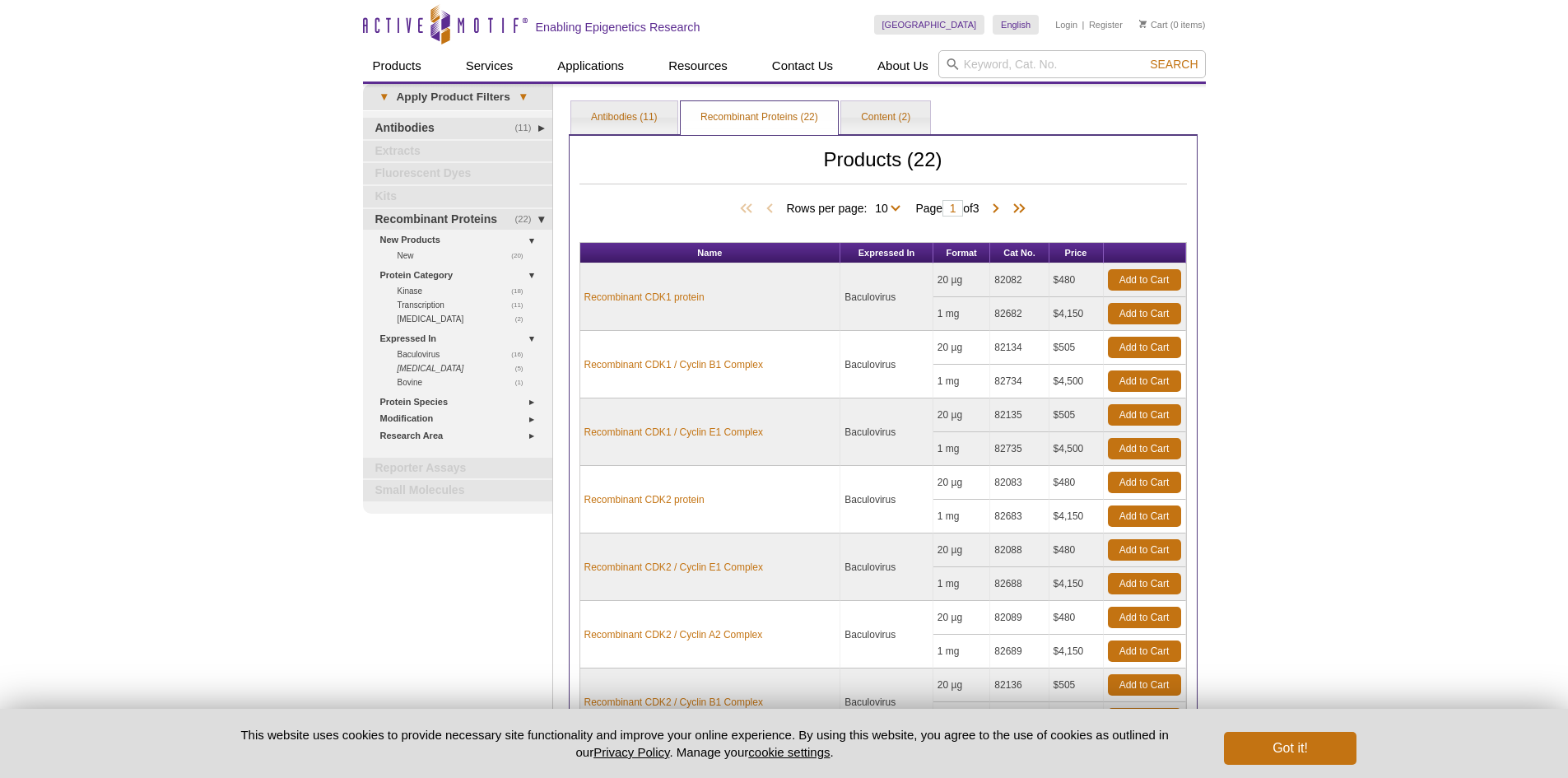
click at [1096, 57] on input "search" at bounding box center [1072, 65] width 268 height 28
type input "Cyclin D3"
click at [1145, 57] on button "Search" at bounding box center [1173, 64] width 58 height 15
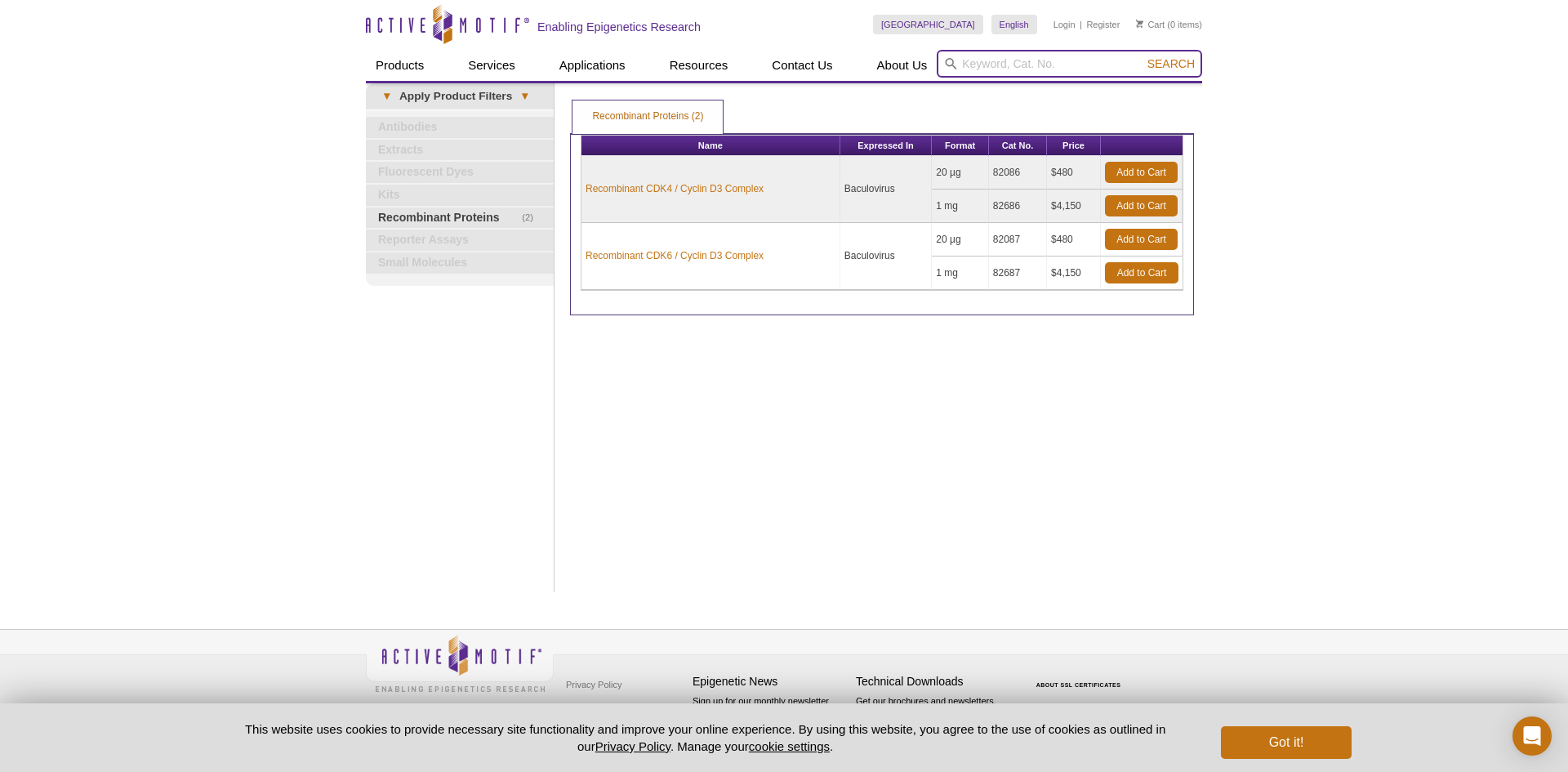
click at [971, 59] on input "search" at bounding box center [1070, 64] width 266 height 28
paste input "GNAS"
type input "GNAS"
click at [1159, 64] on span "Search" at bounding box center [1171, 63] width 48 height 13
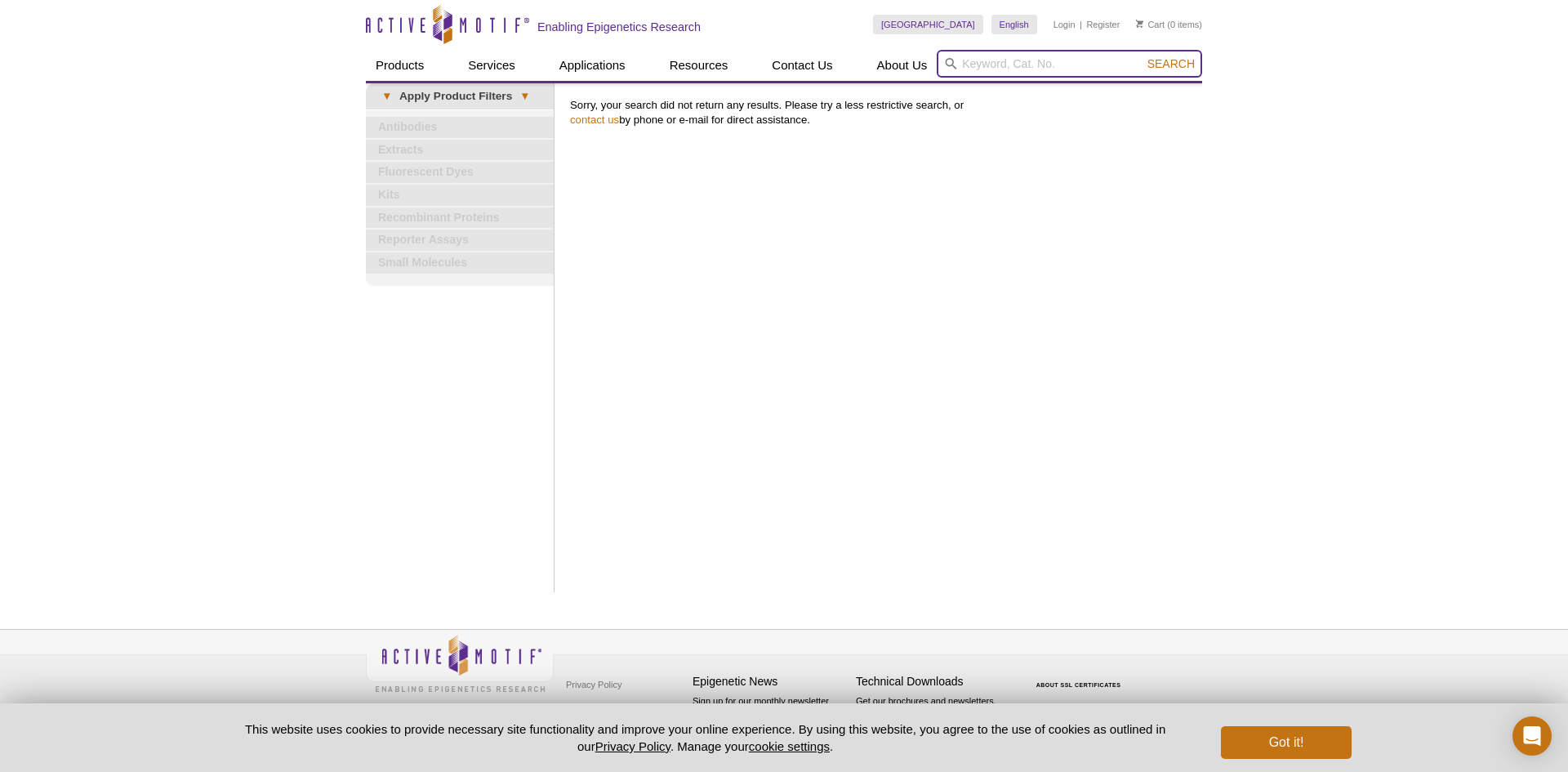
click at [1042, 61] on input "search" at bounding box center [1070, 64] width 266 height 28
paste input "IRS1"
click at [1139, 69] on input "IRS1" at bounding box center [1070, 64] width 266 height 28
type input "IRS1"
click at [1159, 61] on span "Search" at bounding box center [1171, 63] width 48 height 13
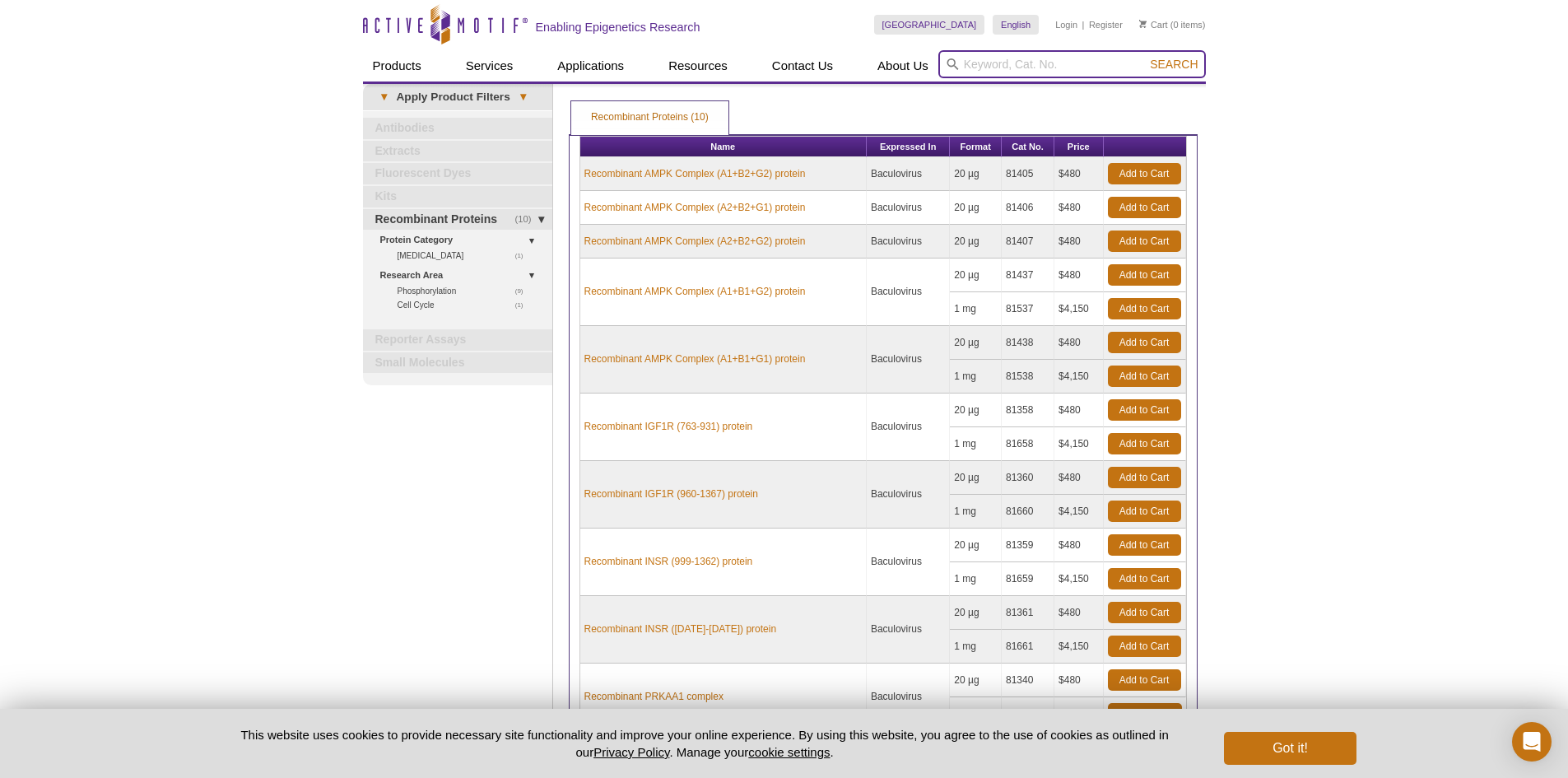
click at [1058, 65] on input "search" at bounding box center [1072, 65] width 268 height 28
paste input "IRS1"
type input "IRS1"
click at [1191, 65] on span "Search" at bounding box center [1174, 64] width 48 height 13
click at [1052, 60] on input "search" at bounding box center [1072, 65] width 268 height 28
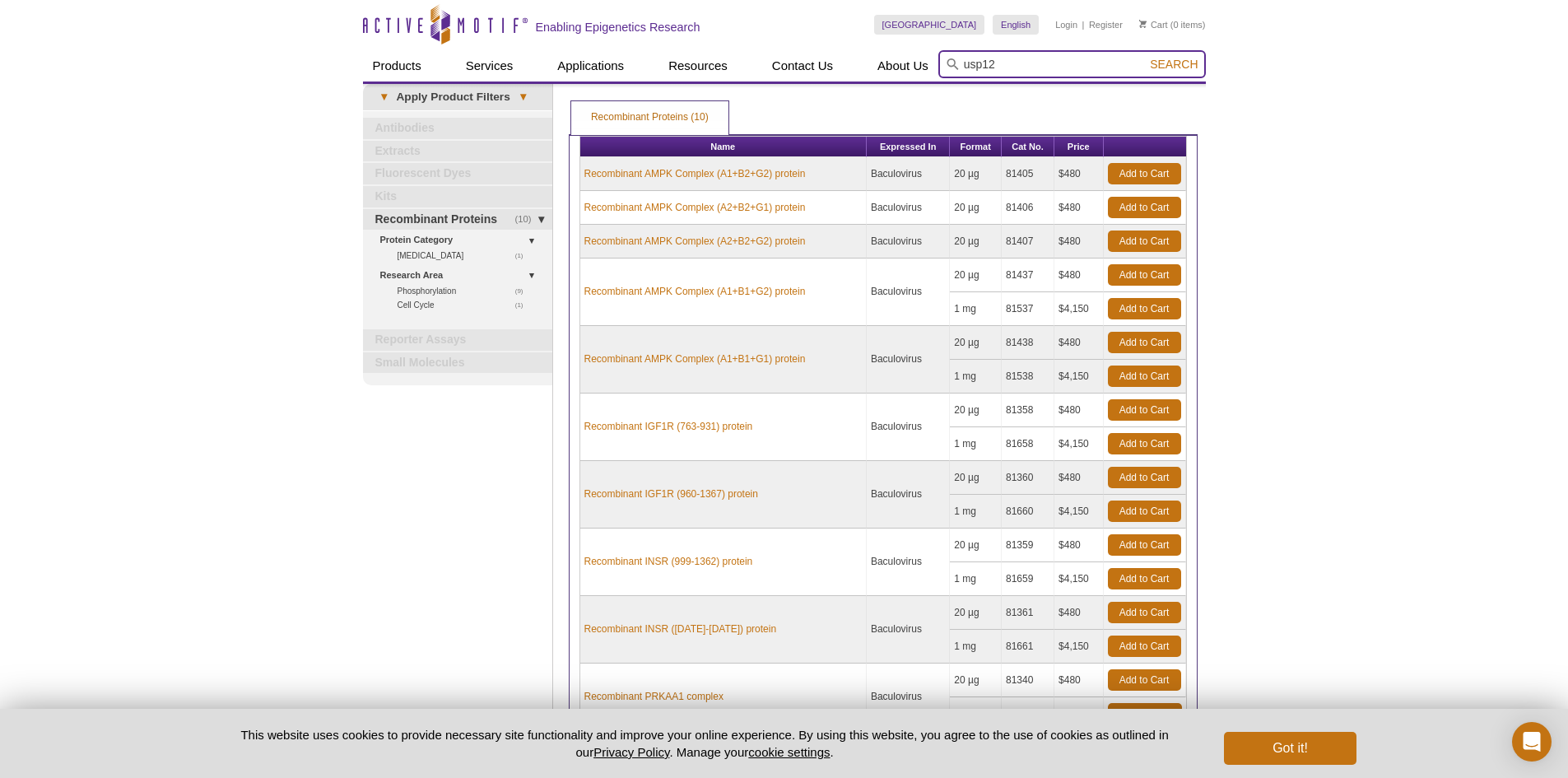
type input "usp12"
click at [1145, 57] on button "Search" at bounding box center [1173, 64] width 58 height 15
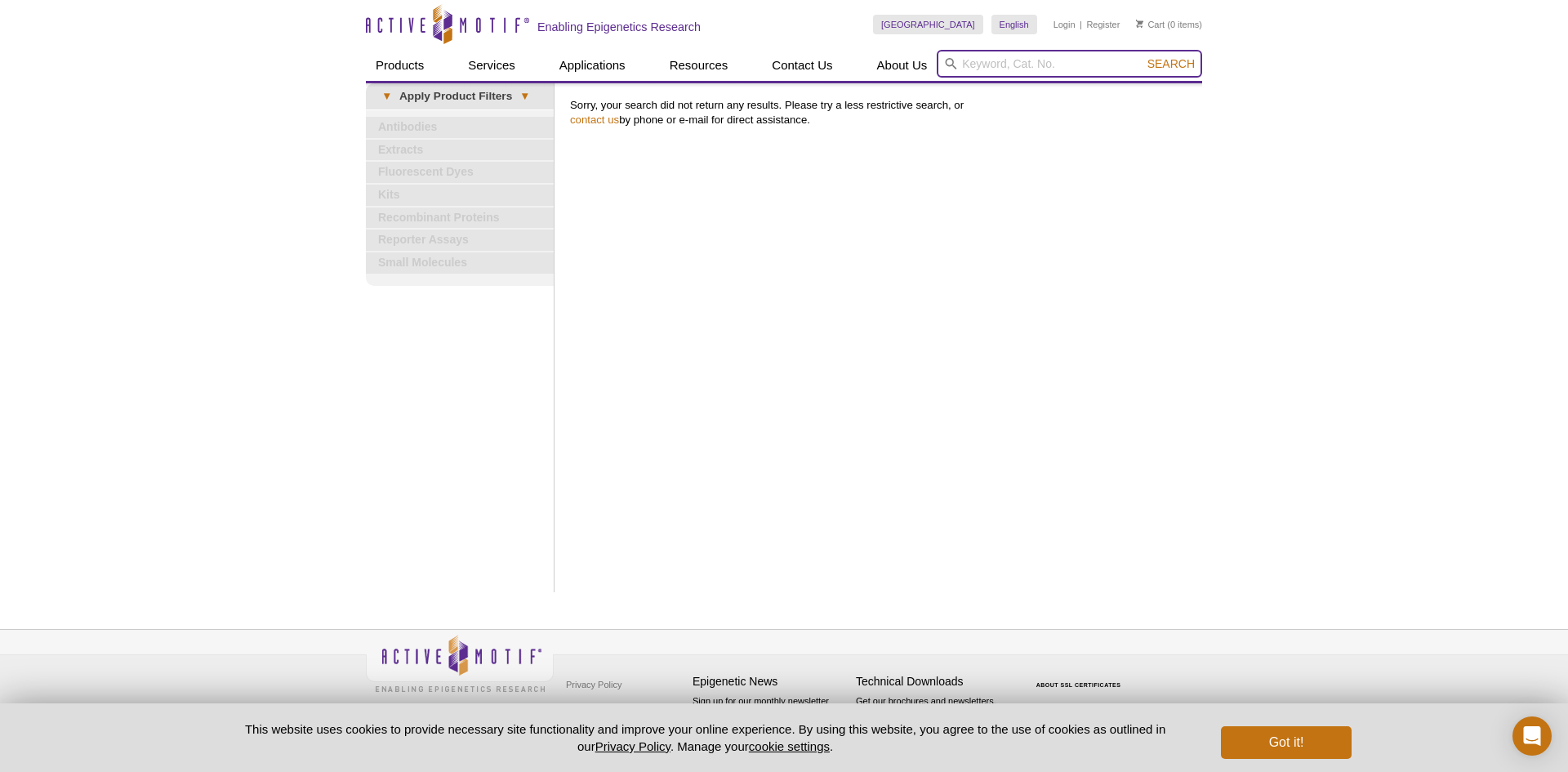
click at [1068, 50] on input "search" at bounding box center [1070, 64] width 266 height 28
paste input "GST"
type input "GST"
click at [1176, 62] on span "Search" at bounding box center [1171, 63] width 48 height 13
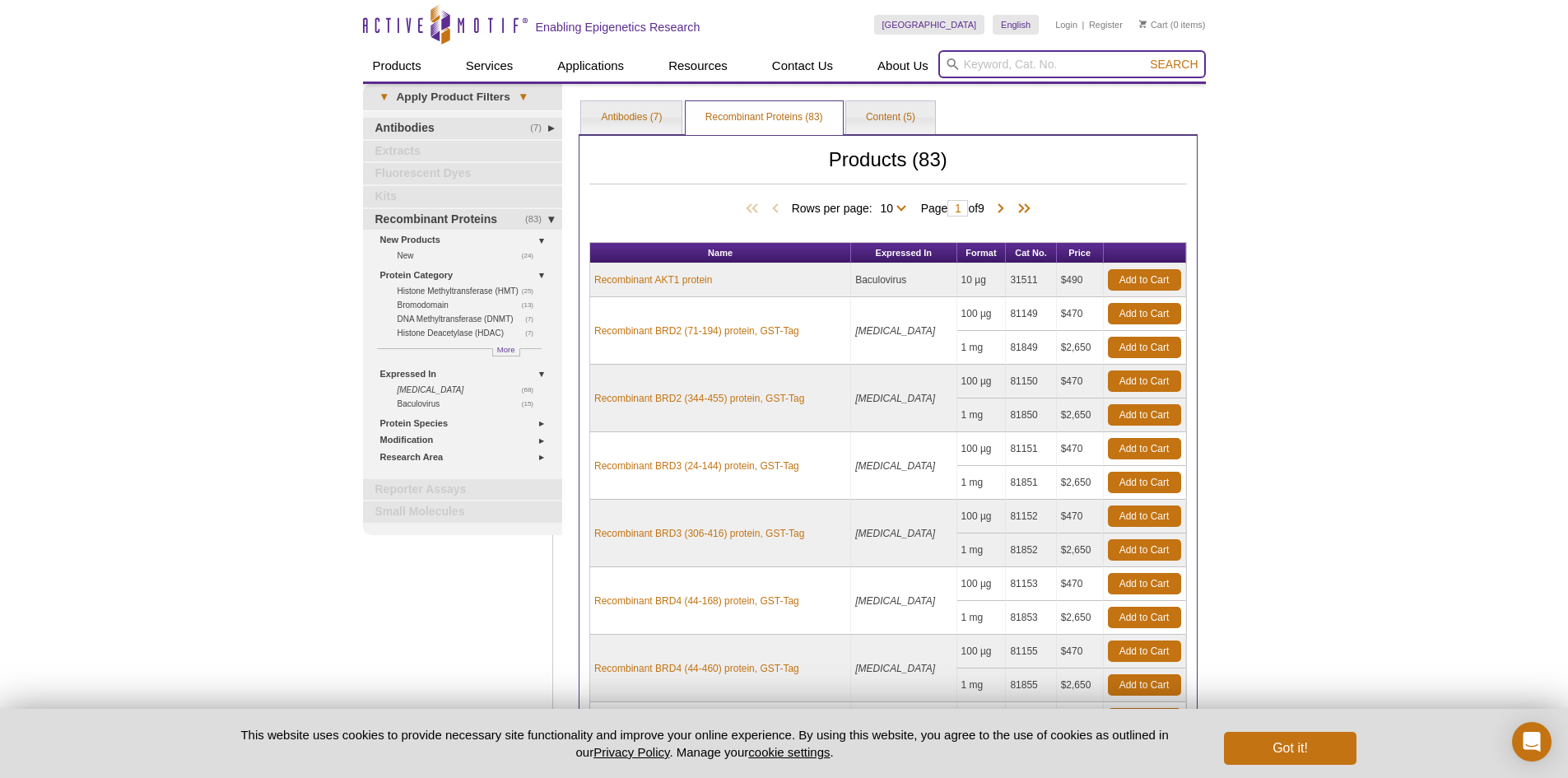
click at [1039, 59] on input "search" at bounding box center [1072, 65] width 268 height 28
paste input "GST"
type input "GST"
click at [1188, 67] on span "Search" at bounding box center [1174, 64] width 48 height 13
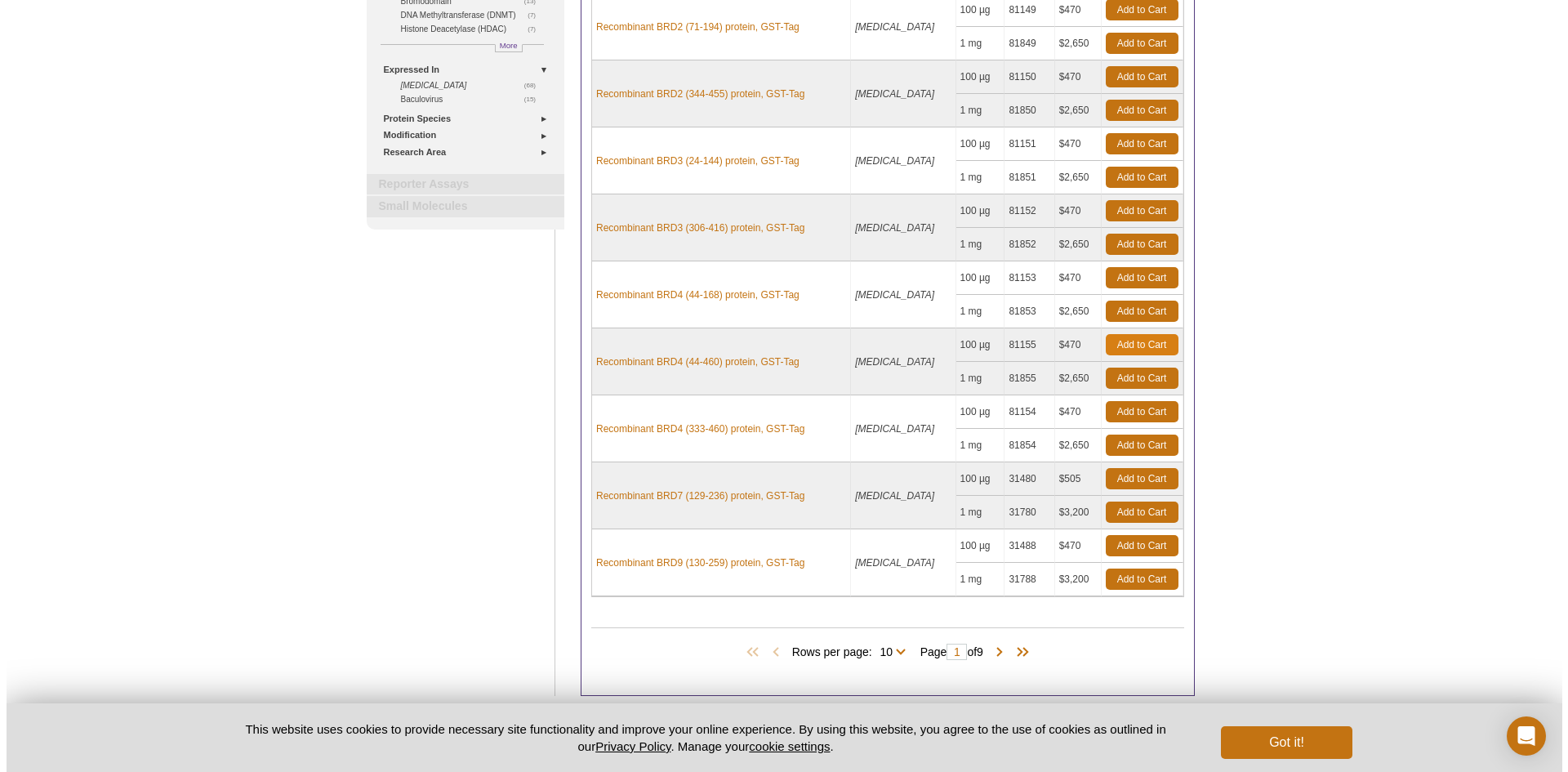
scroll to position [406, 0]
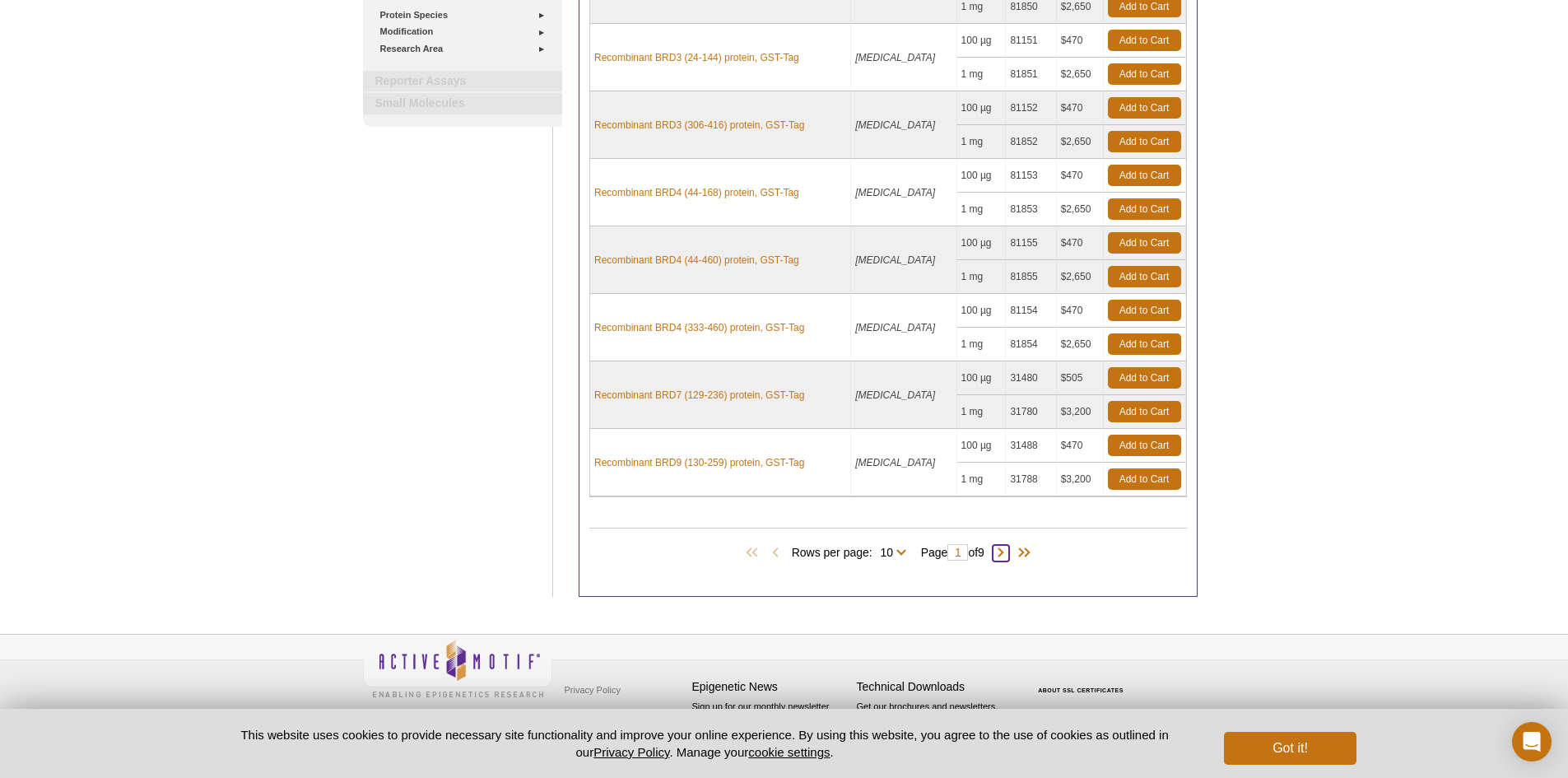
click at [1001, 551] on span at bounding box center [1001, 554] width 17 height 17
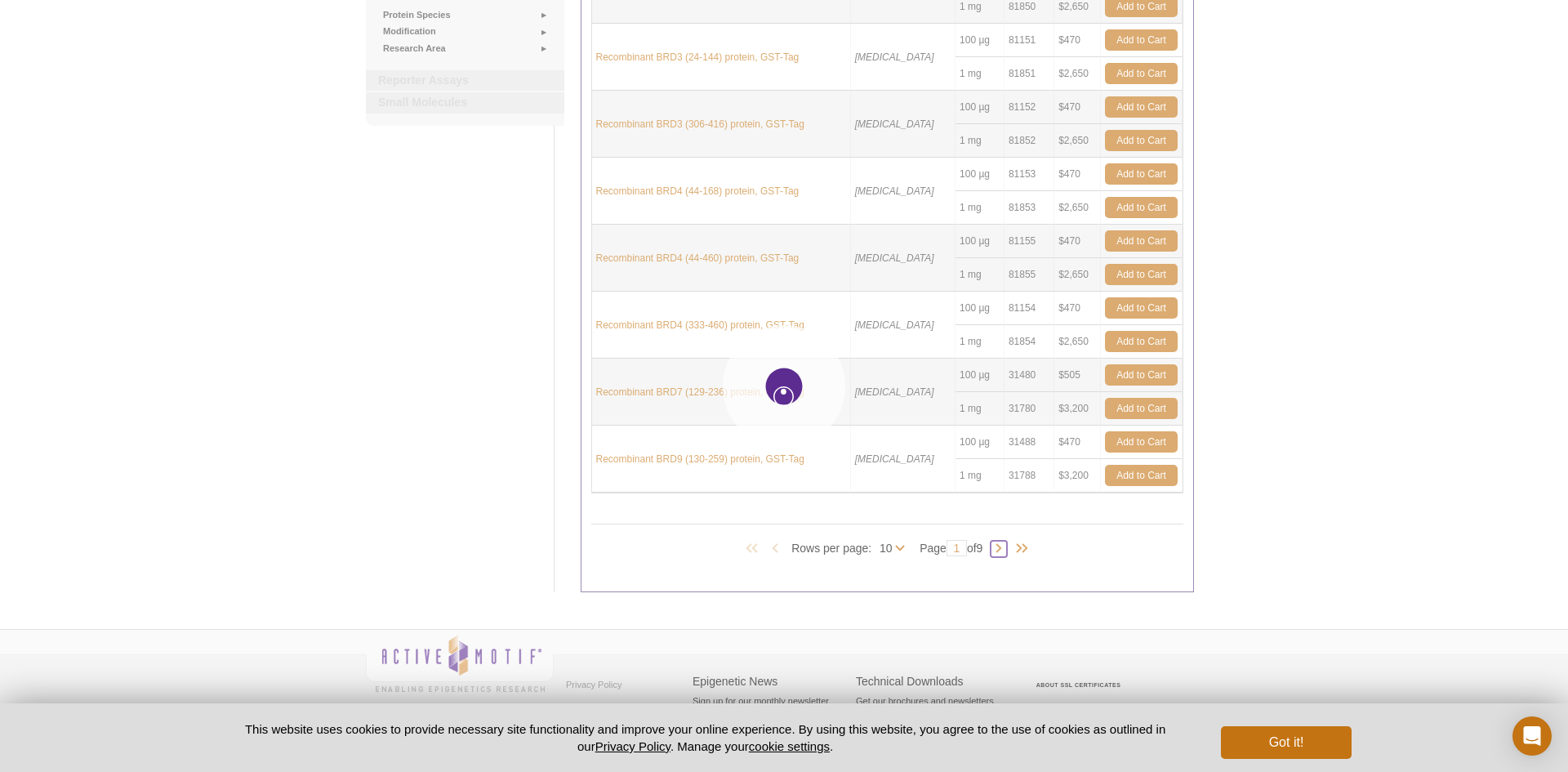
type input "2"
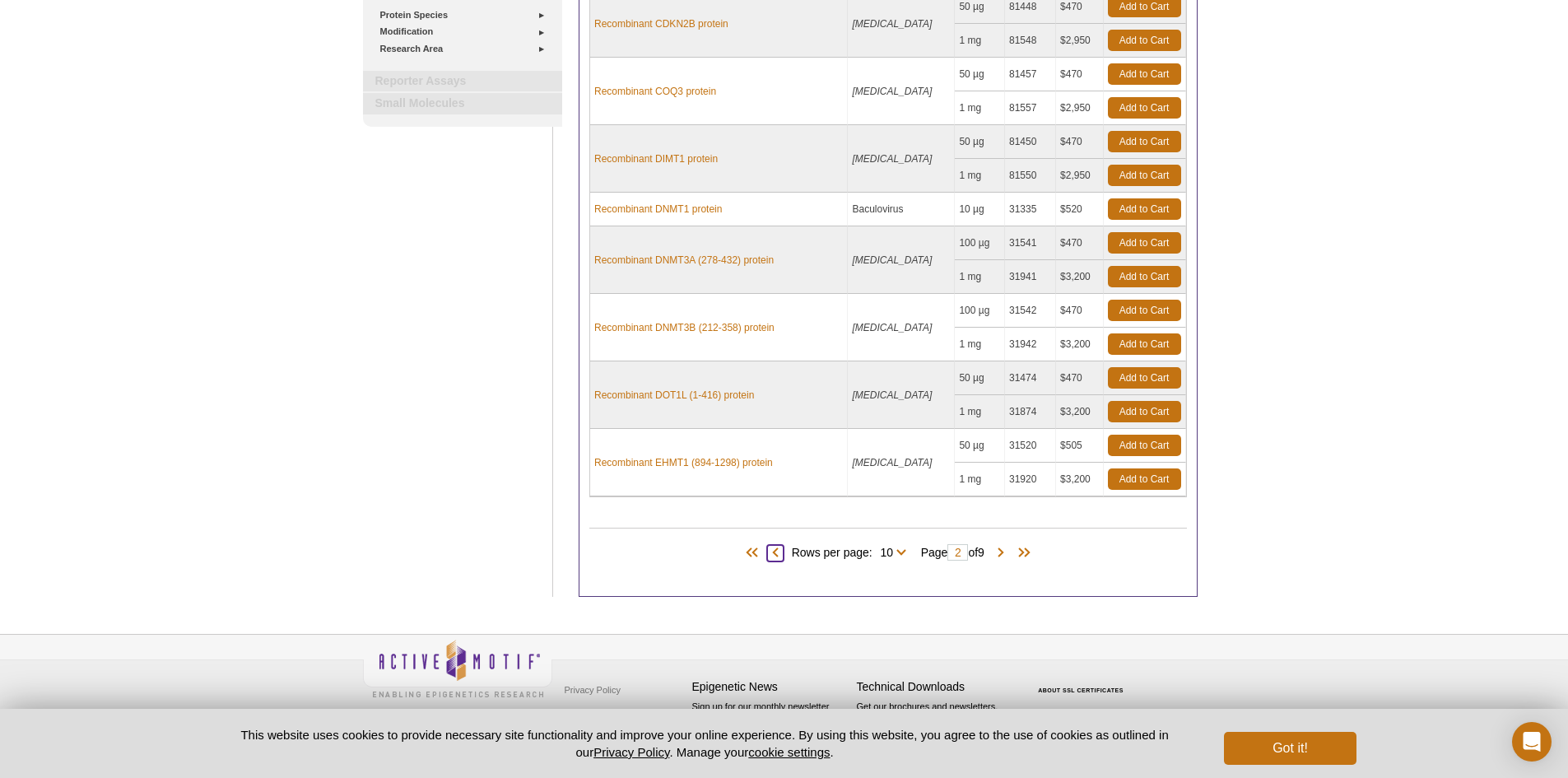
click at [773, 551] on span at bounding box center [775, 554] width 17 height 17
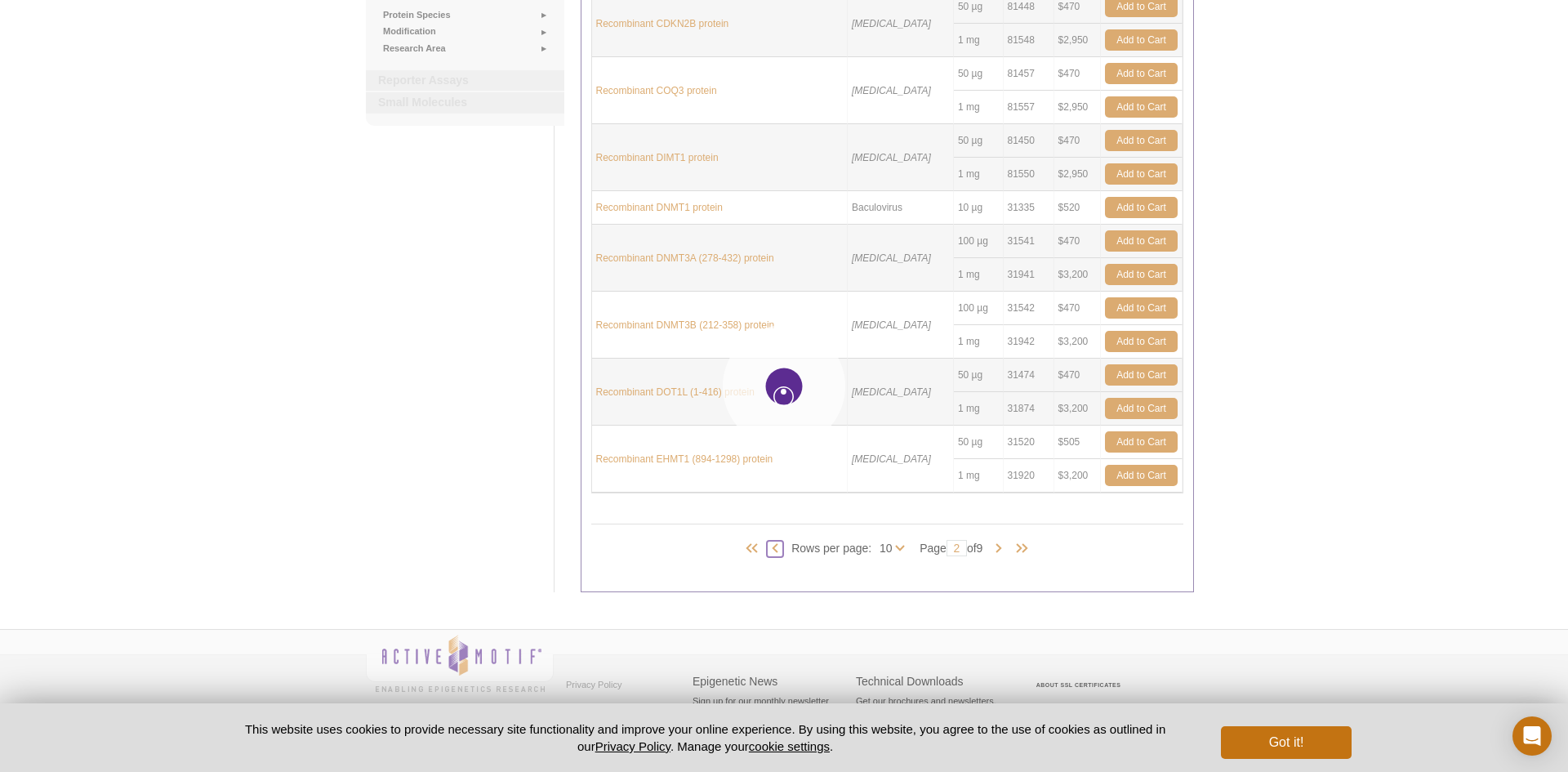
type input "1"
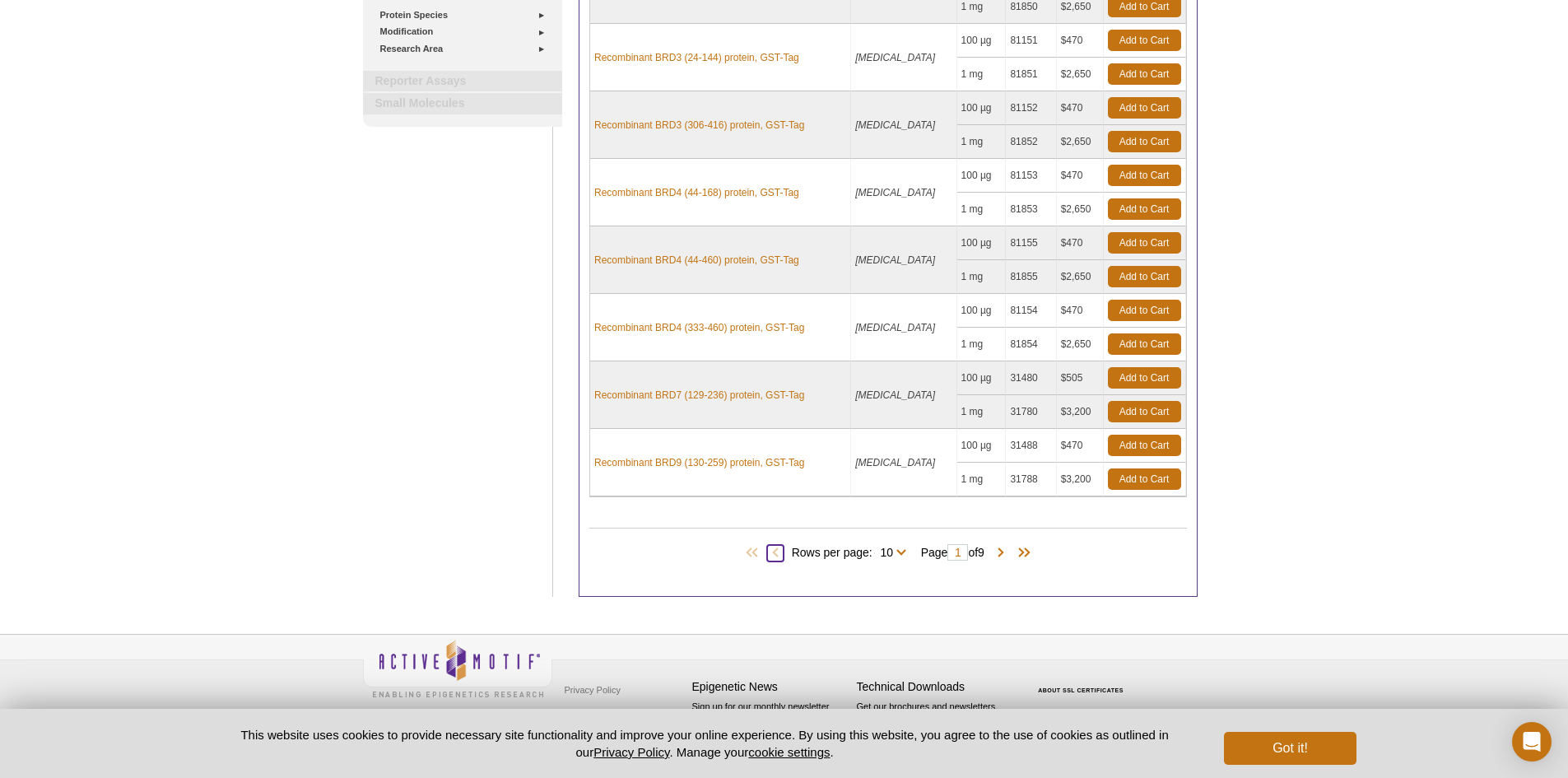
scroll to position [409, 0]
click at [1005, 554] on span at bounding box center [1001, 554] width 17 height 17
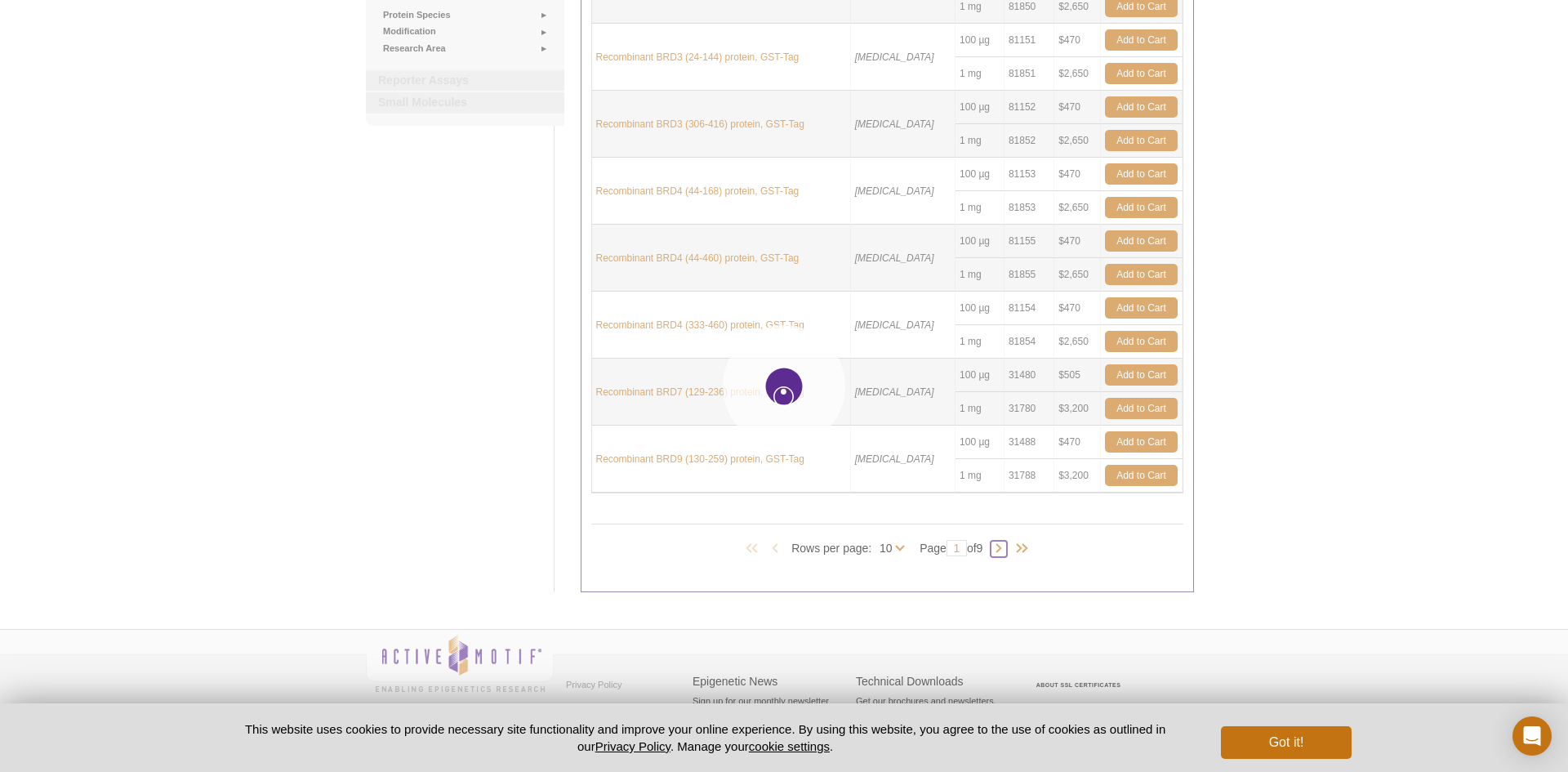
type input "2"
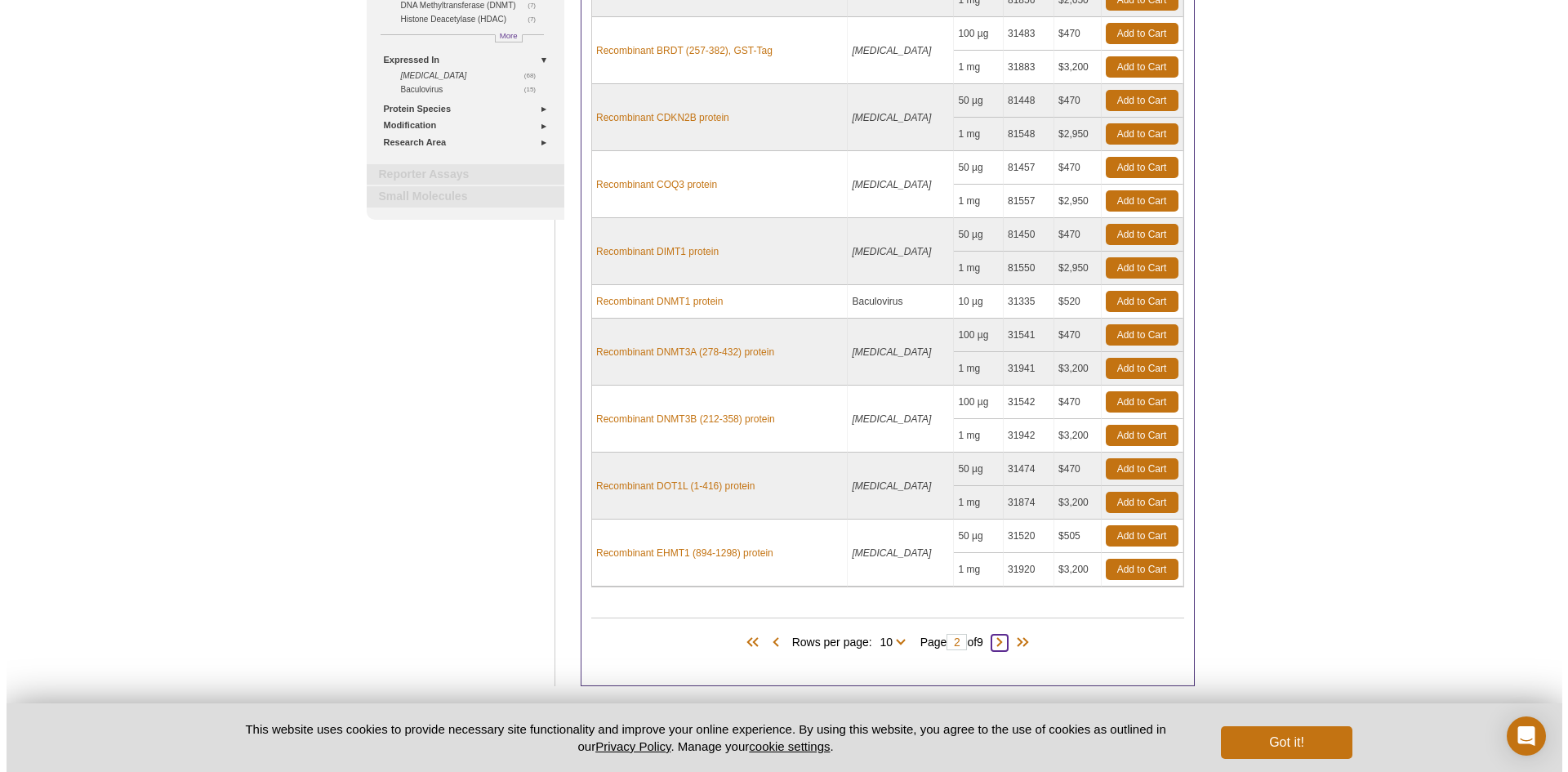
scroll to position [327, 0]
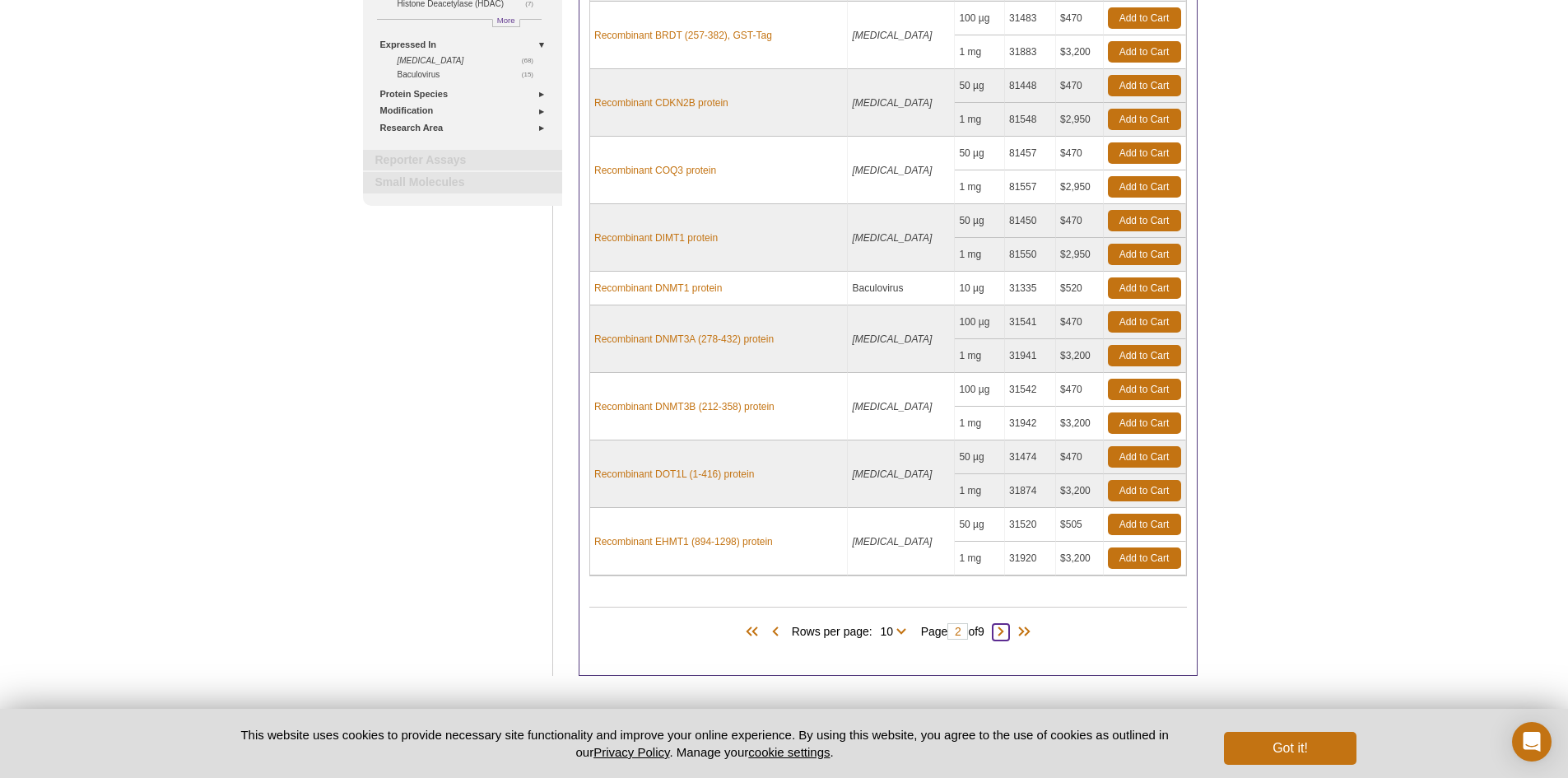
click at [1007, 631] on span at bounding box center [1001, 633] width 17 height 17
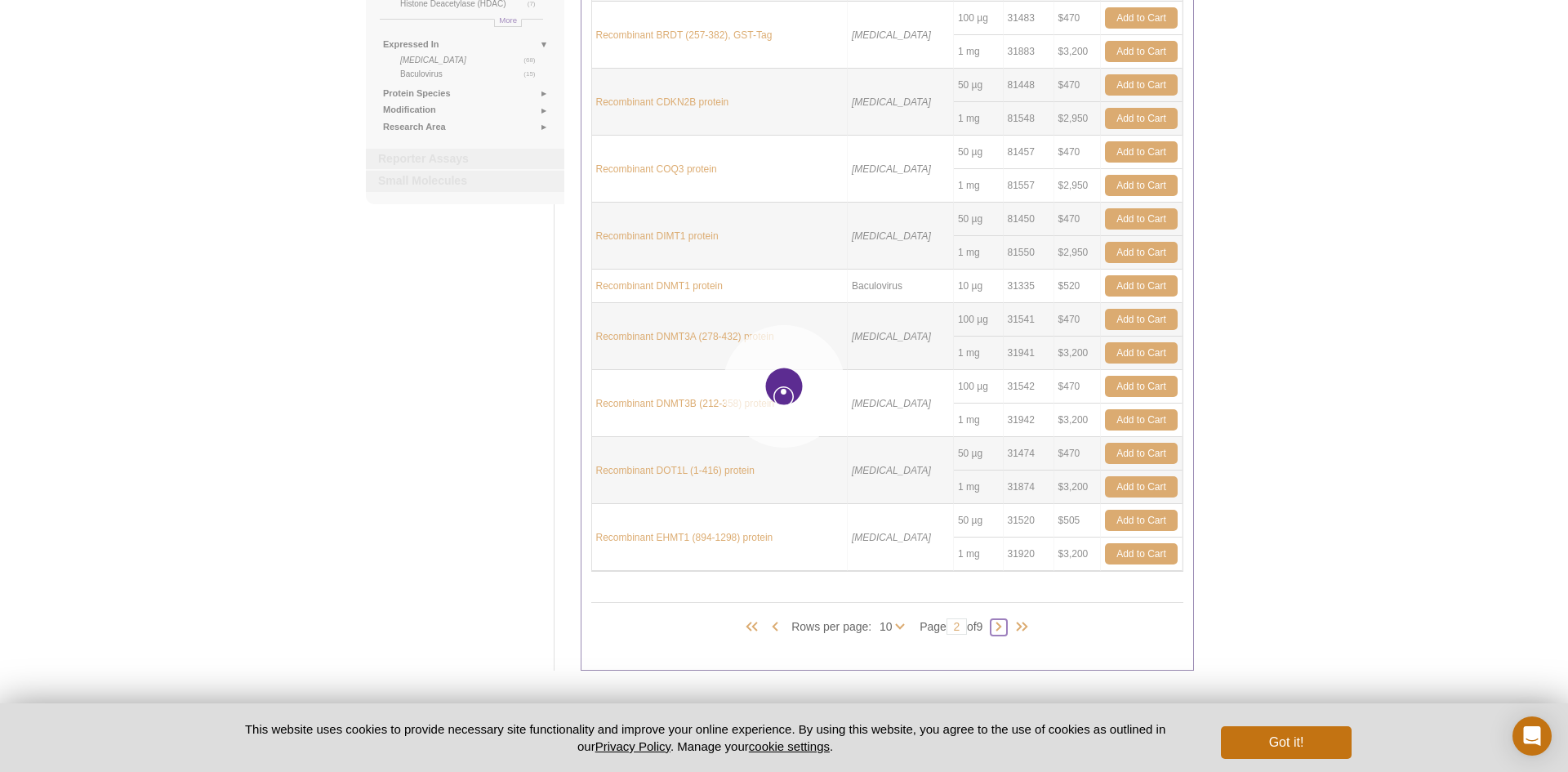
type input "3"
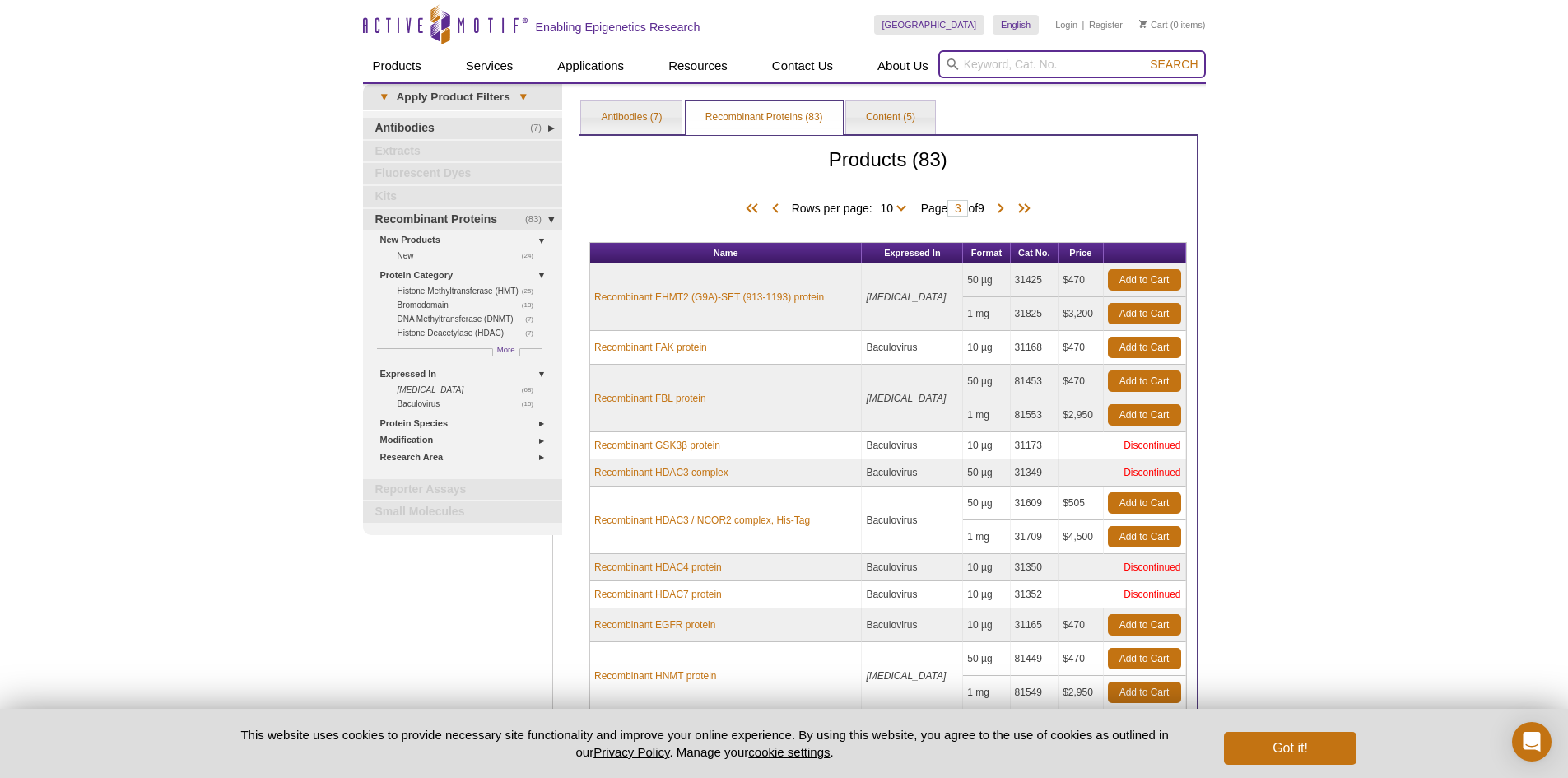
click at [1089, 59] on input "search" at bounding box center [1072, 65] width 268 height 28
paste input "NFE2L2"
type input "NFE2L2"
click at [1151, 63] on span "Search" at bounding box center [1174, 64] width 48 height 13
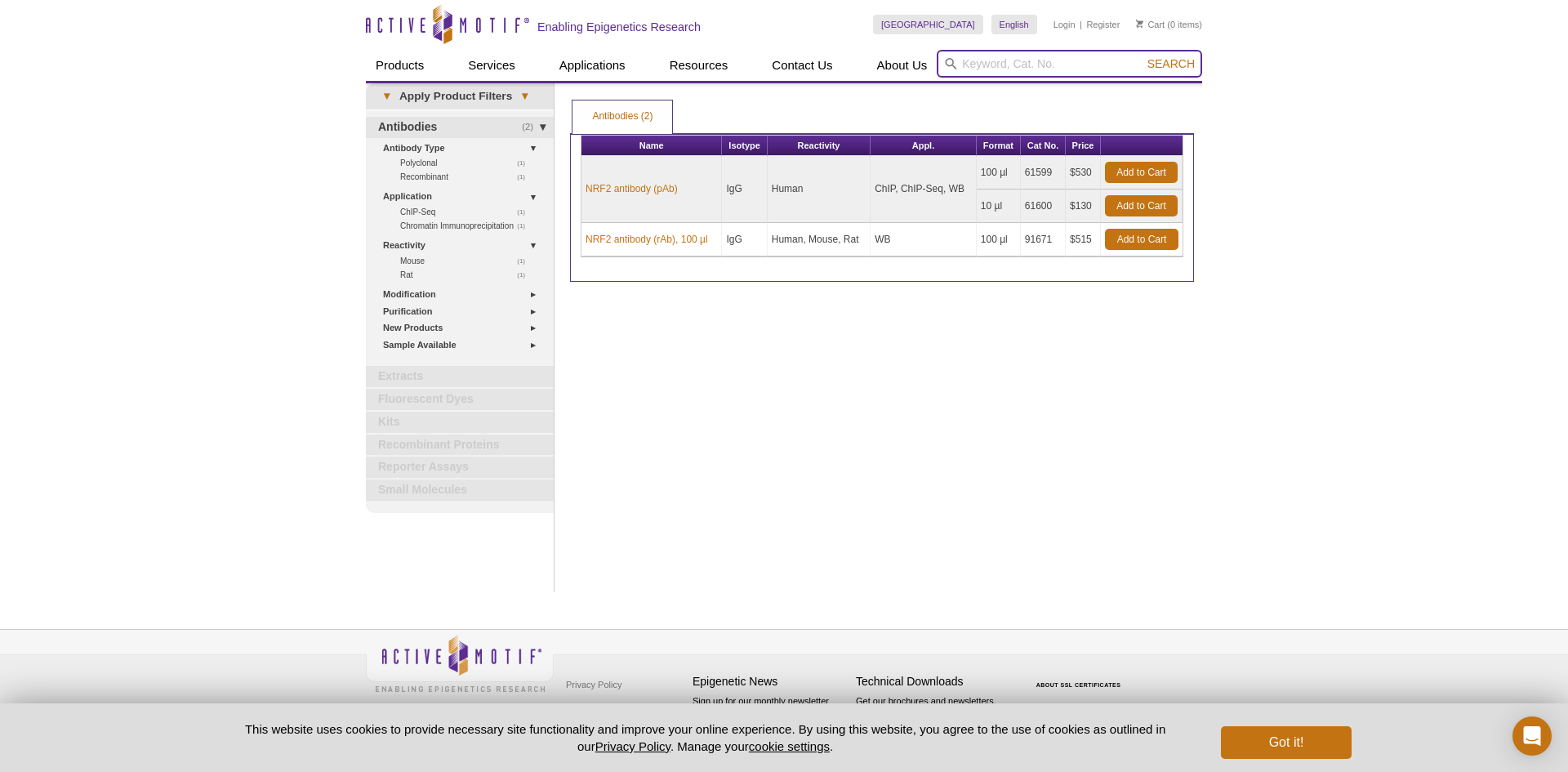
click at [1072, 63] on input "search" at bounding box center [1070, 64] width 266 height 28
paste input "VAV1"
type input "VAV1"
click at [1169, 62] on span "Search" at bounding box center [1171, 63] width 48 height 13
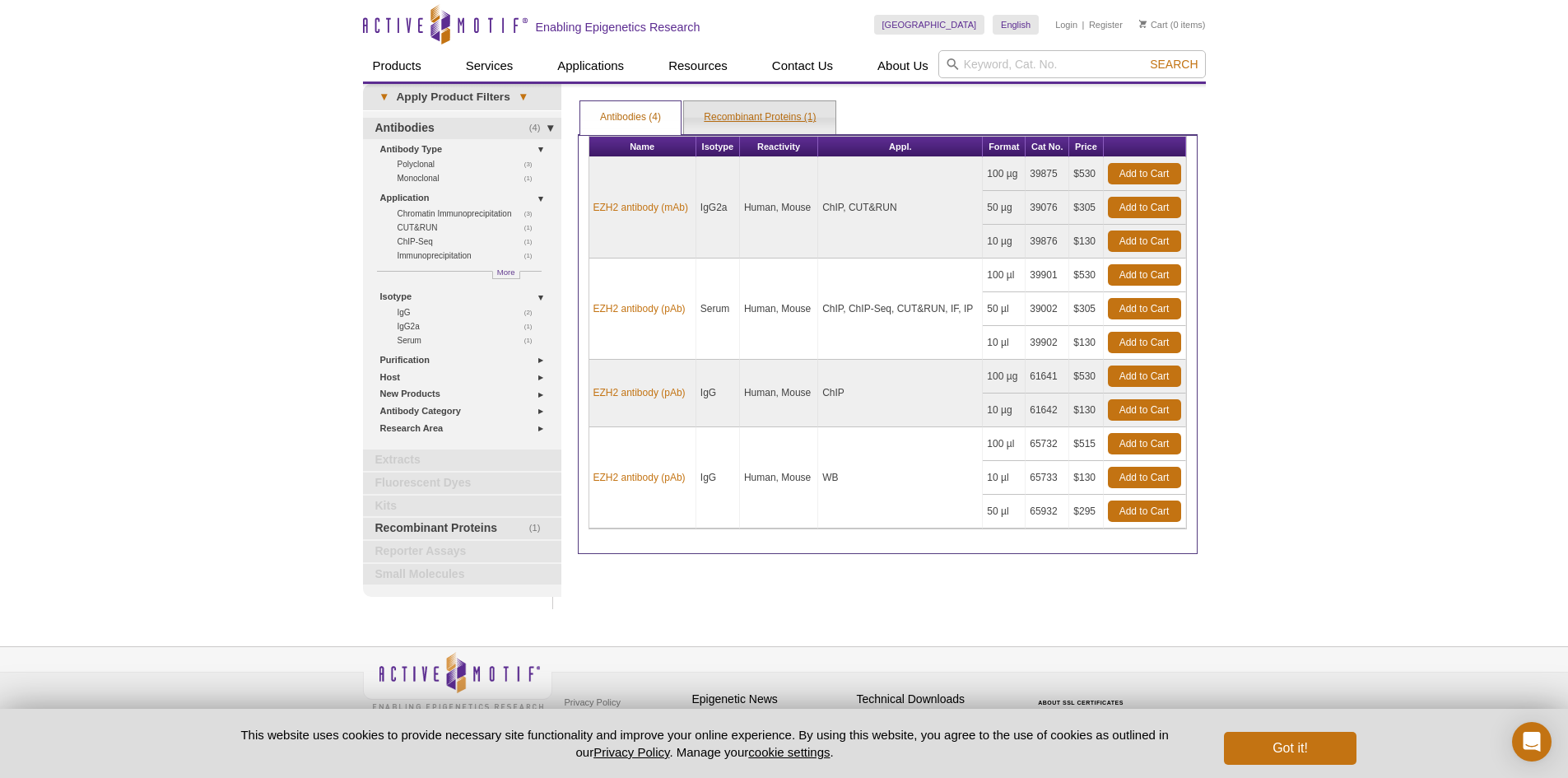
click at [763, 118] on link "Recombinant Proteins (1)" at bounding box center [759, 117] width 152 height 33
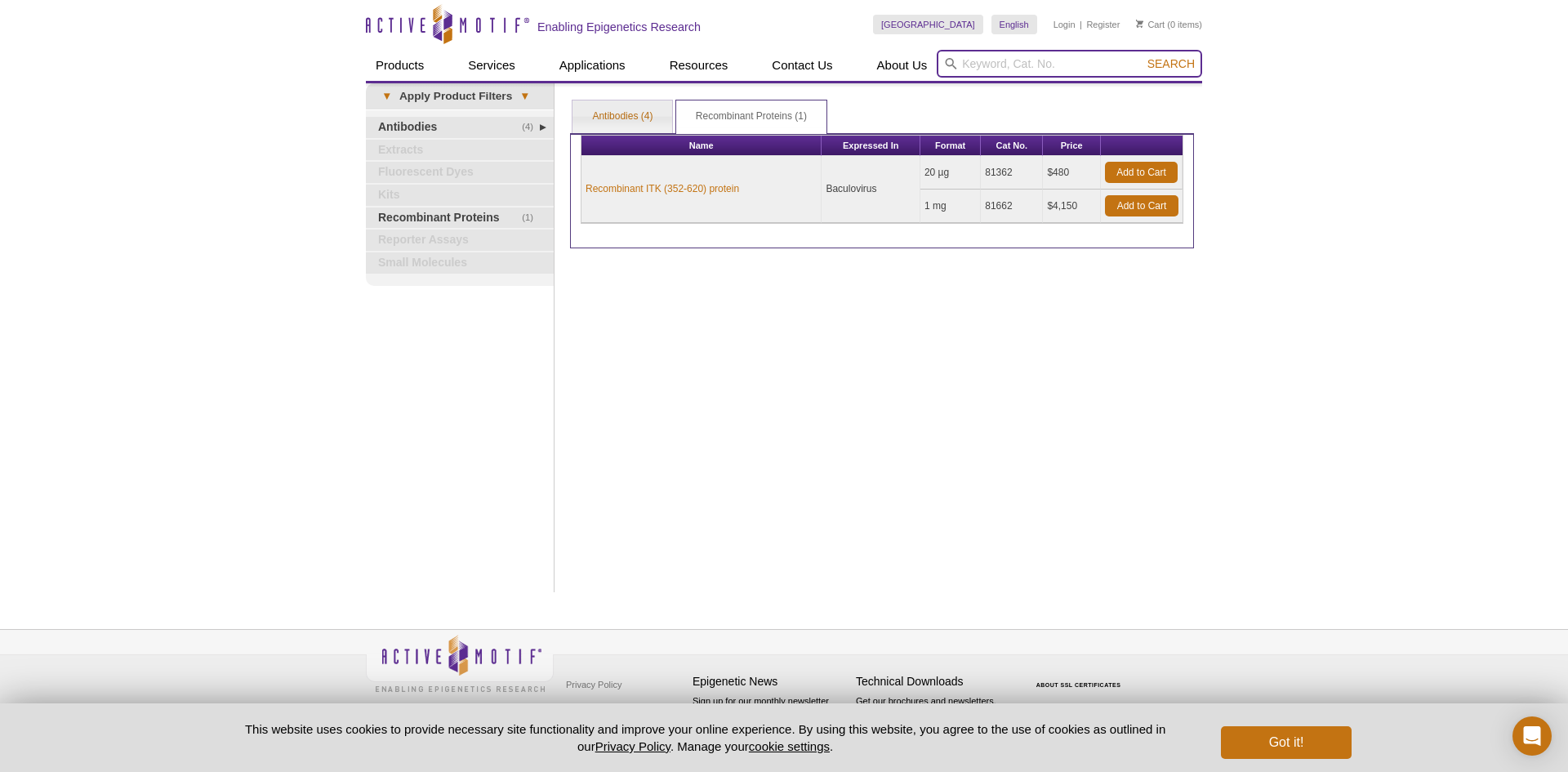
click at [1064, 60] on input "search" at bounding box center [1070, 64] width 266 height 28
paste input "RIPK3"
click at [1136, 60] on input "RIPK3" at bounding box center [1070, 64] width 266 height 28
type input "RIPK3"
click at [1149, 61] on span "Search" at bounding box center [1171, 63] width 48 height 13
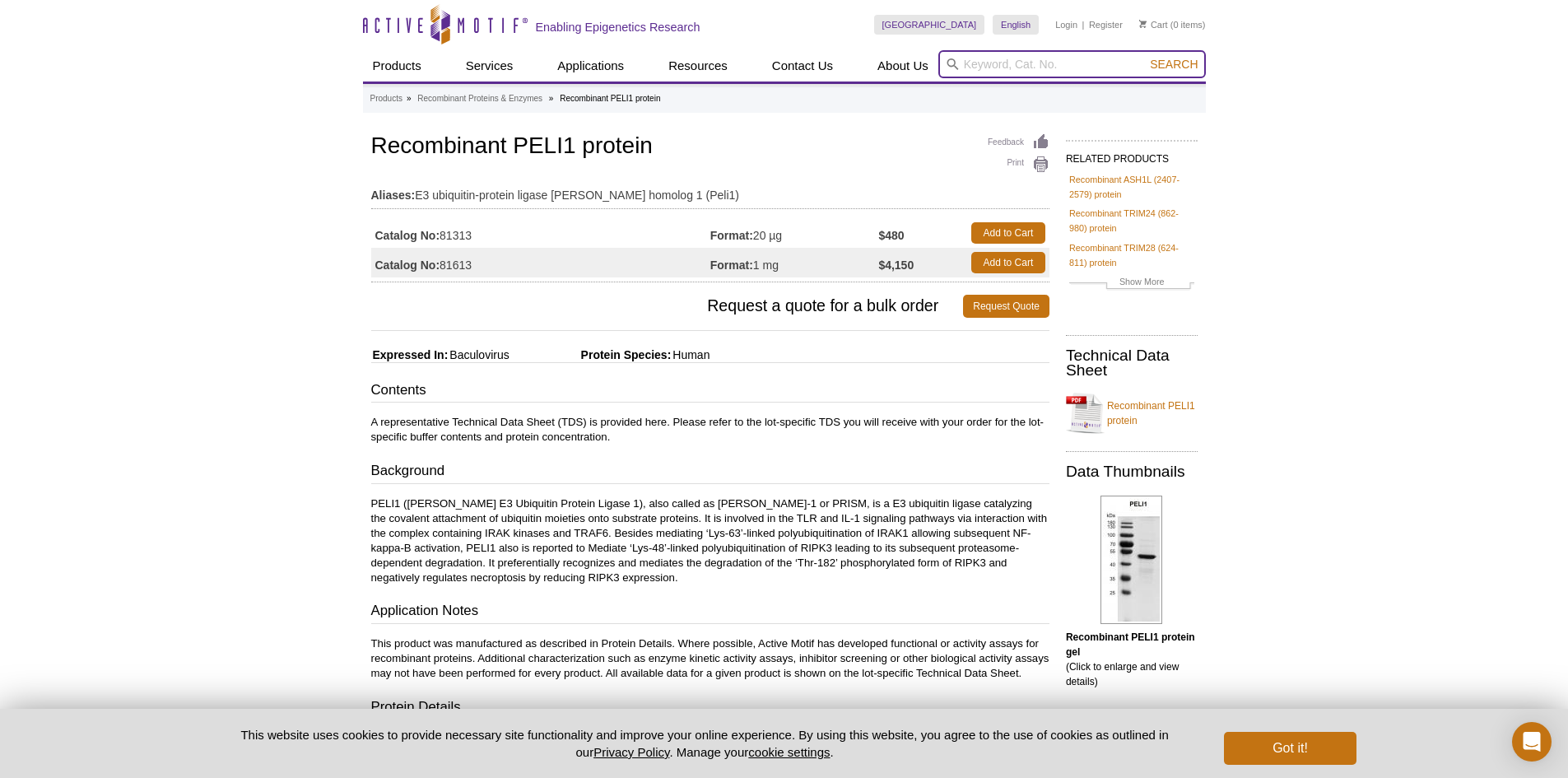
click at [1078, 62] on input "search" at bounding box center [1072, 65] width 268 height 28
paste input "RIPK1"
click at [1160, 55] on input "RIPK1" at bounding box center [1072, 65] width 268 height 28
type input "RIPK1"
click at [1161, 67] on span "Search" at bounding box center [1174, 64] width 48 height 13
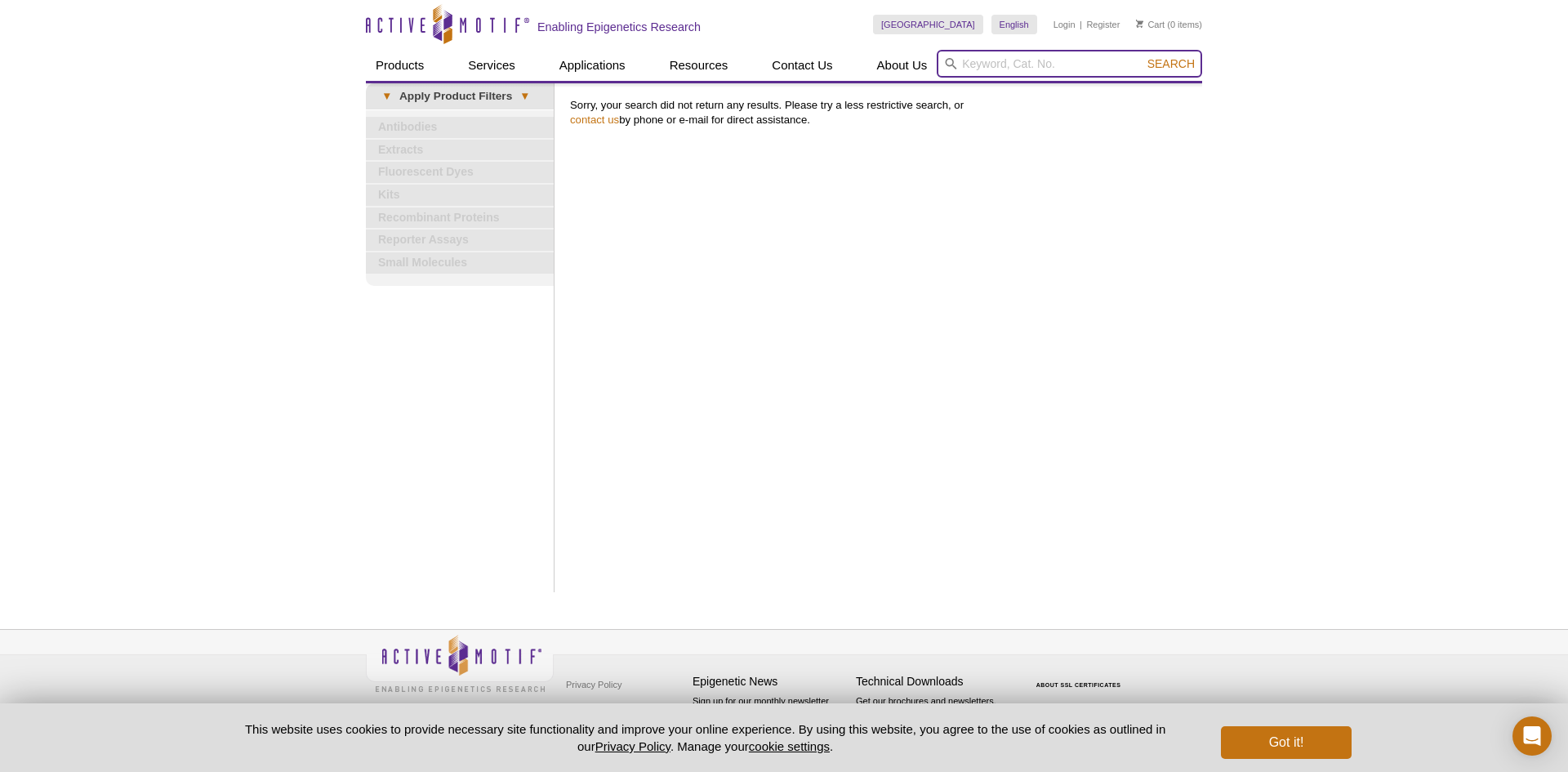
click at [1073, 62] on input "search" at bounding box center [1070, 64] width 266 height 28
paste input "PFKFB3"
type input "PFKFB3"
click at [1145, 61] on button "Search" at bounding box center [1171, 63] width 57 height 15
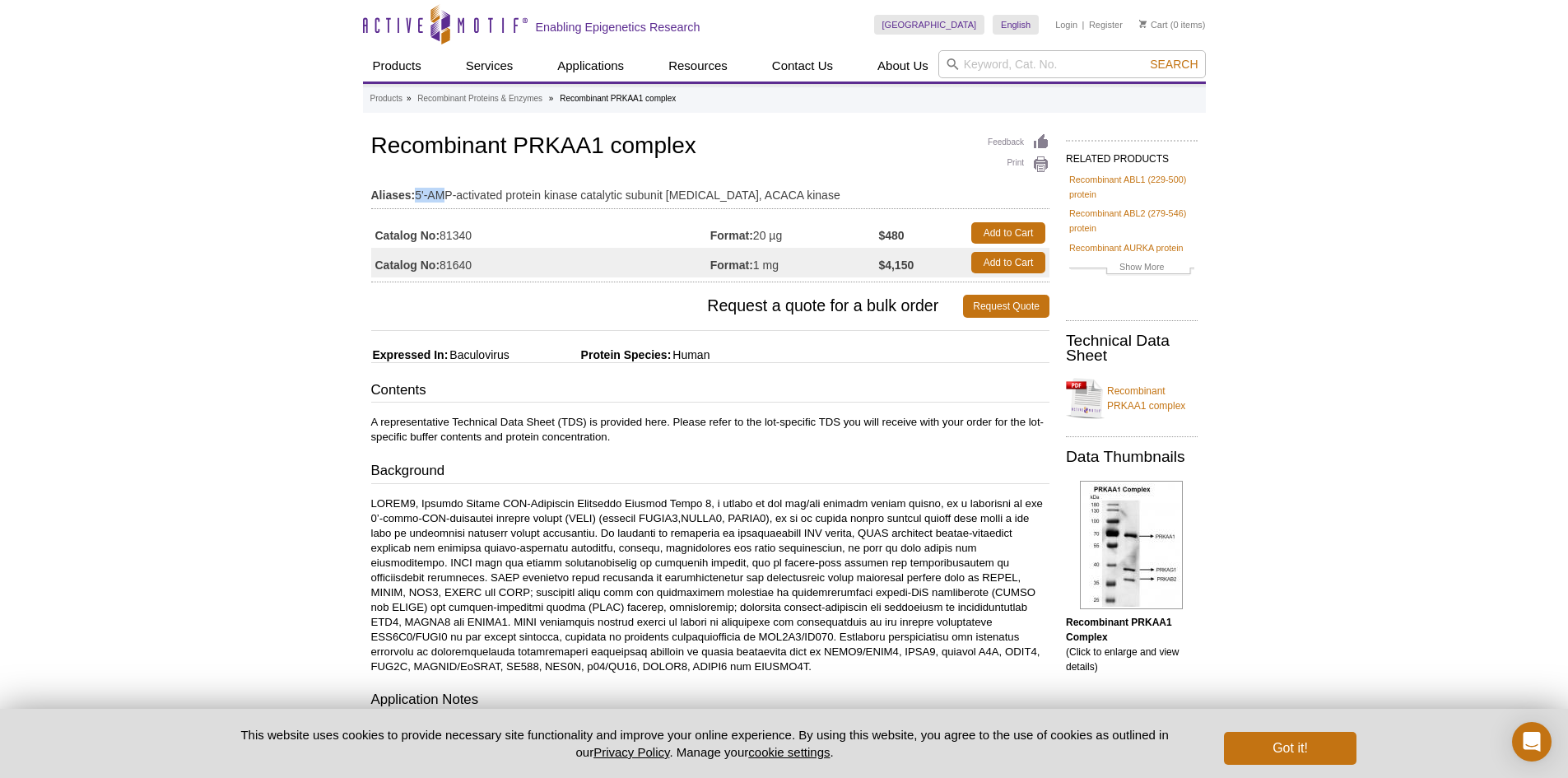
drag, startPoint x: 414, startPoint y: 188, endPoint x: 441, endPoint y: 191, distance: 27.2
click at [441, 191] on td "Aliases: 5'-AMP-activated protein kinase catalytic subunit [MEDICAL_DATA], ACAC…" at bounding box center [710, 192] width 678 height 27
click at [1062, 54] on input "search" at bounding box center [1072, 65] width 268 height 28
paste input "RIPK1"
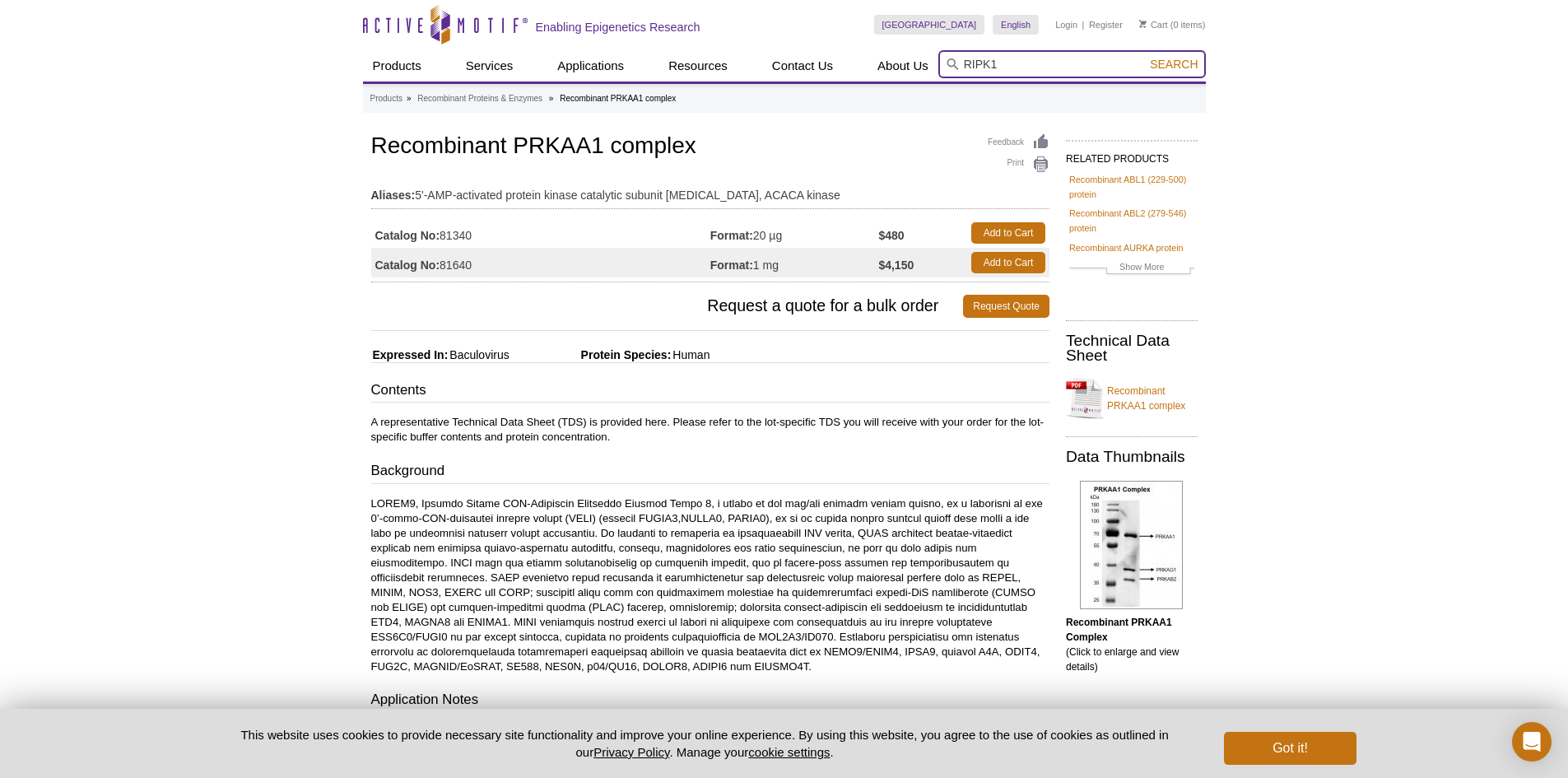
type input "RIPK1"
click at [1180, 65] on span "Search" at bounding box center [1174, 64] width 48 height 13
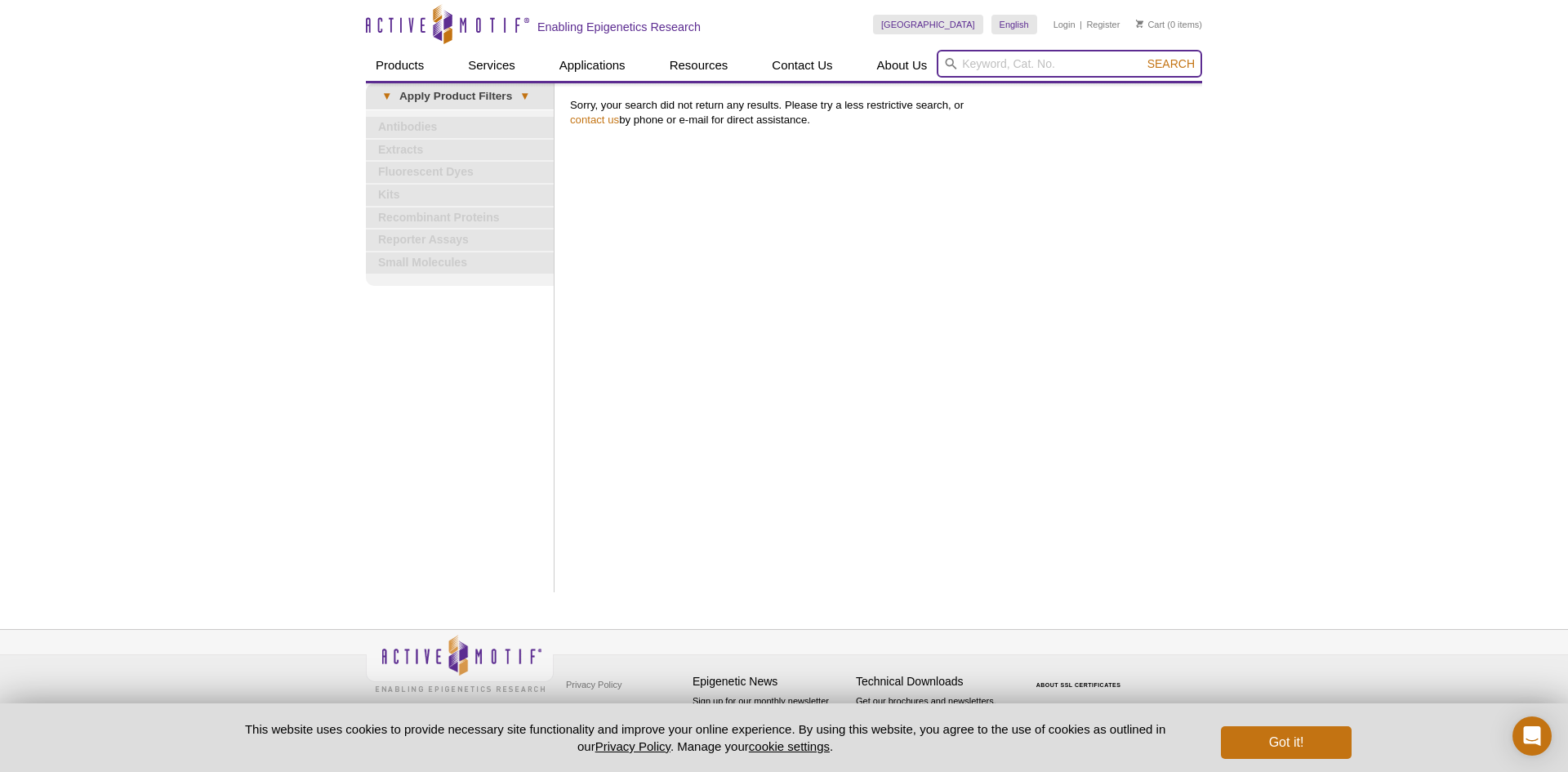
click at [1069, 76] on input "search" at bounding box center [1070, 64] width 266 height 28
paste input "PFKFB4"
type input "PFKFB4"
click at [1157, 63] on span "Search" at bounding box center [1171, 63] width 48 height 13
click at [1006, 67] on input "search" at bounding box center [1070, 64] width 266 height 28
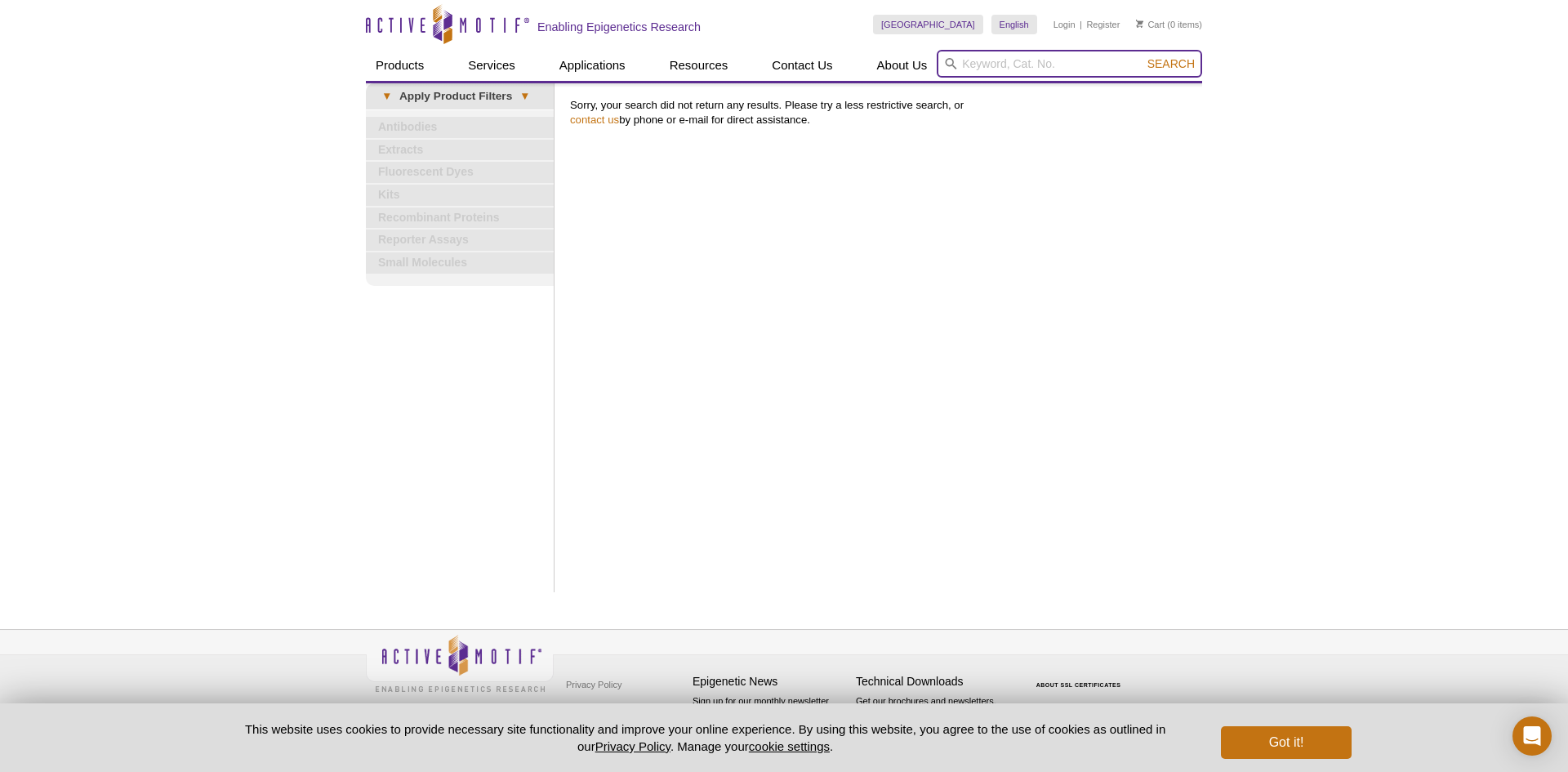
paste input "ULK1"
type input "ULK1"
click at [1213, 60] on div "Active Motif Logo Enabling Epigenetics Research 0 Search Skip to content Active…" at bounding box center [784, 386] width 1568 height 772
click at [1168, 59] on span "Search" at bounding box center [1171, 63] width 48 height 13
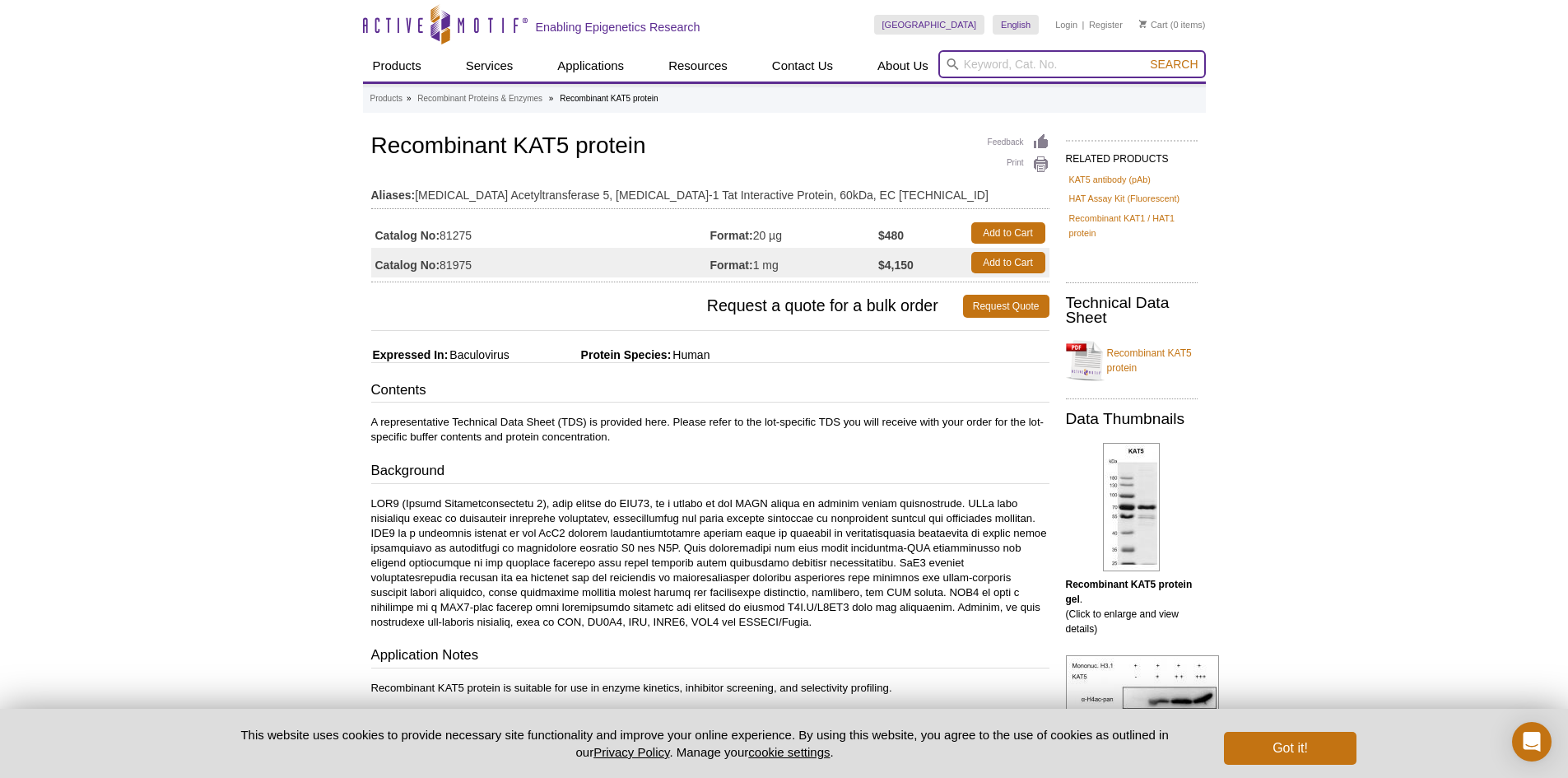
click at [1040, 68] on input "search" at bounding box center [1072, 65] width 268 height 28
paste input "PFKFB1"
type input "PFKFB1"
click at [1172, 63] on span "Search" at bounding box center [1174, 64] width 48 height 13
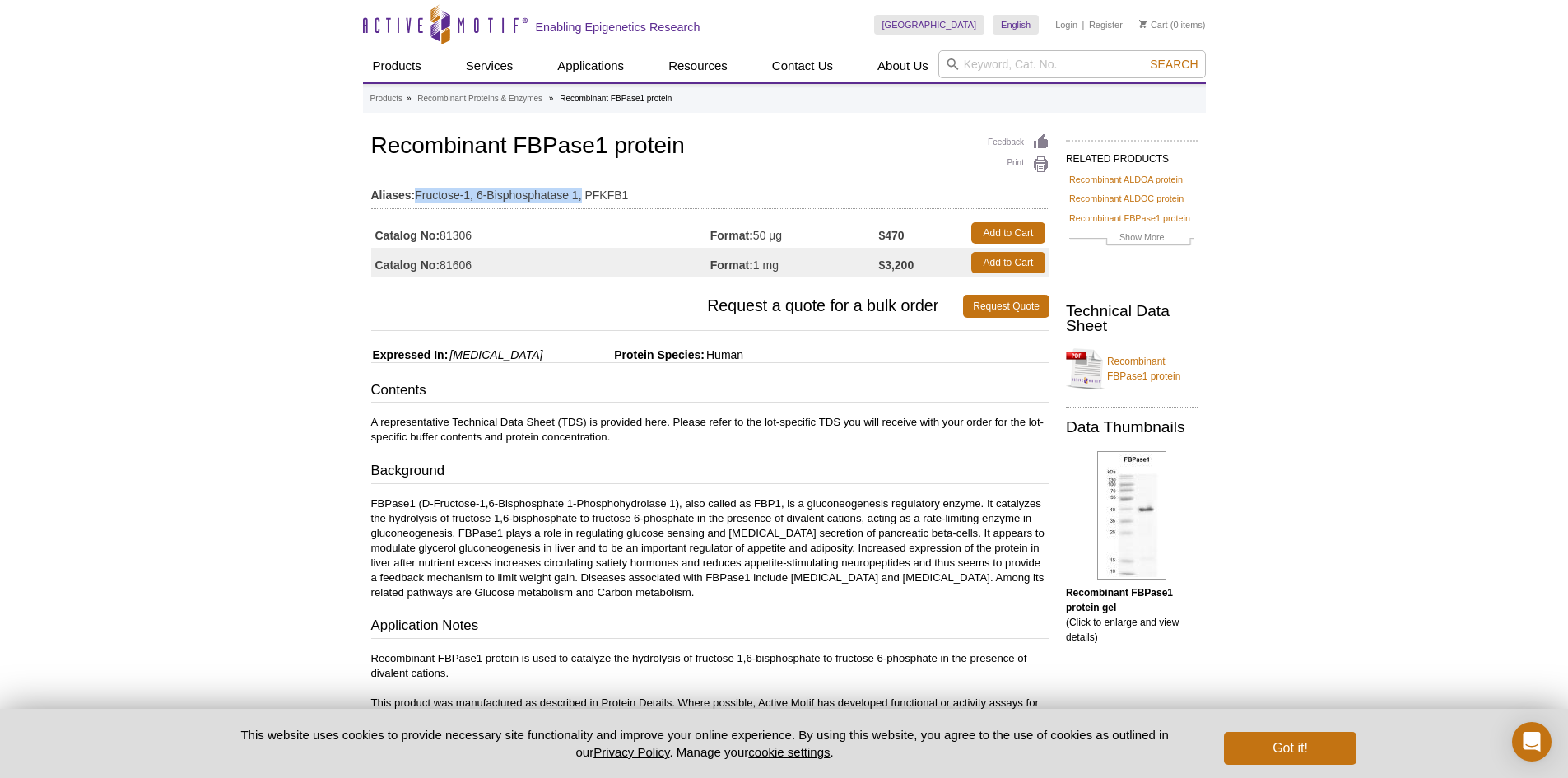
drag, startPoint x: 419, startPoint y: 194, endPoint x: 581, endPoint y: 193, distance: 162.0
click at [581, 193] on td "Aliases: Fructose-1, 6-Bisphosphatase 1, PFKFB1" at bounding box center [710, 192] width 678 height 27
copy td "Fructose-1, 6-Bisphosphatase 1,"
drag, startPoint x: 603, startPoint y: 144, endPoint x: 507, endPoint y: 139, distance: 96.1
click at [507, 139] on h1 "Recombinant FBPase1 protein" at bounding box center [710, 147] width 678 height 28
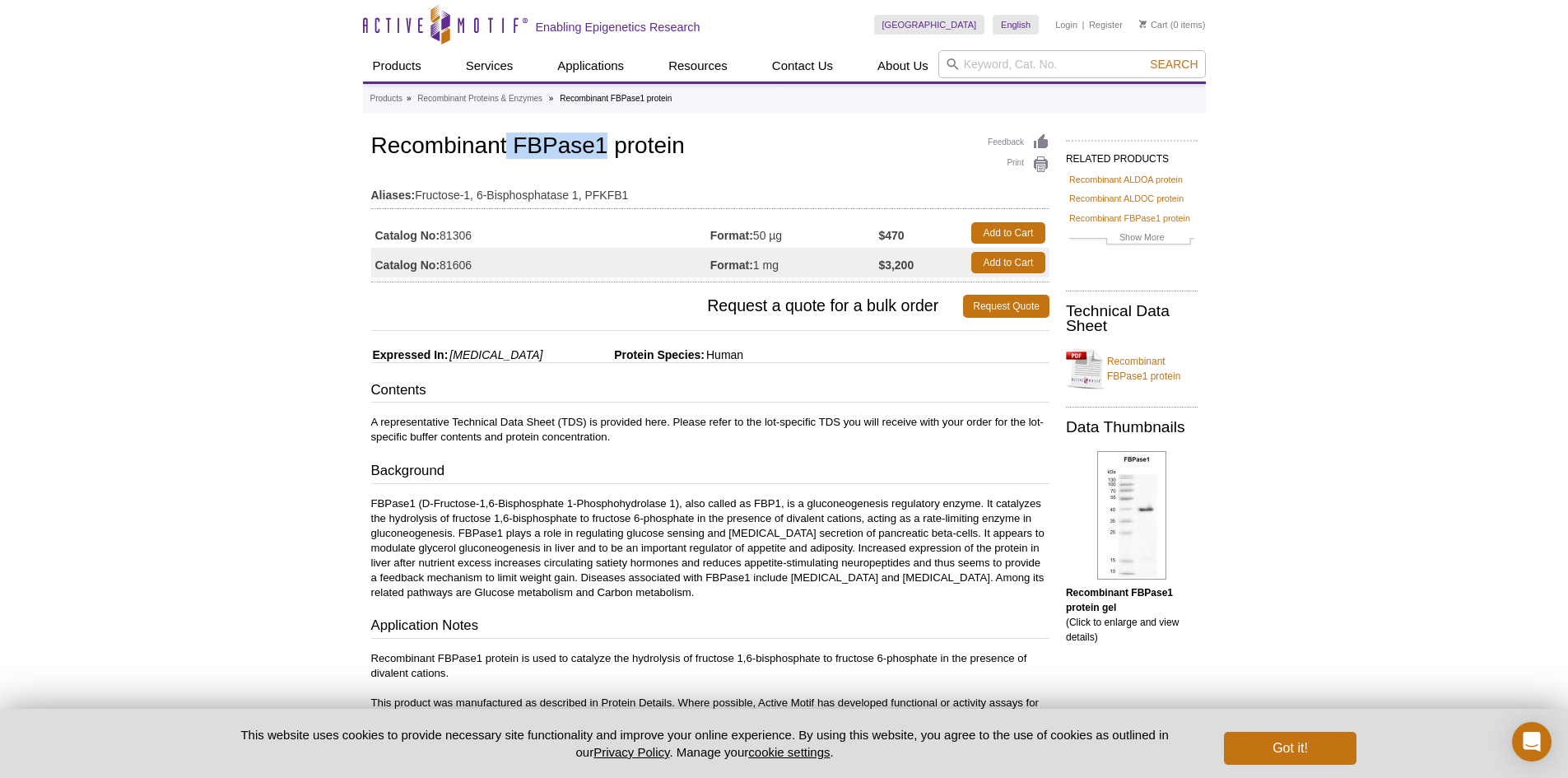
click at [600, 137] on h1 "Recombinant FBPase1 protein" at bounding box center [710, 147] width 678 height 28
drag, startPoint x: 585, startPoint y: 193, endPoint x: 624, endPoint y: 193, distance: 39.0
click at [624, 193] on td "Aliases: Fructose-1, 6-Bisphosphatase 1, PFKFB1" at bounding box center [710, 192] width 678 height 27
copy td "PFKFB"
click at [981, 54] on input "search" at bounding box center [1072, 65] width 268 height 28
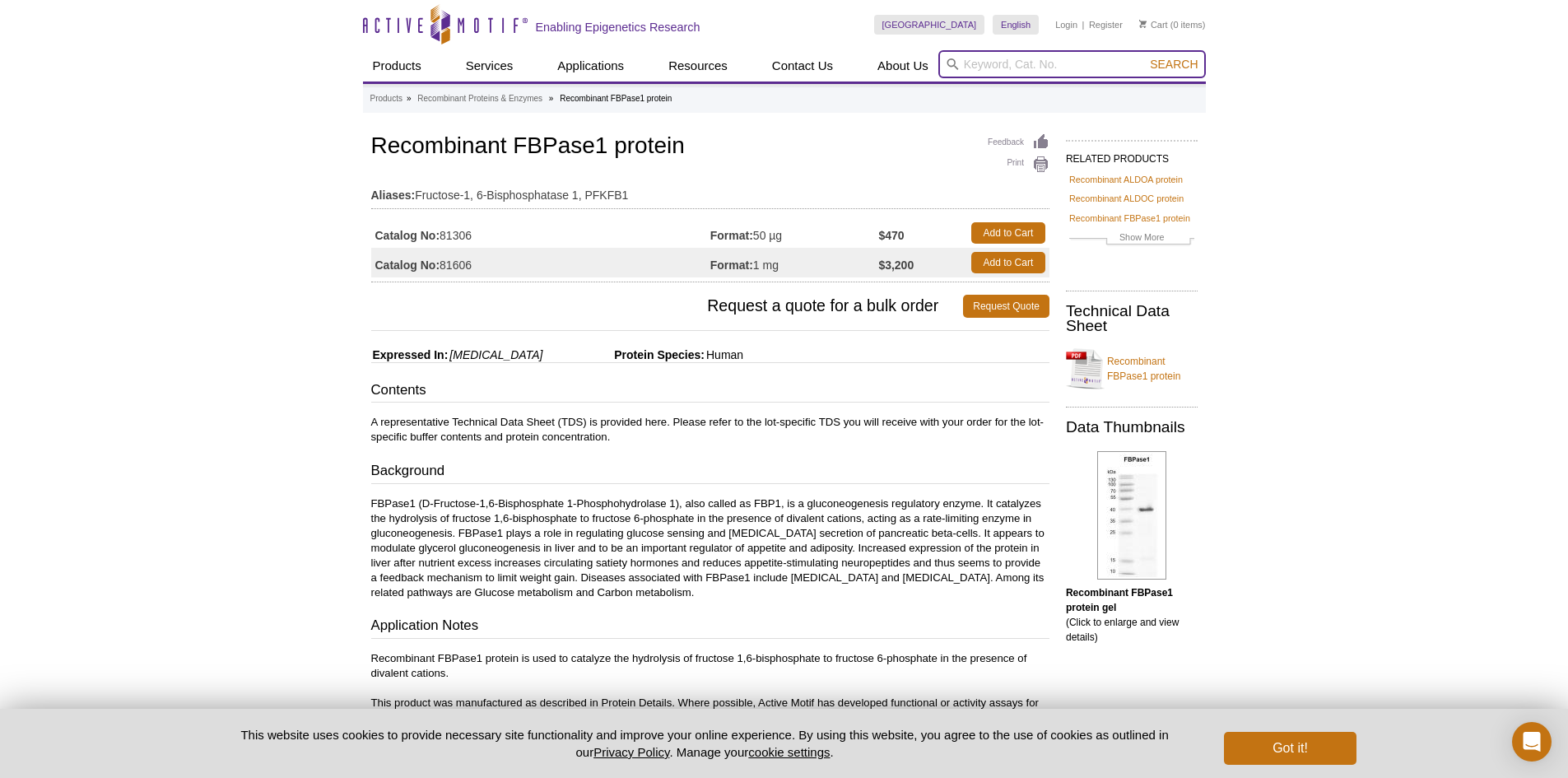
paste input "PFKFB"
drag, startPoint x: 695, startPoint y: 138, endPoint x: 506, endPoint y: 145, distance: 189.1
click at [506, 145] on h1 "Recombinant FBPase1 protein" at bounding box center [710, 147] width 678 height 28
drag, startPoint x: 511, startPoint y: 145, endPoint x: 756, endPoint y: 145, distance: 245.0
click at [756, 145] on h1 "Recombinant FBPase1 protein" at bounding box center [710, 147] width 678 height 28
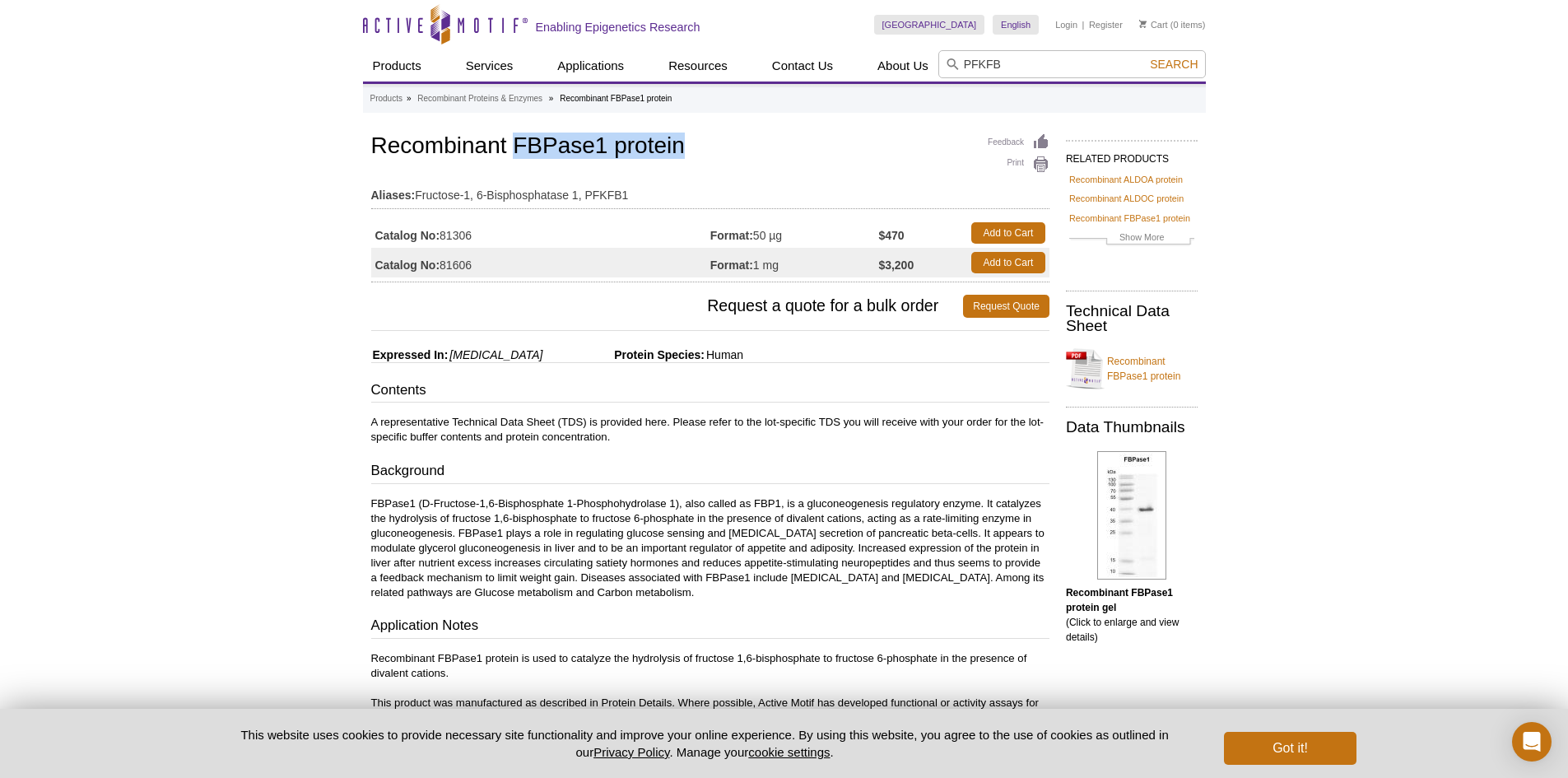
copy h1 "FBPase1 protein"
drag, startPoint x: 482, startPoint y: 231, endPoint x: 443, endPoint y: 229, distance: 39.1
click at [443, 229] on td "Catalog No: 81306" at bounding box center [541, 232] width 339 height 29
copy td "81306"
drag, startPoint x: 1078, startPoint y: 66, endPoint x: 835, endPoint y: 49, distance: 243.6
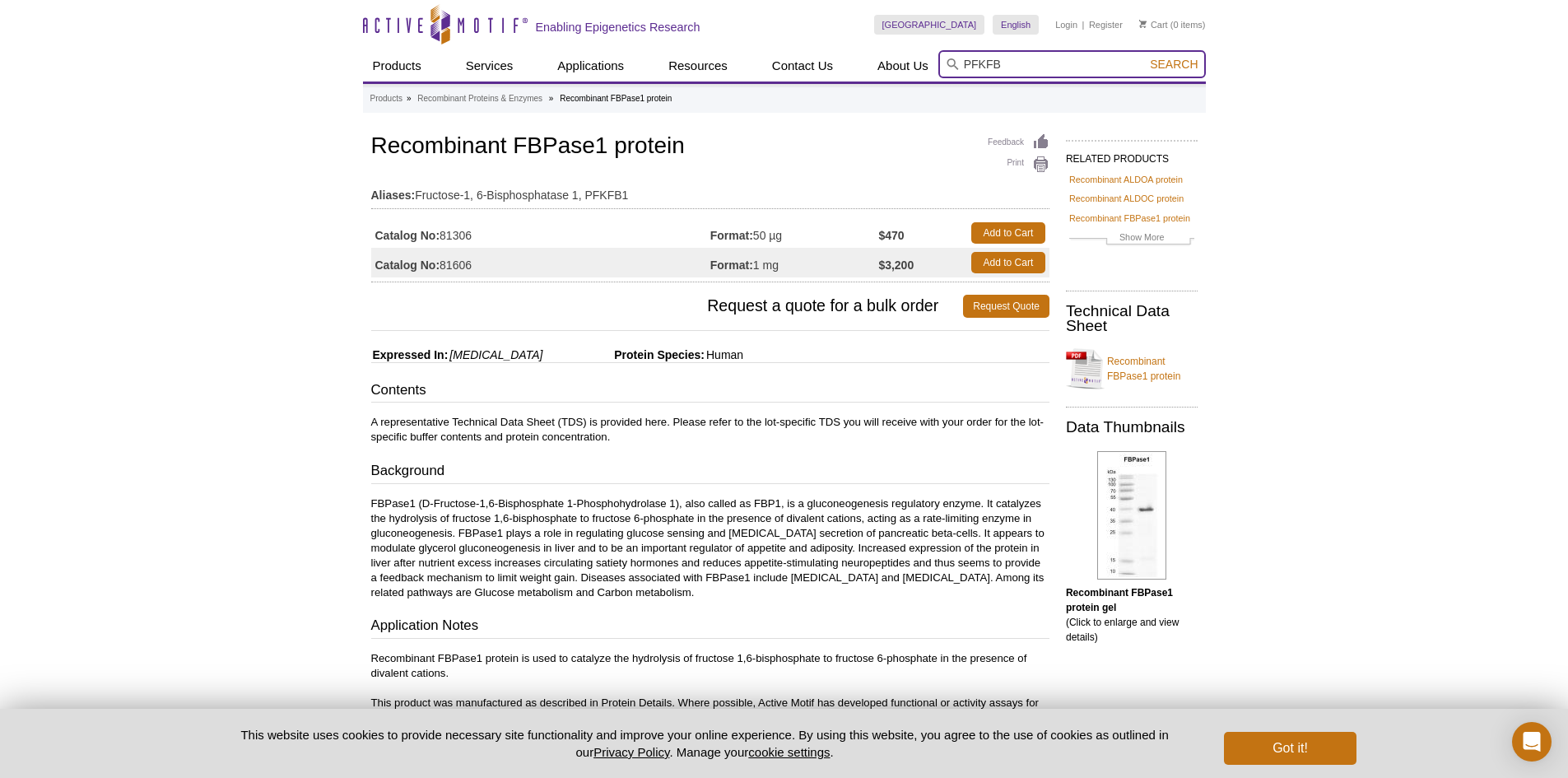
click at [835, 49] on div "Skip to content Active Motif Logo Enabling Epigenetics Research United States A…" at bounding box center [784, 41] width 843 height 82
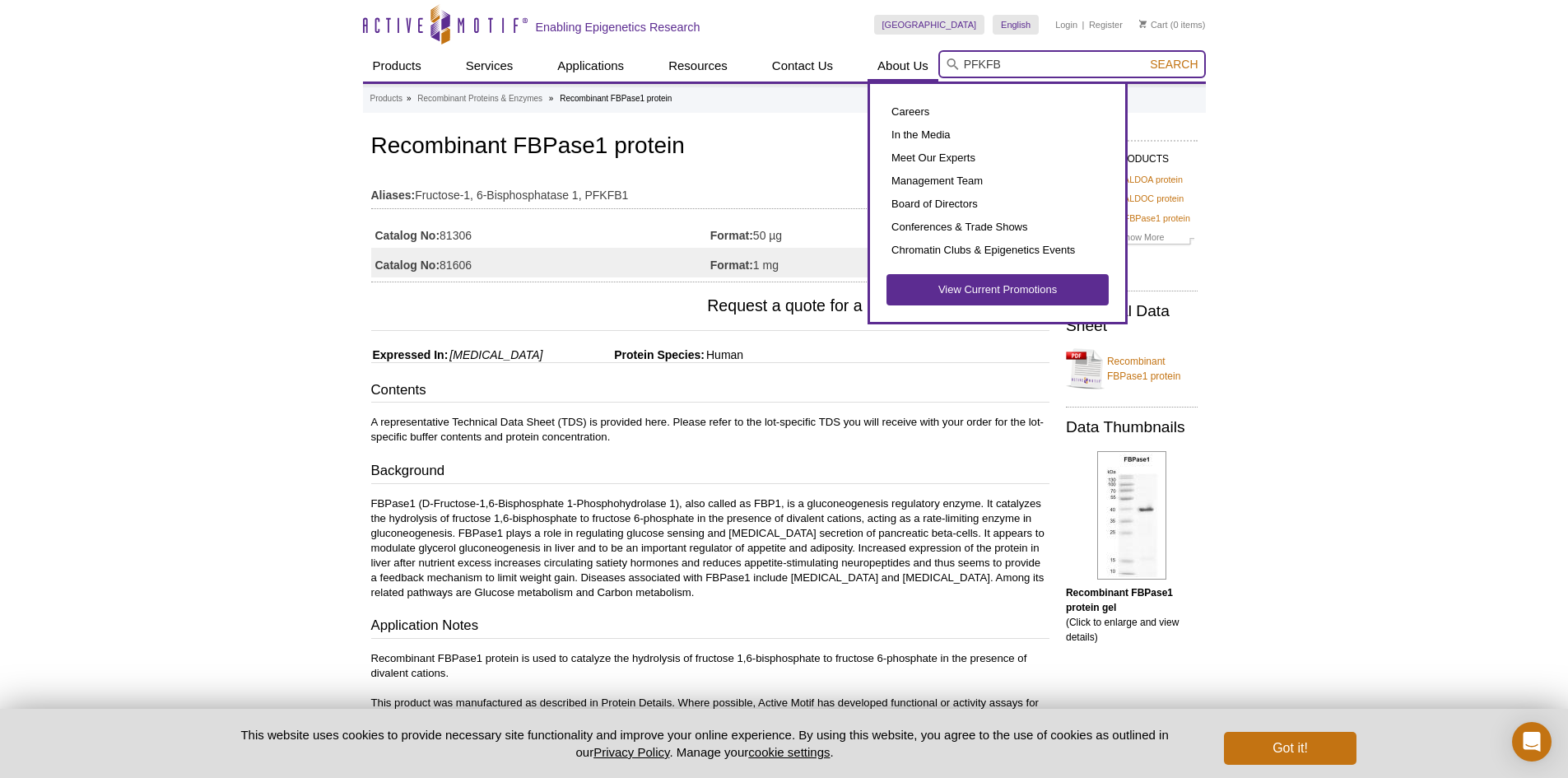
paste input "81158"
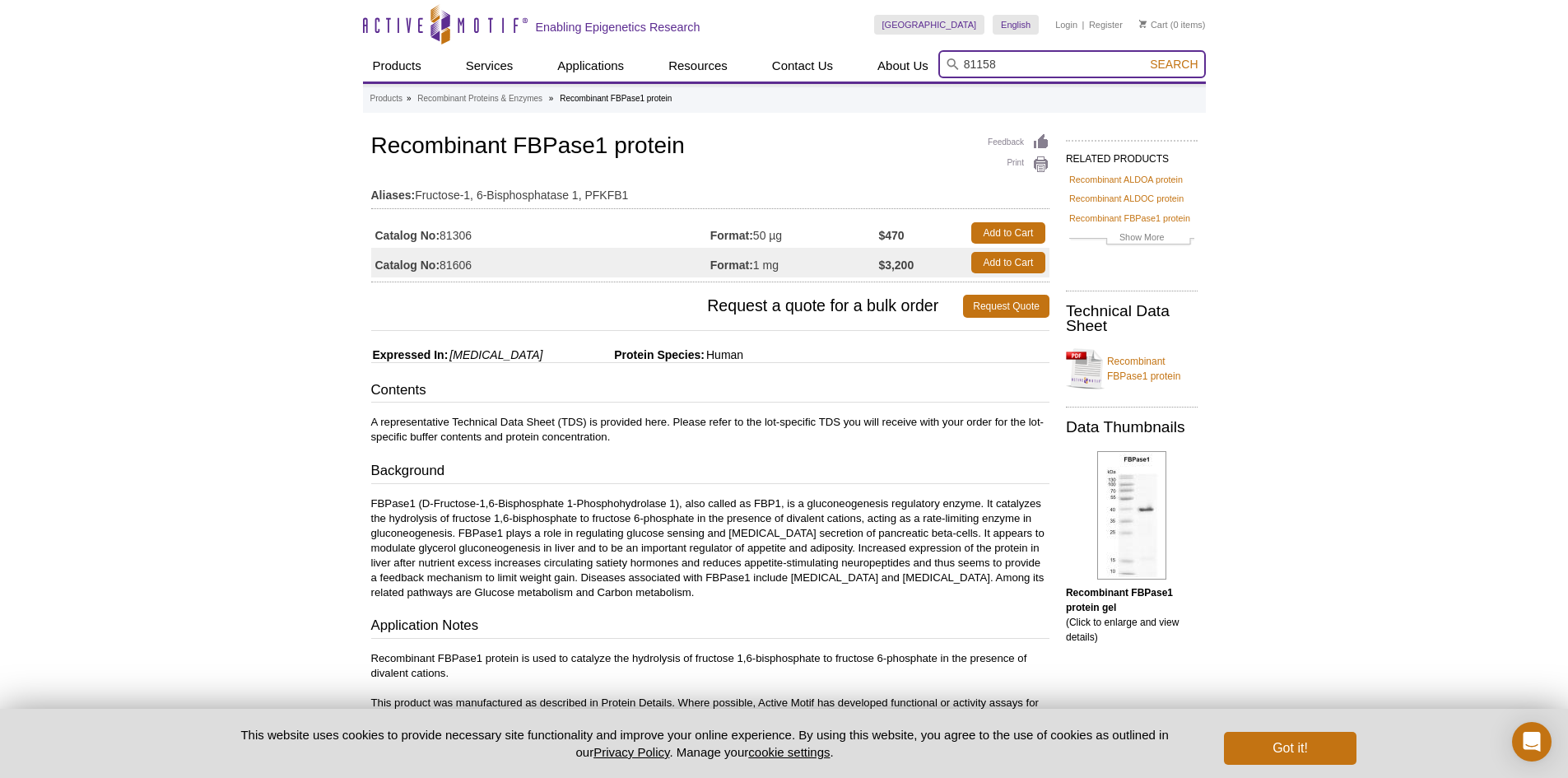
type input "81158"
click at [1161, 67] on span "Search" at bounding box center [1174, 64] width 48 height 13
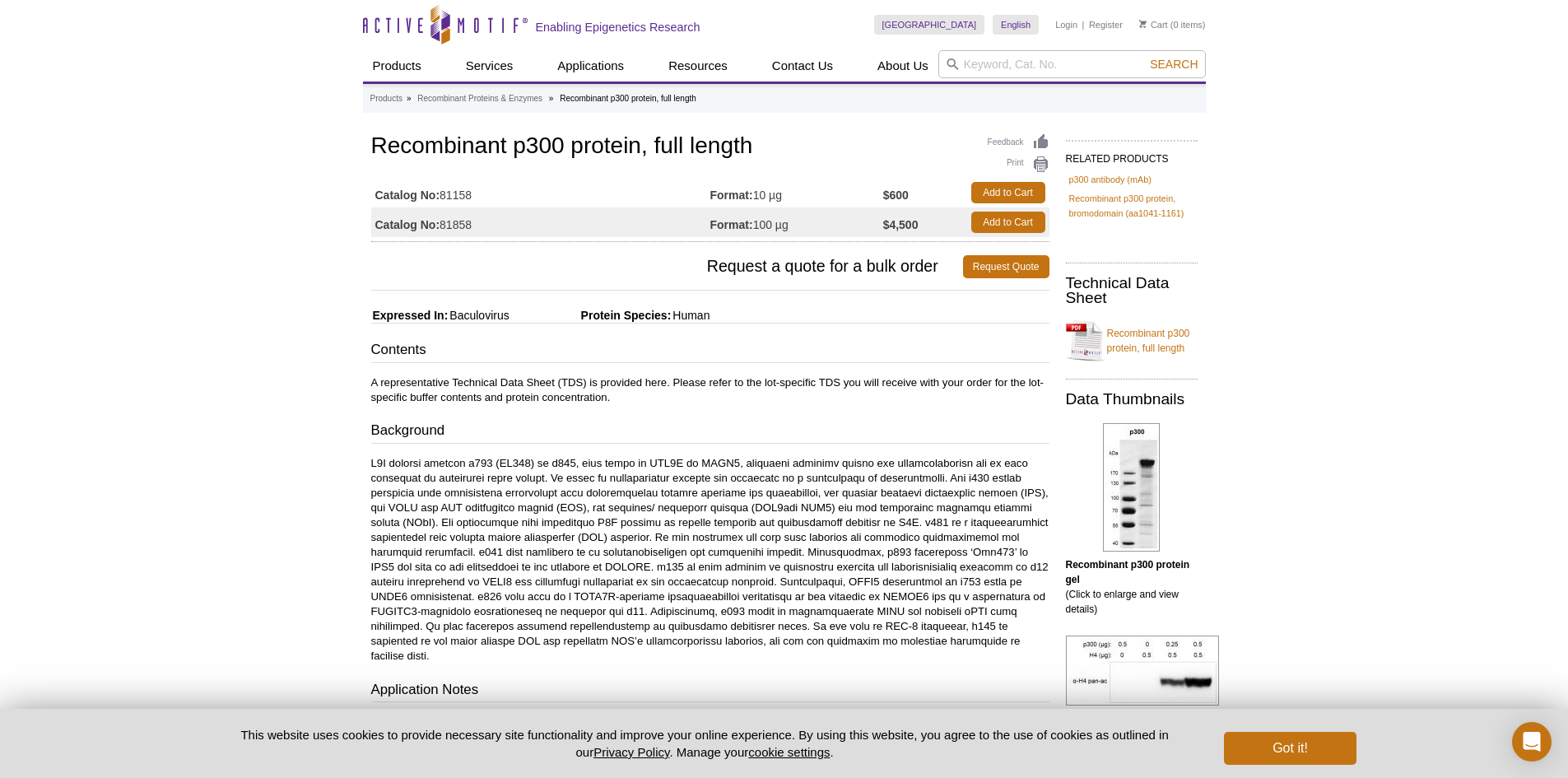
click at [307, 226] on div "Active Motif Logo Enabling Epigenetics Research 0 Search Skip to content Active…" at bounding box center [784, 782] width 1568 height 1566
click at [969, 60] on input "search" at bounding box center [1072, 65] width 268 height 28
paste input "PFKFB"
type input "PFKFB"
click at [1203, 60] on button "Search" at bounding box center [1173, 64] width 58 height 15
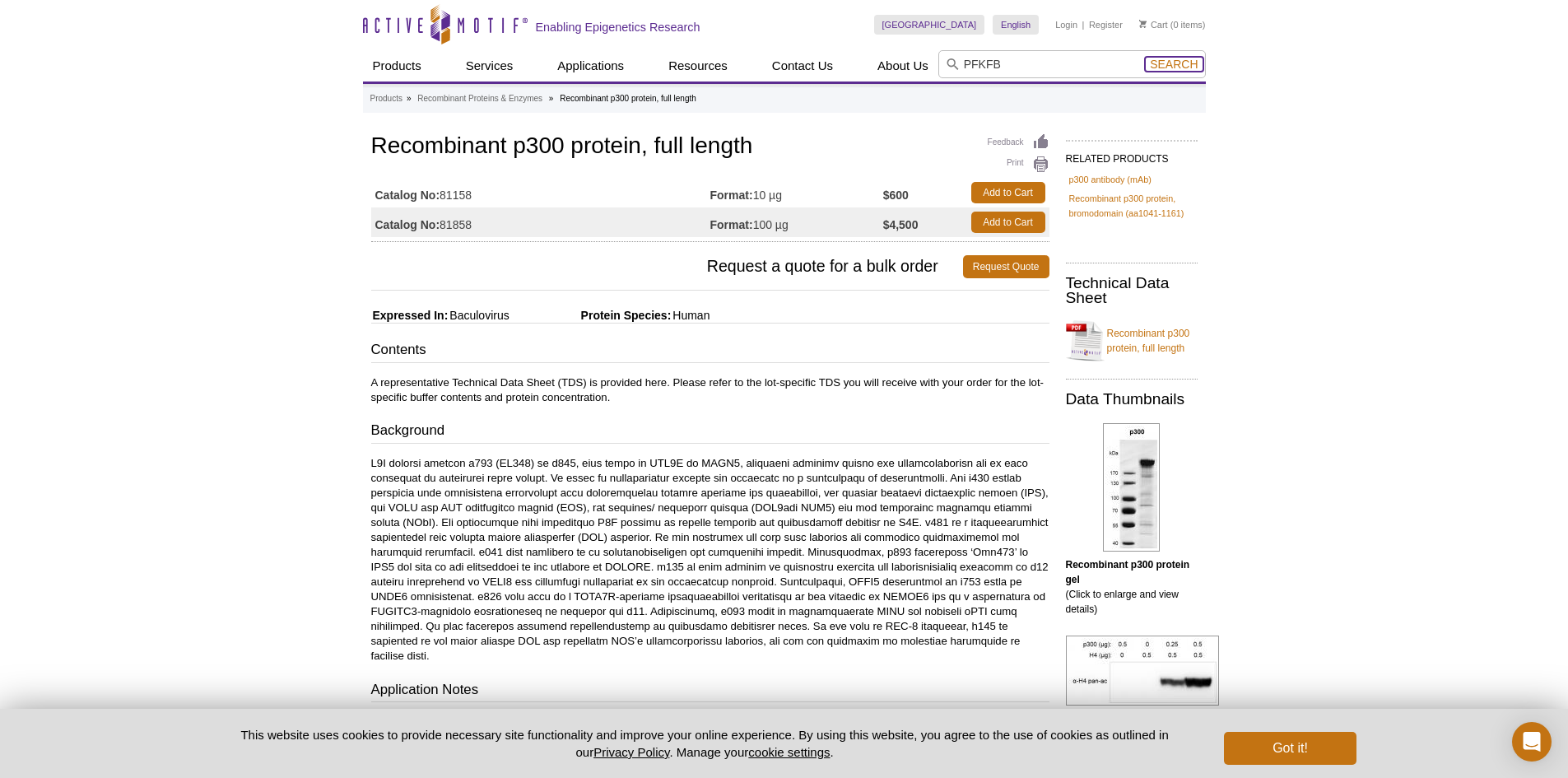
click at [1181, 62] on span "Search" at bounding box center [1174, 64] width 48 height 13
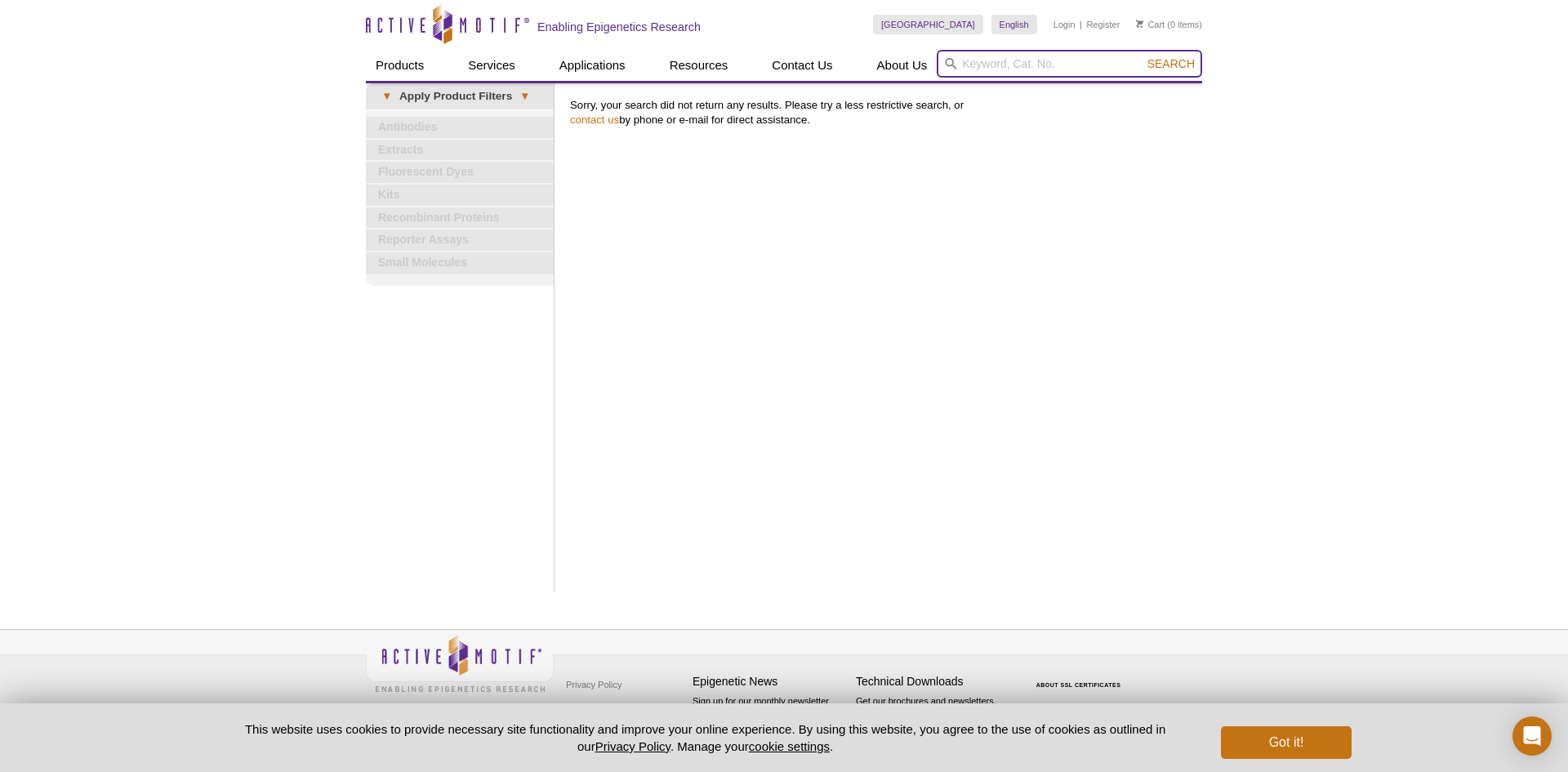
click at [1094, 69] on input "search" at bounding box center [1070, 64] width 266 height 28
paste input "PFKFB4"
type input "PFKFB4"
click at [1156, 66] on span "Search" at bounding box center [1171, 63] width 48 height 13
click at [1101, 54] on input "search" at bounding box center [1070, 64] width 266 height 28
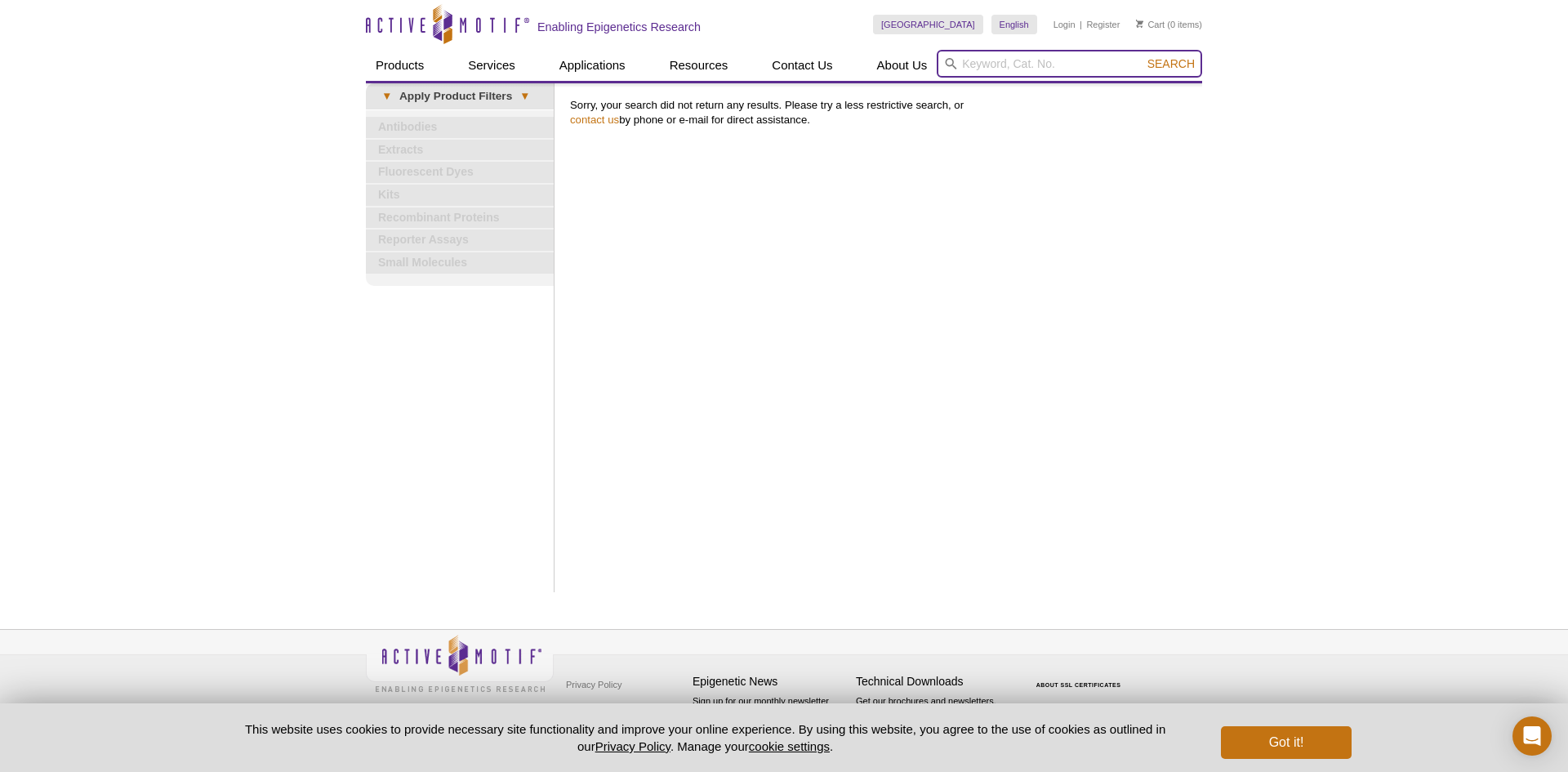
paste input "PFKFB4"
click at [1143, 56] on button "Search" at bounding box center [1171, 63] width 57 height 15
type input "PFKFB1"
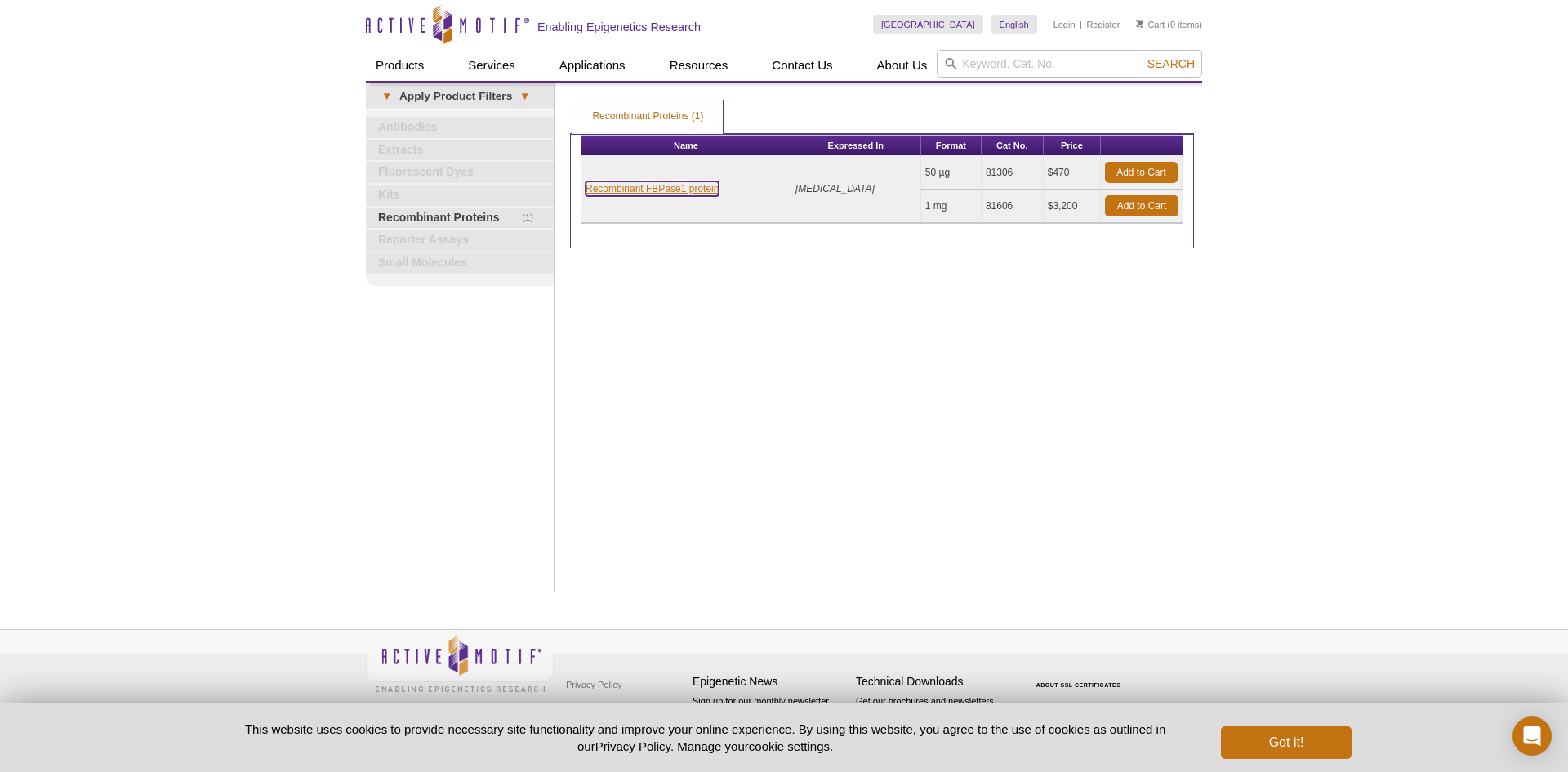
click at [663, 191] on link "Recombinant FBPase1 protein" at bounding box center [652, 188] width 133 height 15
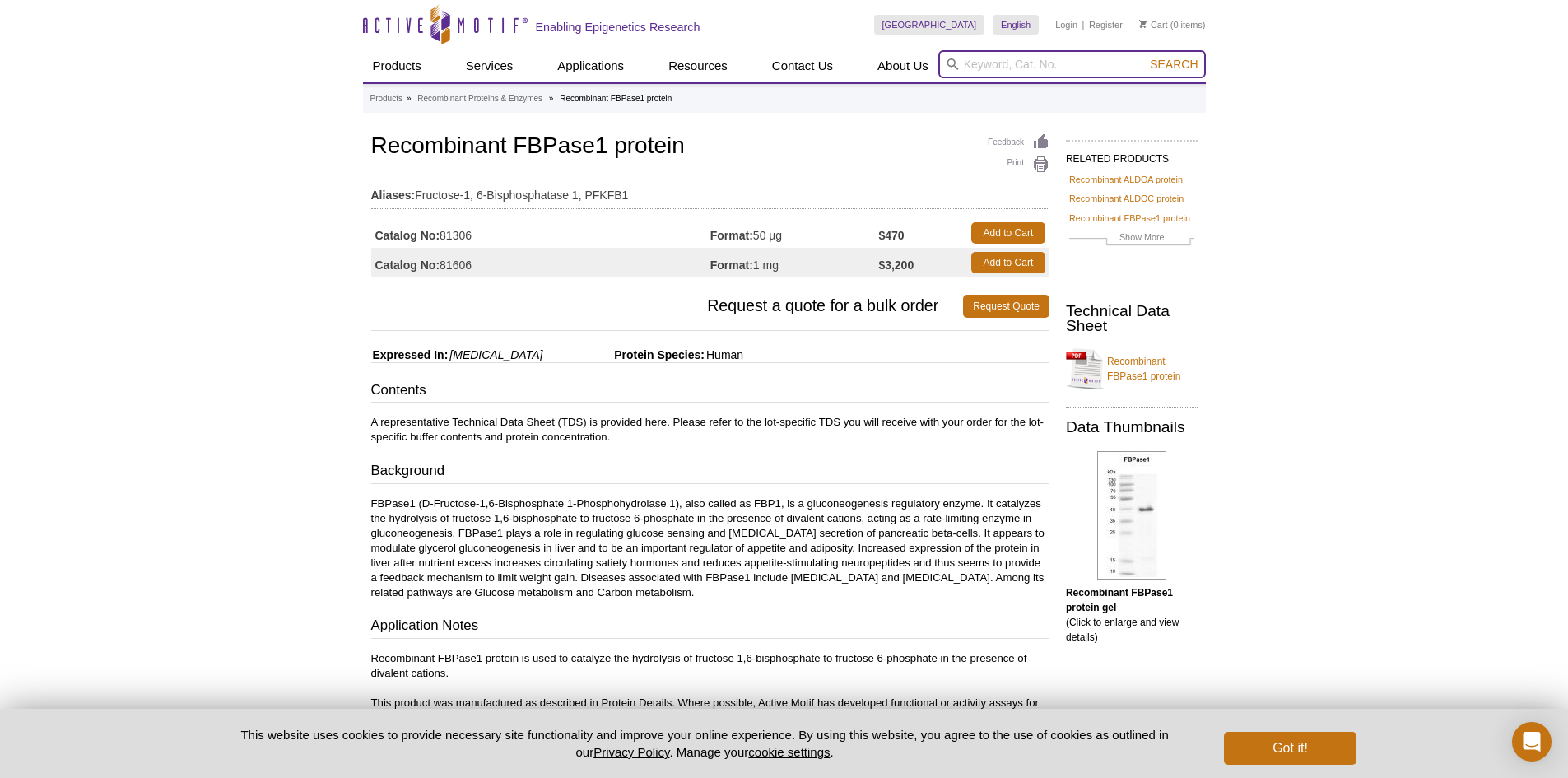
click at [1071, 75] on input "search" at bounding box center [1072, 65] width 268 height 28
paste input "AAK1"
type input "AAK1"
click at [1148, 67] on button "Search" at bounding box center [1173, 64] width 58 height 15
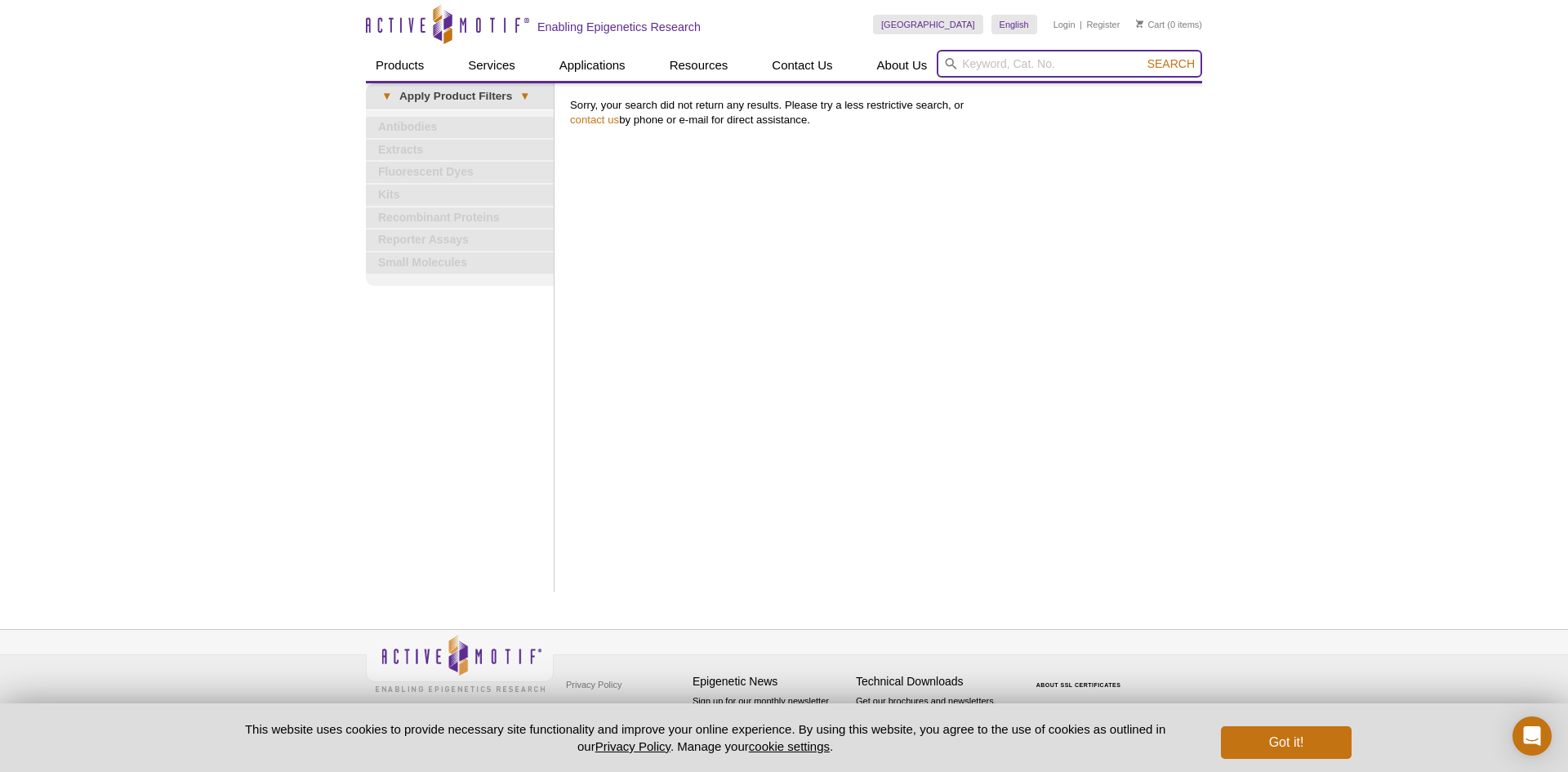
click at [1115, 75] on input "search" at bounding box center [1070, 64] width 266 height 28
paste input "ERN2"
type input "ERN2"
click at [1184, 62] on span "Search" at bounding box center [1171, 63] width 48 height 13
click at [1063, 74] on input "search" at bounding box center [1070, 64] width 266 height 28
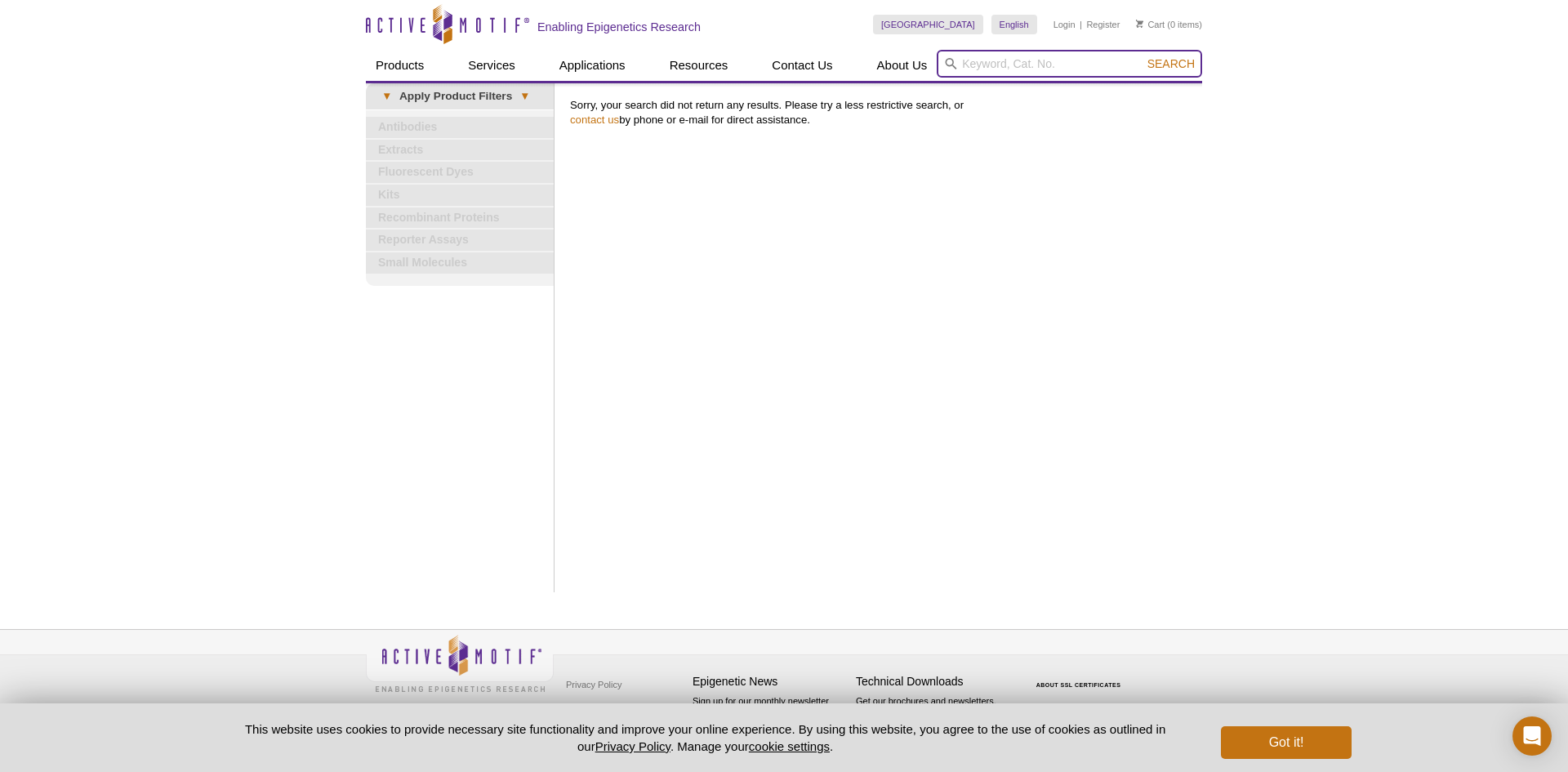
paste input "IRE2"
type input "IRE2"
click at [1167, 62] on span "Search" at bounding box center [1171, 63] width 48 height 13
click at [1039, 58] on input "search" at bounding box center [1070, 64] width 266 height 28
paste input "IRE2"
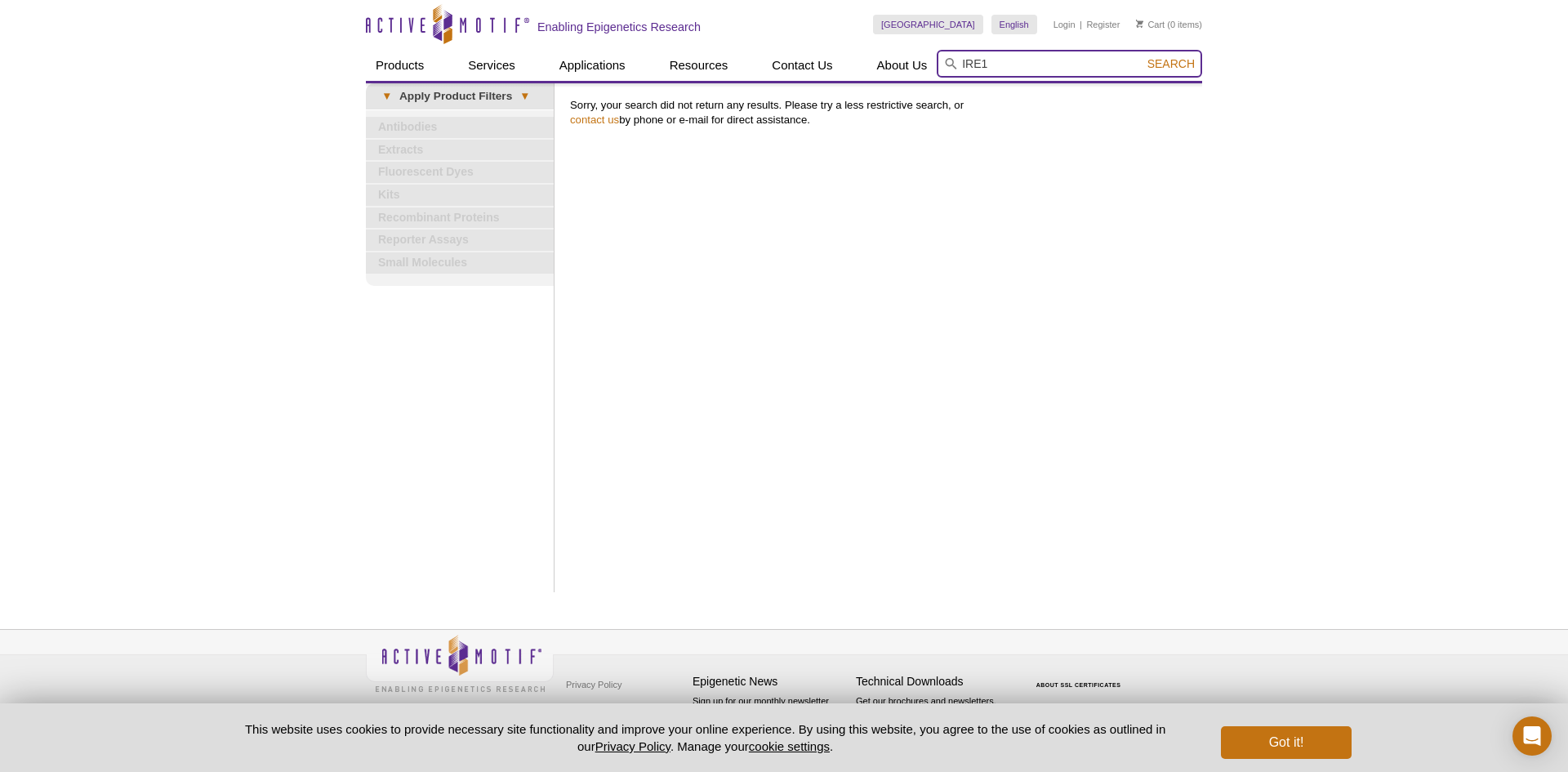
type input "IRE1"
click at [1143, 56] on button "Search" at bounding box center [1171, 63] width 57 height 15
click at [306, 270] on div "Active Motif Logo Enabling Epigenetics Research 0 Search Skip to content Active…" at bounding box center [784, 386] width 1568 height 772
click at [1065, 64] on input "search" at bounding box center [1070, 64] width 266 height 28
paste input "ERN1"
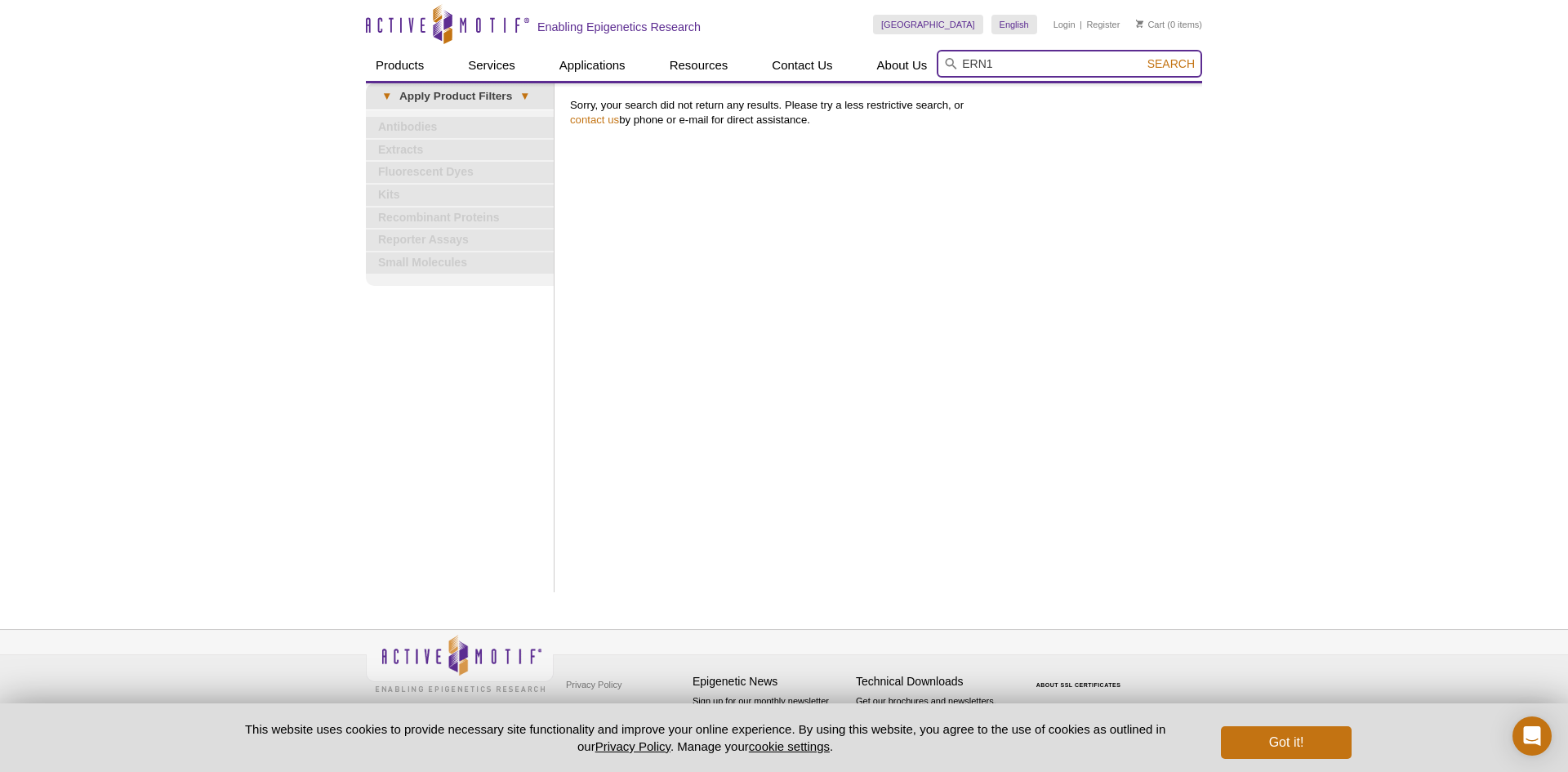
type input "ERN1"
click at [1161, 62] on span "Search" at bounding box center [1171, 63] width 48 height 13
click at [1015, 62] on input "search" at bounding box center [1070, 64] width 266 height 28
paste input "TAOK1"
type input "TAOK1"
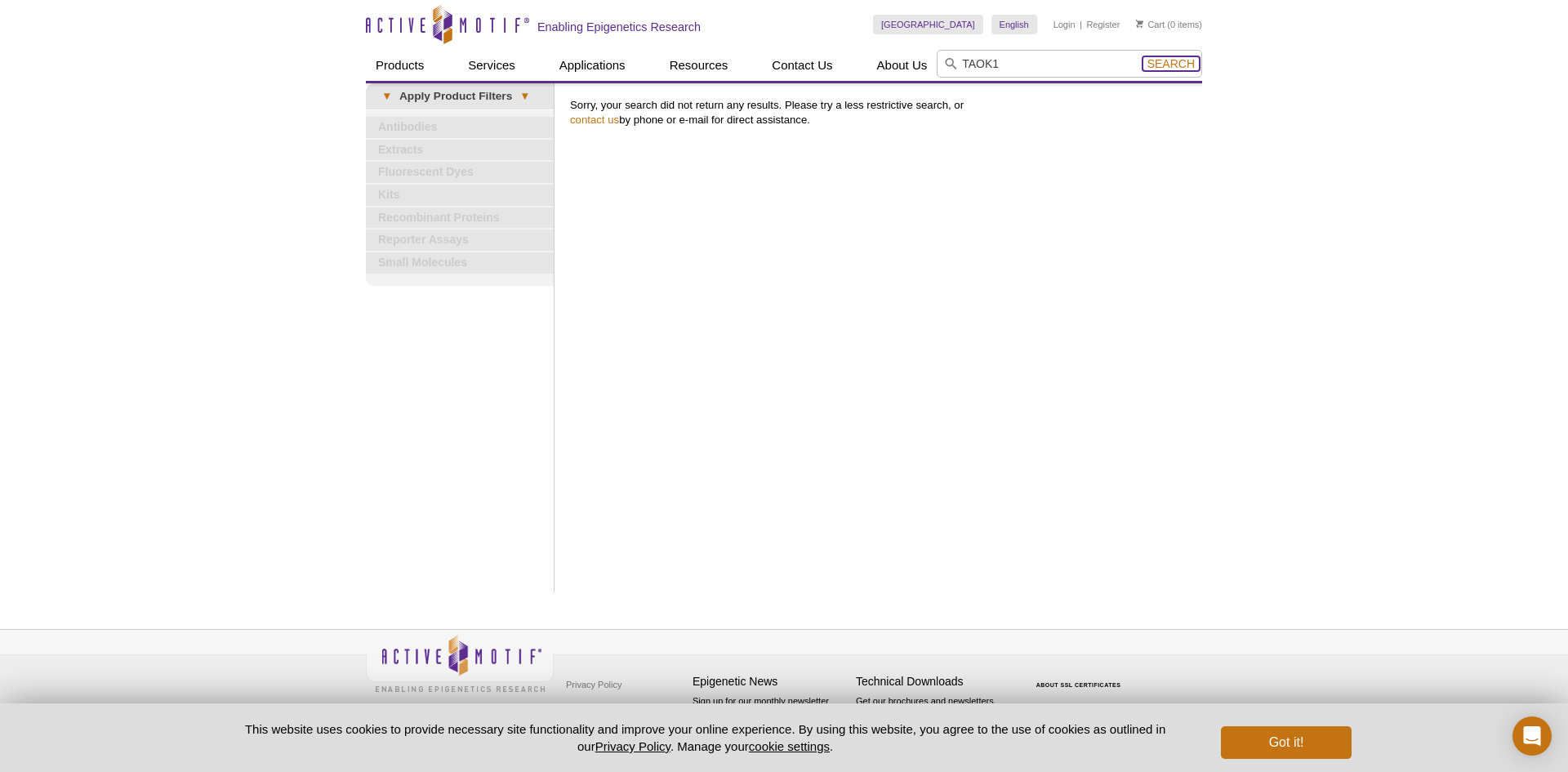
click at [1191, 59] on span "Search" at bounding box center [1171, 63] width 48 height 13
